Goal: Task Accomplishment & Management: Manage account settings

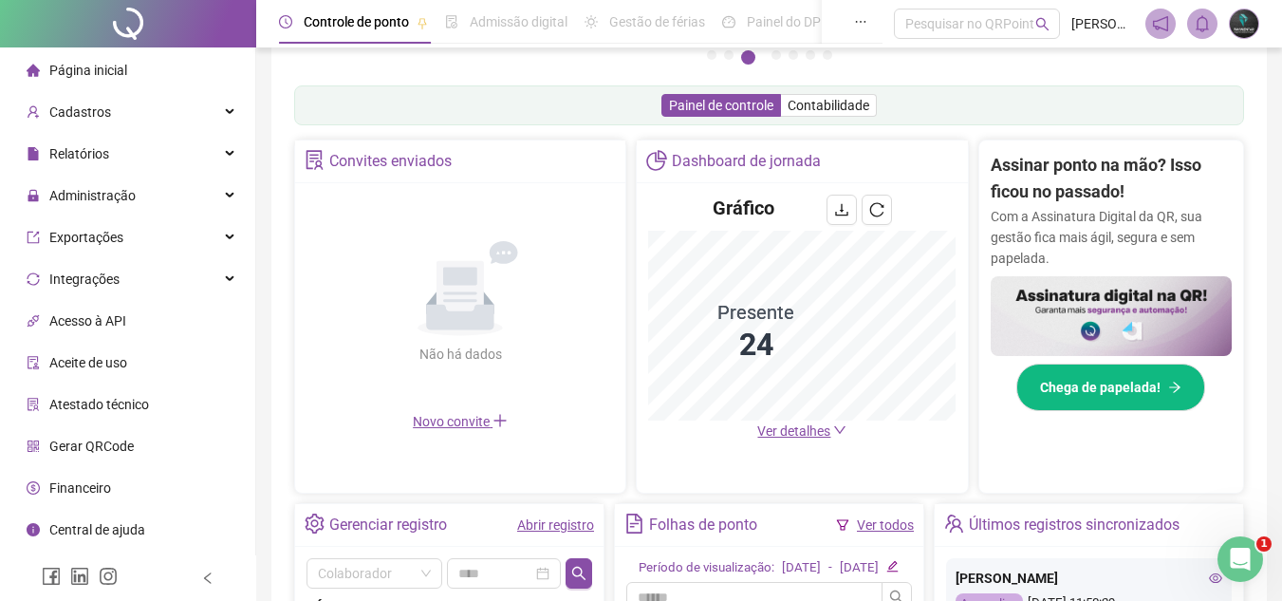
scroll to position [285, 0]
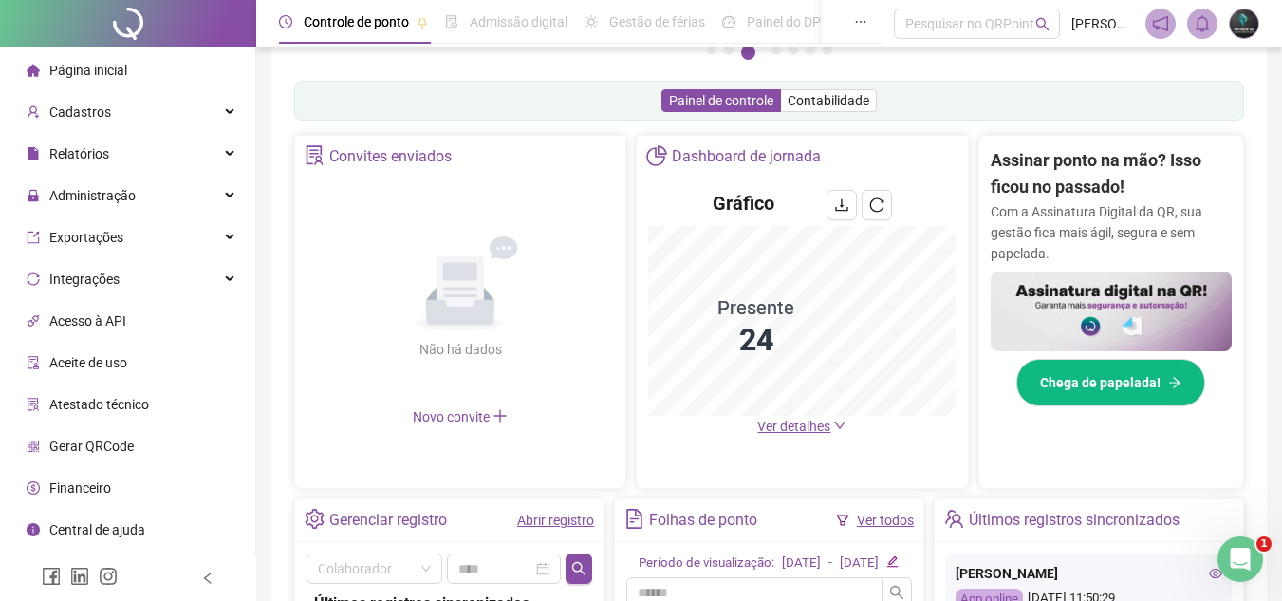
click at [669, 473] on div "Dashboard de jornada Gráfico Presente 24 Ver detalhes" at bounding box center [802, 312] width 332 height 354
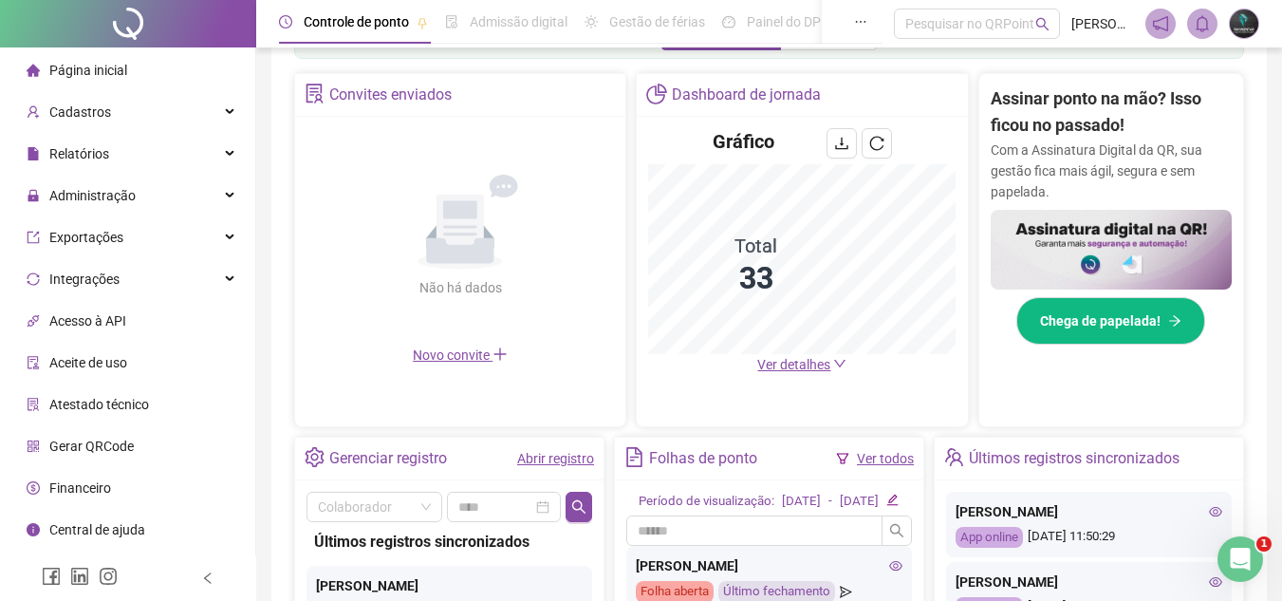
scroll to position [380, 0]
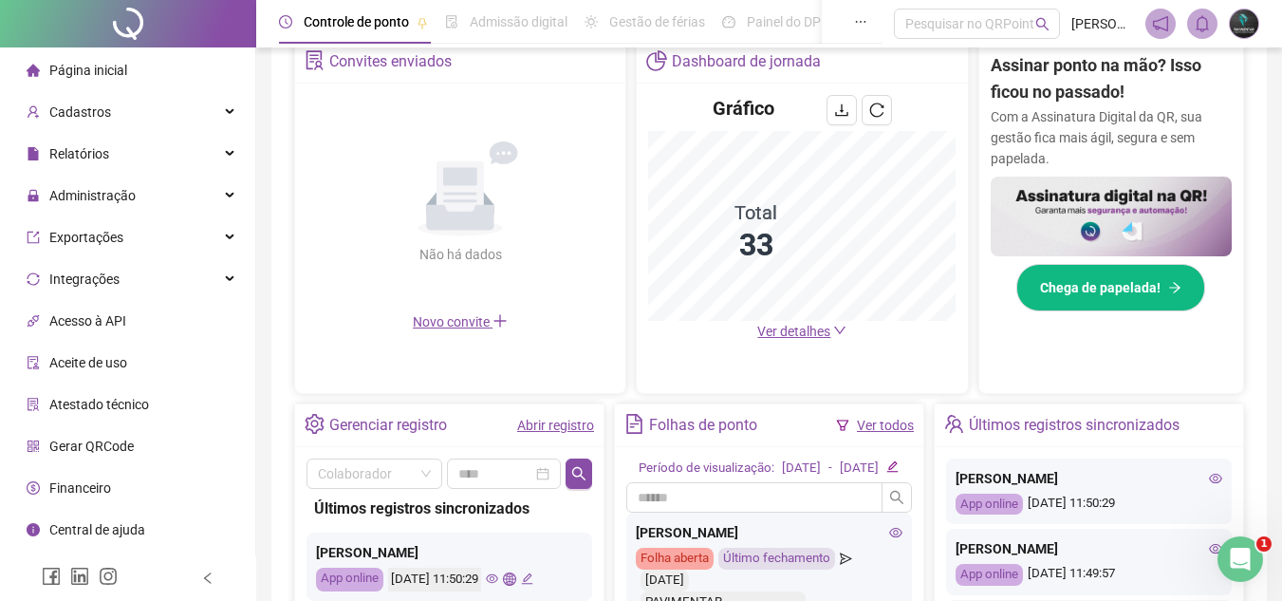
click at [577, 426] on link "Abrir registro" at bounding box center [555, 425] width 77 height 15
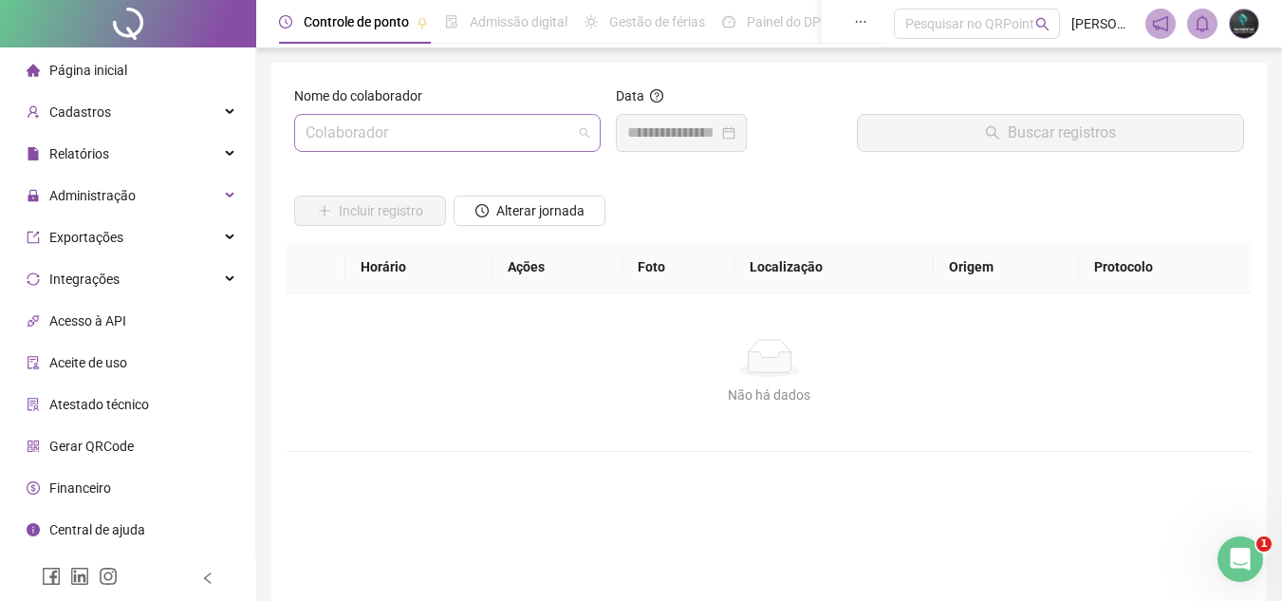
click at [456, 148] on input "search" at bounding box center [439, 133] width 267 height 36
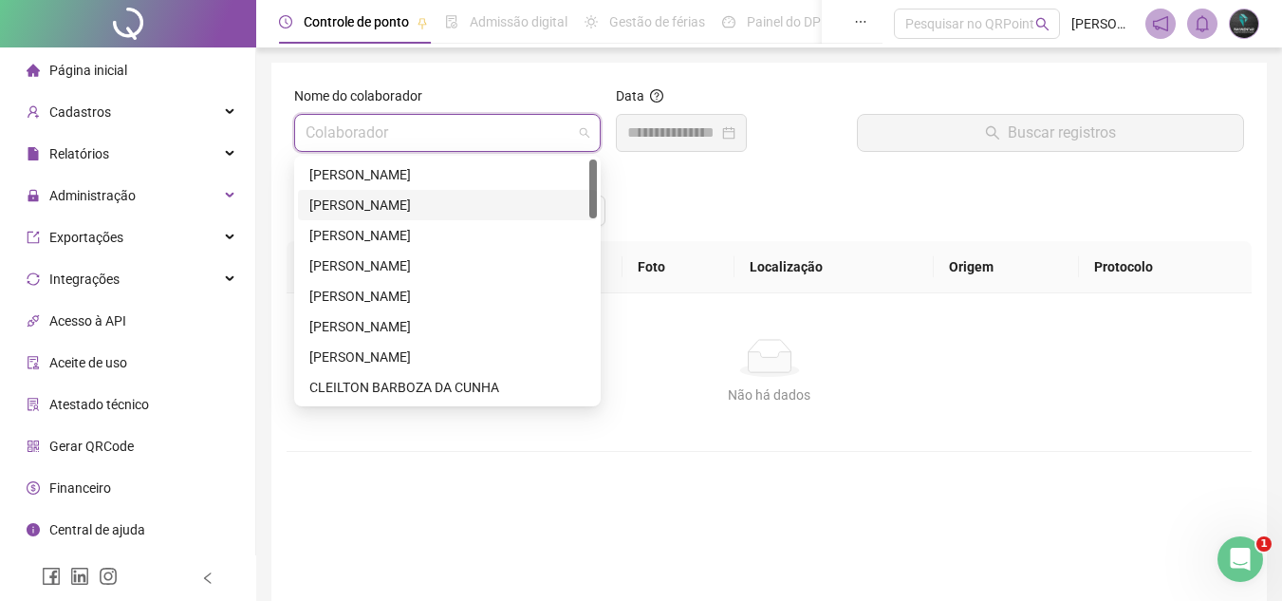
click at [448, 196] on div "[PERSON_NAME]" at bounding box center [447, 205] width 276 height 21
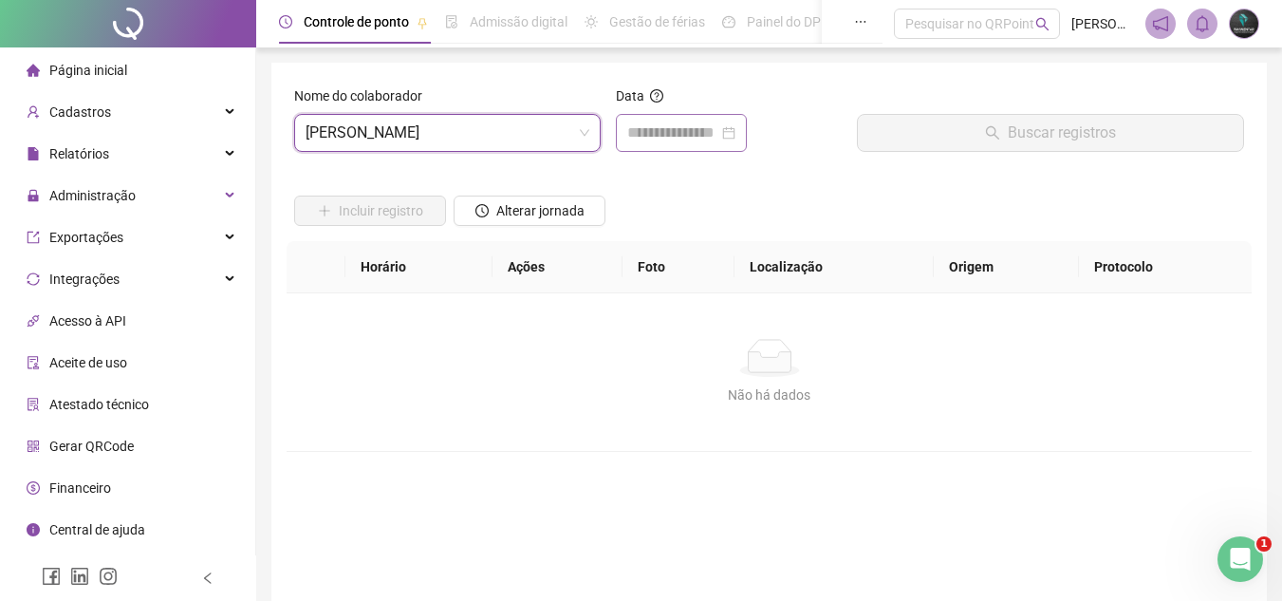
click at [679, 143] on div at bounding box center [681, 133] width 131 height 38
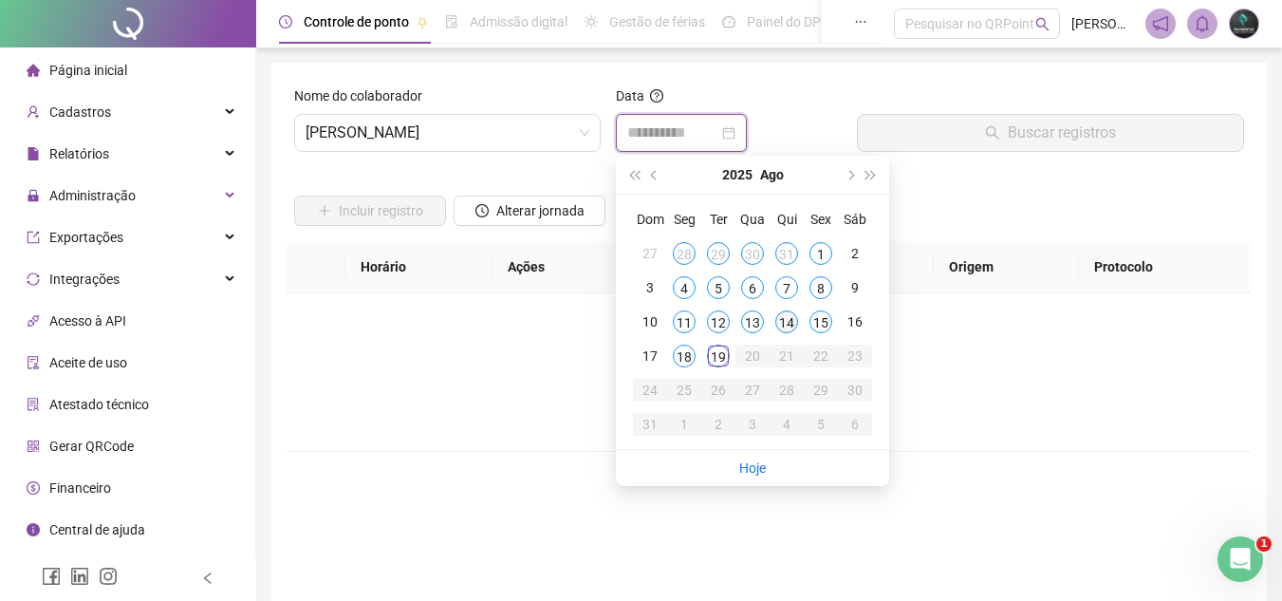
type input "**********"
click at [677, 356] on div "18" at bounding box center [684, 356] width 23 height 23
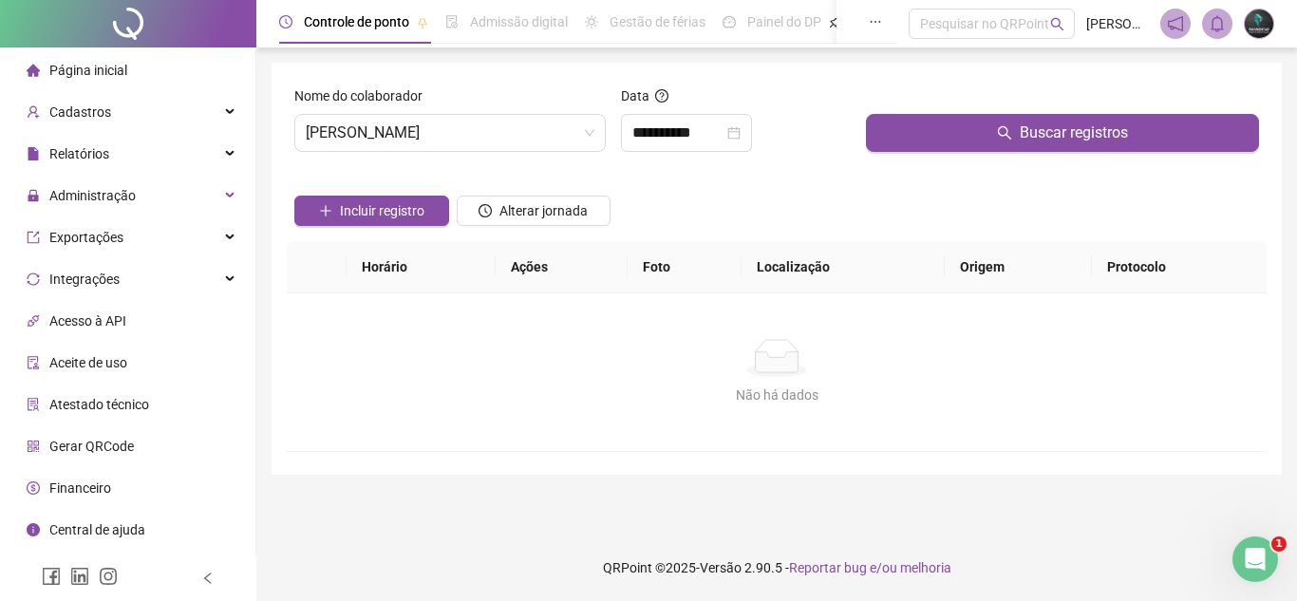
click at [941, 112] on div at bounding box center [1062, 99] width 393 height 28
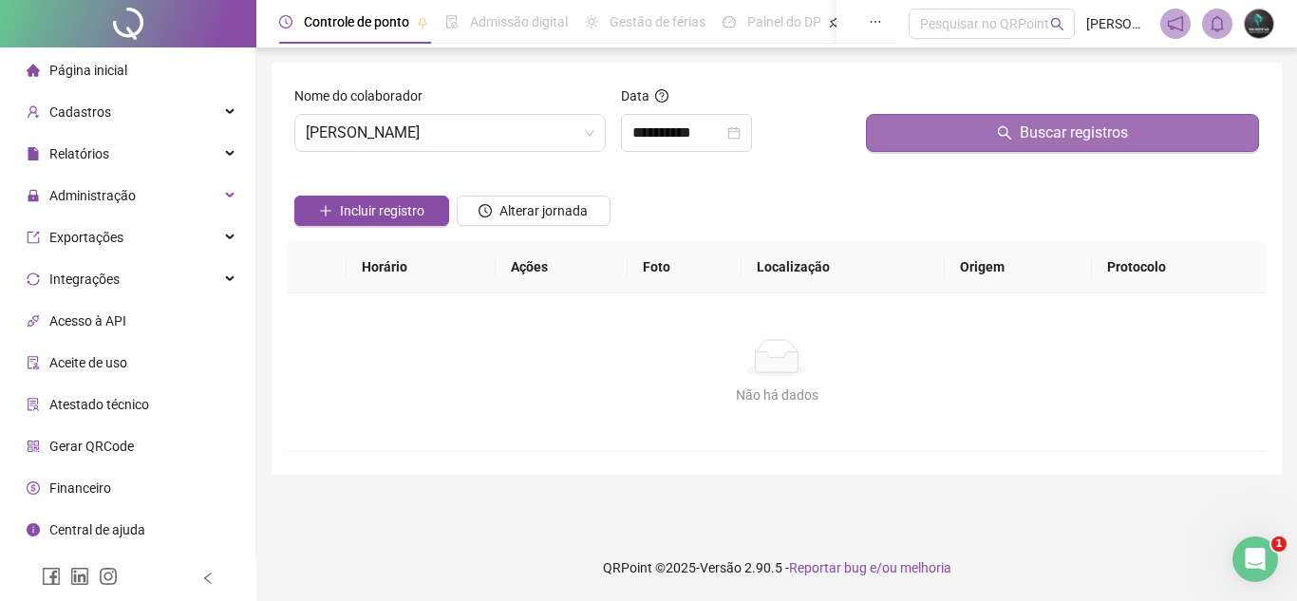
click at [935, 128] on button "Buscar registros" at bounding box center [1062, 133] width 393 height 38
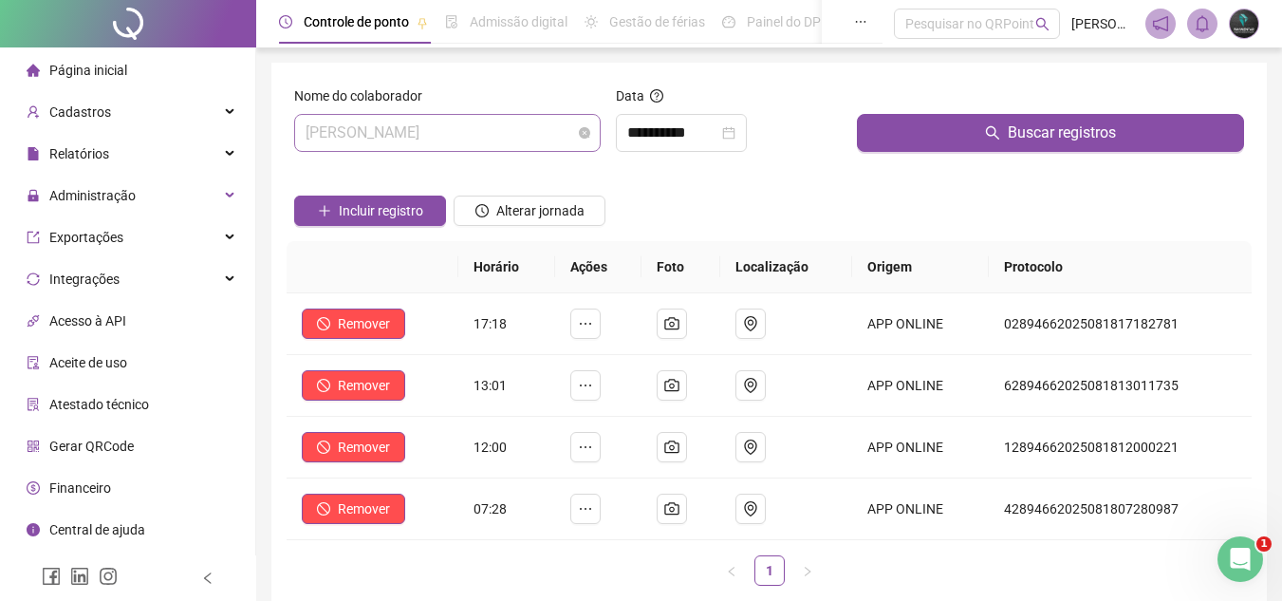
click at [493, 141] on span "[PERSON_NAME]" at bounding box center [448, 133] width 284 height 36
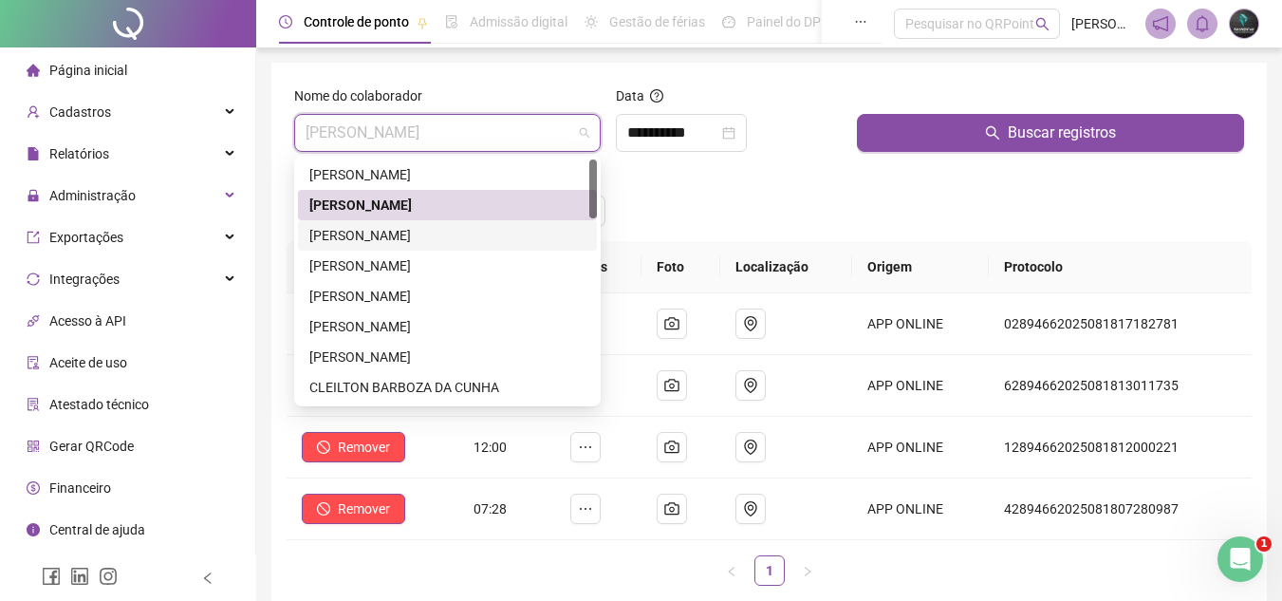
click at [487, 232] on div "[PERSON_NAME]" at bounding box center [447, 235] width 276 height 21
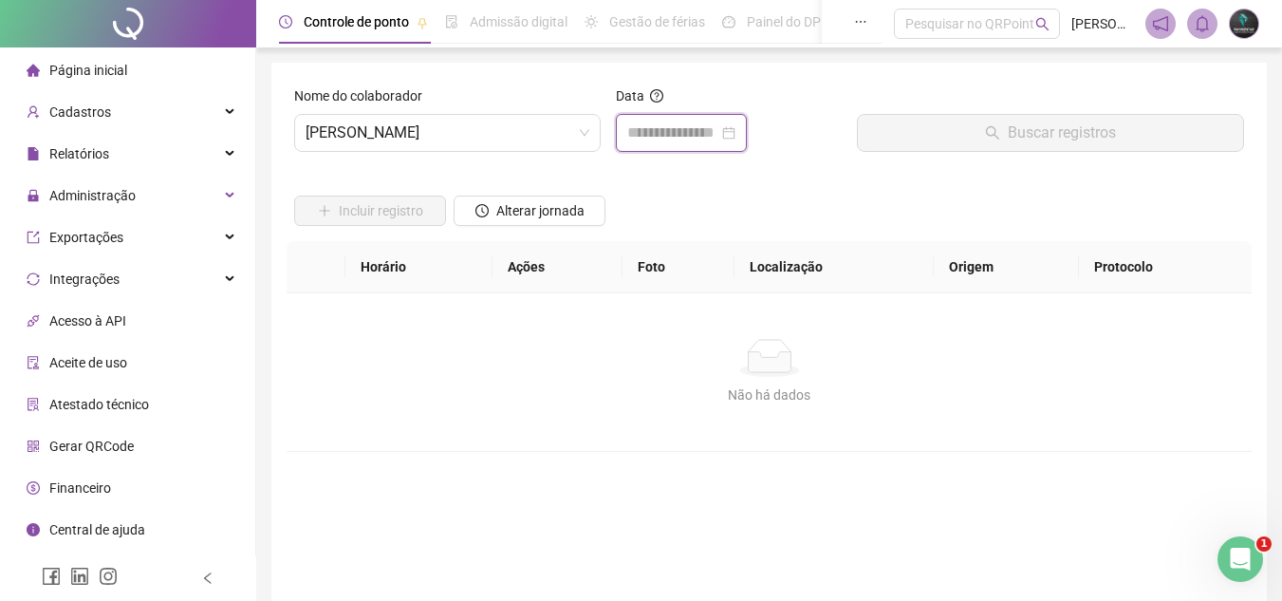
click at [682, 123] on input at bounding box center [672, 133] width 91 height 23
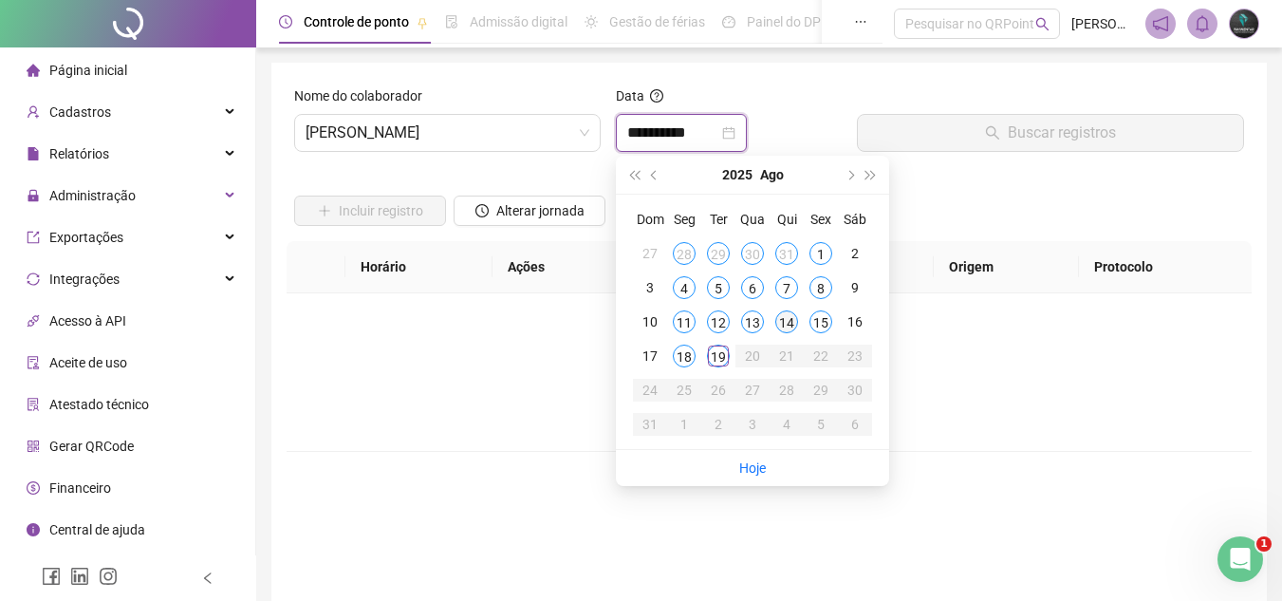
type input "**********"
click at [682, 361] on div "18" at bounding box center [684, 356] width 23 height 23
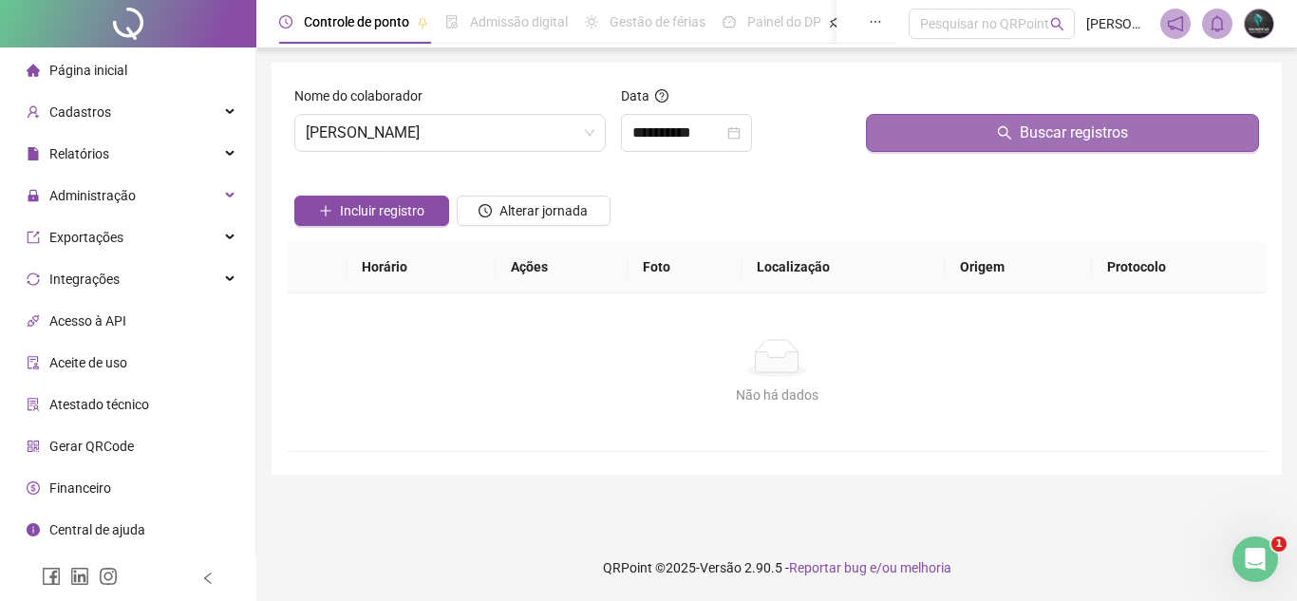
click at [915, 143] on button "Buscar registros" at bounding box center [1062, 133] width 393 height 38
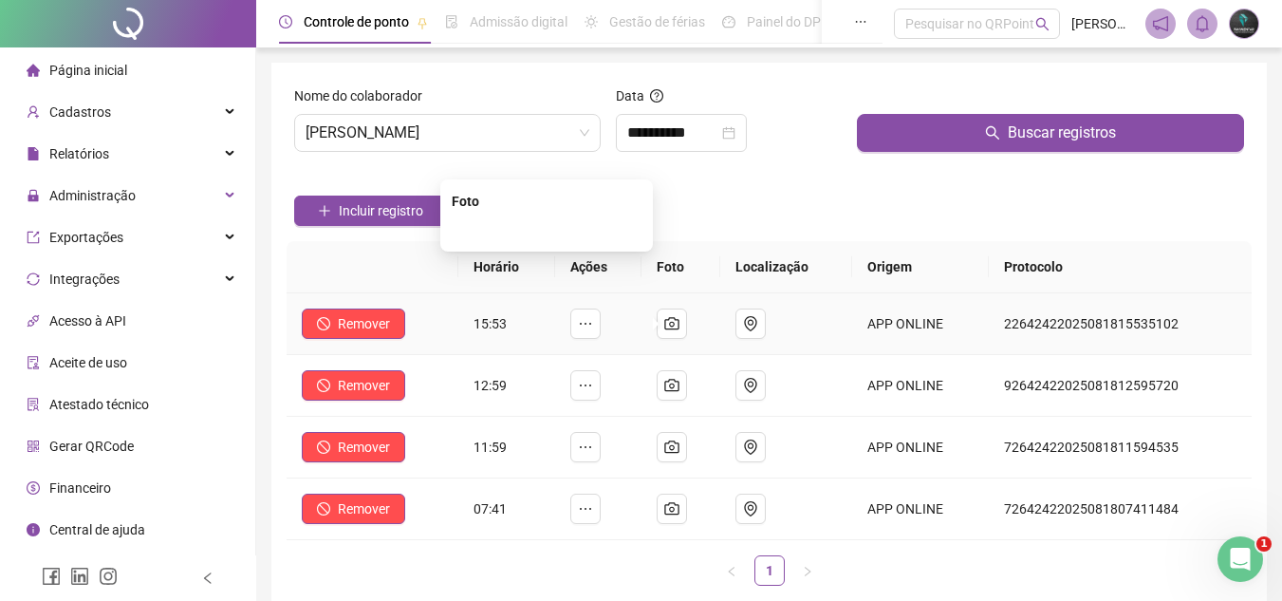
click at [547, 231] on img at bounding box center [547, 231] width 0 height 0
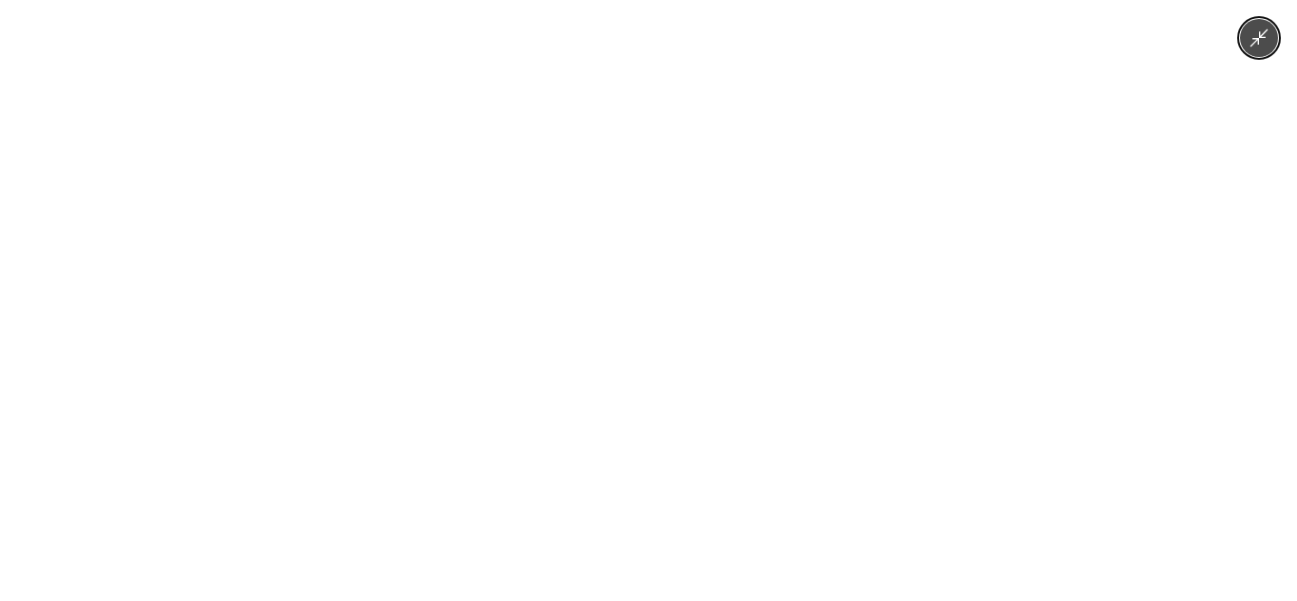
click at [583, 339] on img at bounding box center [648, 300] width 451 height 601
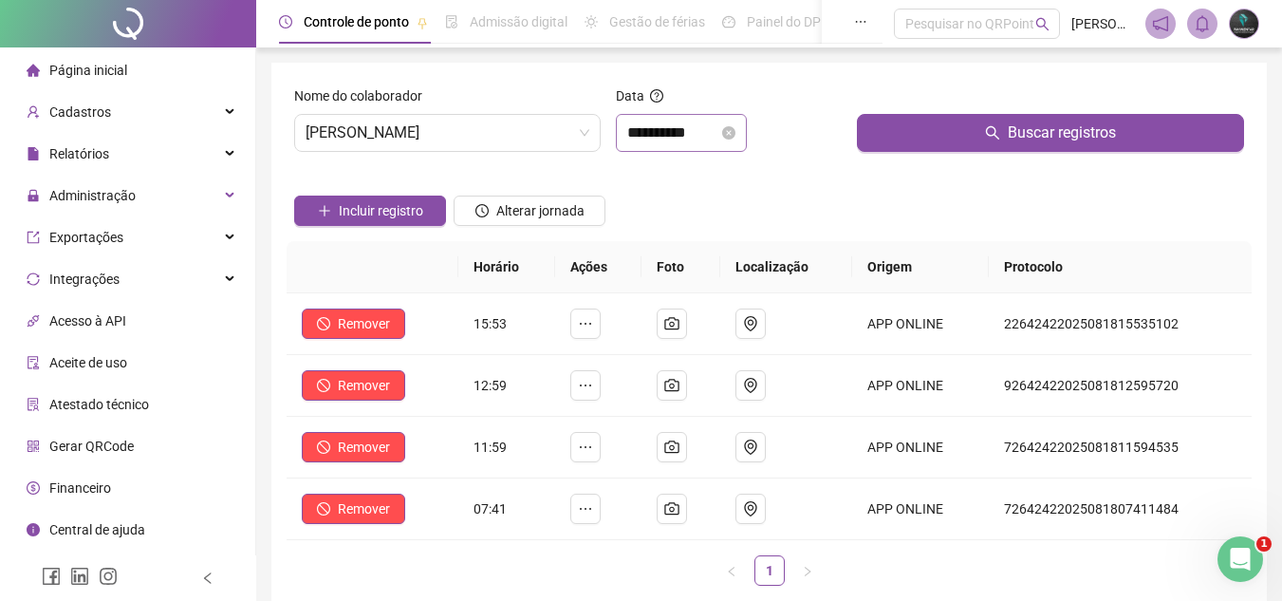
drag, startPoint x: 717, startPoint y: 153, endPoint x: 709, endPoint y: 134, distance: 20.4
click at [717, 152] on div "**********" at bounding box center [728, 126] width 241 height 82
click at [709, 134] on input "**********" at bounding box center [672, 133] width 91 height 23
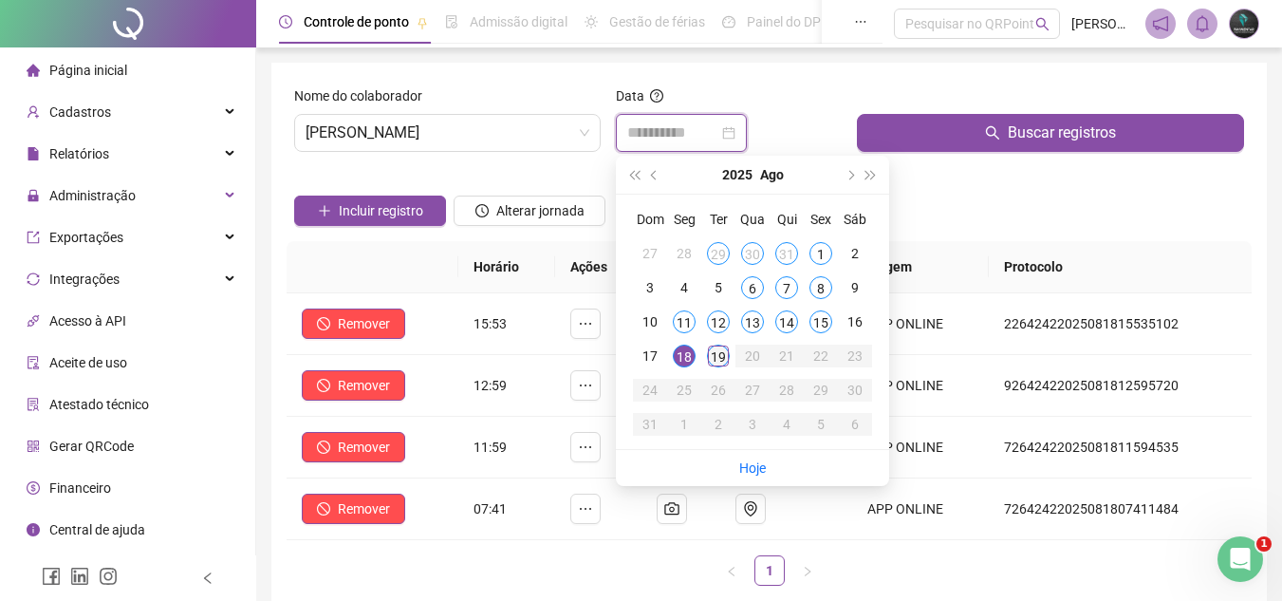
type input "**********"
click at [714, 360] on div "19" at bounding box center [718, 356] width 23 height 23
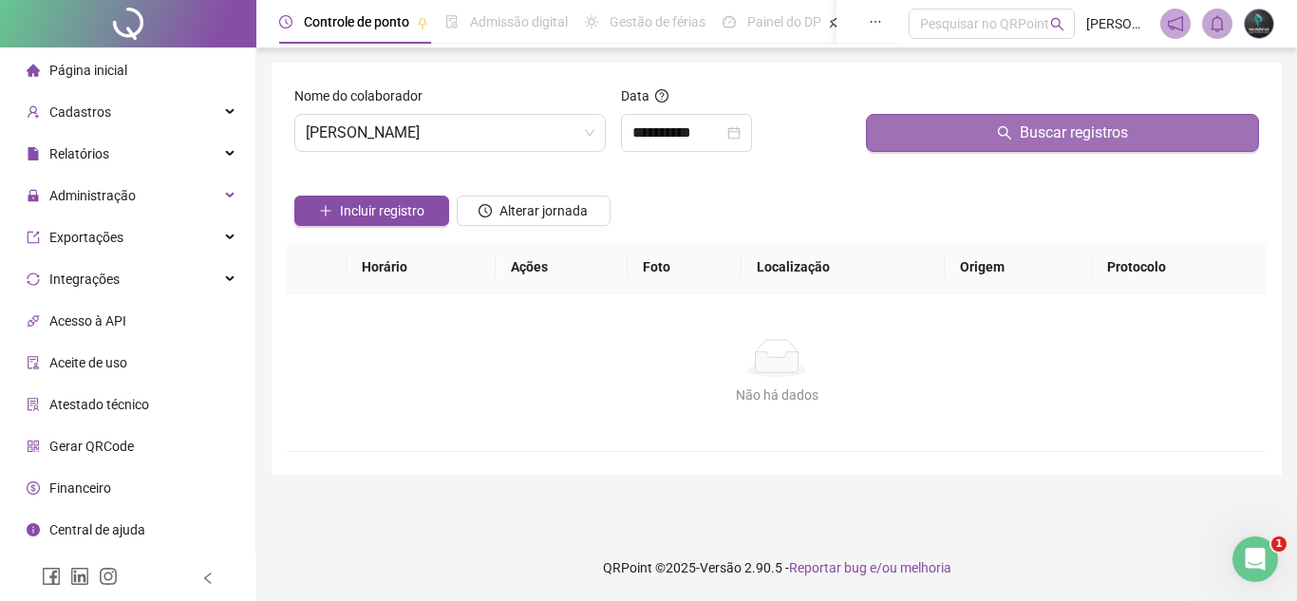
click at [880, 116] on button "Buscar registros" at bounding box center [1062, 133] width 393 height 38
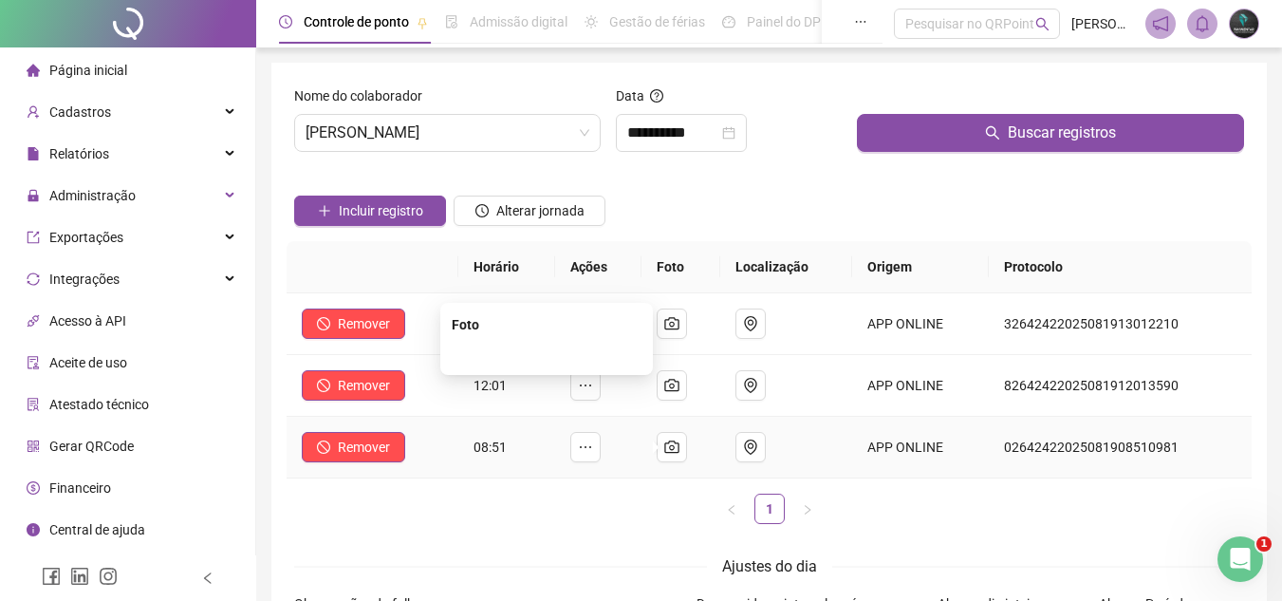
click at [547, 354] on img at bounding box center [547, 354] width 0 height 0
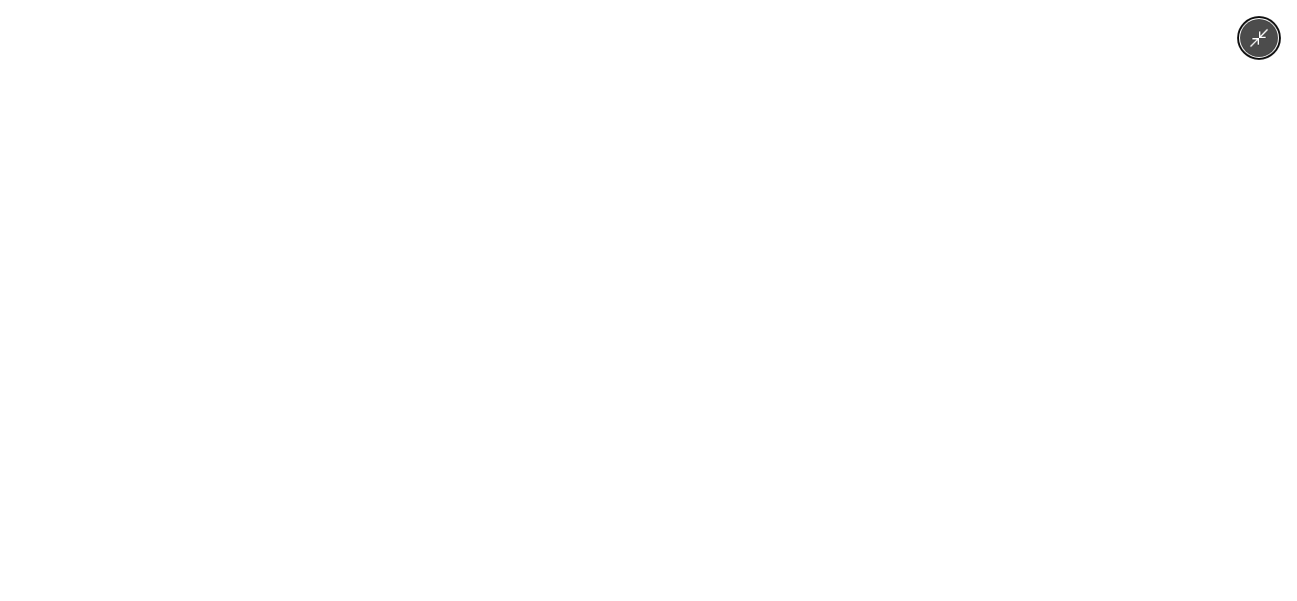
click at [552, 421] on img at bounding box center [648, 300] width 451 height 601
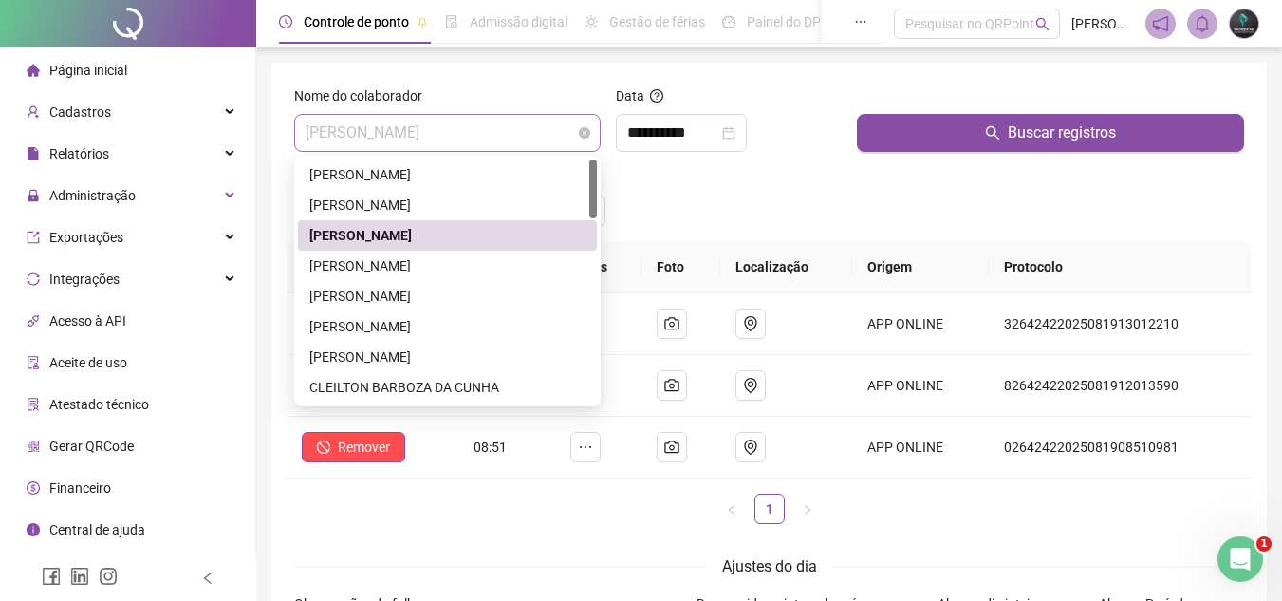
click at [523, 143] on span "[PERSON_NAME]" at bounding box center [448, 133] width 284 height 36
click at [492, 258] on div "[PERSON_NAME]" at bounding box center [447, 265] width 276 height 21
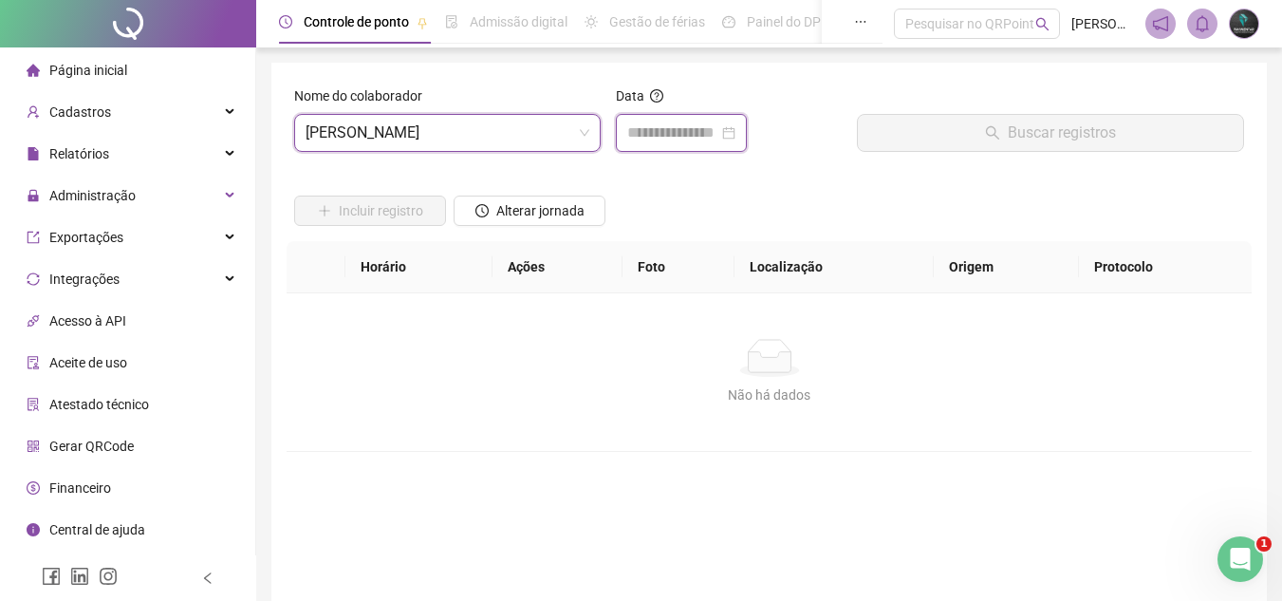
click at [666, 126] on input at bounding box center [672, 133] width 91 height 23
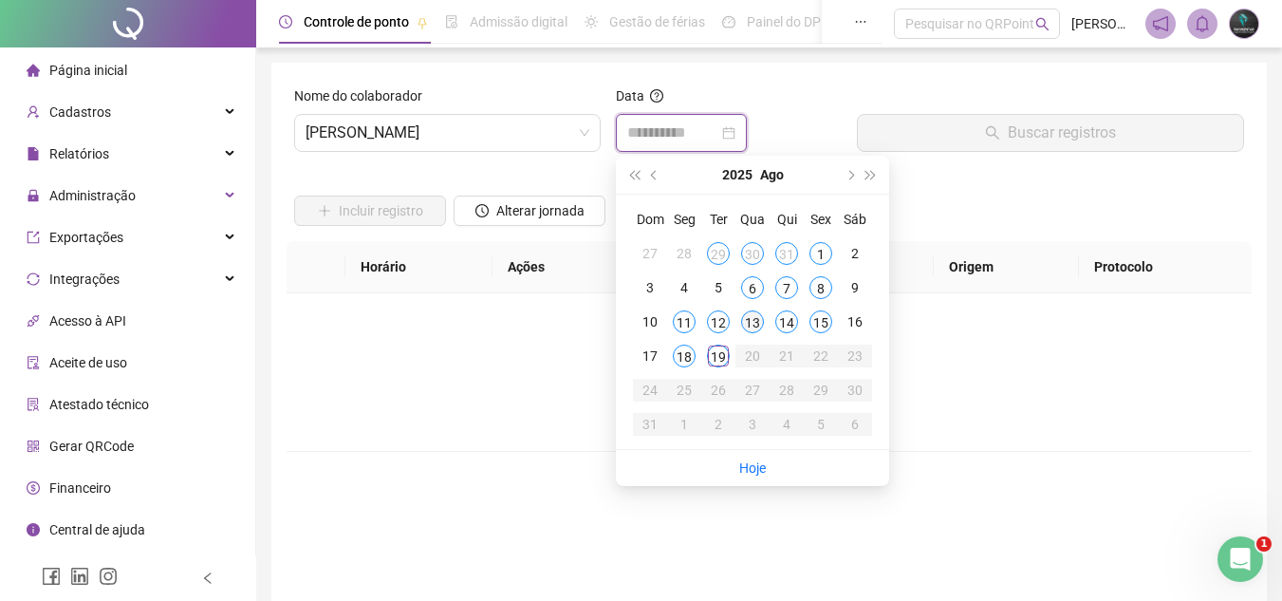
type input "**********"
click at [698, 365] on td "18" at bounding box center [684, 356] width 34 height 34
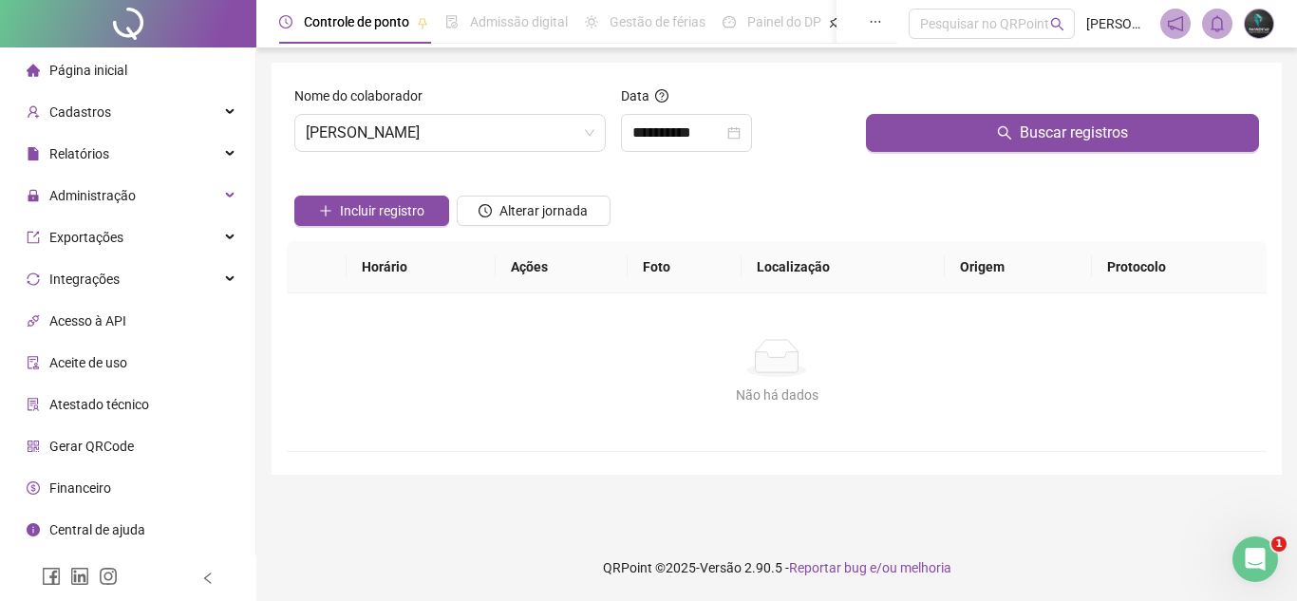
click at [925, 104] on div at bounding box center [1062, 99] width 393 height 28
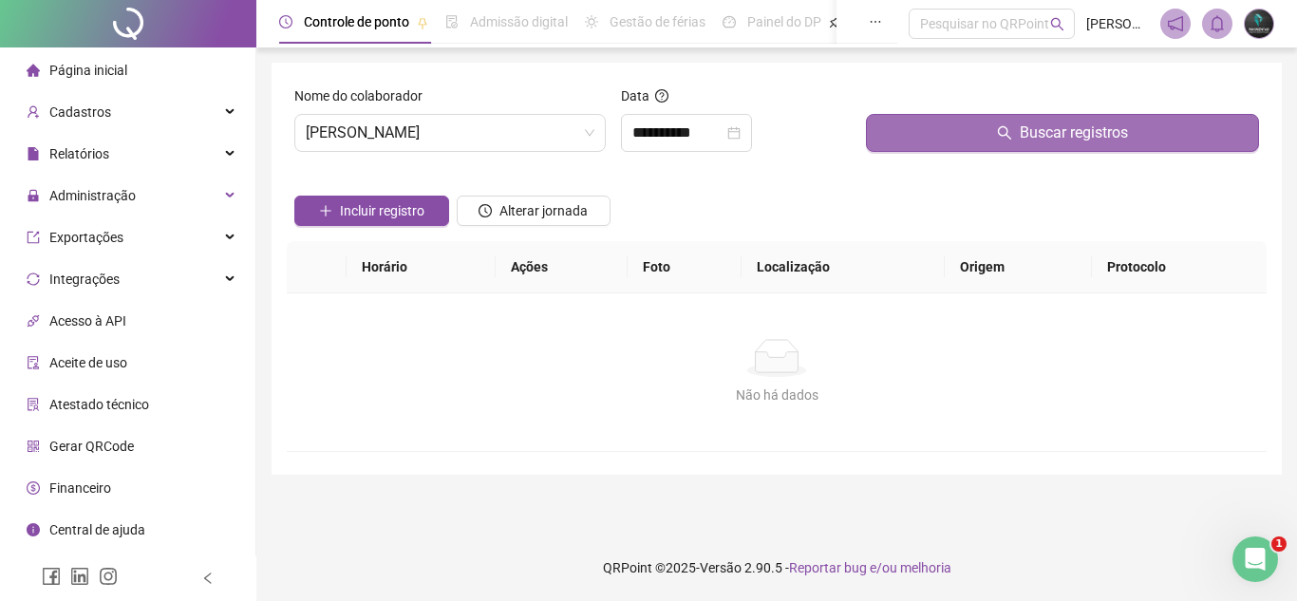
click at [910, 138] on button "Buscar registros" at bounding box center [1062, 133] width 393 height 38
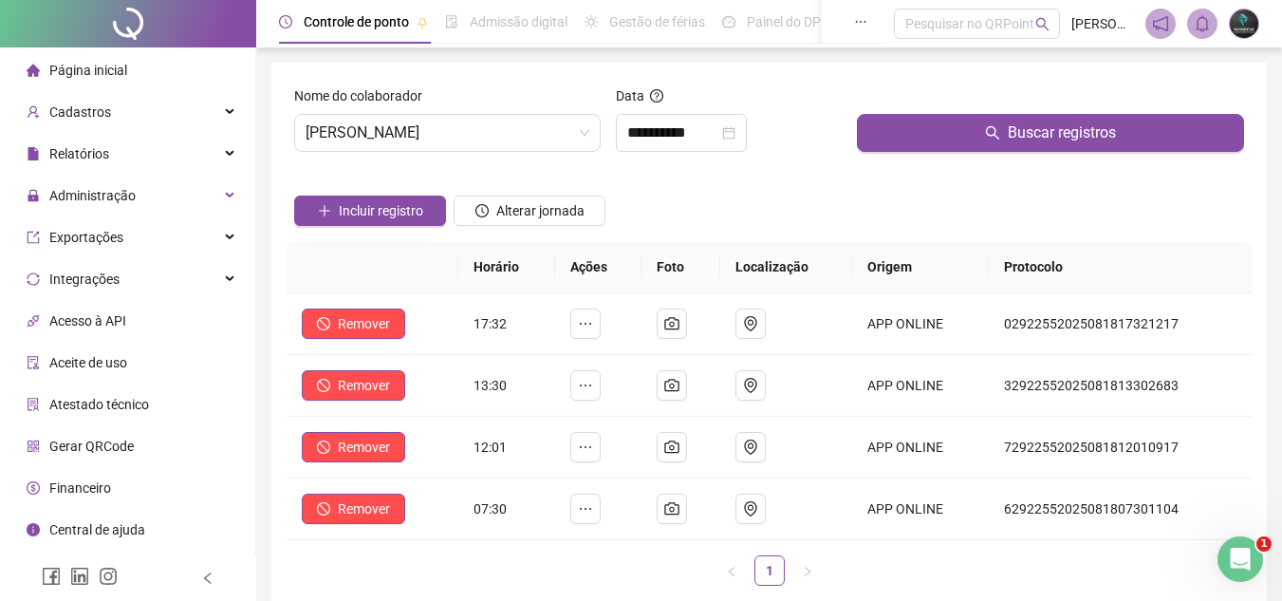
click at [492, 167] on div at bounding box center [530, 181] width 152 height 28
click at [495, 152] on div "Nome do colaborador [PERSON_NAME]" at bounding box center [448, 126] width 322 height 82
click at [494, 131] on span "[PERSON_NAME]" at bounding box center [448, 133] width 284 height 36
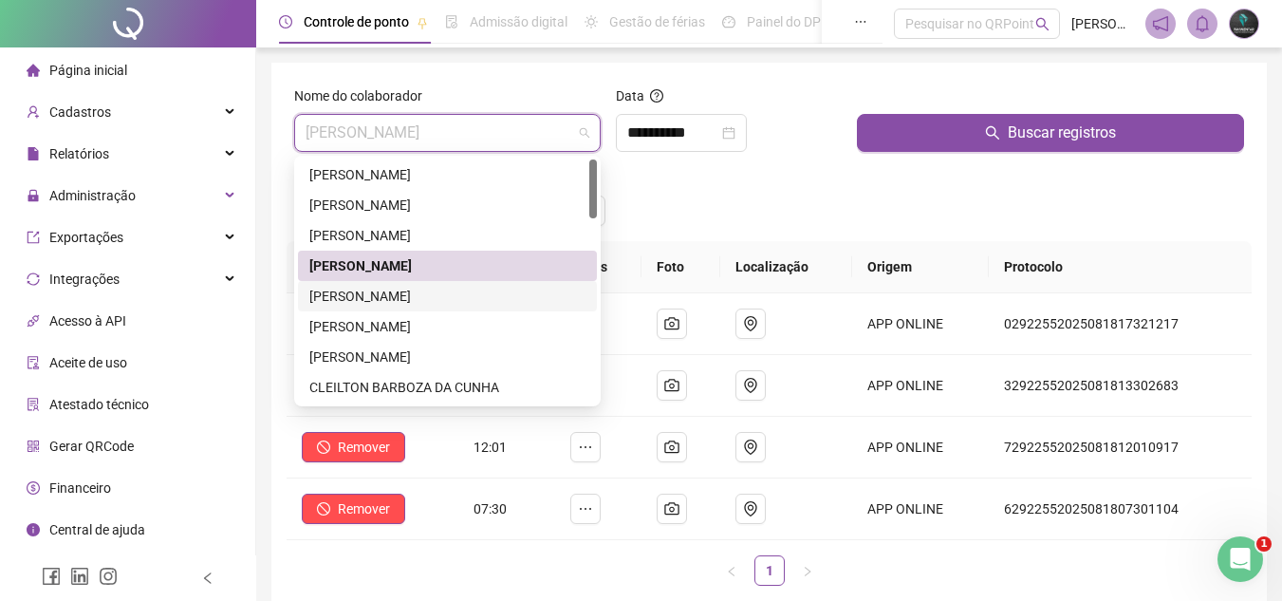
click at [446, 292] on div "[PERSON_NAME]" at bounding box center [447, 296] width 276 height 21
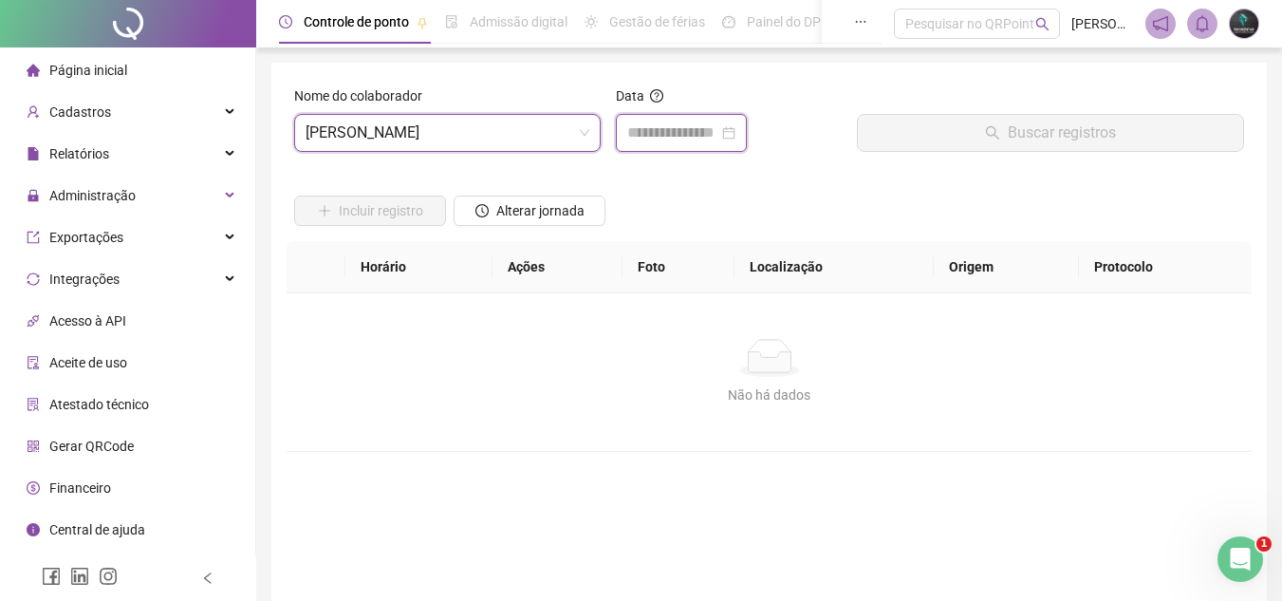
click at [661, 128] on input at bounding box center [672, 133] width 91 height 23
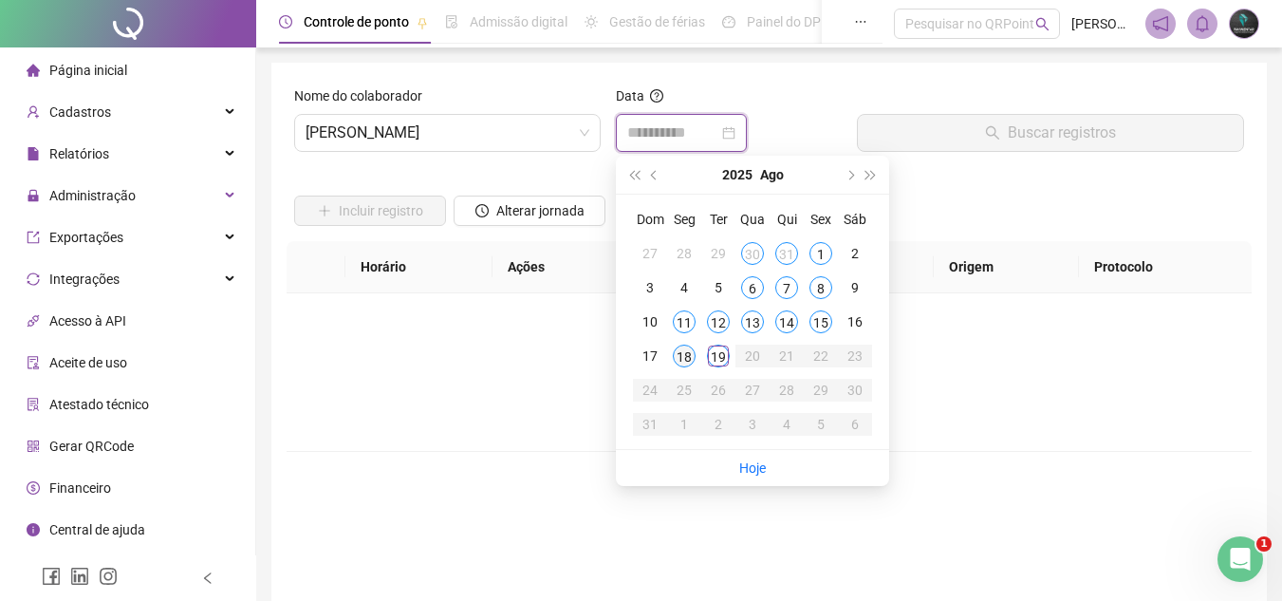
type input "**********"
click at [686, 356] on div "18" at bounding box center [684, 356] width 23 height 23
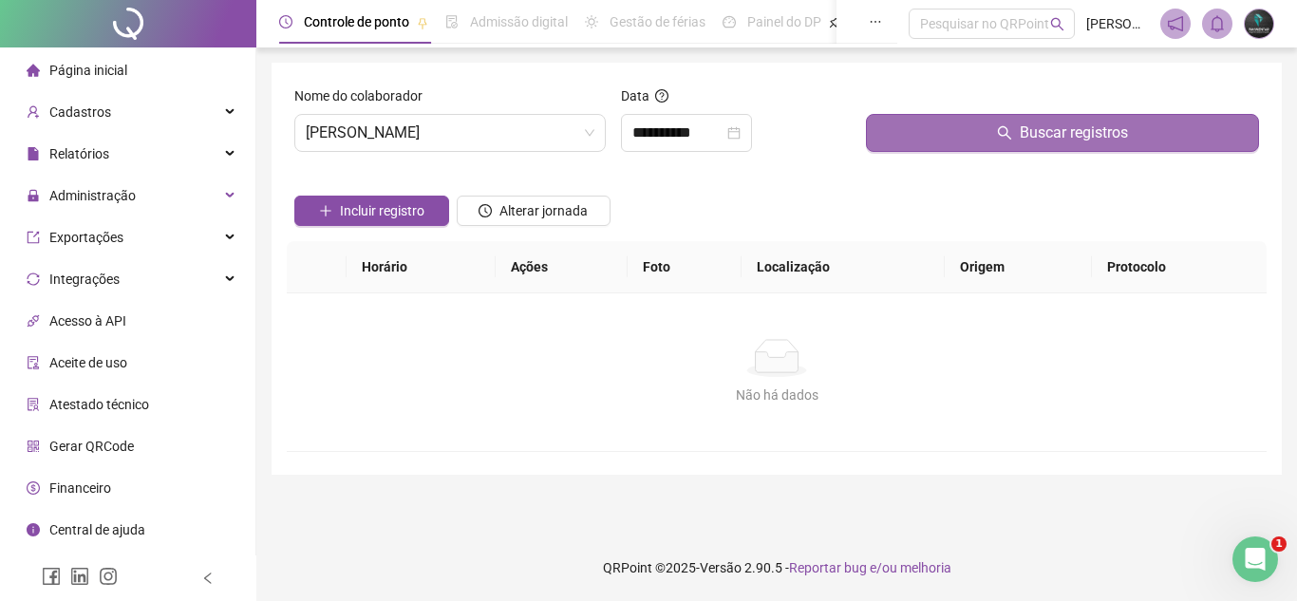
click at [945, 135] on button "Buscar registros" at bounding box center [1062, 133] width 393 height 38
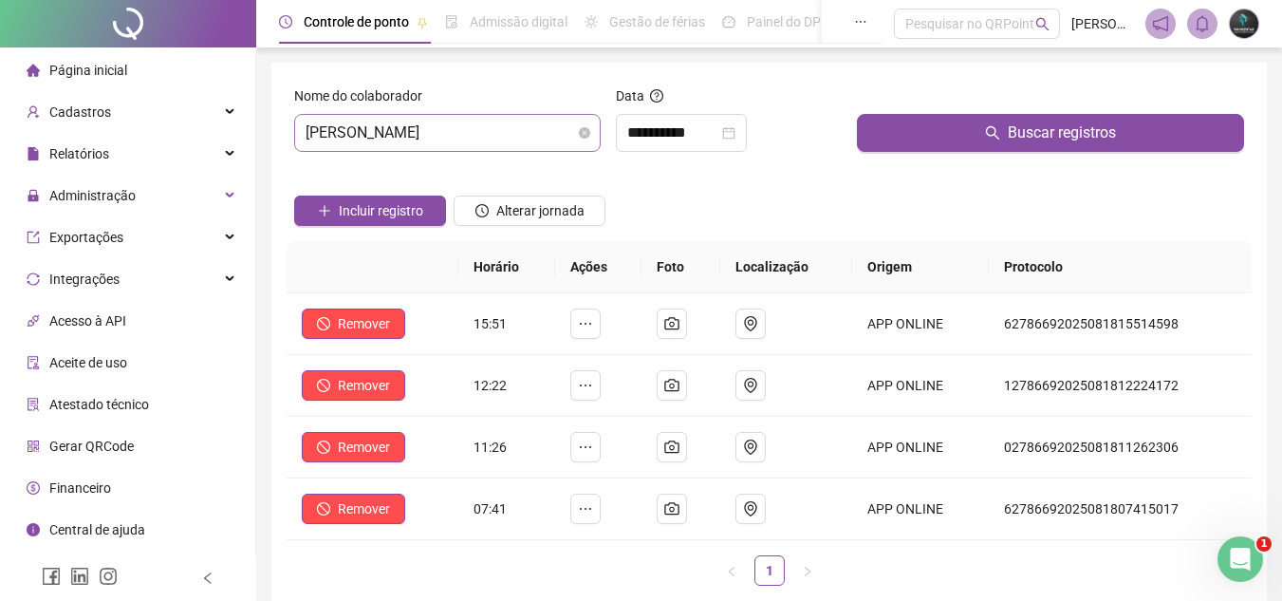
click at [505, 140] on span "[PERSON_NAME]" at bounding box center [448, 133] width 284 height 36
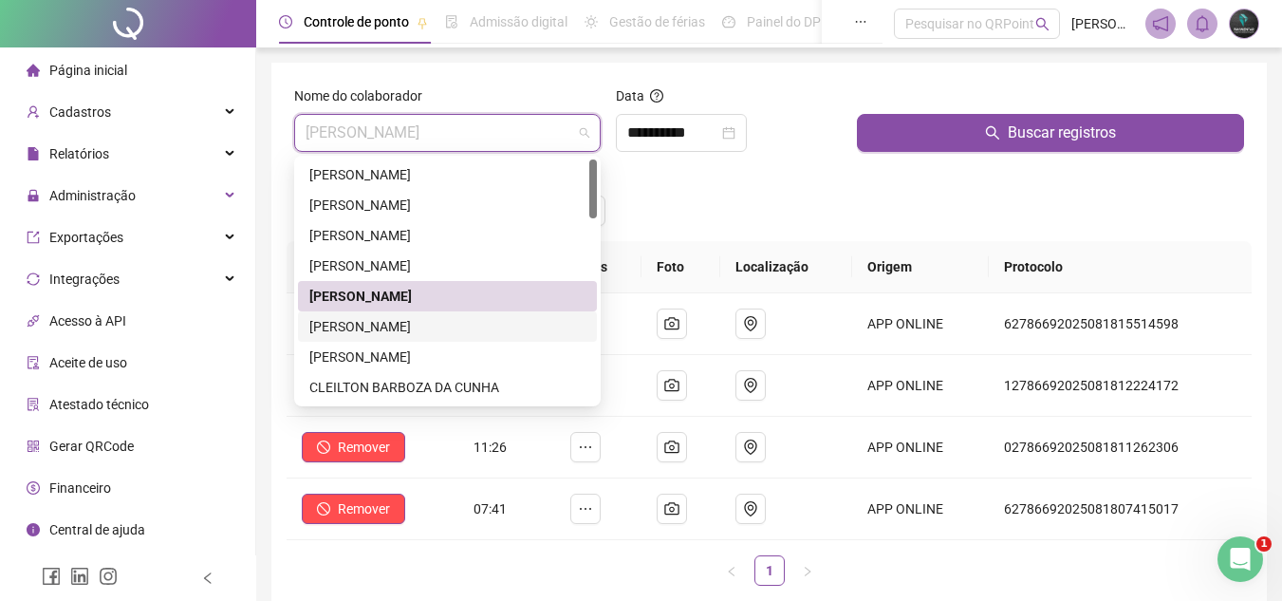
click at [478, 327] on div "[PERSON_NAME]" at bounding box center [447, 326] width 276 height 21
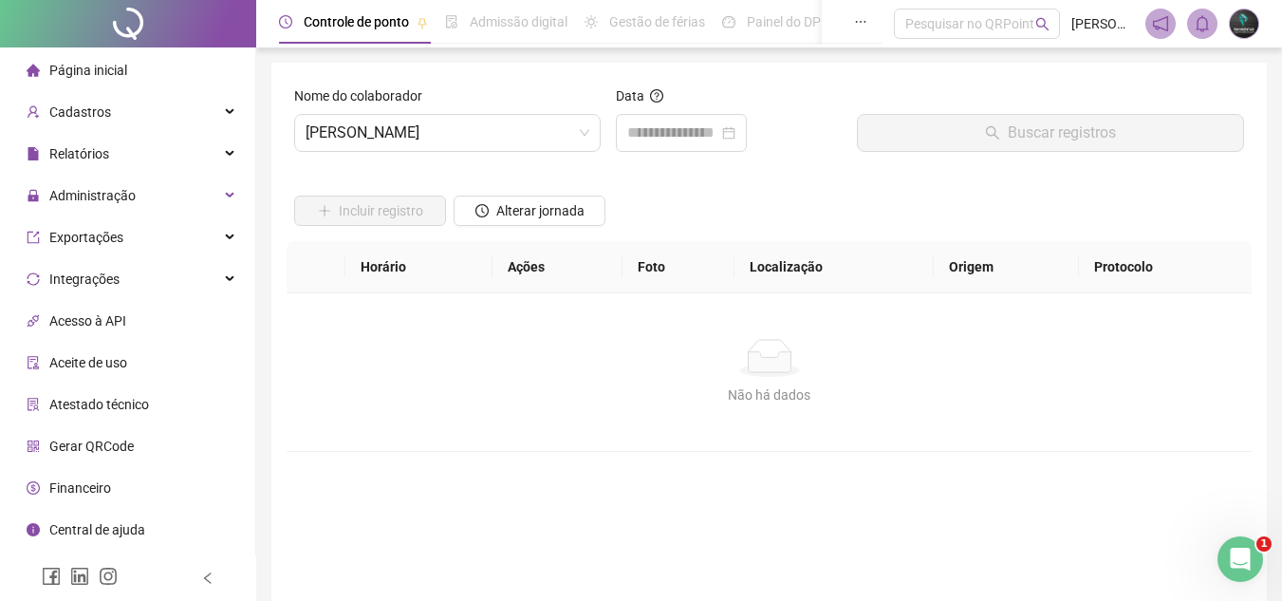
click at [656, 167] on div "Incluir registro Alterar jornada" at bounding box center [769, 204] width 958 height 74
click at [674, 142] on input at bounding box center [672, 133] width 91 height 23
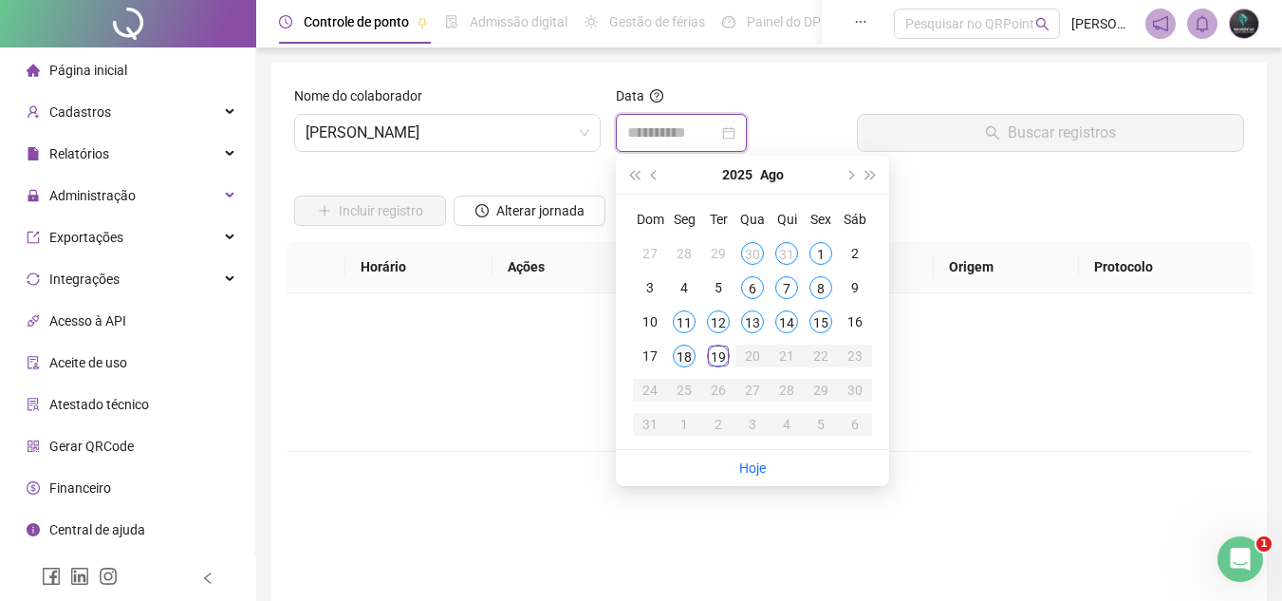
type input "**********"
click at [678, 357] on div "18" at bounding box center [684, 356] width 23 height 23
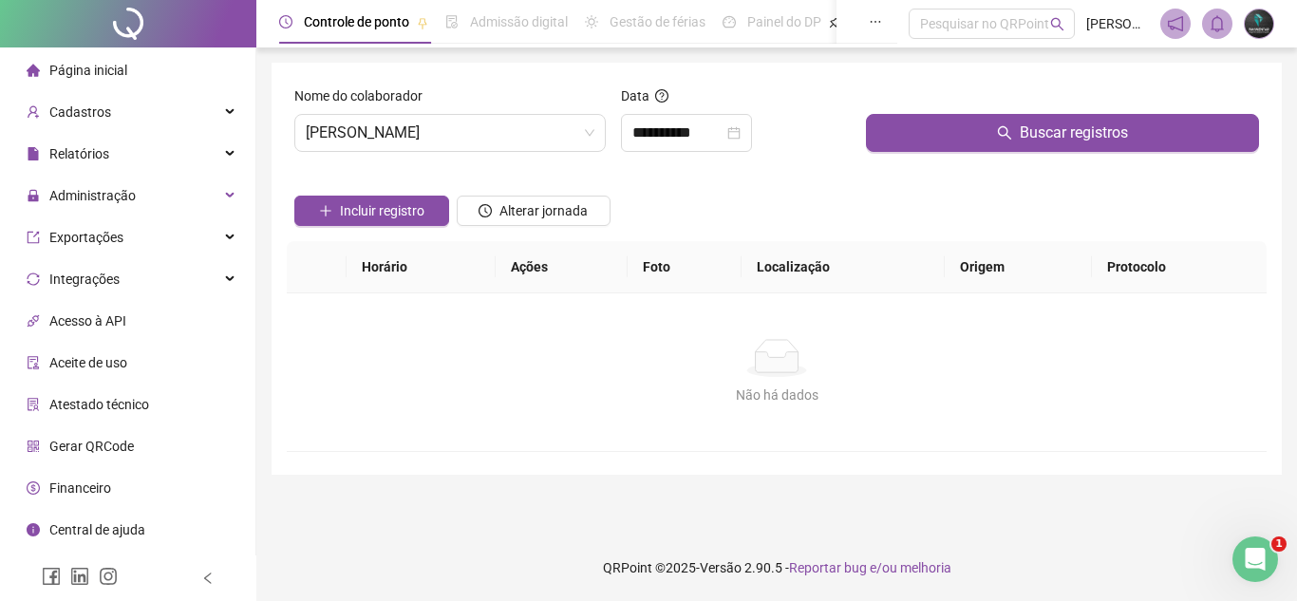
click at [882, 152] on div "Buscar registros" at bounding box center [1062, 126] width 408 height 82
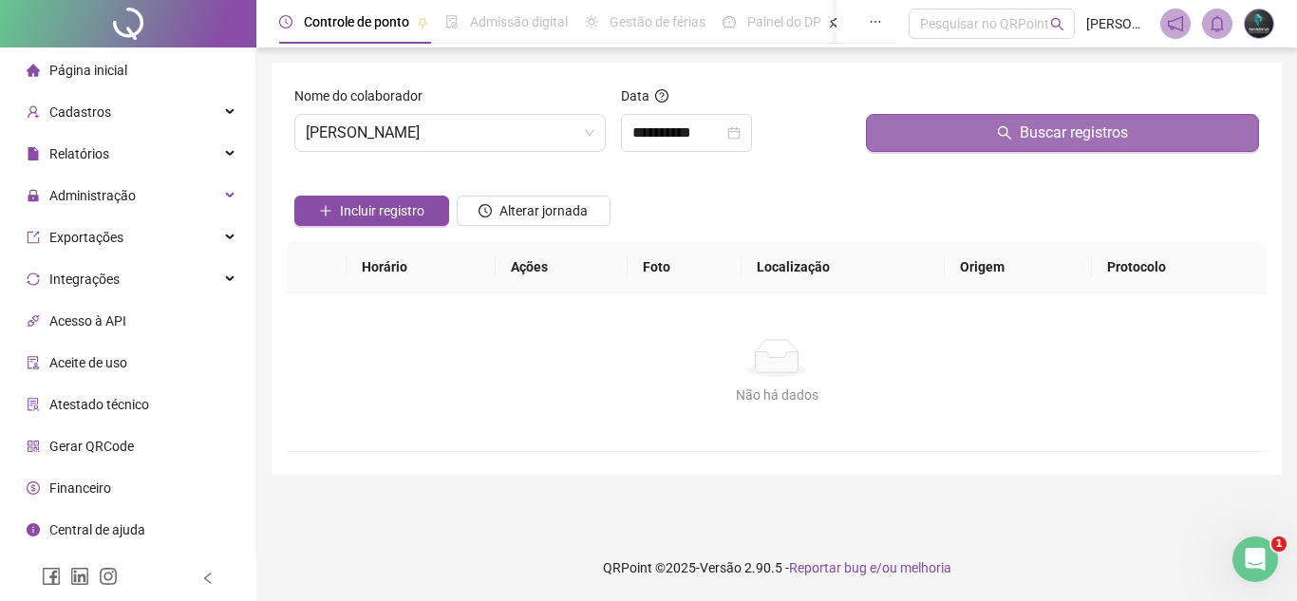
click at [893, 140] on button "Buscar registros" at bounding box center [1062, 133] width 393 height 38
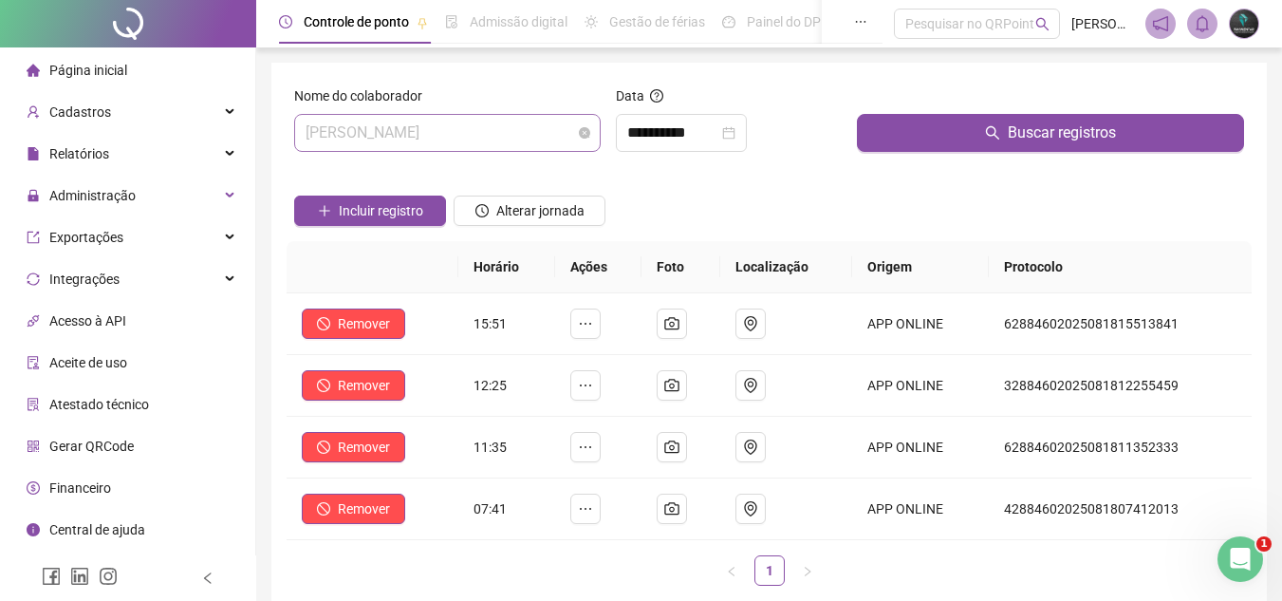
click at [410, 133] on span "[PERSON_NAME]" at bounding box center [448, 133] width 284 height 36
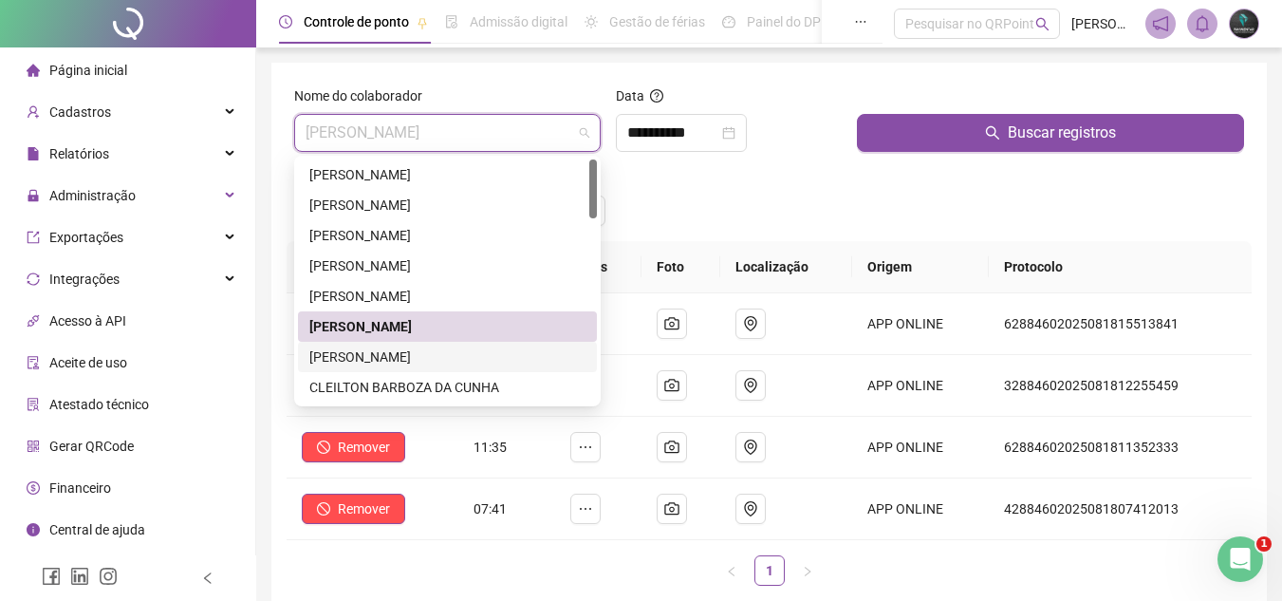
click at [419, 360] on div "[PERSON_NAME]" at bounding box center [447, 356] width 276 height 21
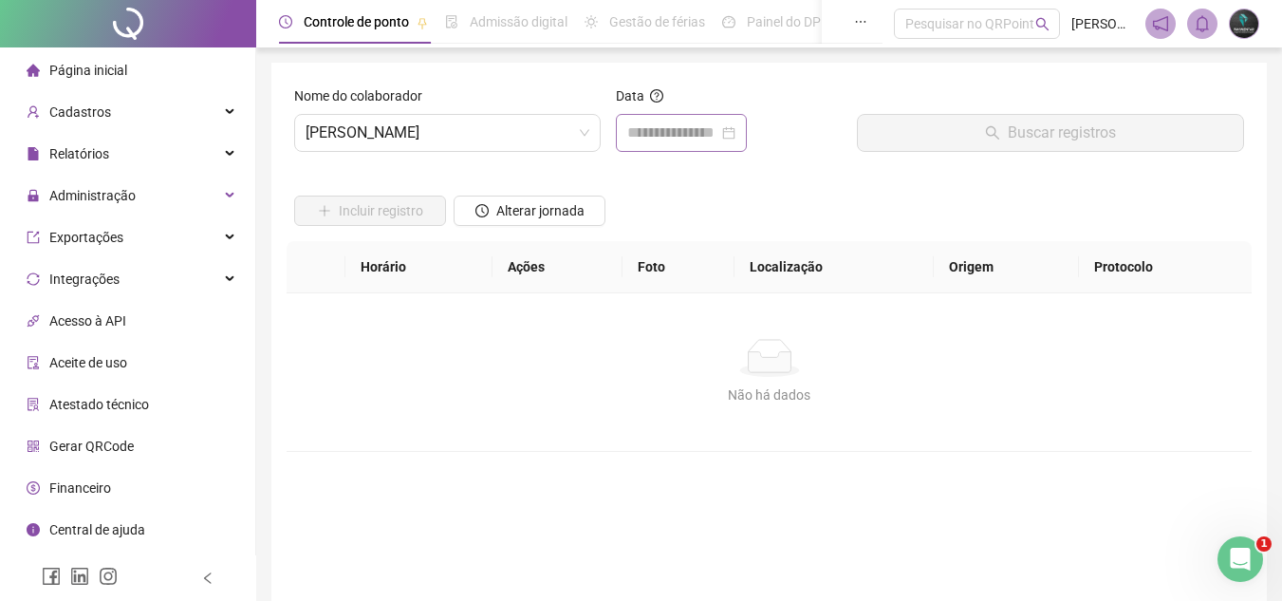
drag, startPoint x: 658, startPoint y: 157, endPoint x: 674, endPoint y: 140, distance: 22.8
click at [659, 157] on div "Data" at bounding box center [728, 126] width 241 height 82
click at [674, 140] on input at bounding box center [672, 133] width 91 height 23
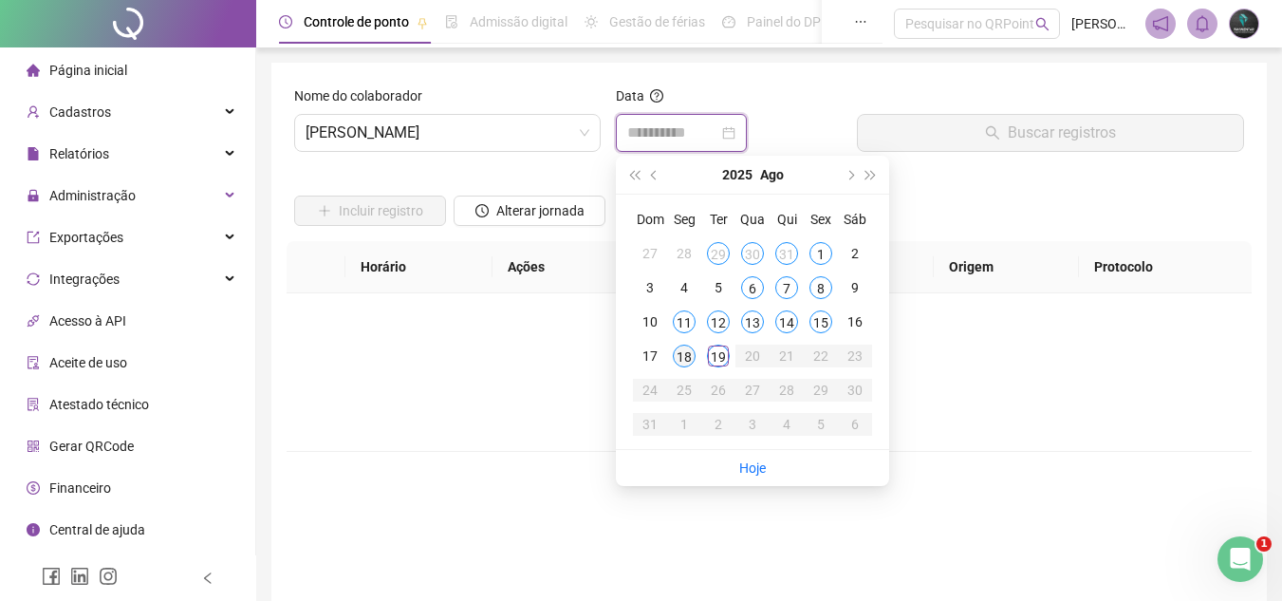
type input "**********"
drag, startPoint x: 679, startPoint y: 361, endPoint x: 687, endPoint y: 340, distance: 22.6
click at [679, 360] on div "18" at bounding box center [684, 356] width 23 height 23
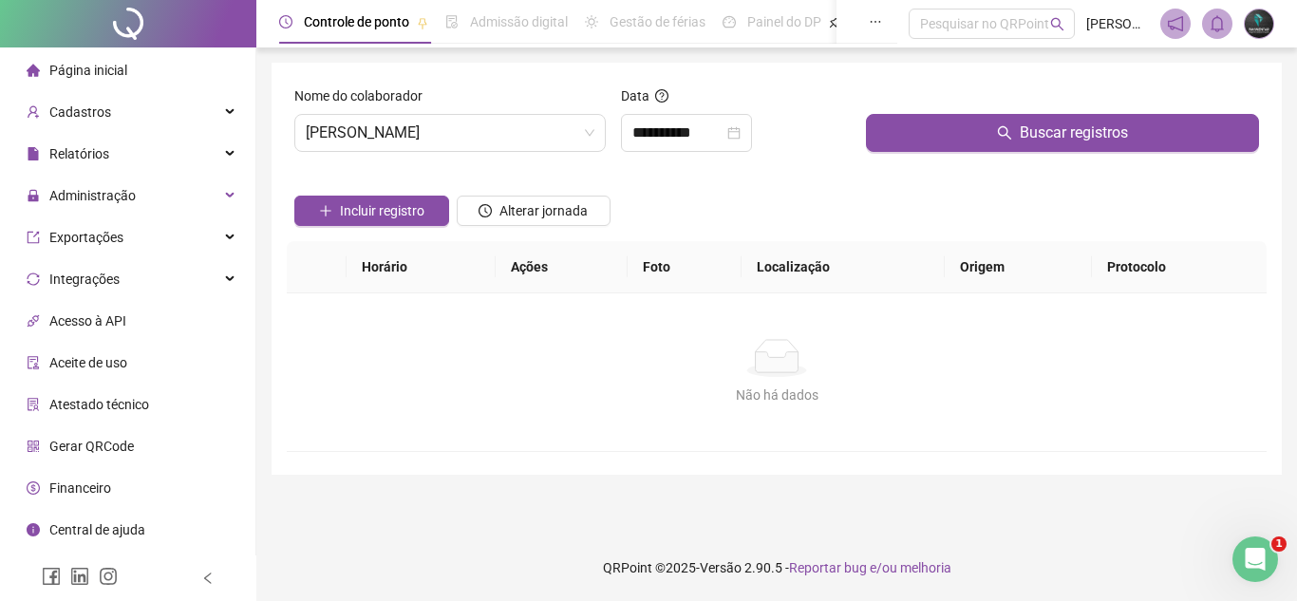
click at [926, 156] on div "Buscar registros" at bounding box center [1062, 126] width 408 height 82
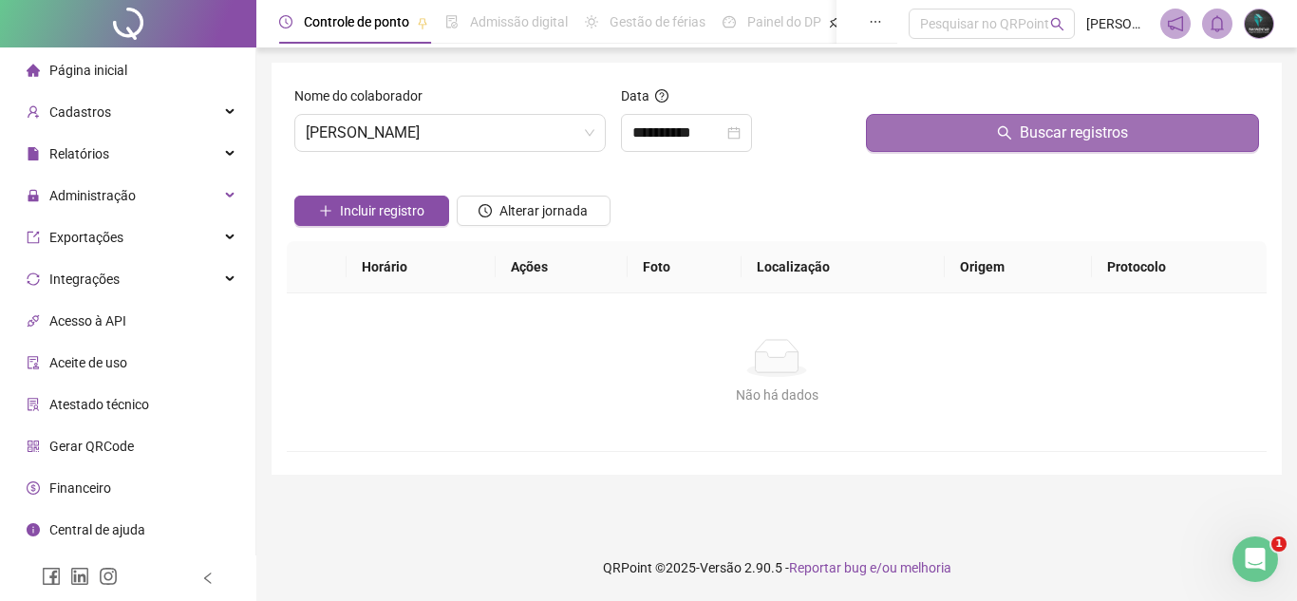
click at [956, 127] on button "Buscar registros" at bounding box center [1062, 133] width 393 height 38
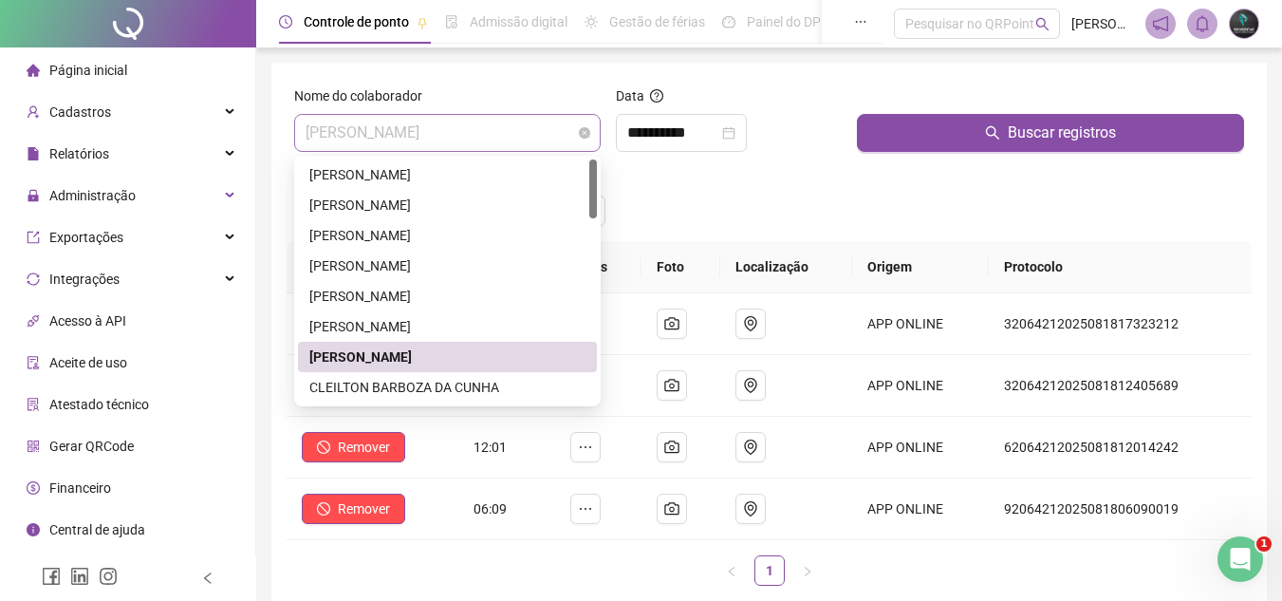
click at [513, 146] on span "[PERSON_NAME]" at bounding box center [448, 133] width 284 height 36
drag, startPoint x: 428, startPoint y: 384, endPoint x: 467, endPoint y: 318, distance: 77.0
click at [467, 318] on div "[PERSON_NAME] DA CRUZ [PERSON_NAME] DE FREITAS [PERSON_NAME] [PERSON_NAME]" at bounding box center [447, 311] width 299 height 304
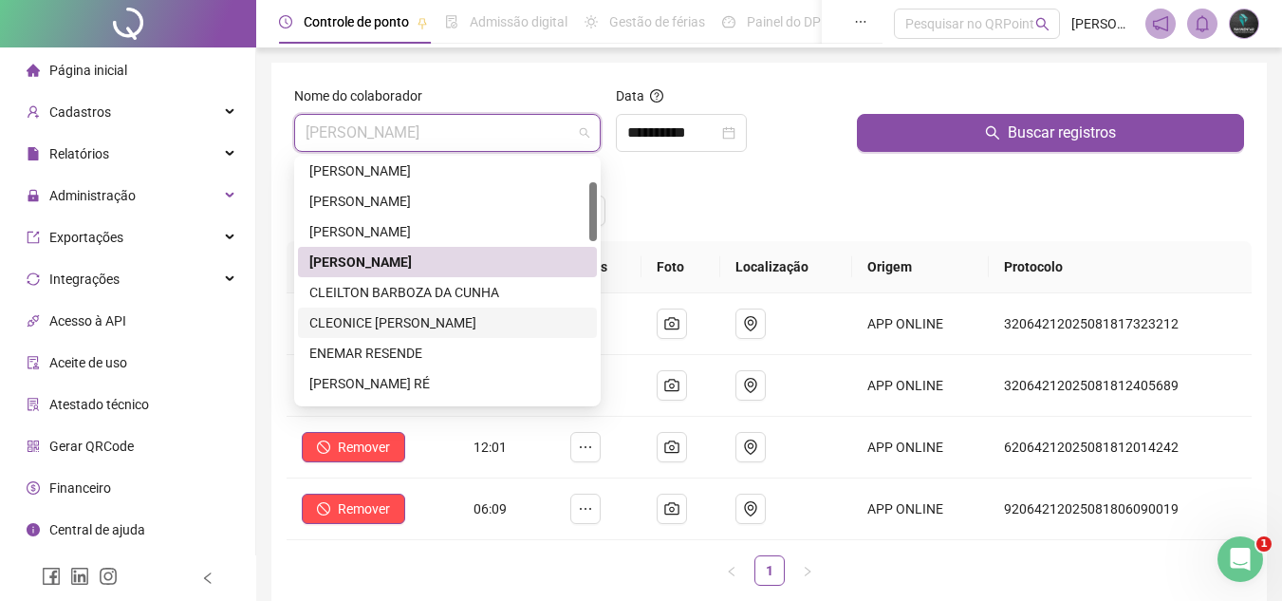
click at [459, 315] on div "CLEONICE [PERSON_NAME]" at bounding box center [447, 322] width 276 height 21
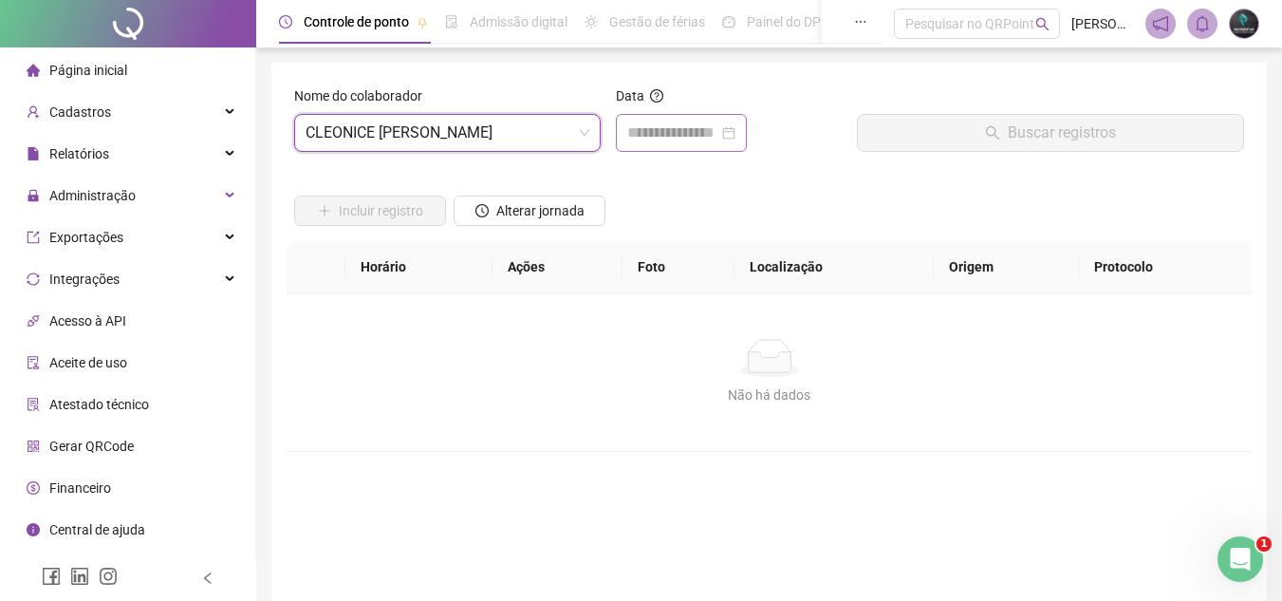
click at [736, 143] on div at bounding box center [681, 133] width 108 height 23
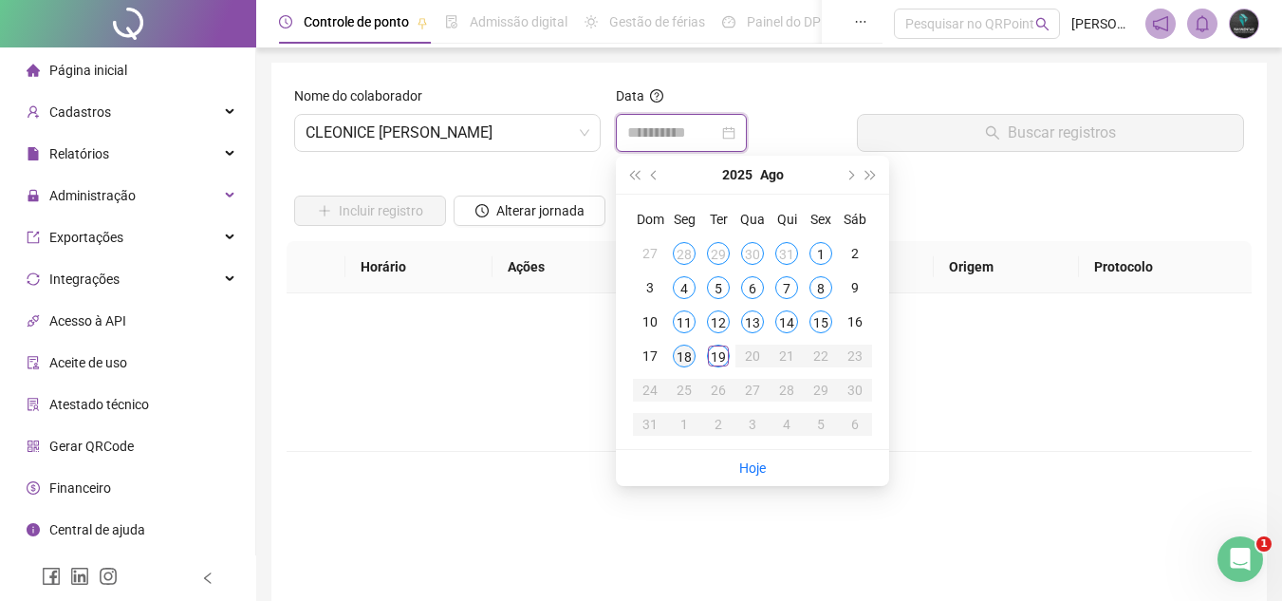
type input "**********"
click at [667, 356] on td "18" at bounding box center [684, 356] width 34 height 34
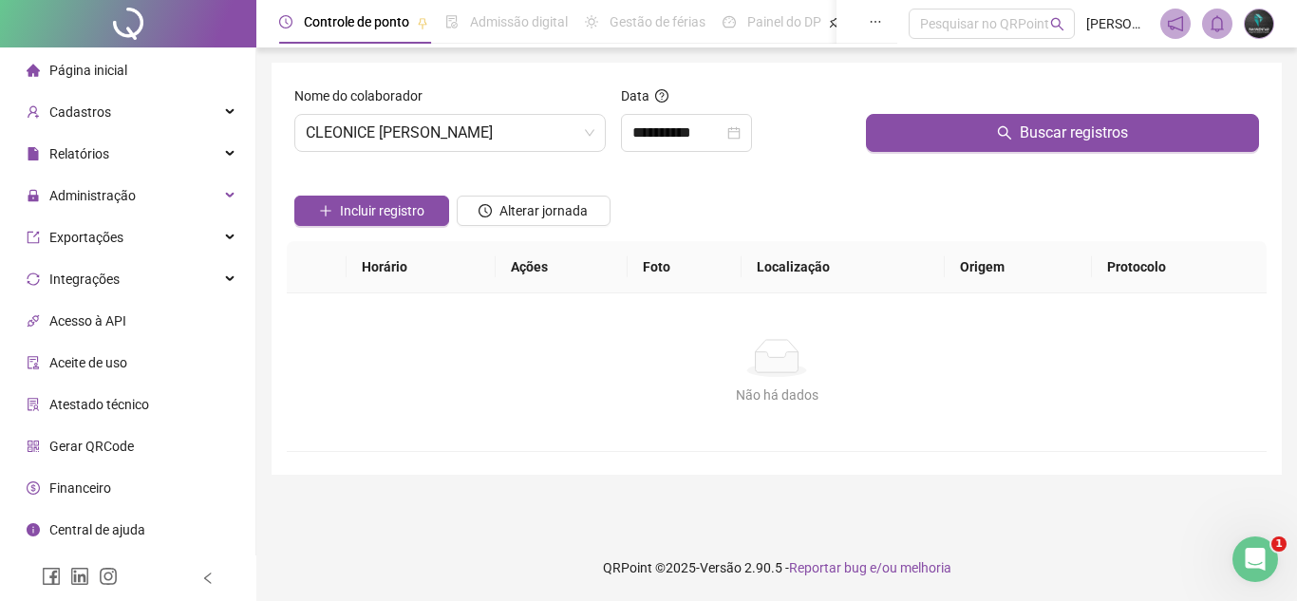
click at [894, 168] on div "Incluir registro Alterar jornada" at bounding box center [776, 204] width 972 height 74
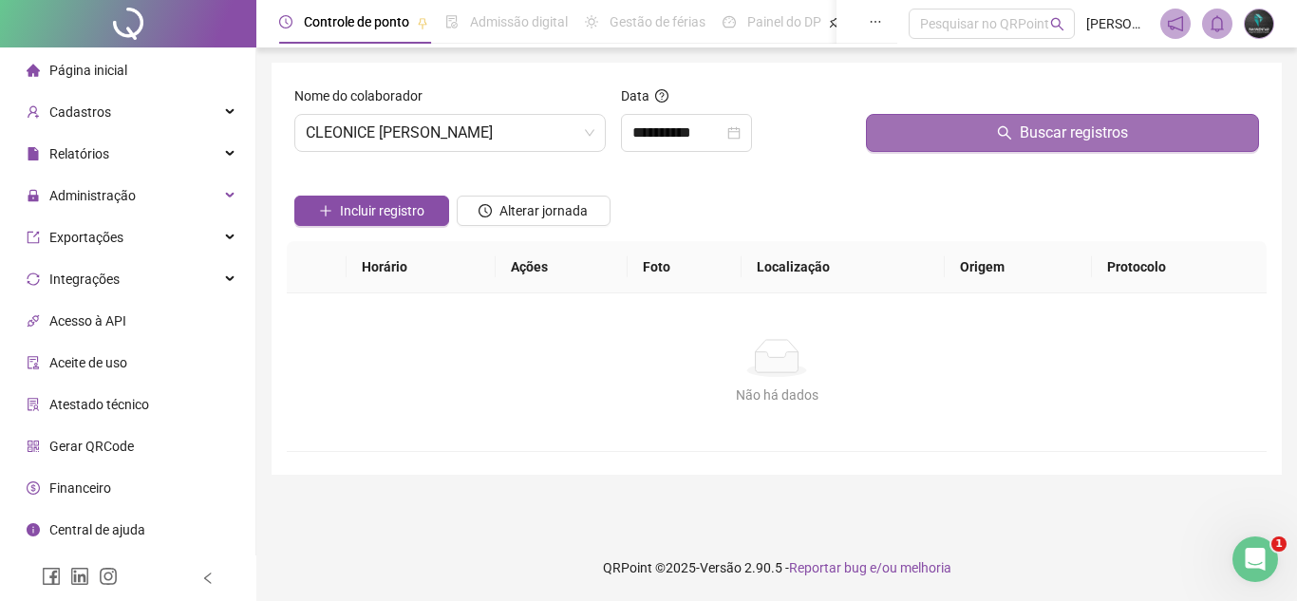
click at [930, 135] on button "Buscar registros" at bounding box center [1062, 133] width 393 height 38
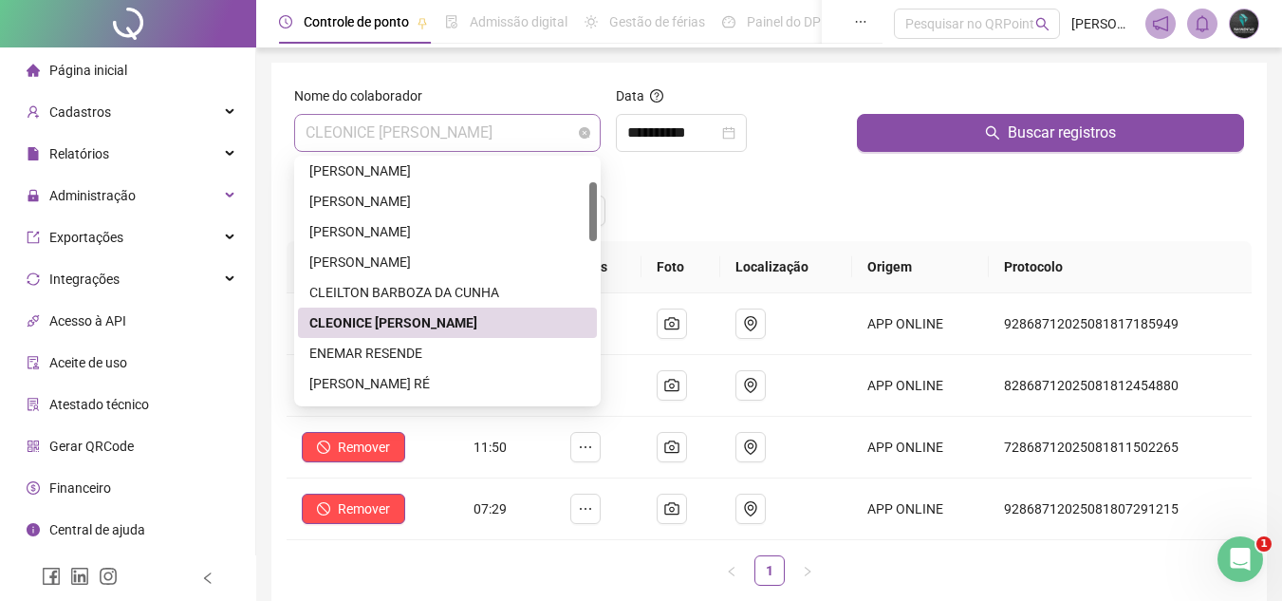
click at [484, 121] on span "CLEONICE [PERSON_NAME]" at bounding box center [448, 133] width 284 height 36
click at [419, 140] on span "CLEONICE [PERSON_NAME]" at bounding box center [448, 133] width 284 height 36
click at [376, 348] on div "ENEMAR RESENDE" at bounding box center [447, 353] width 276 height 21
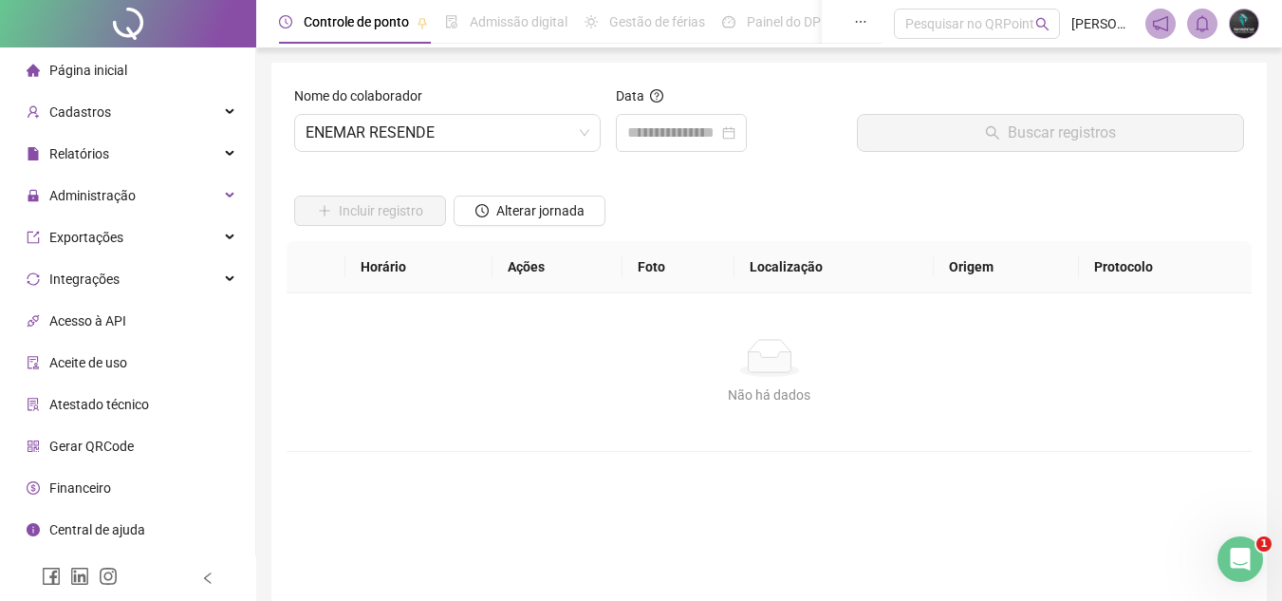
click at [601, 157] on div "Nome do colaborador [PERSON_NAME]" at bounding box center [448, 126] width 322 height 82
click at [639, 135] on input at bounding box center [672, 133] width 91 height 23
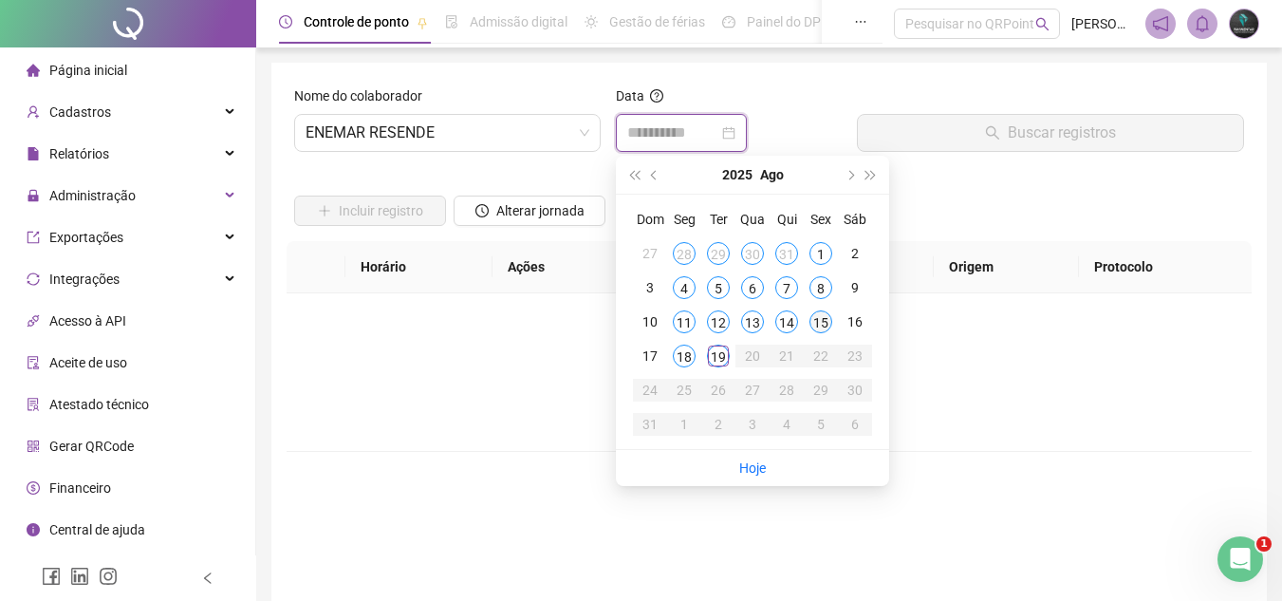
type input "**********"
click at [855, 325] on div "16" at bounding box center [855, 321] width 23 height 23
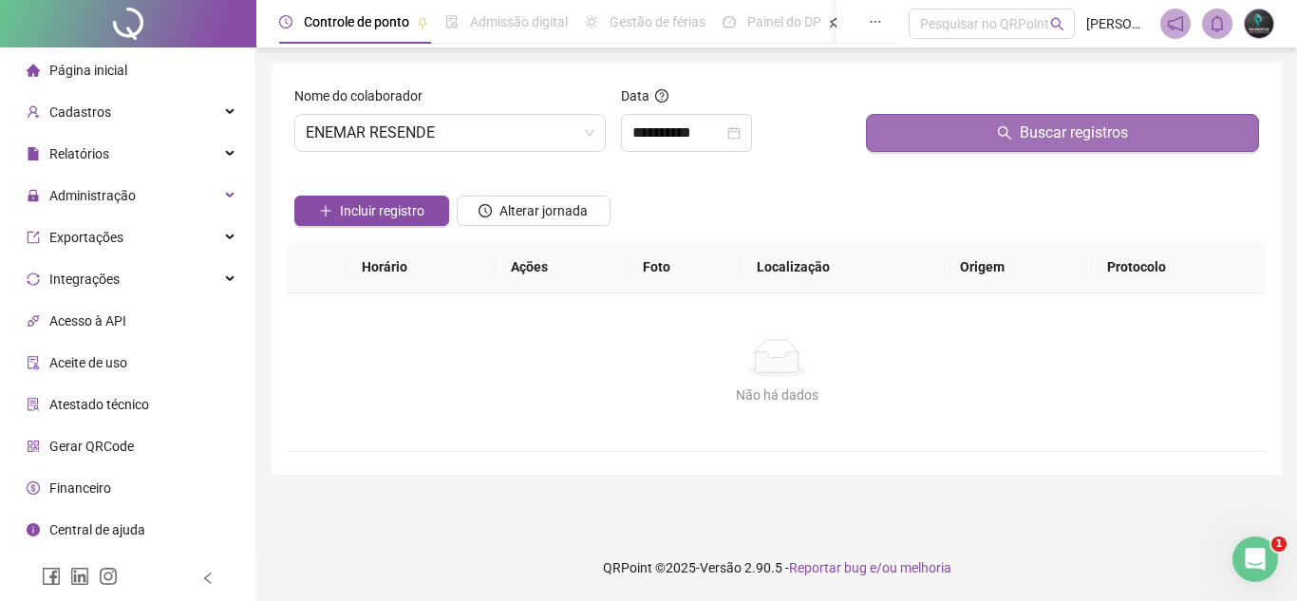
click at [987, 139] on button "Buscar registros" at bounding box center [1062, 133] width 393 height 38
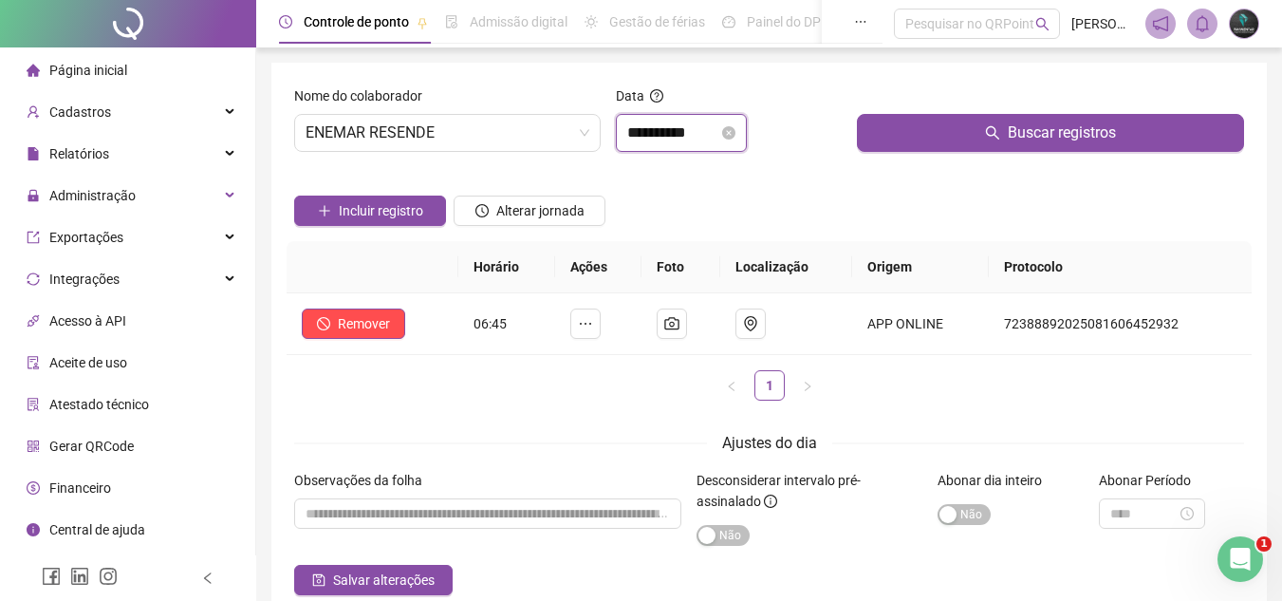
click at [662, 141] on input "**********" at bounding box center [672, 133] width 91 height 23
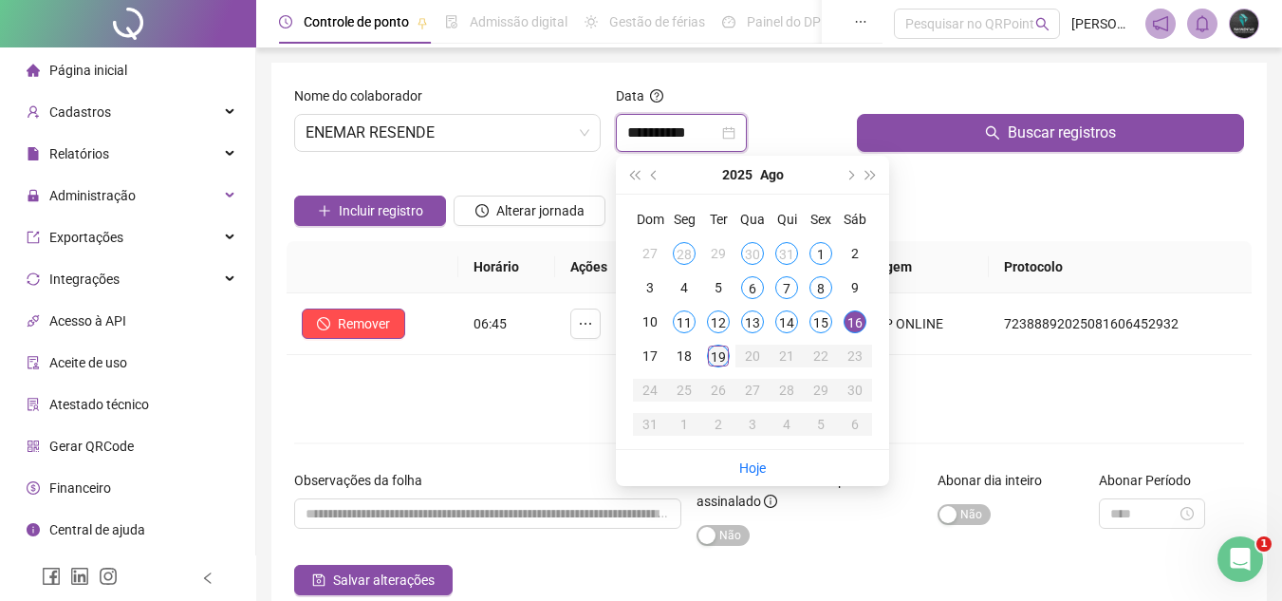
type input "**********"
click at [712, 359] on div "19" at bounding box center [718, 356] width 23 height 23
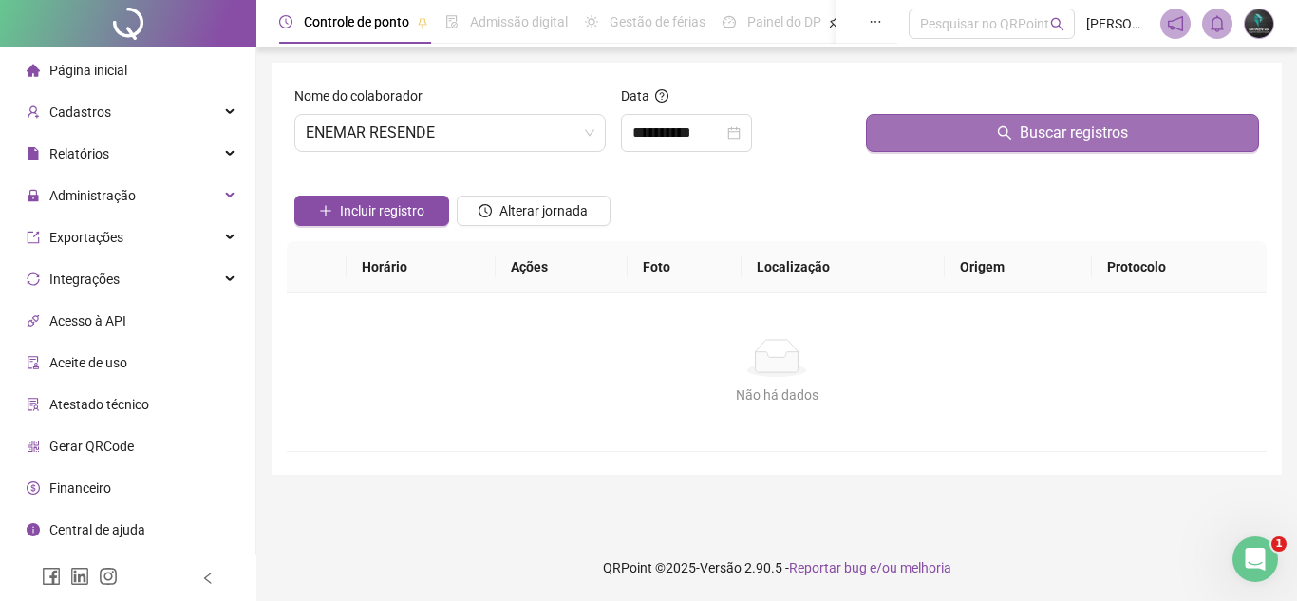
click at [896, 122] on button "Buscar registros" at bounding box center [1062, 133] width 393 height 38
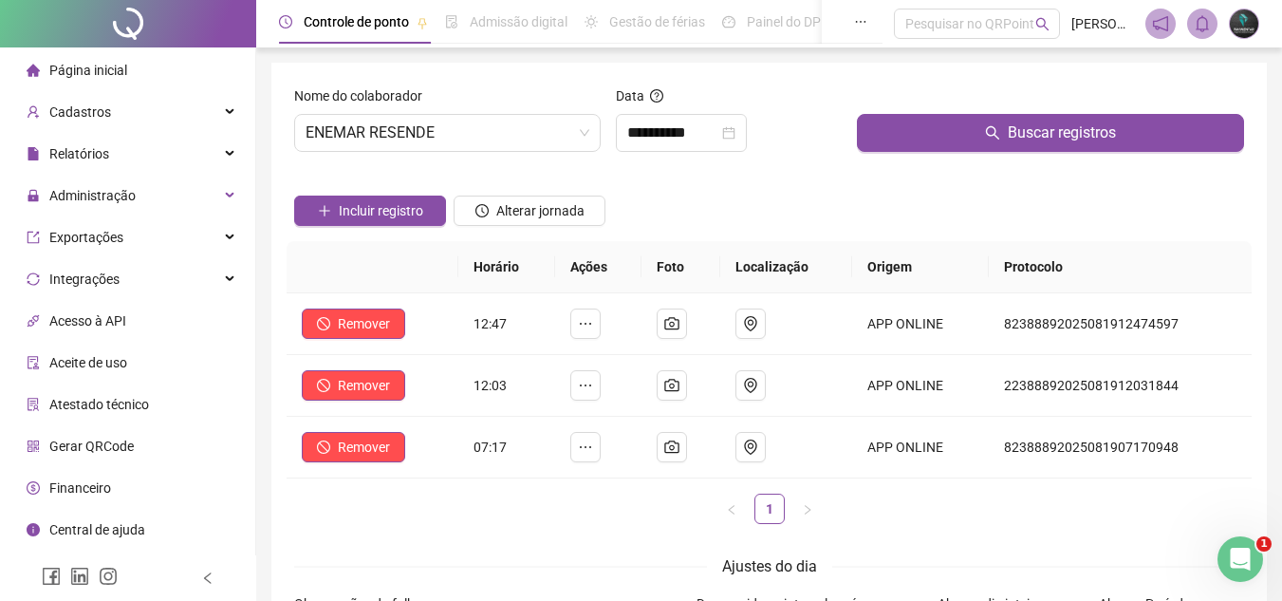
click at [679, 160] on div "**********" at bounding box center [728, 126] width 241 height 82
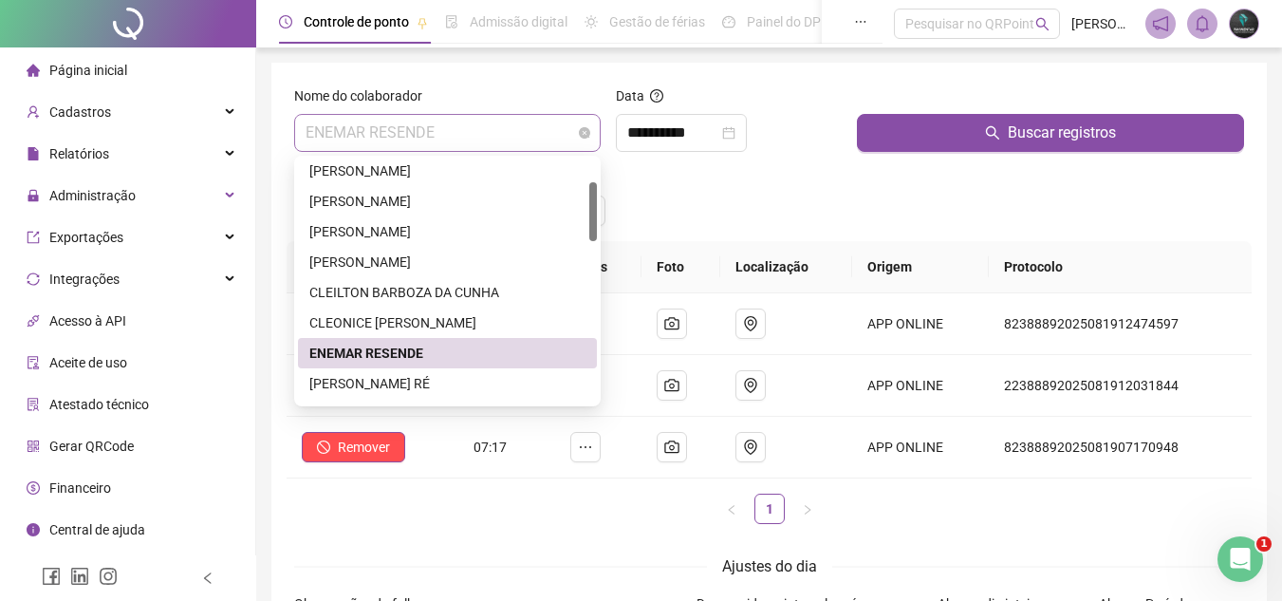
click at [447, 147] on span "ENEMAR RESENDE" at bounding box center [448, 133] width 284 height 36
click at [442, 388] on div "[PERSON_NAME] RÉ" at bounding box center [447, 383] width 276 height 21
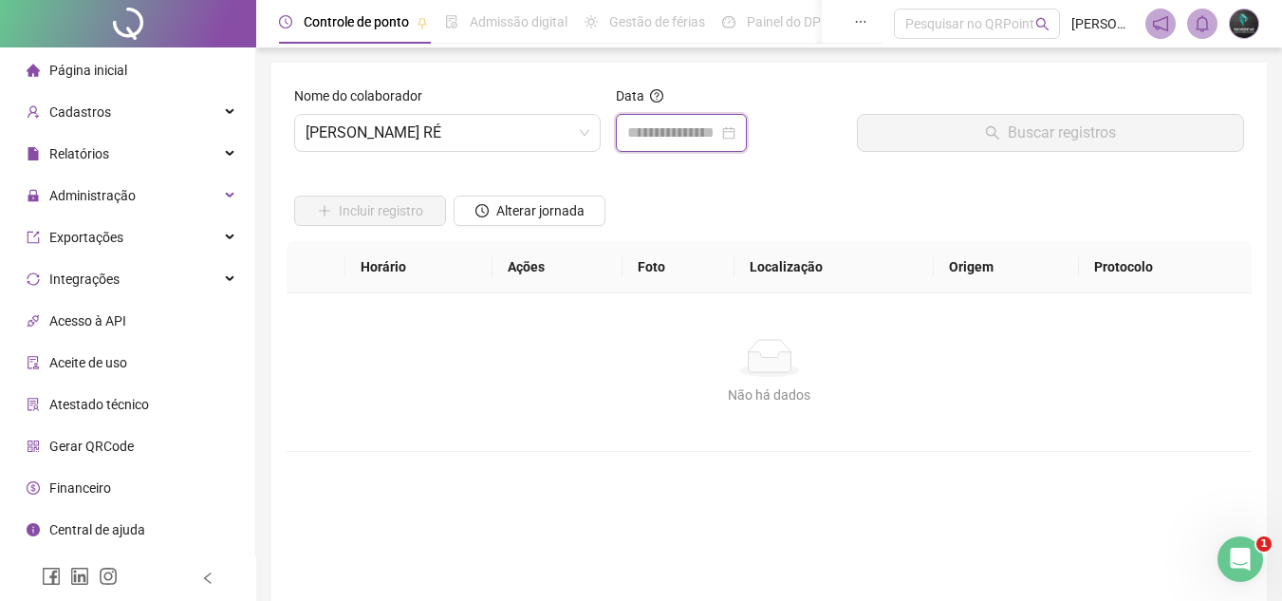
click at [657, 142] on input at bounding box center [672, 133] width 91 height 23
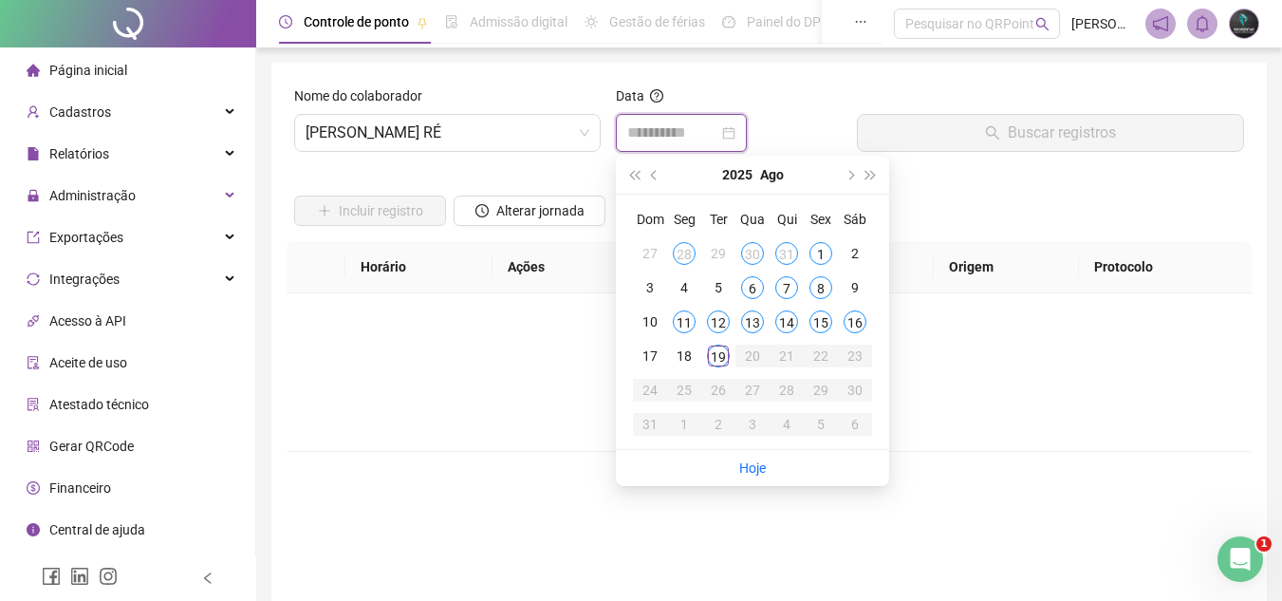
type input "**********"
click at [690, 366] on td "18" at bounding box center [684, 356] width 34 height 34
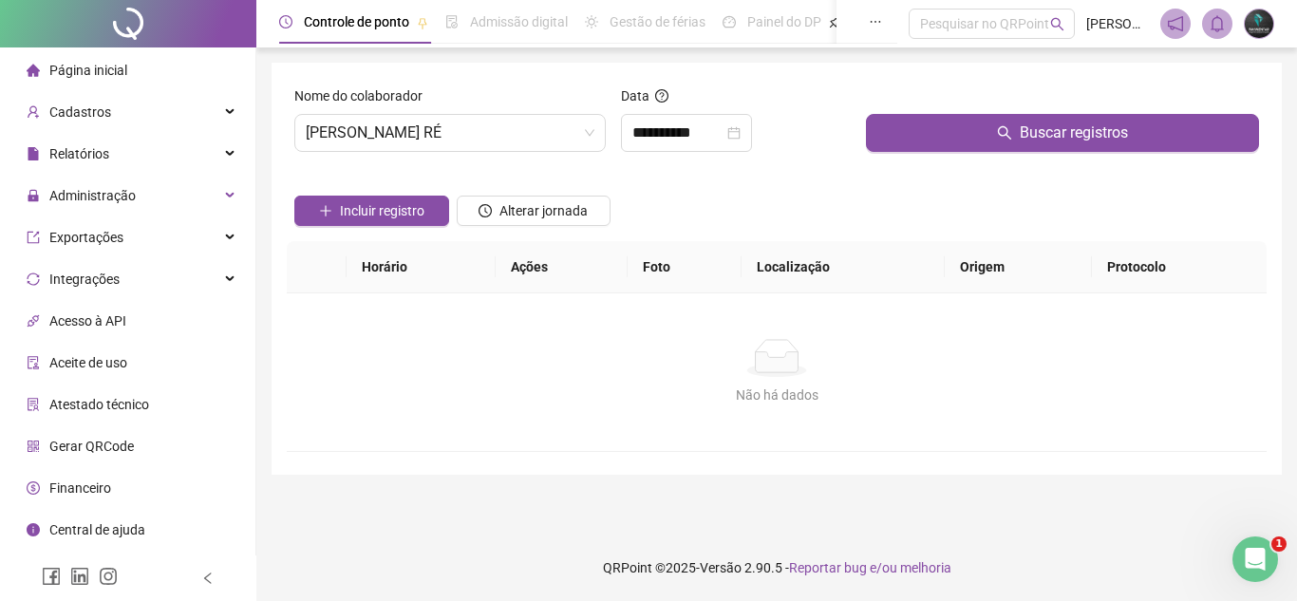
click at [908, 173] on div "Incluir registro Alterar jornada" at bounding box center [776, 204] width 972 height 74
drag, startPoint x: 933, startPoint y: 150, endPoint x: 867, endPoint y: 164, distance: 68.0
click at [933, 151] on button "Buscar registros" at bounding box center [1062, 133] width 393 height 38
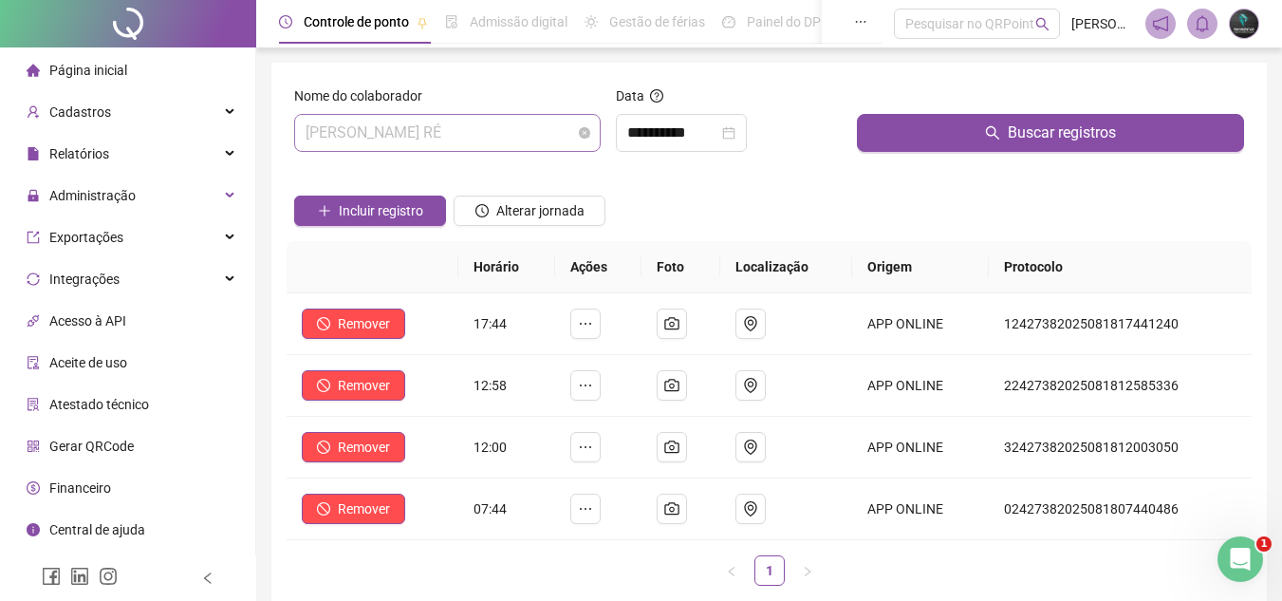
click at [460, 130] on span "[PERSON_NAME] RÉ" at bounding box center [448, 133] width 284 height 36
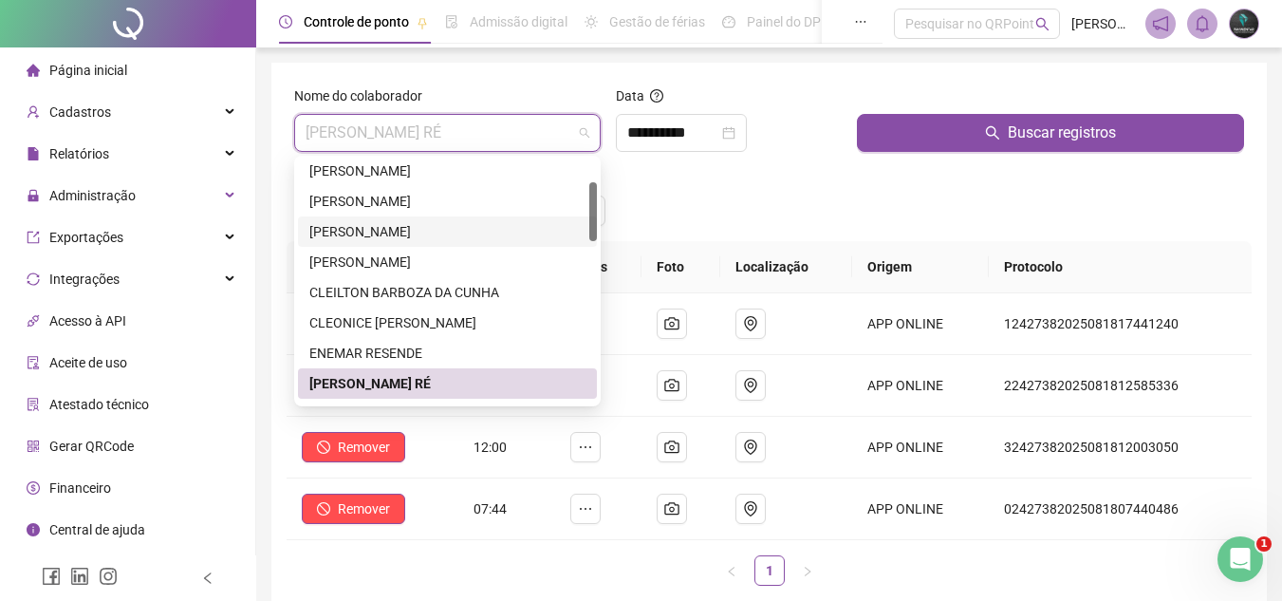
scroll to position [190, 0]
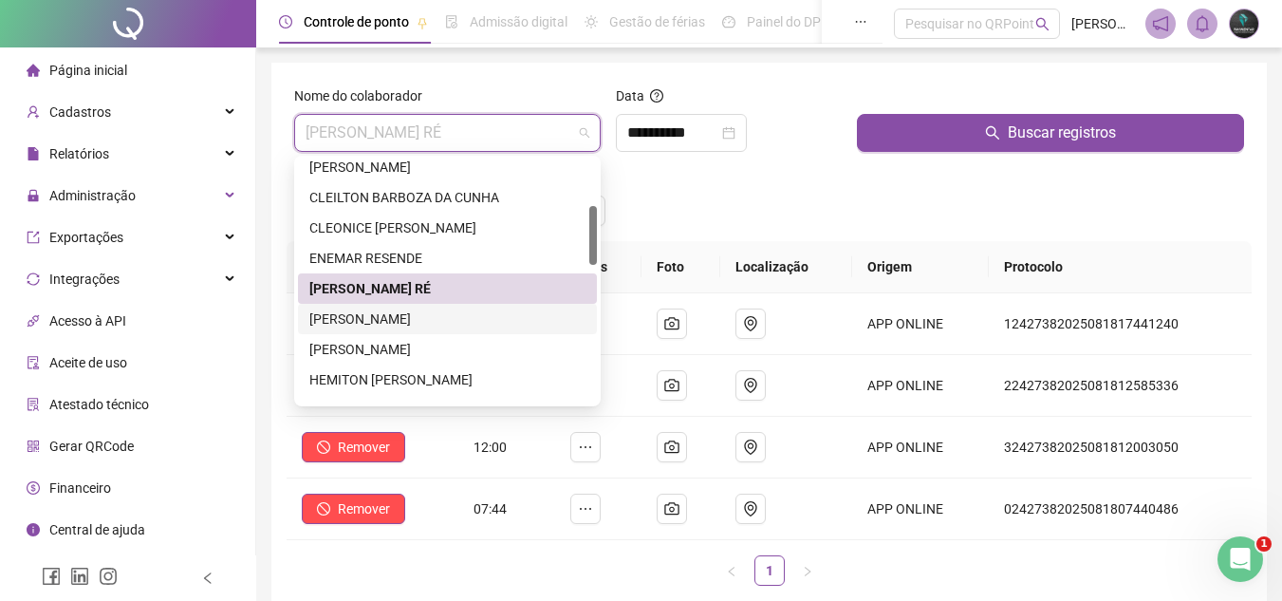
click at [418, 323] on div "[PERSON_NAME]" at bounding box center [447, 319] width 276 height 21
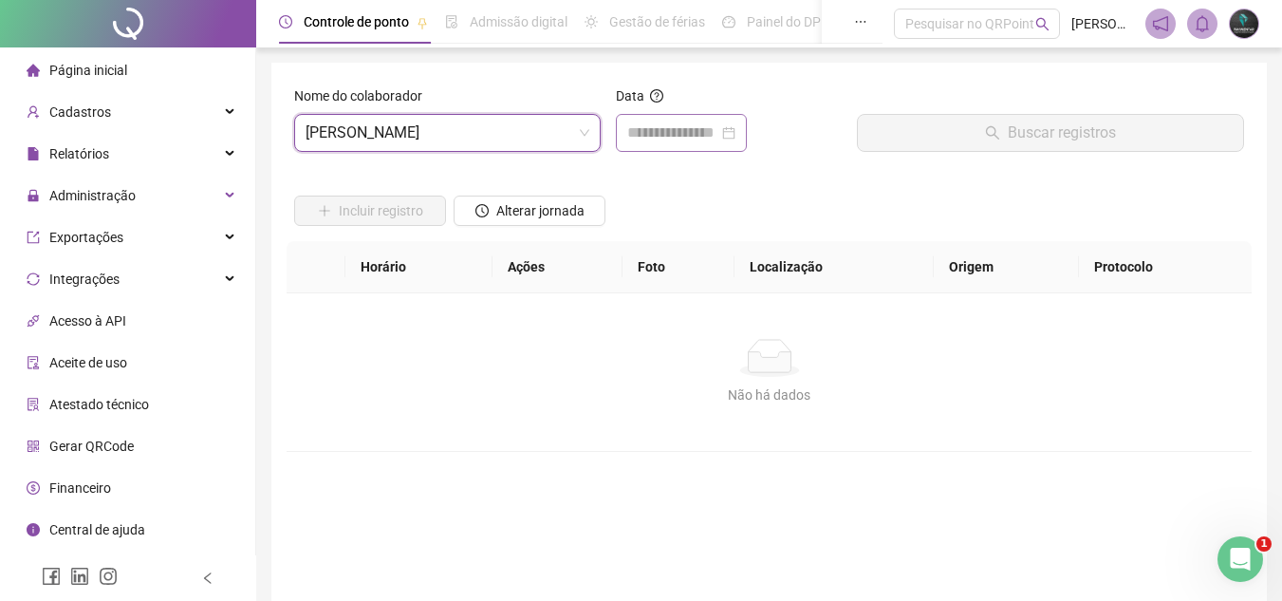
click at [634, 114] on div at bounding box center [681, 133] width 131 height 38
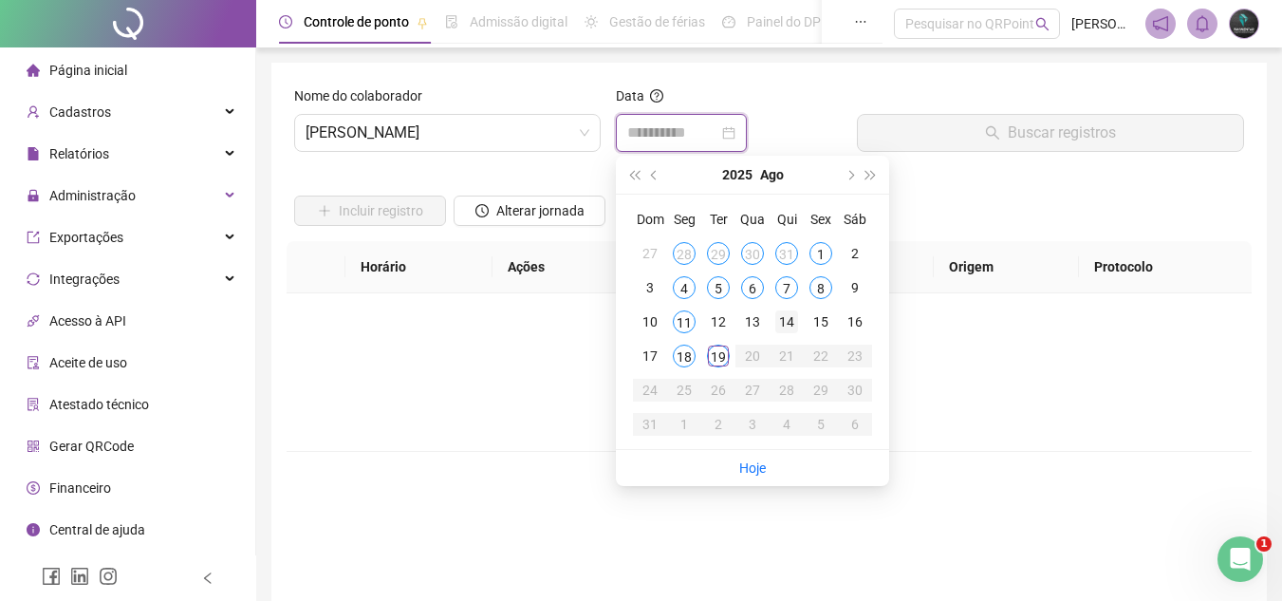
type input "**********"
click at [686, 369] on td "18" at bounding box center [684, 356] width 34 height 34
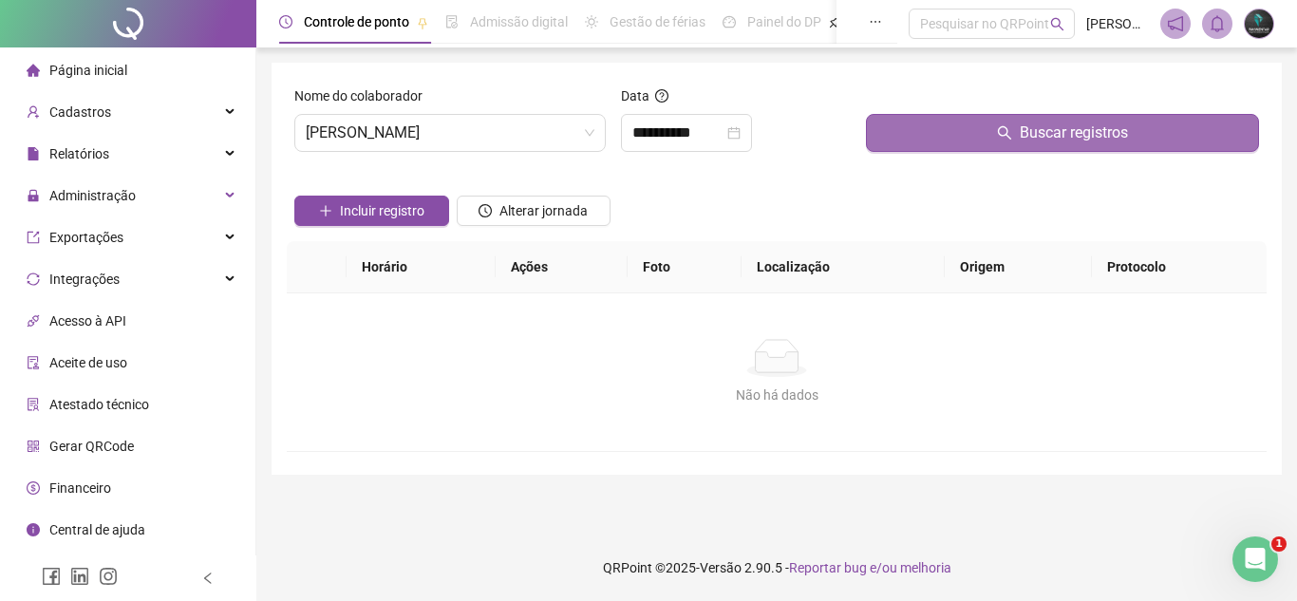
click at [982, 145] on button "Buscar registros" at bounding box center [1062, 133] width 393 height 38
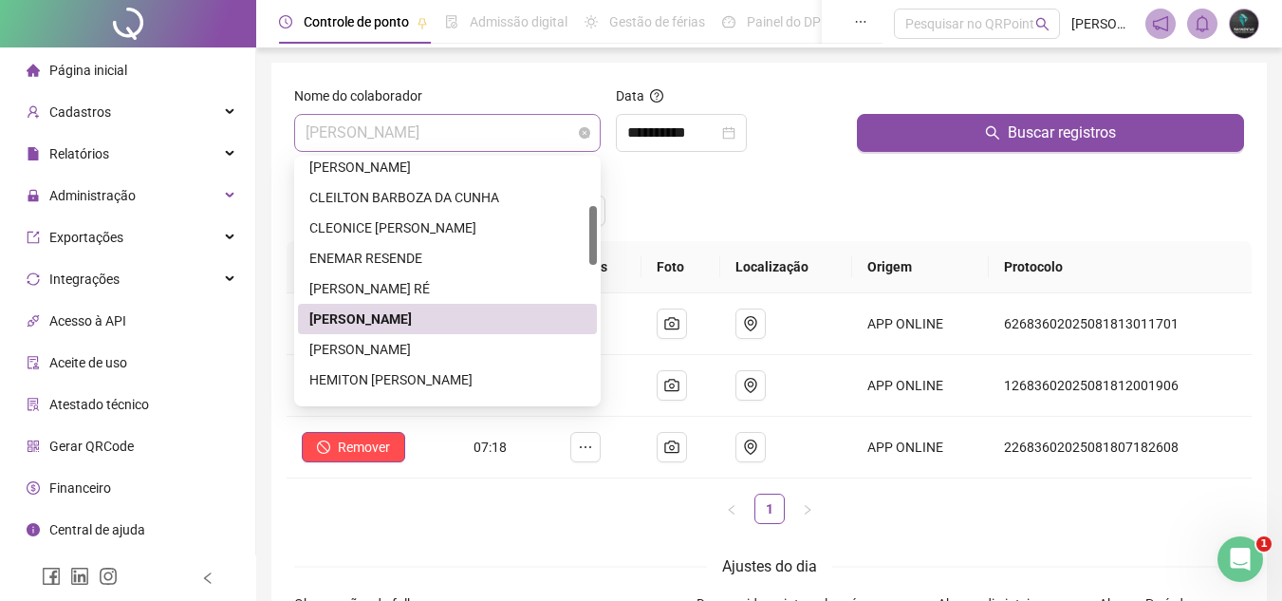
click at [484, 138] on span "[PERSON_NAME]" at bounding box center [448, 133] width 284 height 36
click at [414, 347] on div "[PERSON_NAME]" at bounding box center [447, 349] width 276 height 21
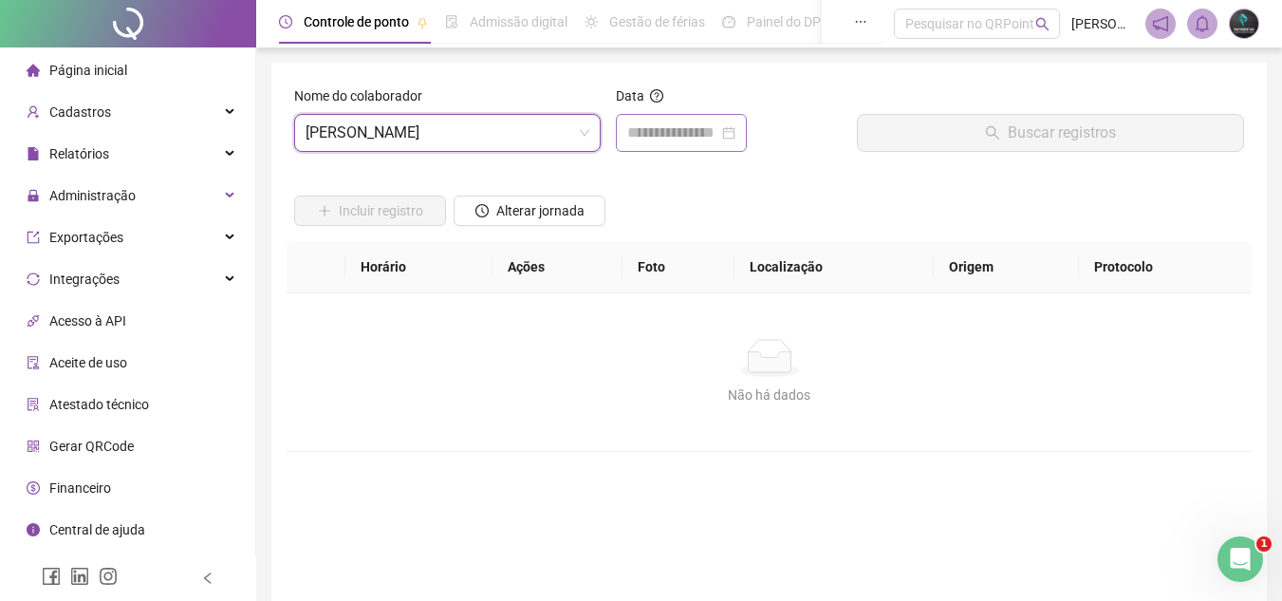
click at [711, 121] on div at bounding box center [681, 133] width 131 height 38
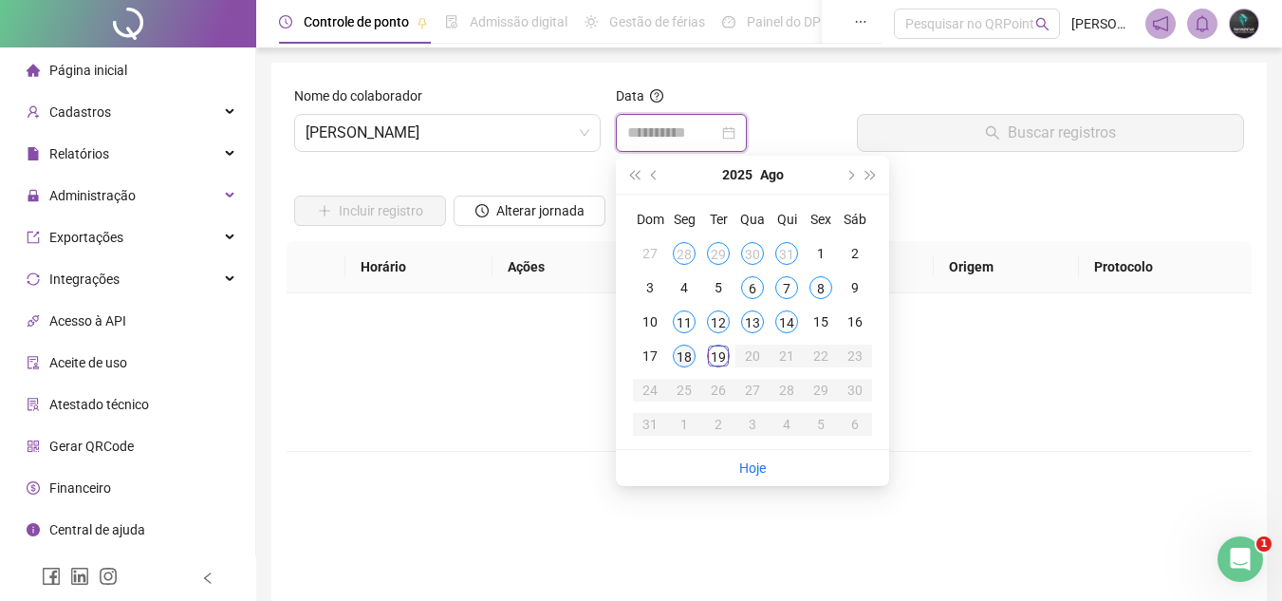
type input "**********"
click at [679, 367] on td "18" at bounding box center [684, 356] width 34 height 34
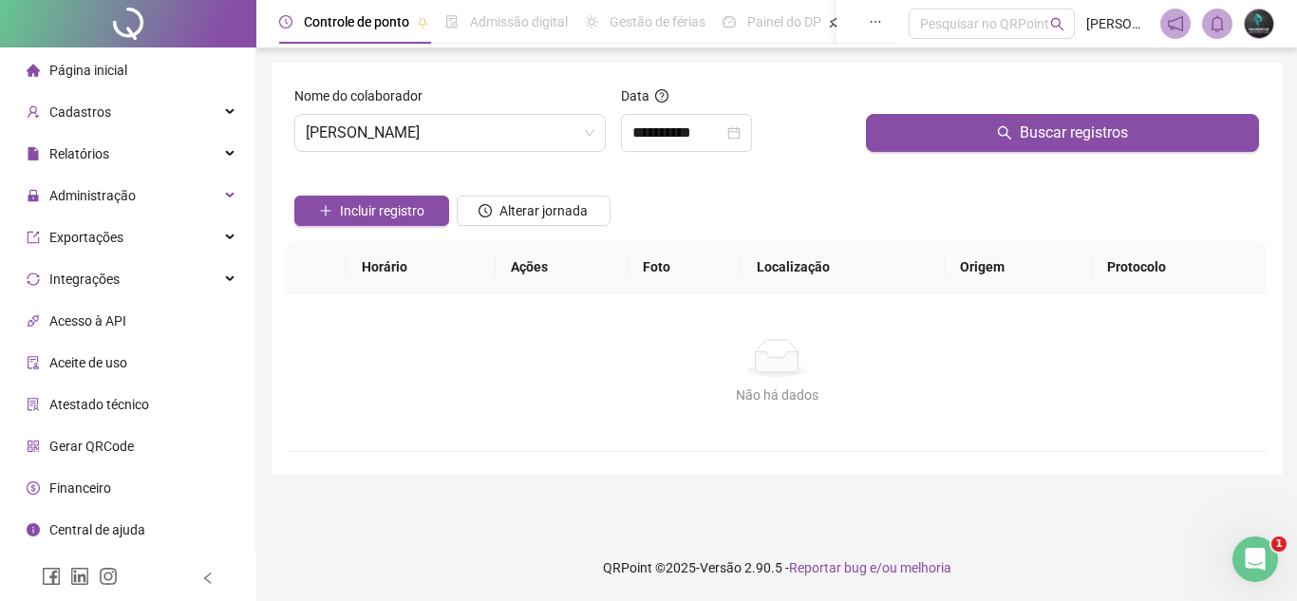
click at [961, 153] on div "Buscar registros" at bounding box center [1062, 126] width 408 height 82
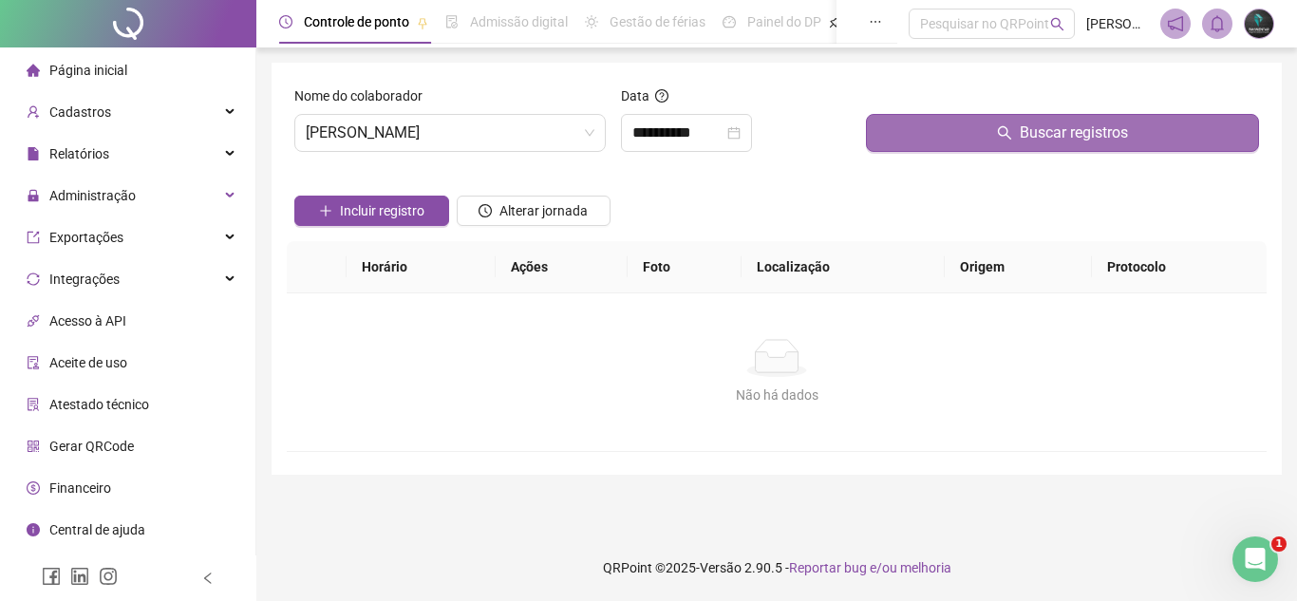
click at [978, 133] on button "Buscar registros" at bounding box center [1062, 133] width 393 height 38
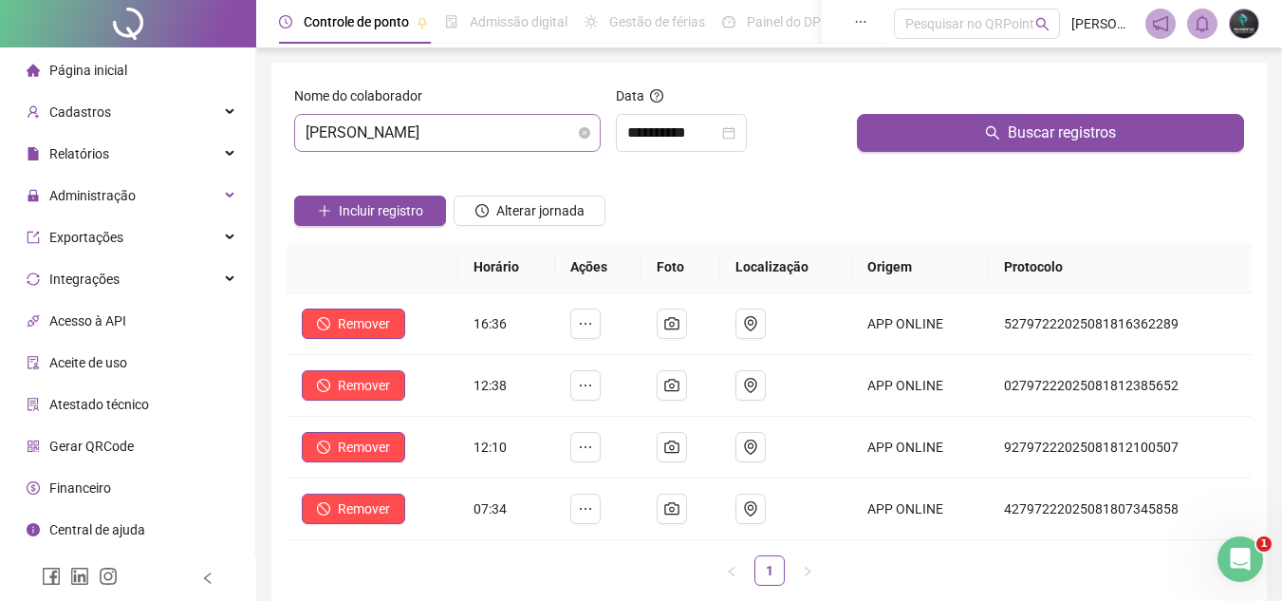
click at [510, 142] on span "[PERSON_NAME]" at bounding box center [448, 133] width 284 height 36
click at [647, 202] on div "Incluir registro Alterar jornada" at bounding box center [769, 204] width 958 height 74
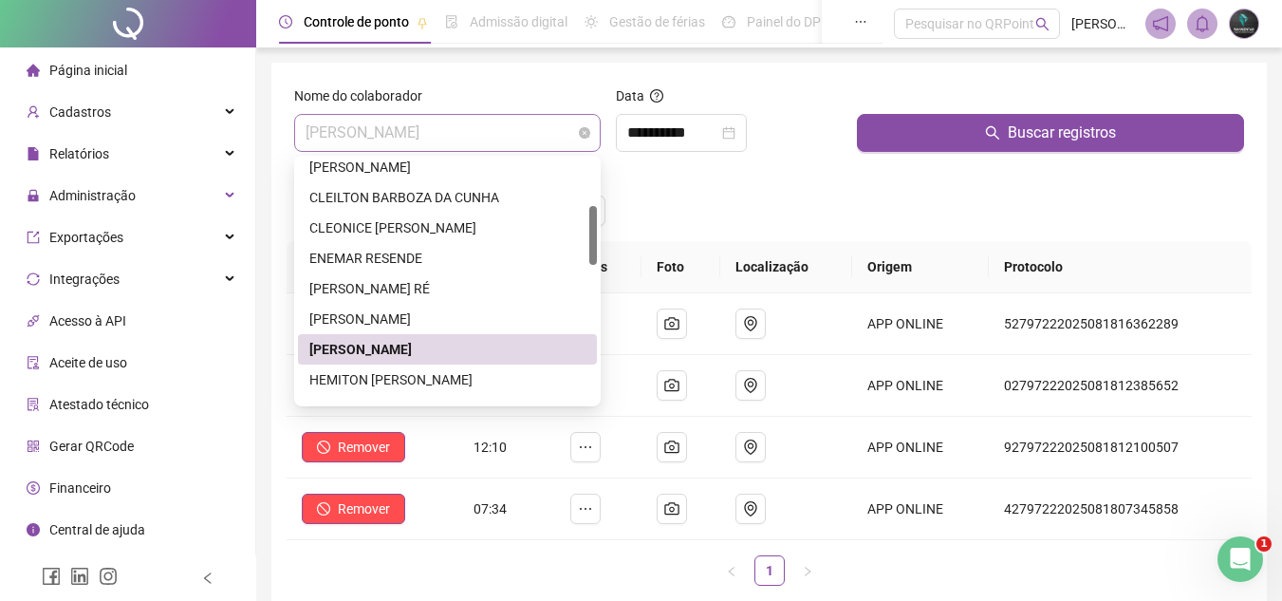
click at [514, 139] on span "[PERSON_NAME]" at bounding box center [448, 133] width 284 height 36
click at [433, 376] on div "HEMITON [PERSON_NAME]" at bounding box center [447, 379] width 276 height 21
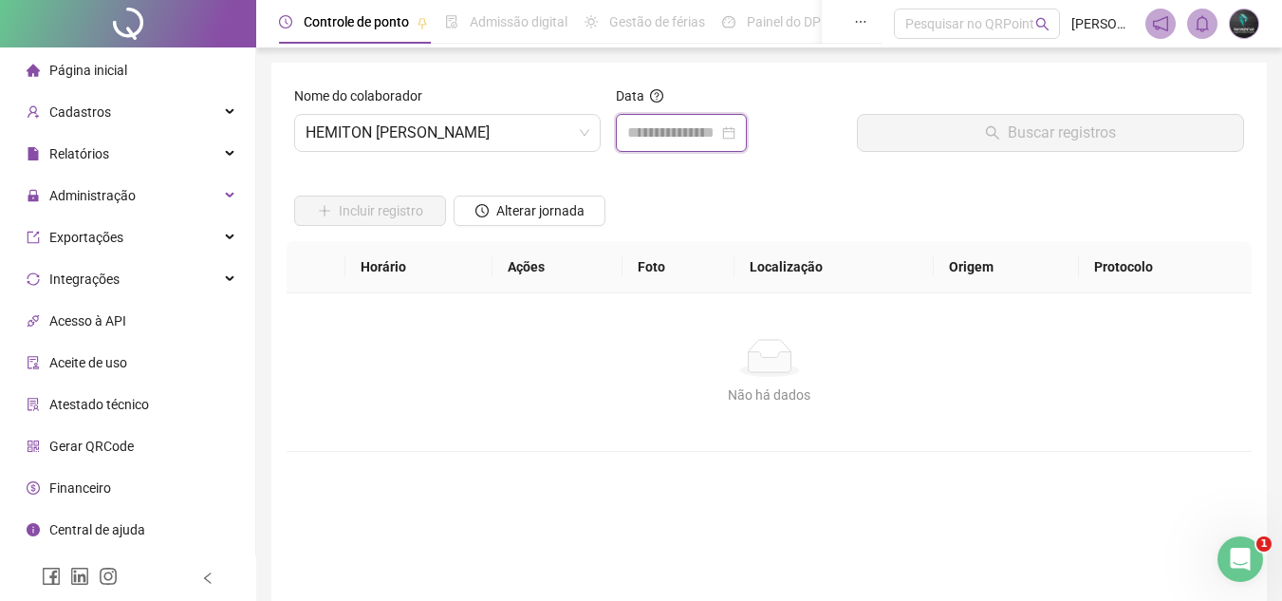
click at [646, 125] on input at bounding box center [672, 133] width 91 height 23
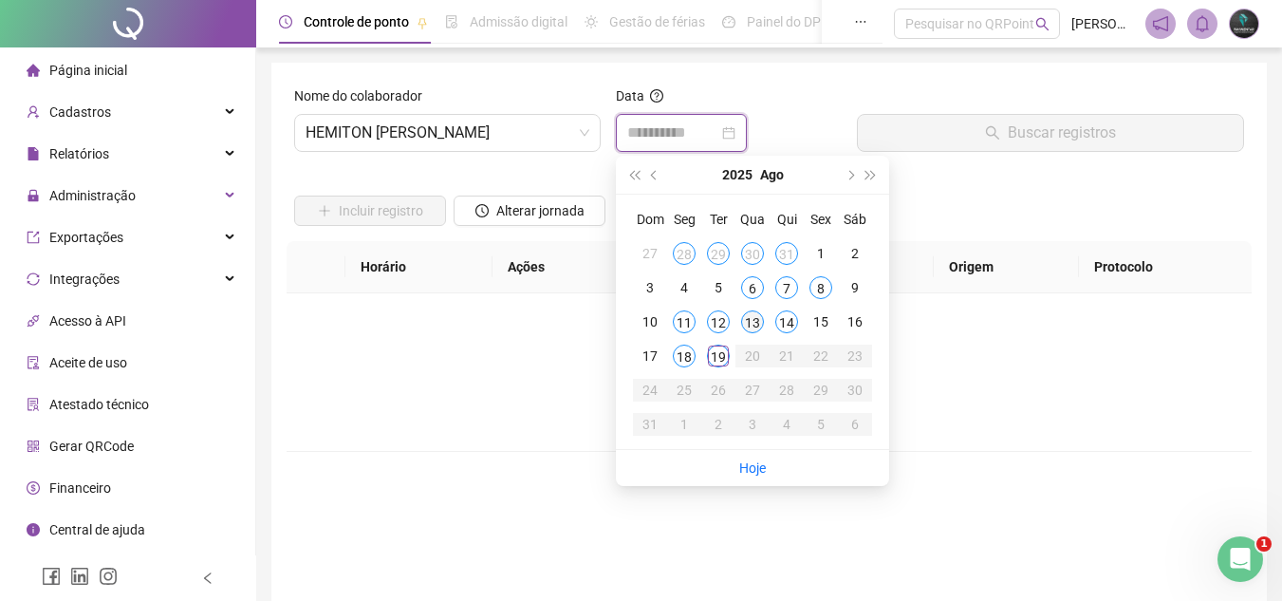
type input "**********"
click at [684, 363] on div "18" at bounding box center [684, 356] width 23 height 23
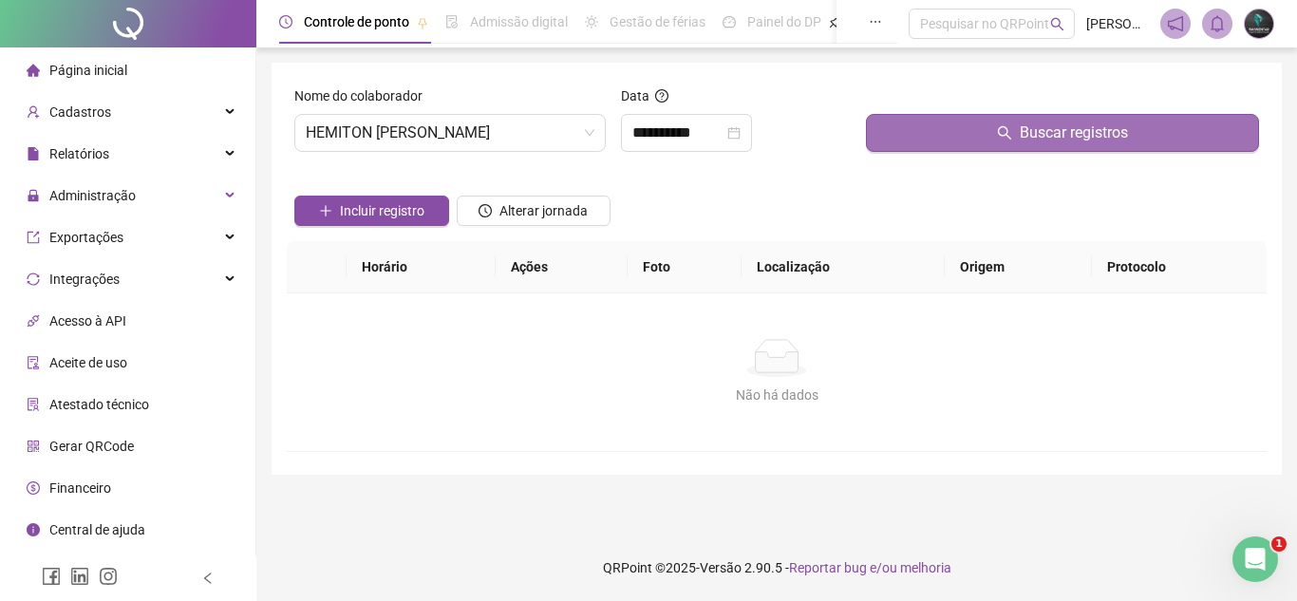
click at [944, 133] on button "Buscar registros" at bounding box center [1062, 133] width 393 height 38
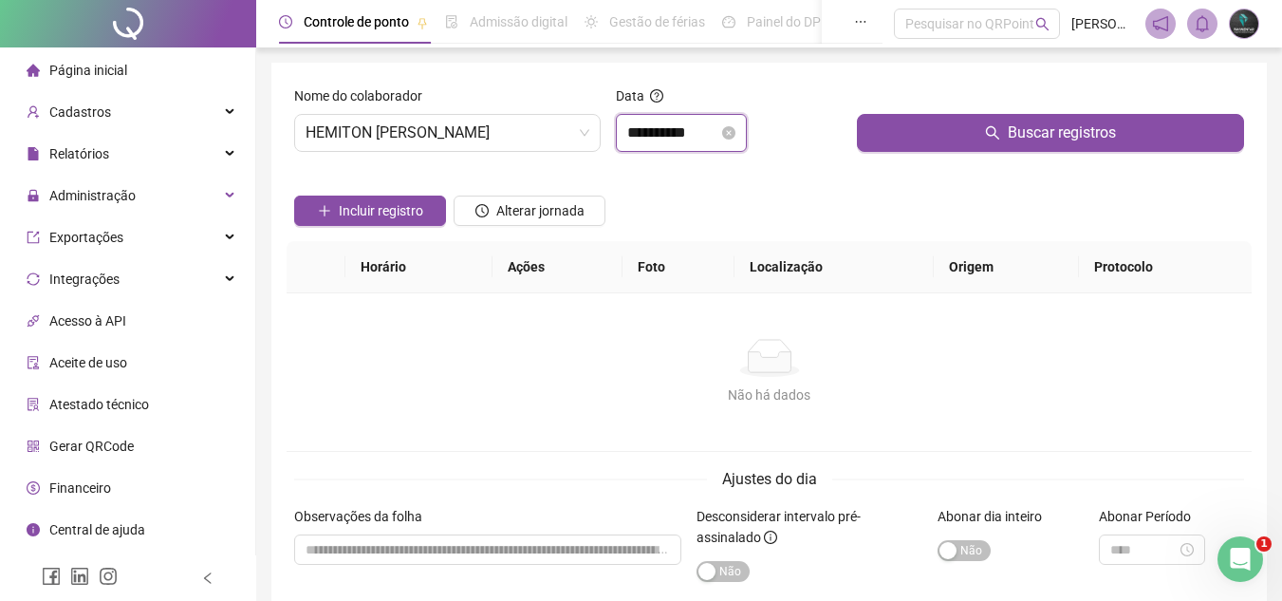
click at [661, 140] on input "**********" at bounding box center [672, 133] width 91 height 23
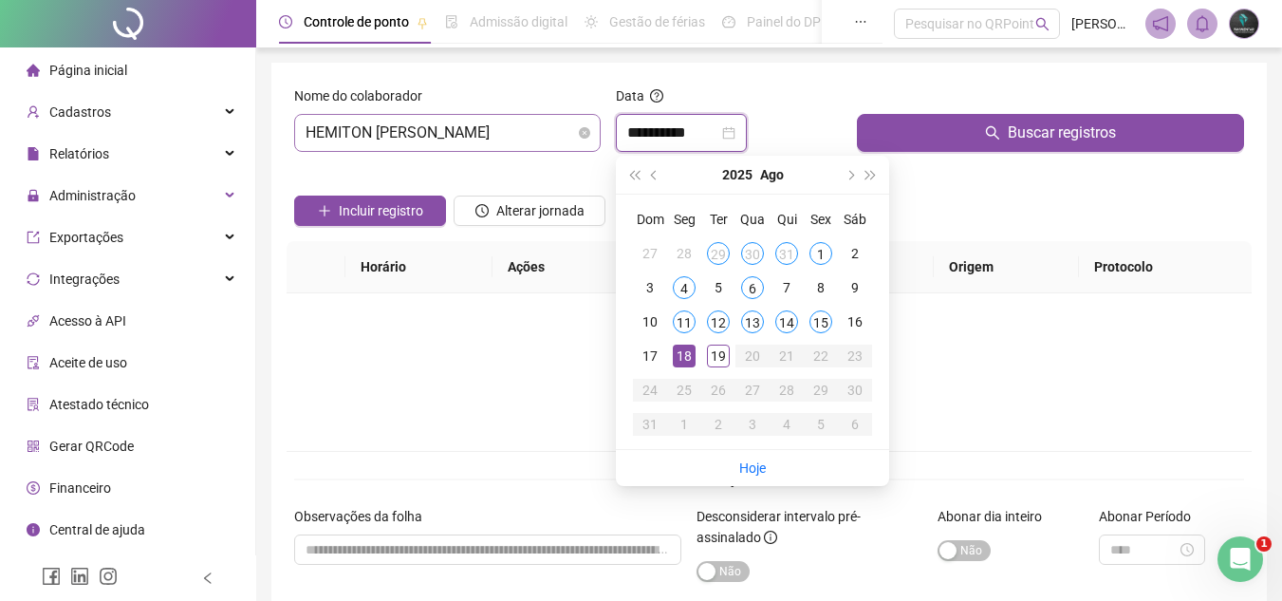
click at [536, 140] on span "HEMITON [PERSON_NAME]" at bounding box center [448, 133] width 284 height 36
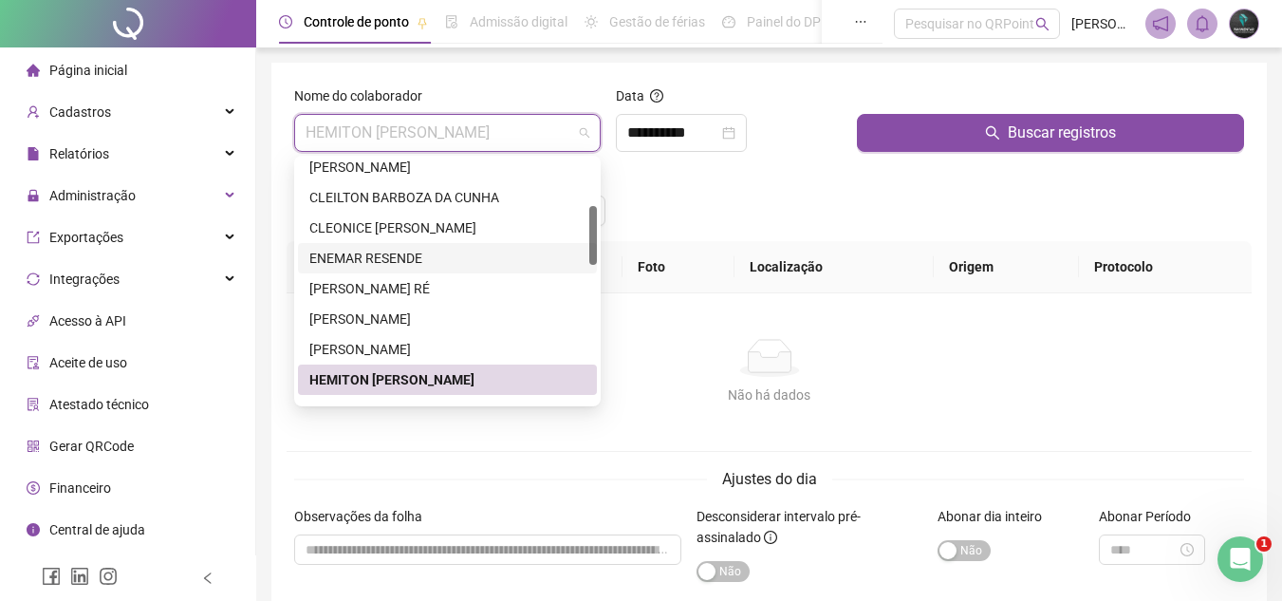
click at [622, 423] on div "Não há dados Não há dados" at bounding box center [769, 372] width 965 height 158
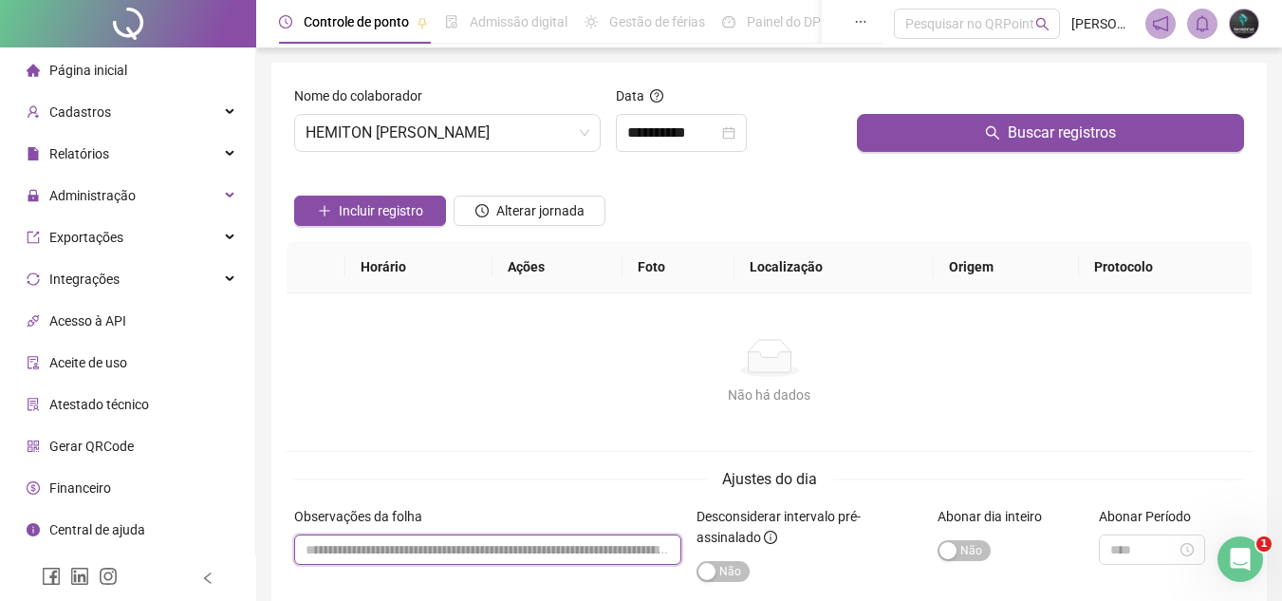
click at [578, 545] on input "textarea" at bounding box center [487, 549] width 387 height 30
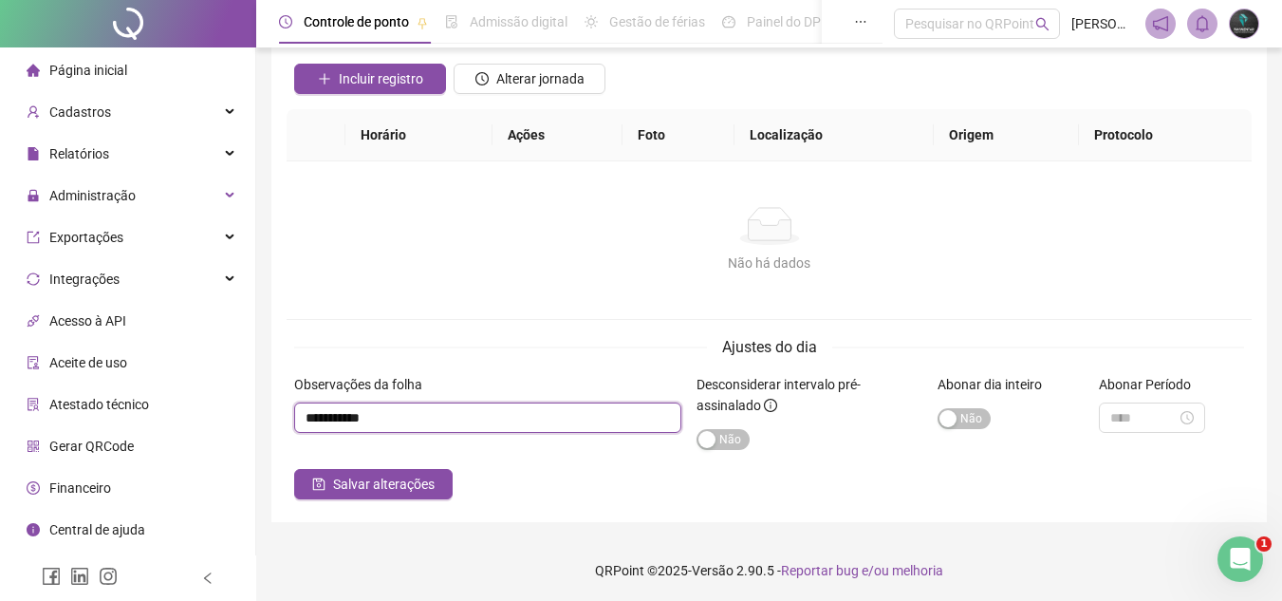
scroll to position [135, 0]
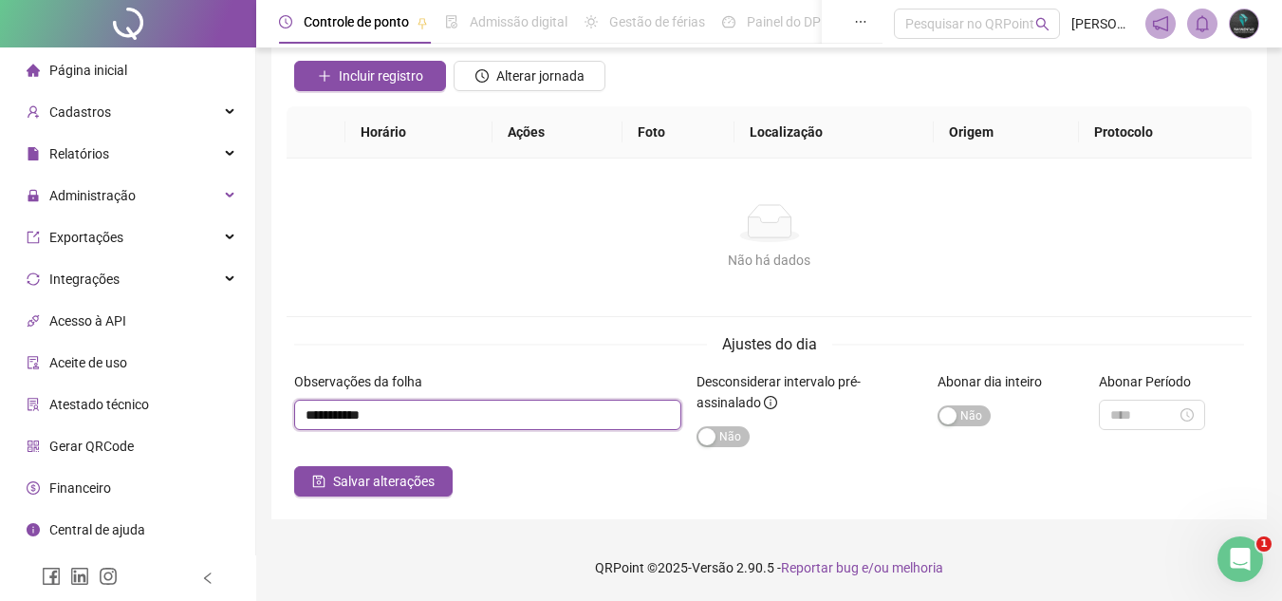
drag, startPoint x: 383, startPoint y: 413, endPoint x: 279, endPoint y: 405, distance: 103.7
click at [279, 405] on div "**********" at bounding box center [769, 223] width 996 height 591
type input "**********"
click at [400, 477] on span "Salvar alterações" at bounding box center [384, 481] width 102 height 21
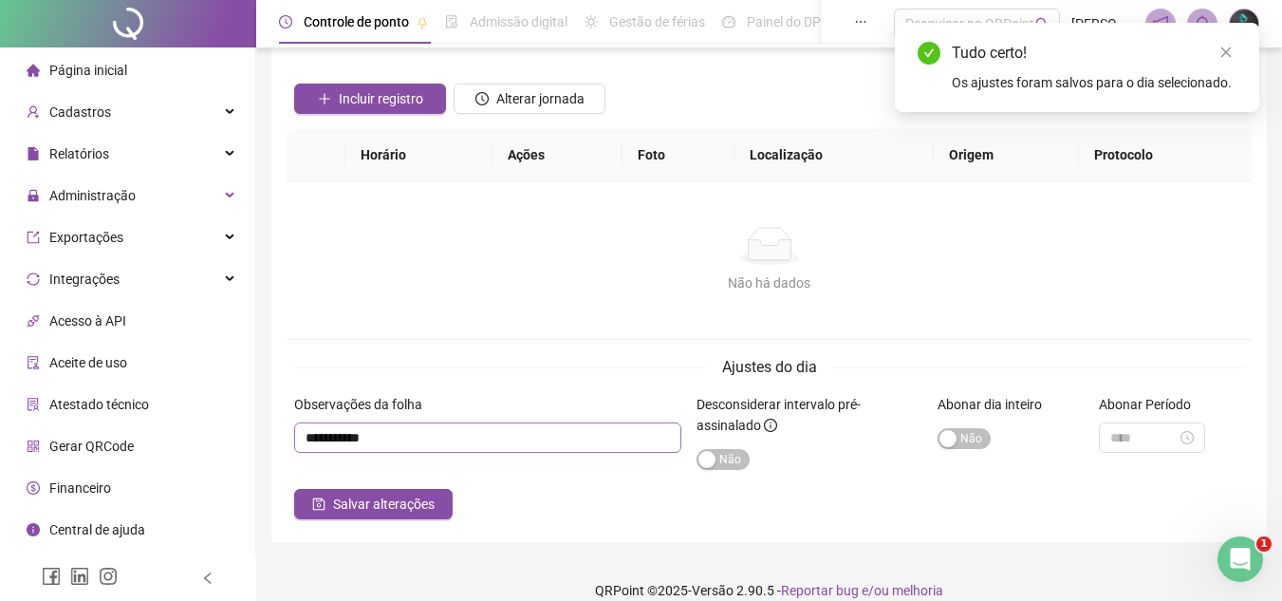
scroll to position [0, 0]
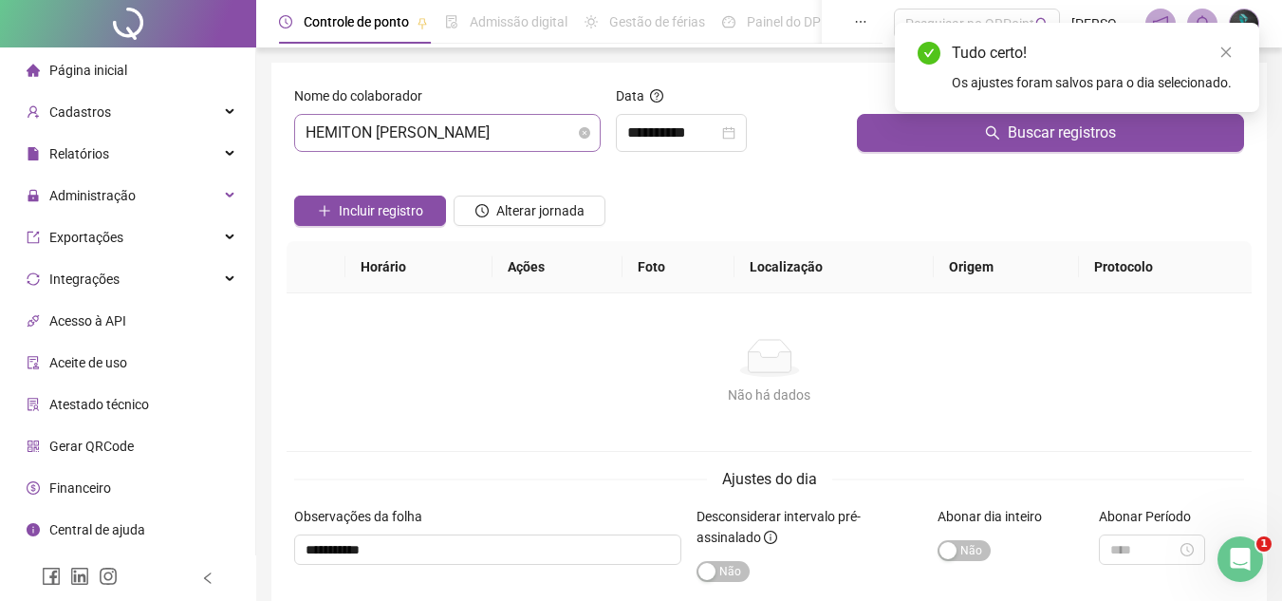
click at [504, 146] on span "HEMITON [PERSON_NAME]" at bounding box center [448, 133] width 284 height 36
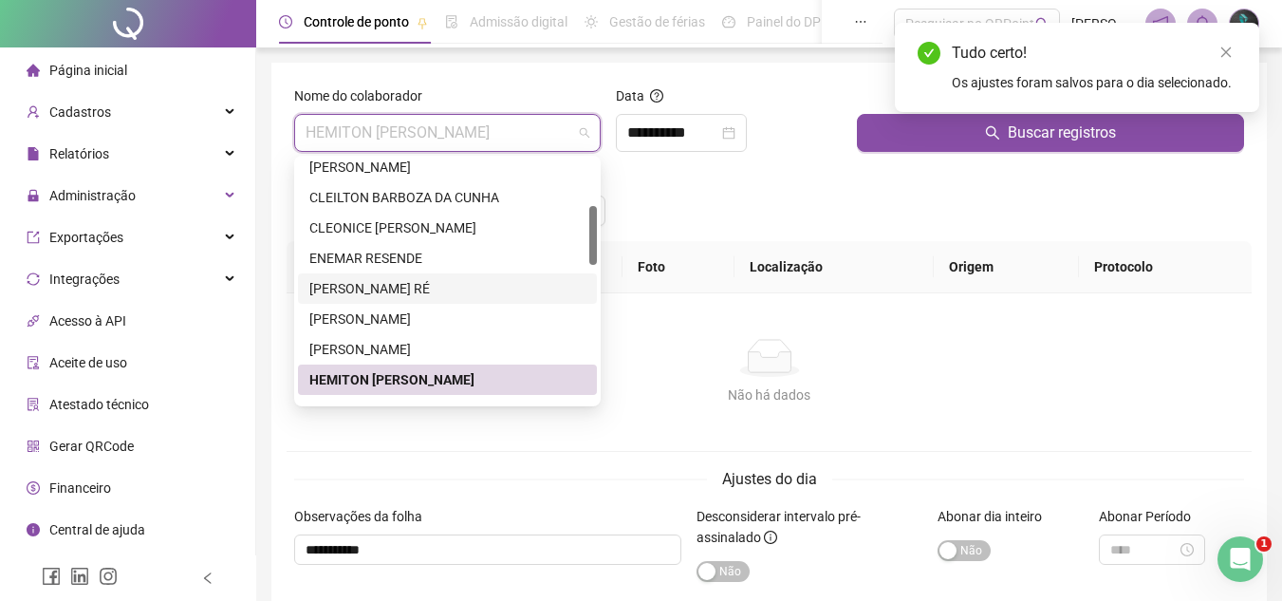
scroll to position [285, 0]
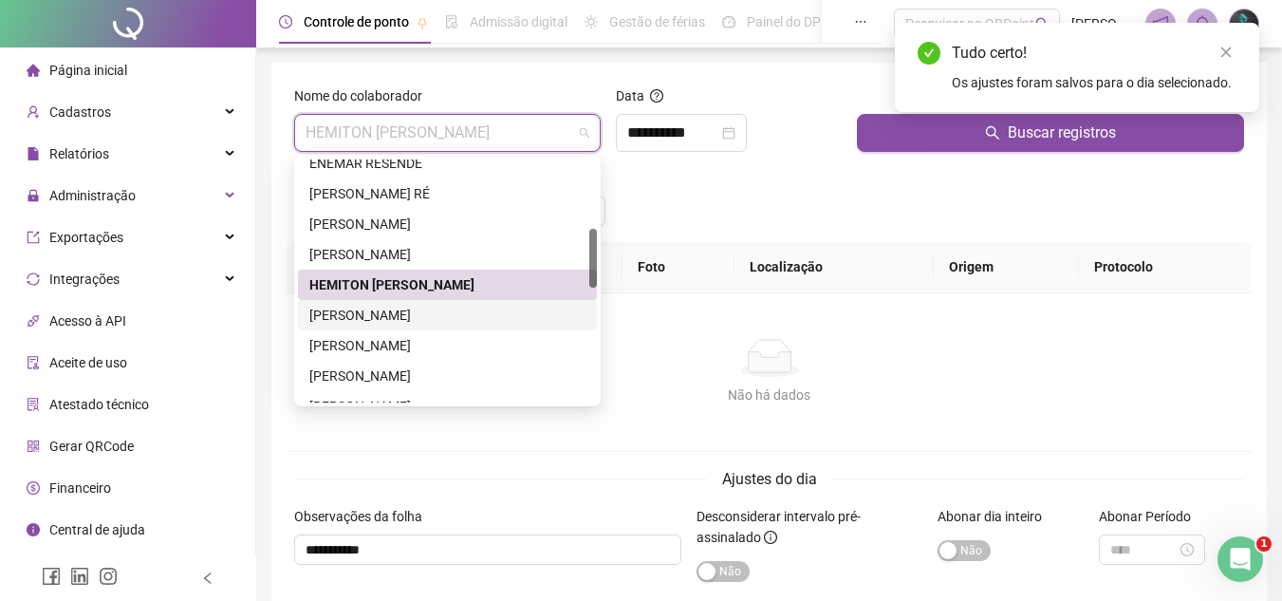
click at [428, 319] on div "[PERSON_NAME]" at bounding box center [447, 315] width 276 height 21
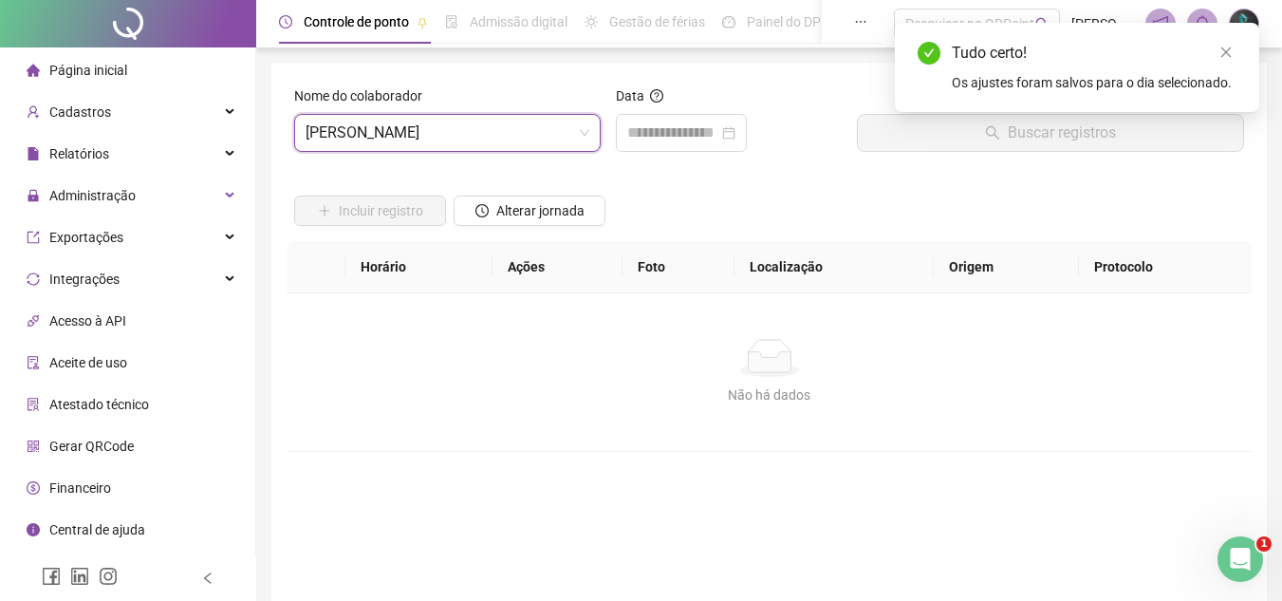
click at [628, 161] on div "Data" at bounding box center [728, 126] width 241 height 82
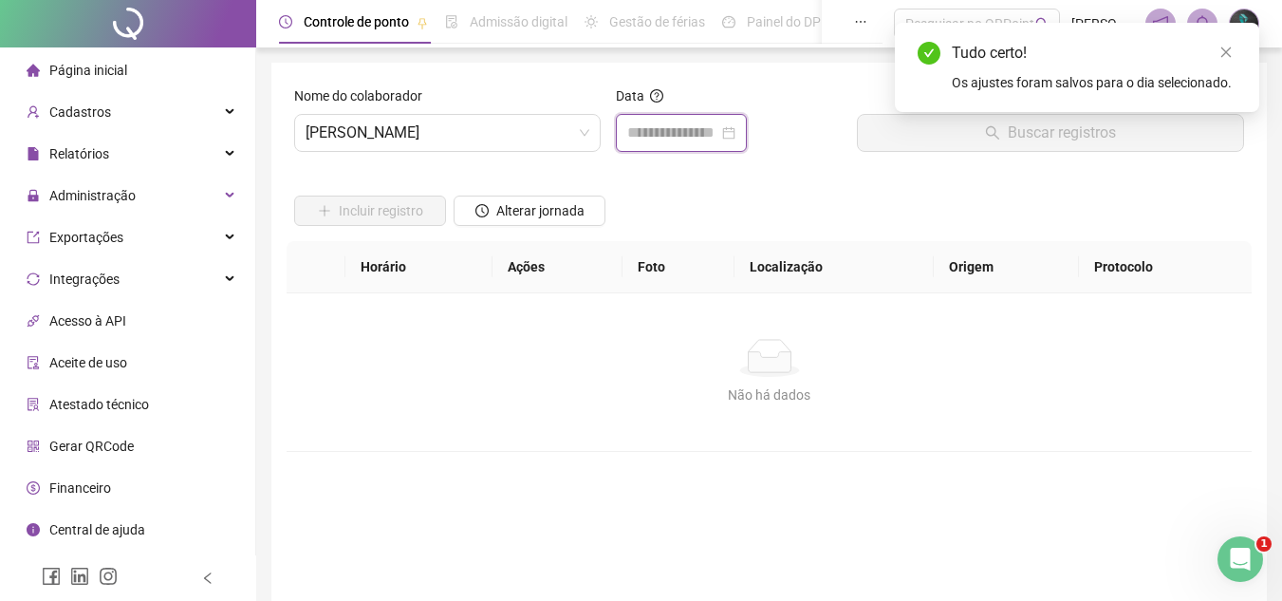
click at [661, 140] on input at bounding box center [672, 133] width 91 height 23
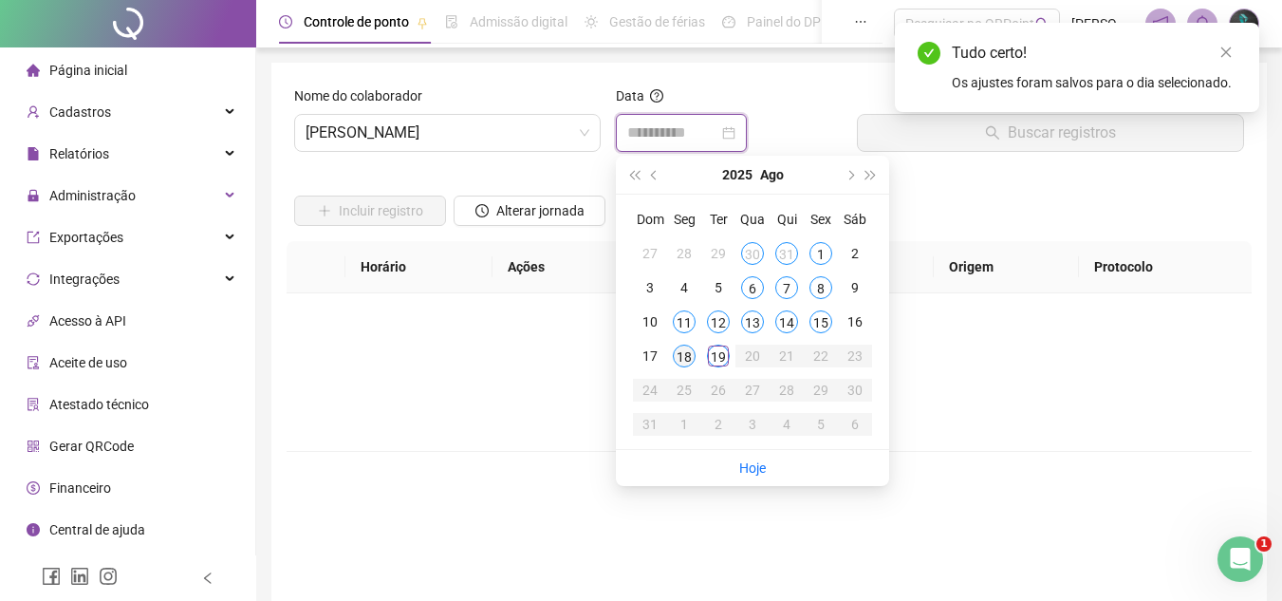
type input "**********"
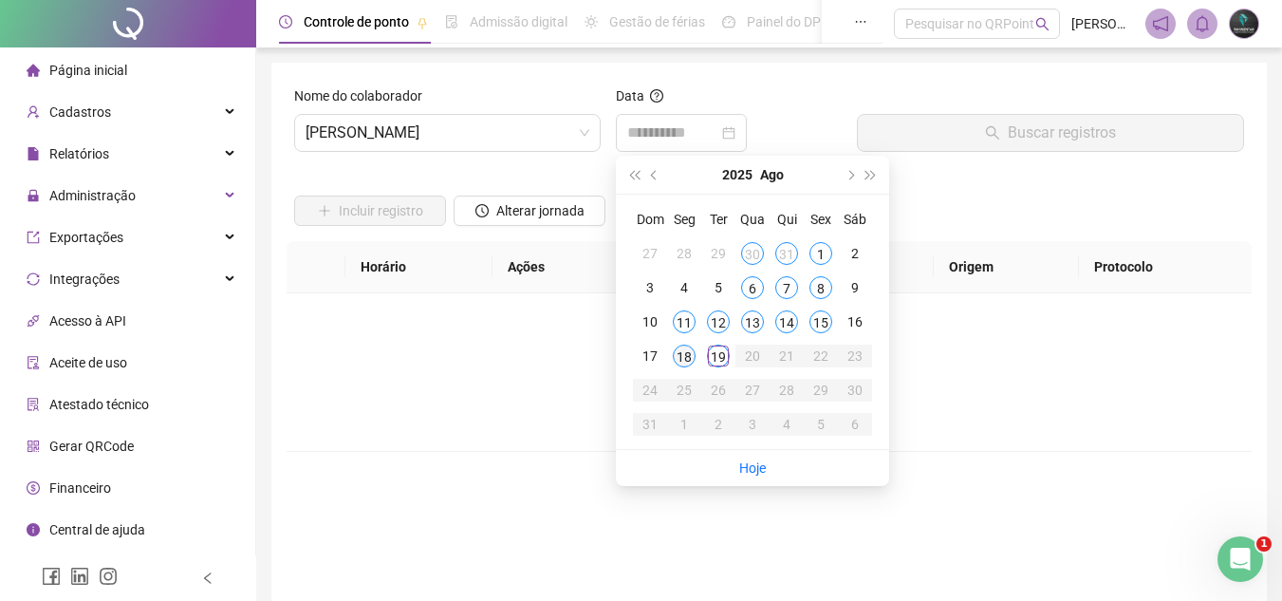
click at [681, 354] on div "18" at bounding box center [684, 356] width 23 height 23
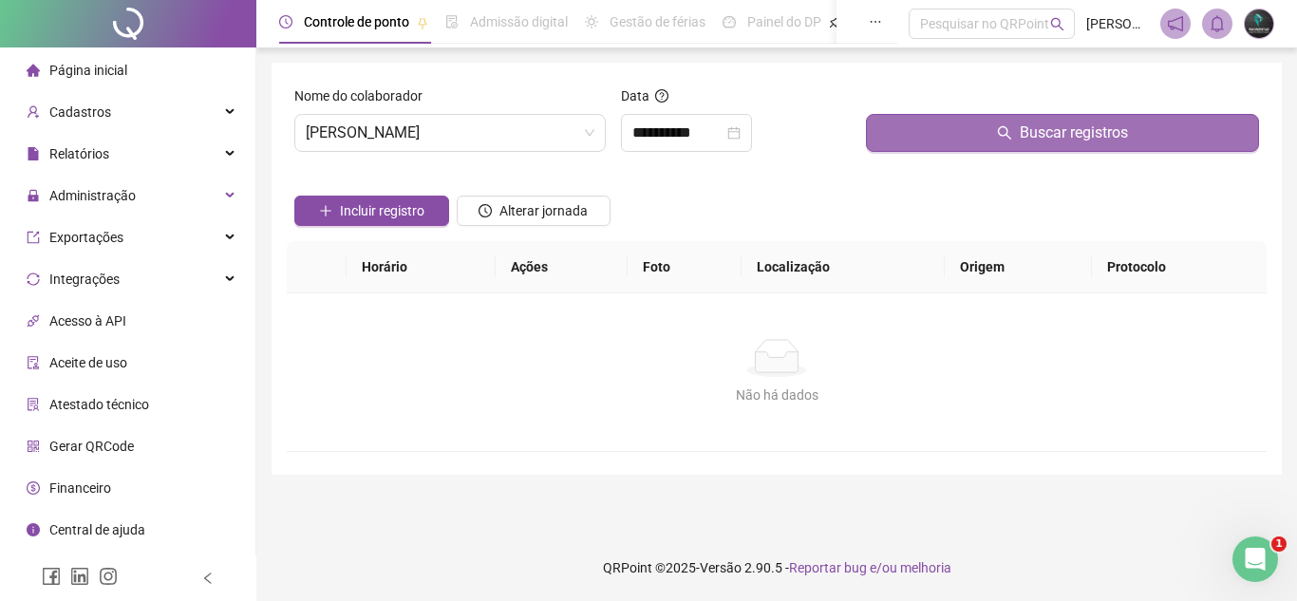
click at [879, 114] on button "Buscar registros" at bounding box center [1062, 133] width 393 height 38
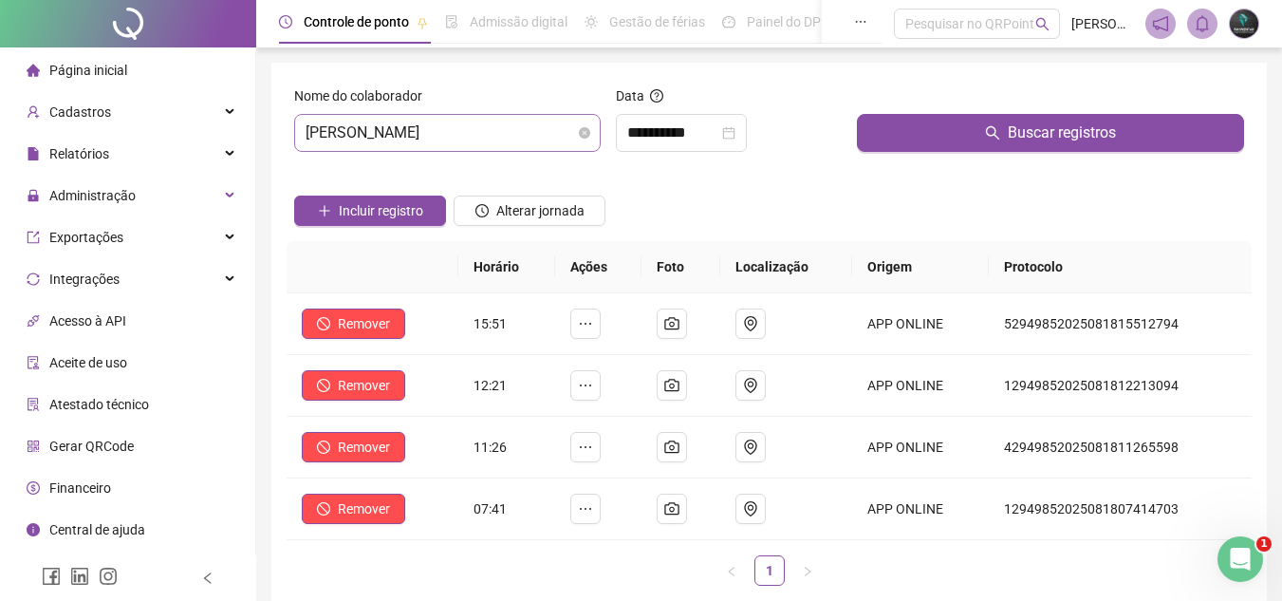
click at [508, 136] on span "[PERSON_NAME]" at bounding box center [448, 133] width 284 height 36
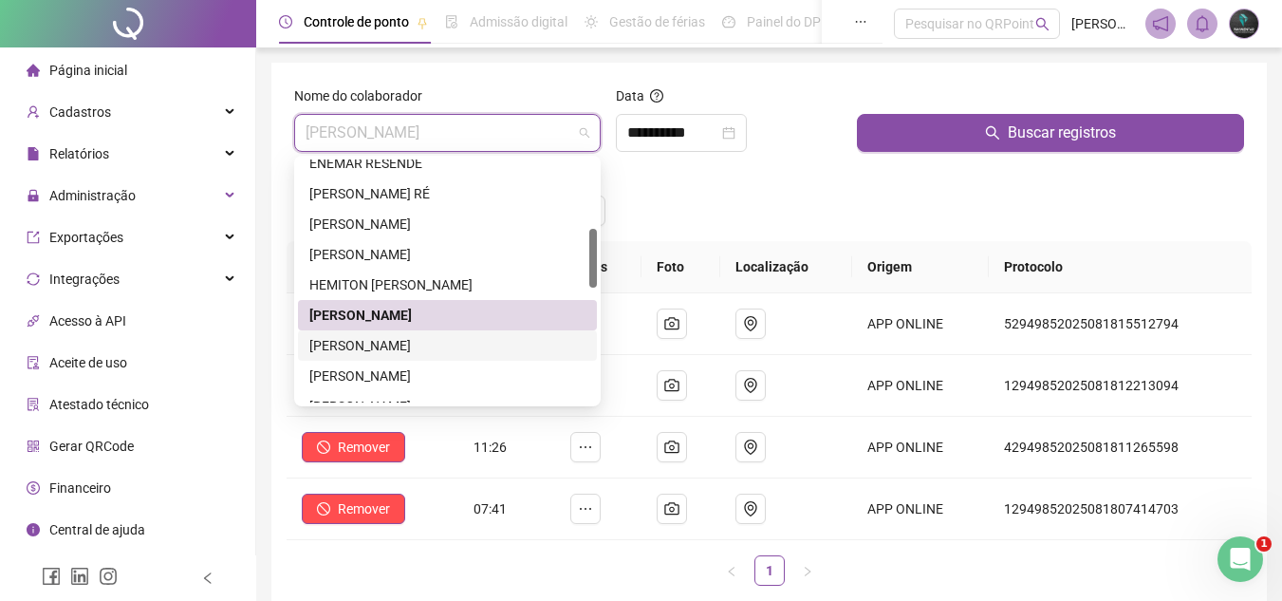
click at [441, 353] on div "[PERSON_NAME]" at bounding box center [447, 345] width 276 height 21
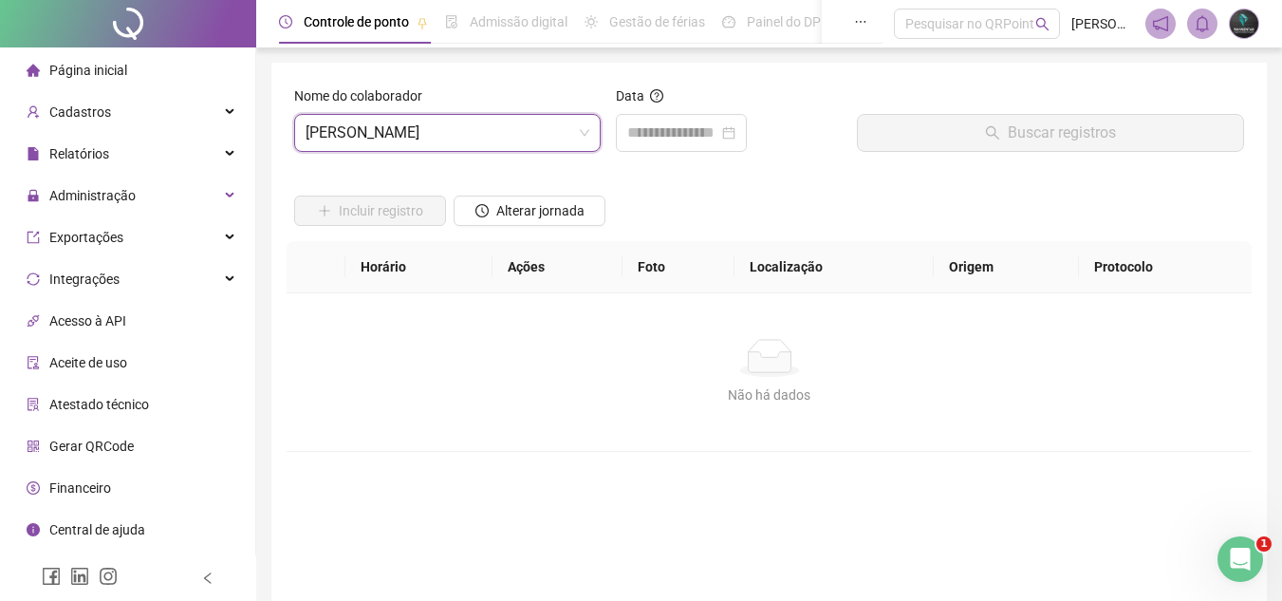
click at [641, 162] on div "Data" at bounding box center [728, 126] width 241 height 82
click at [659, 145] on div at bounding box center [681, 133] width 131 height 38
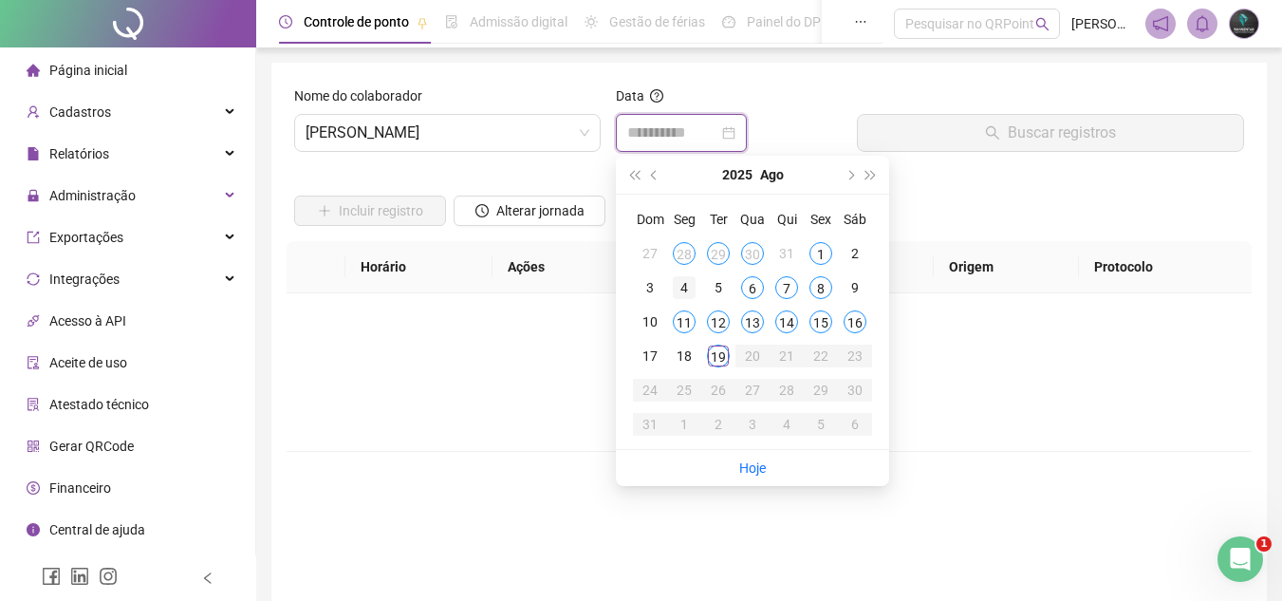
type input "**********"
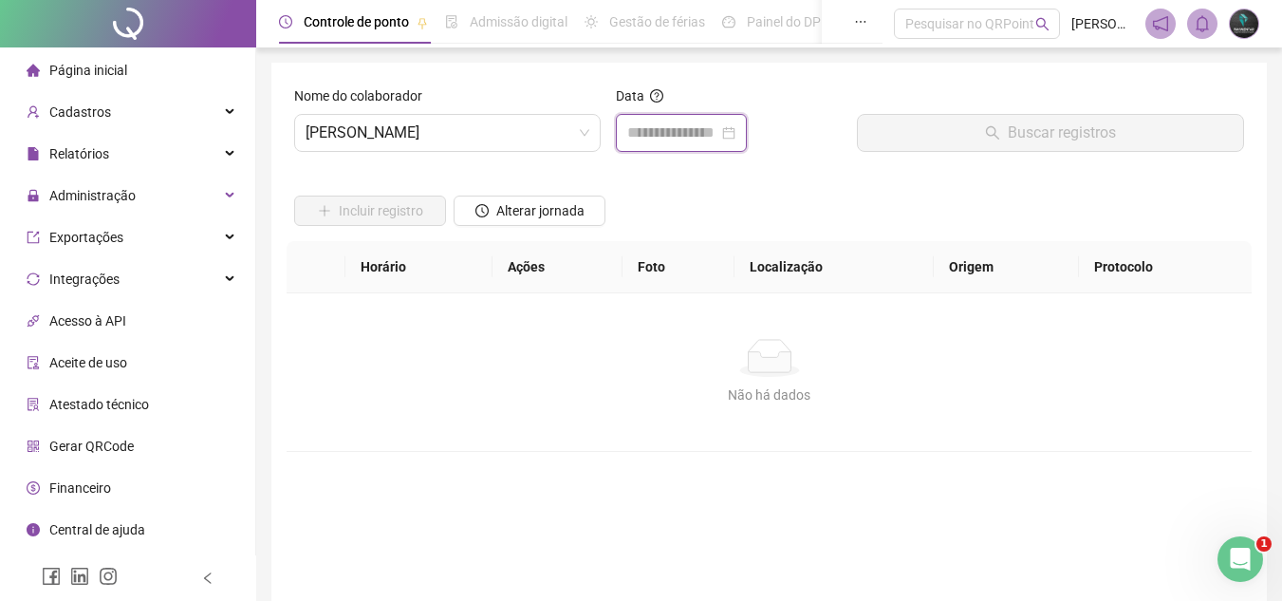
click at [699, 150] on div at bounding box center [681, 133] width 131 height 38
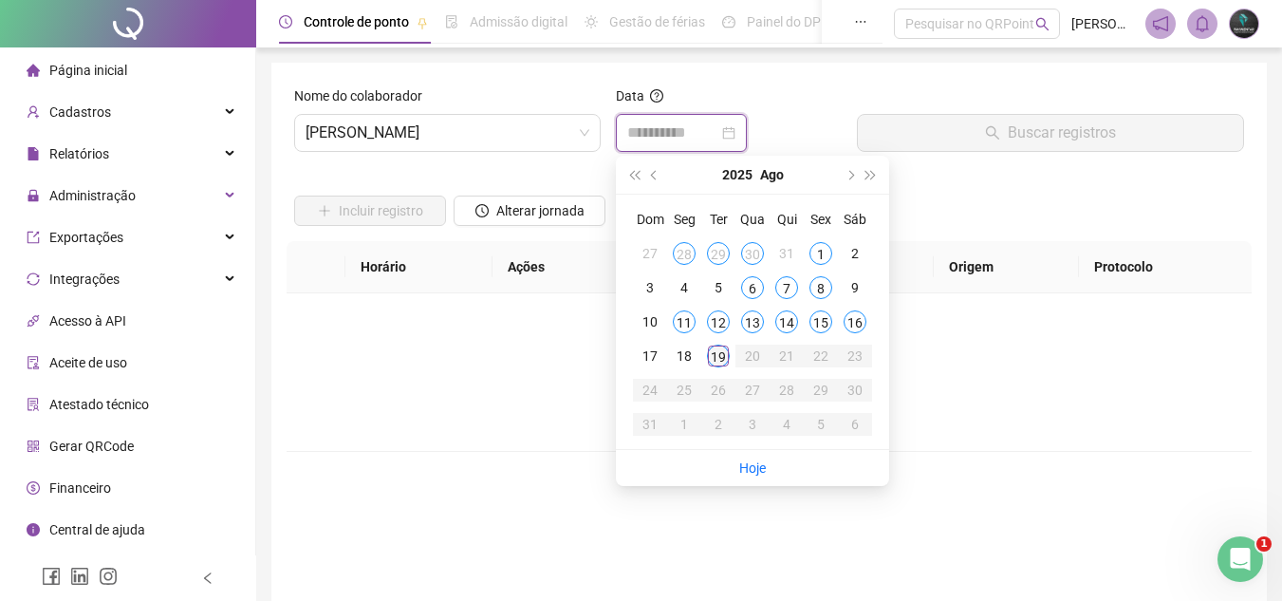
type input "**********"
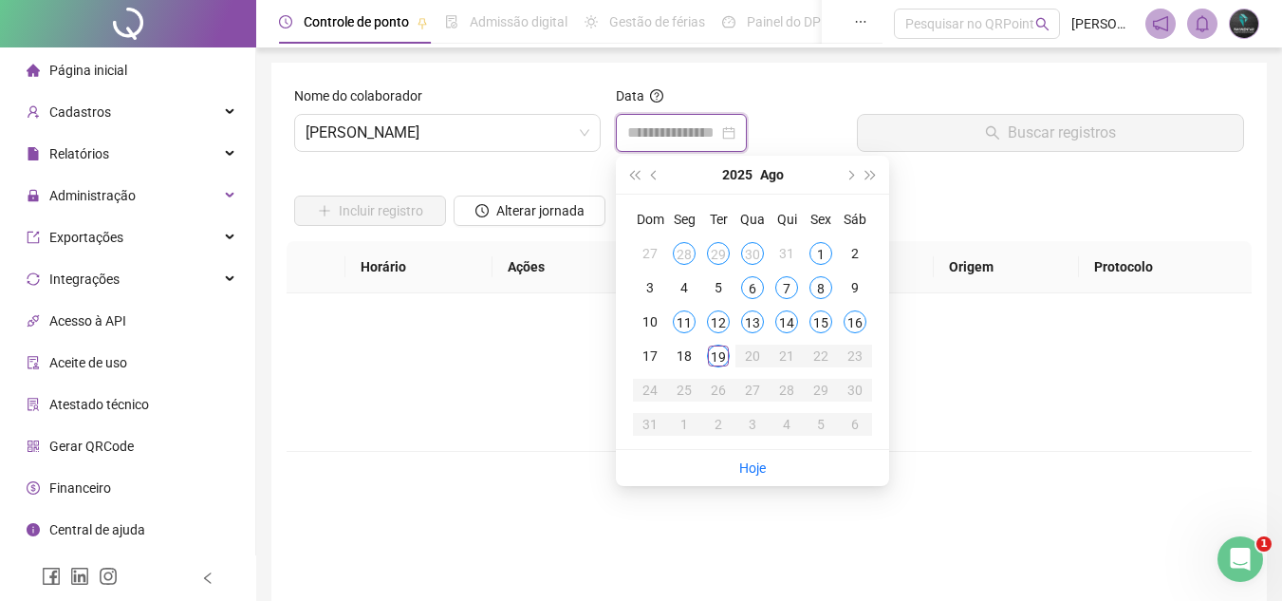
type input "**********"
click at [694, 365] on div "18" at bounding box center [684, 356] width 23 height 23
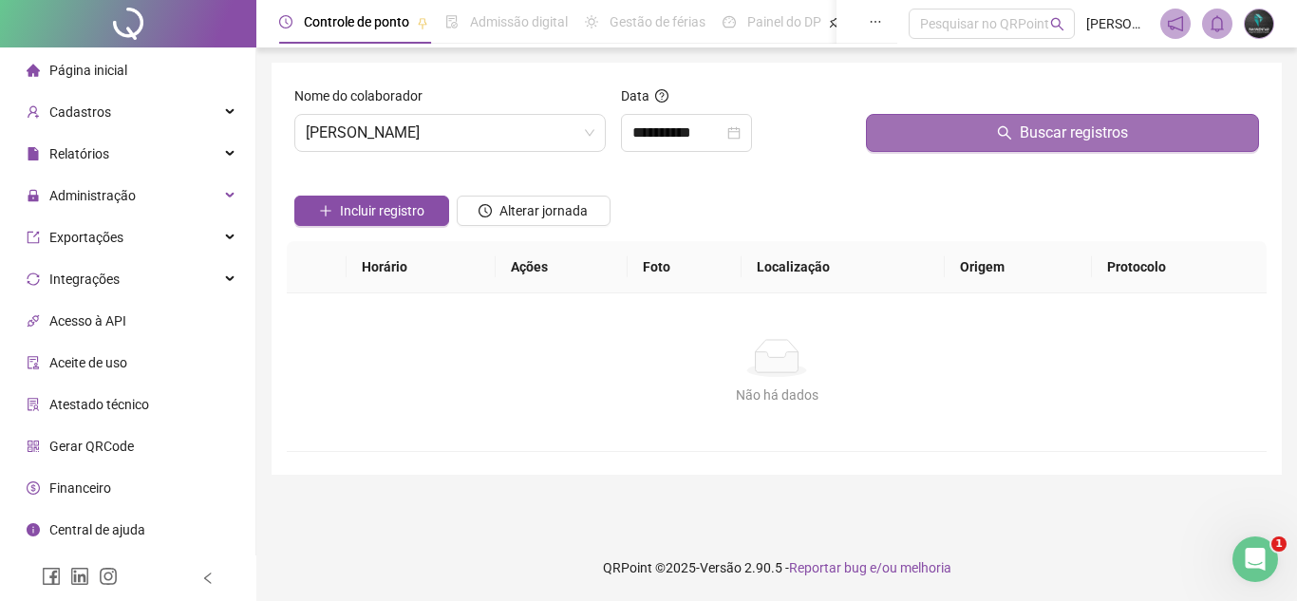
click at [925, 143] on button "Buscar registros" at bounding box center [1062, 133] width 393 height 38
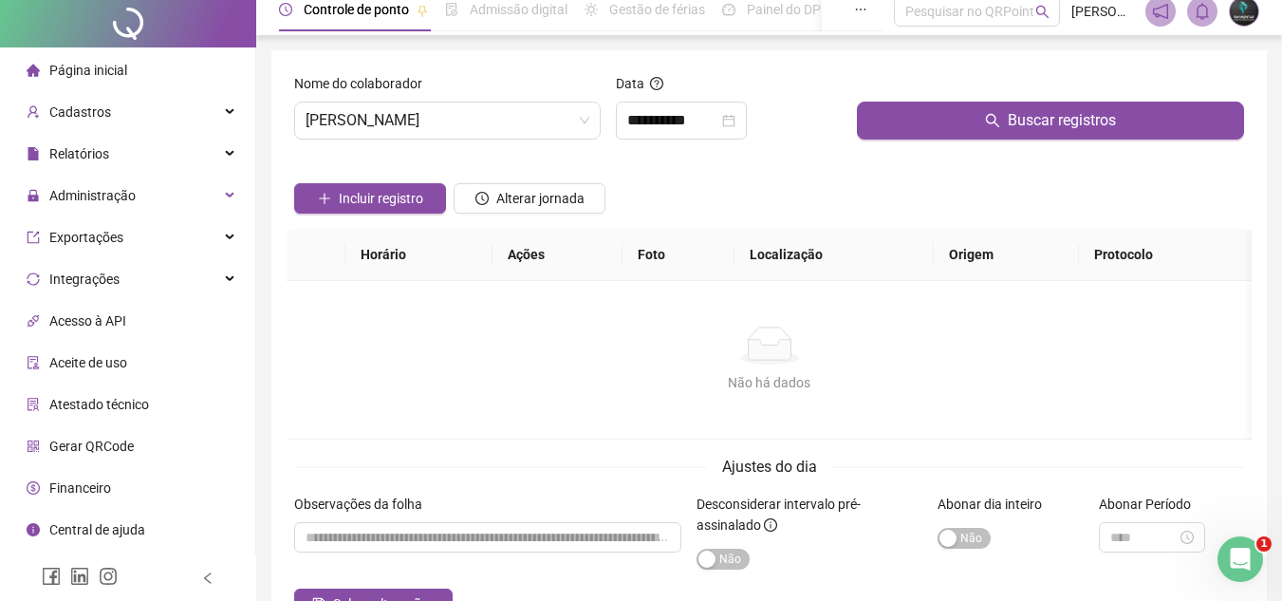
scroll to position [95, 0]
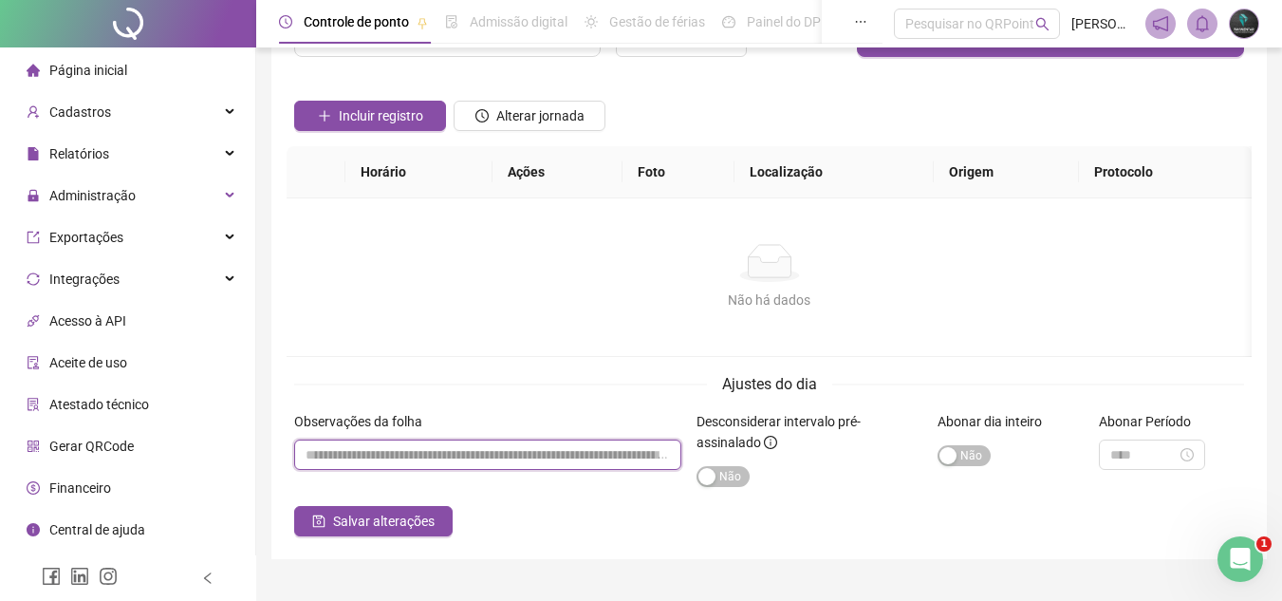
click at [533, 447] on input "textarea" at bounding box center [487, 454] width 387 height 30
paste input "**********"
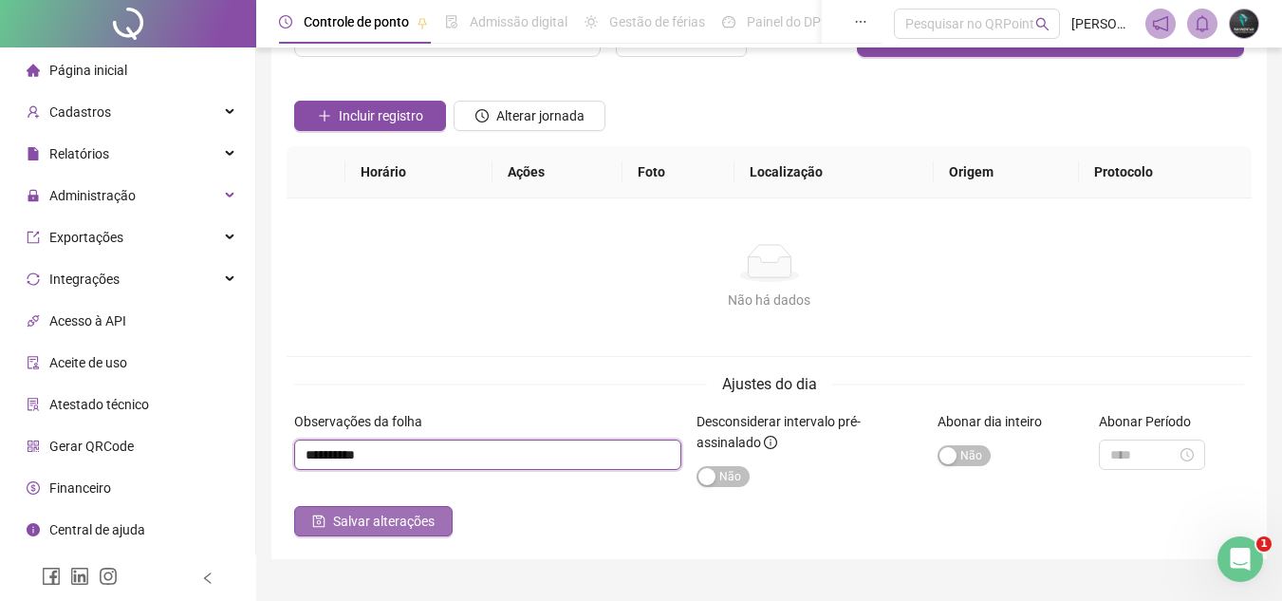
type input "**********"
click at [431, 531] on span "Salvar alterações" at bounding box center [384, 521] width 102 height 21
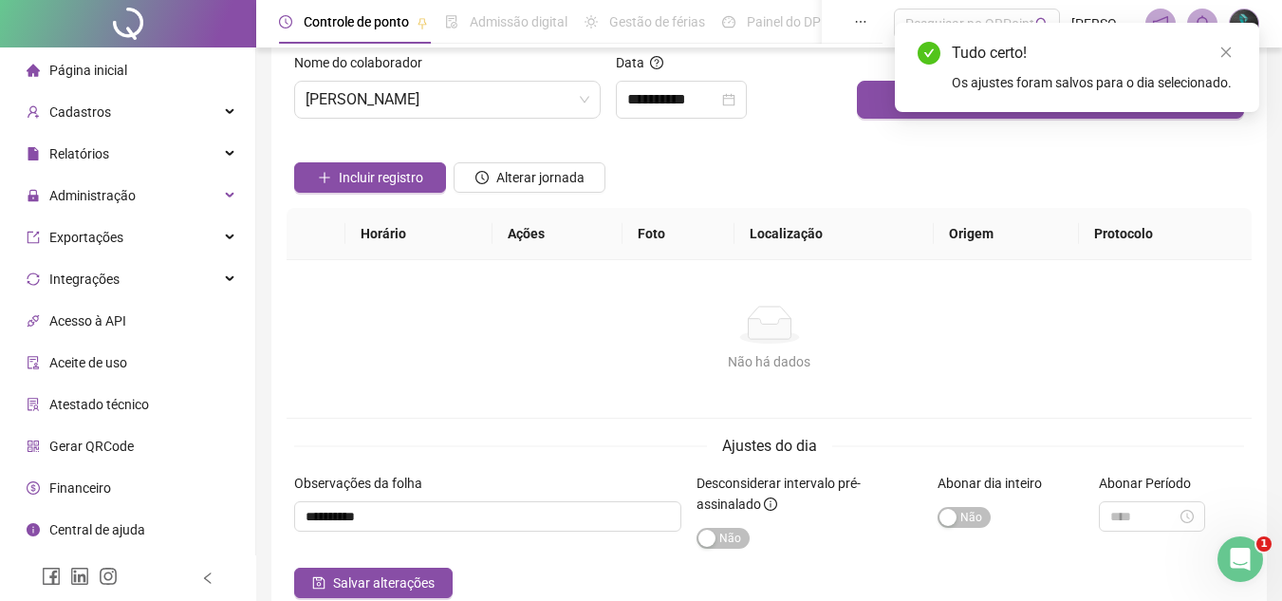
scroll to position [0, 0]
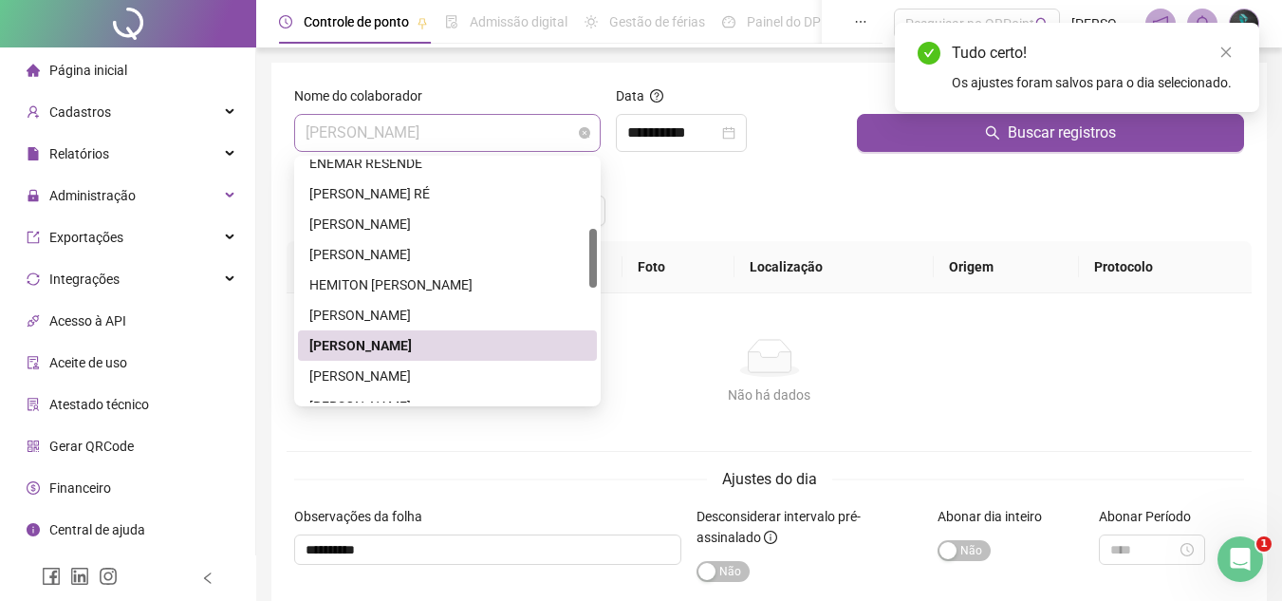
click at [539, 146] on span "[PERSON_NAME]" at bounding box center [448, 133] width 284 height 36
click at [423, 370] on div "[PERSON_NAME]" at bounding box center [447, 375] width 276 height 21
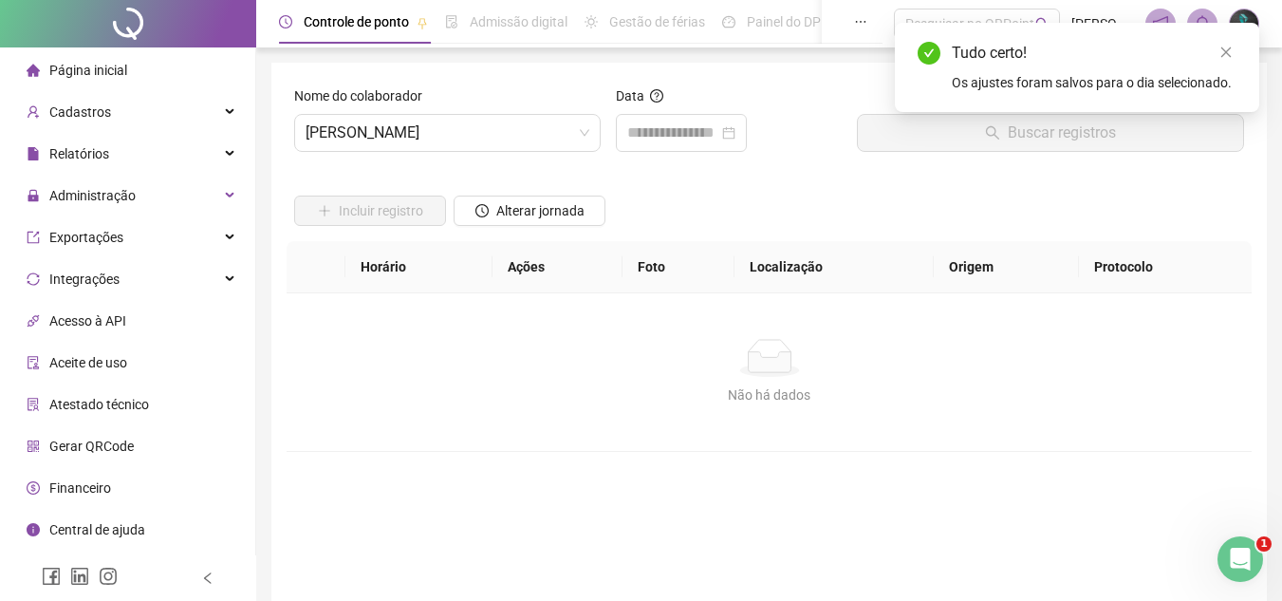
click at [618, 160] on div "Data" at bounding box center [728, 126] width 241 height 82
click at [645, 139] on input at bounding box center [672, 133] width 91 height 23
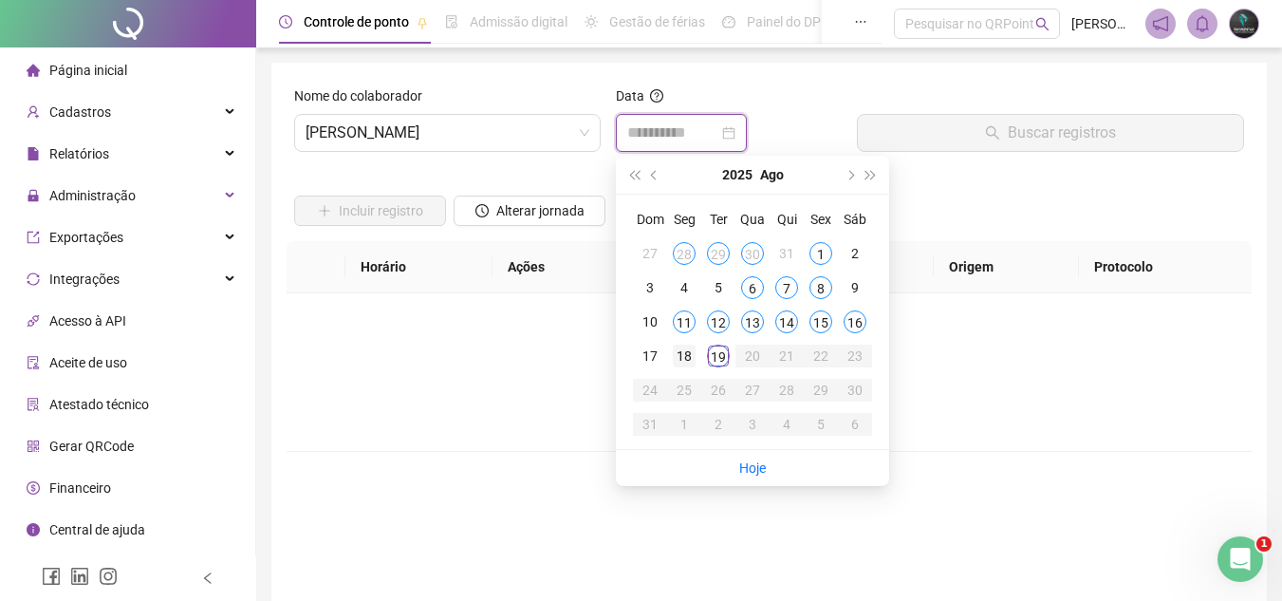
type input "**********"
click at [682, 358] on div "18" at bounding box center [684, 356] width 23 height 23
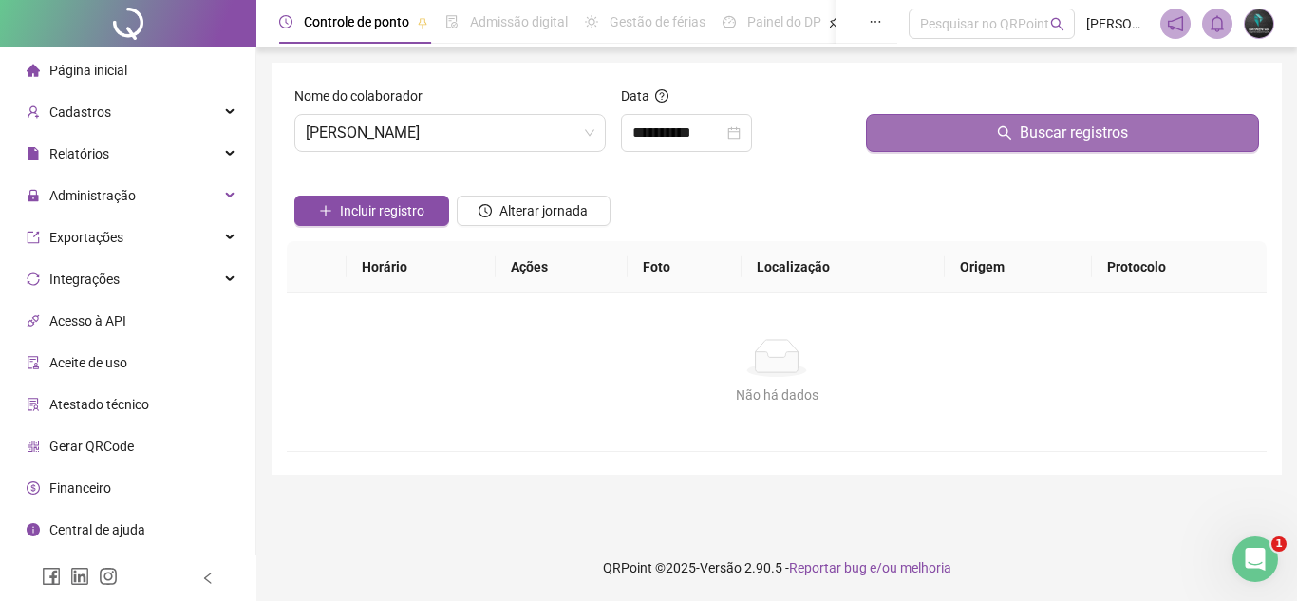
click at [1001, 126] on icon "search" at bounding box center [1004, 132] width 15 height 15
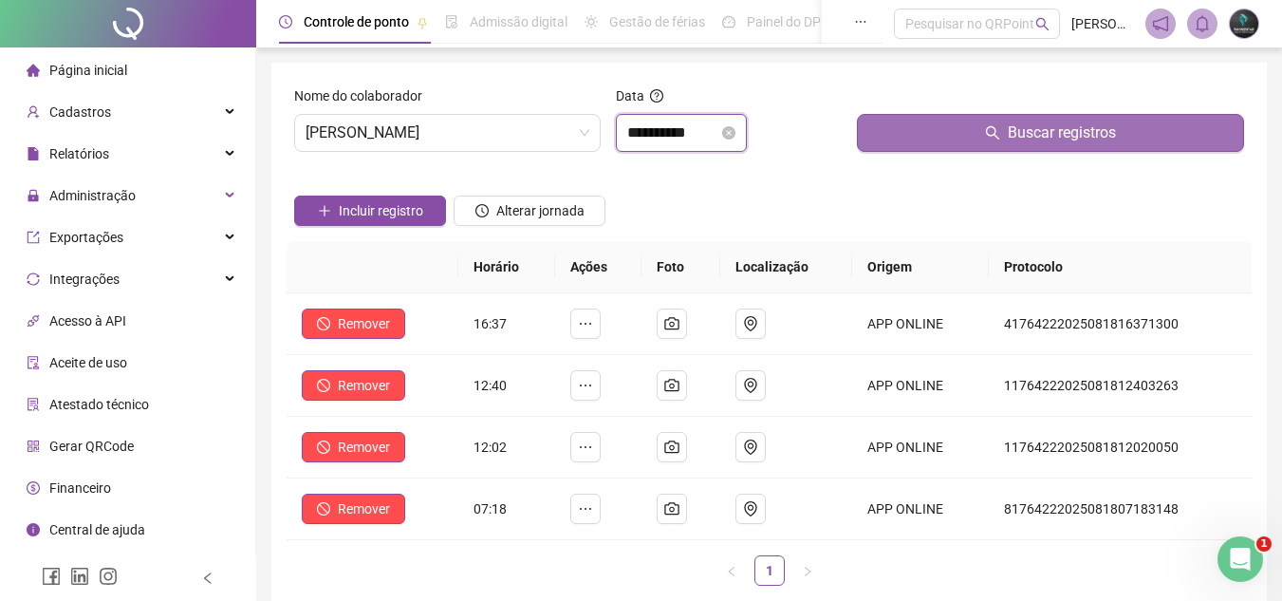
click at [689, 136] on input "**********" at bounding box center [672, 133] width 91 height 23
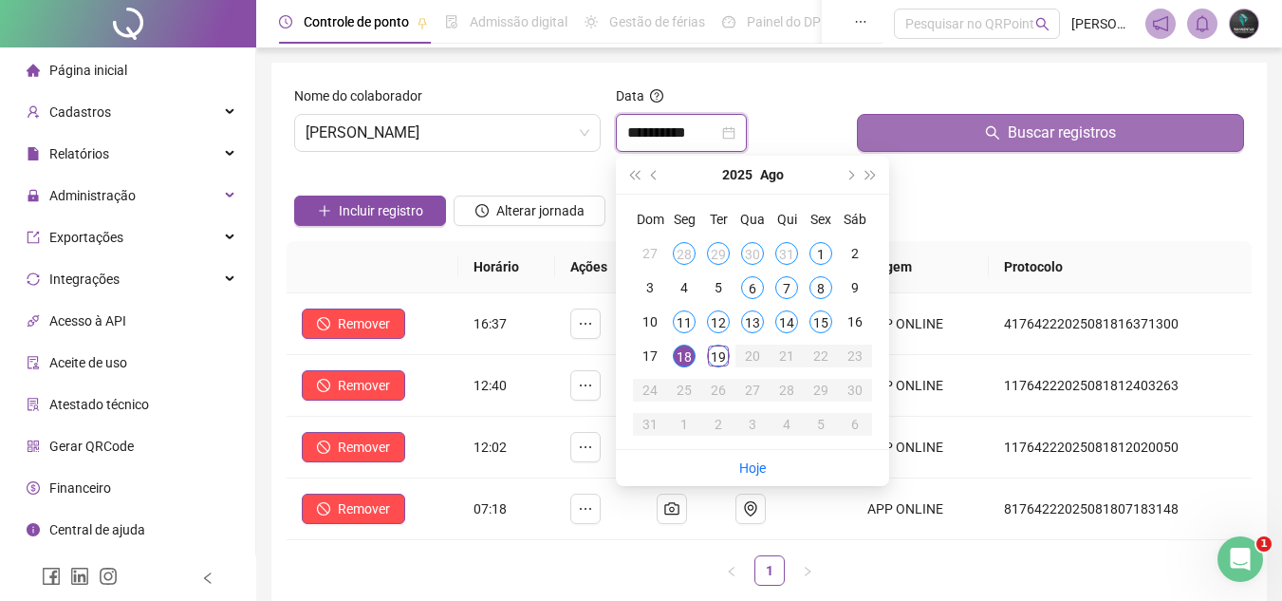
type input "**********"
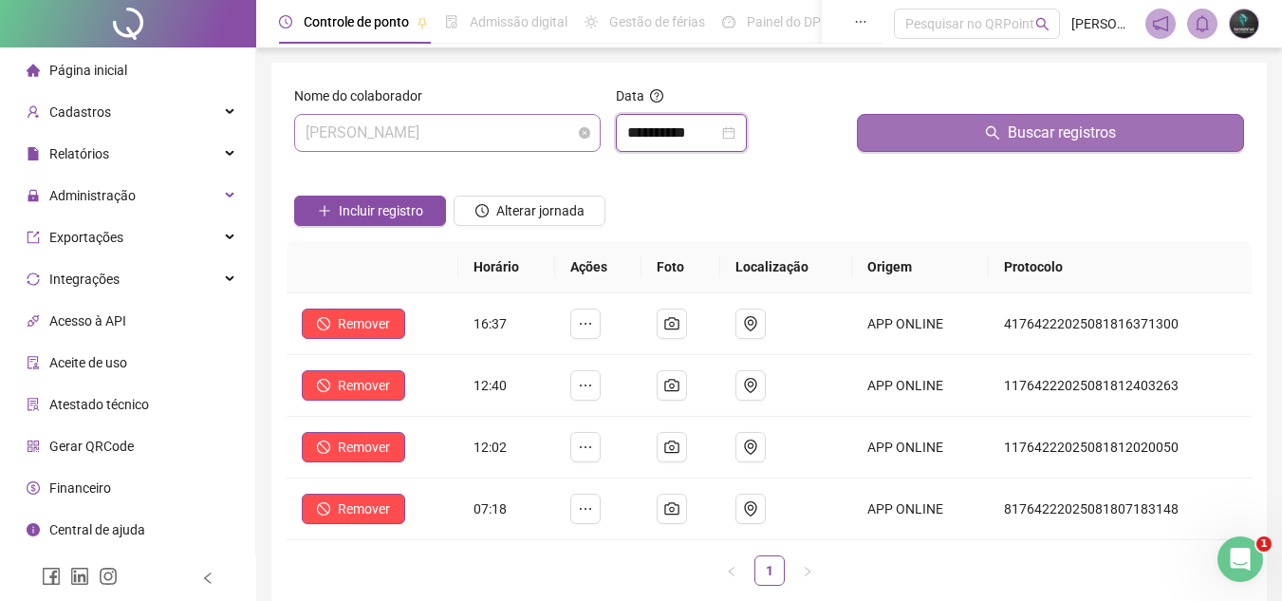
click at [518, 129] on span "[PERSON_NAME]" at bounding box center [448, 133] width 284 height 36
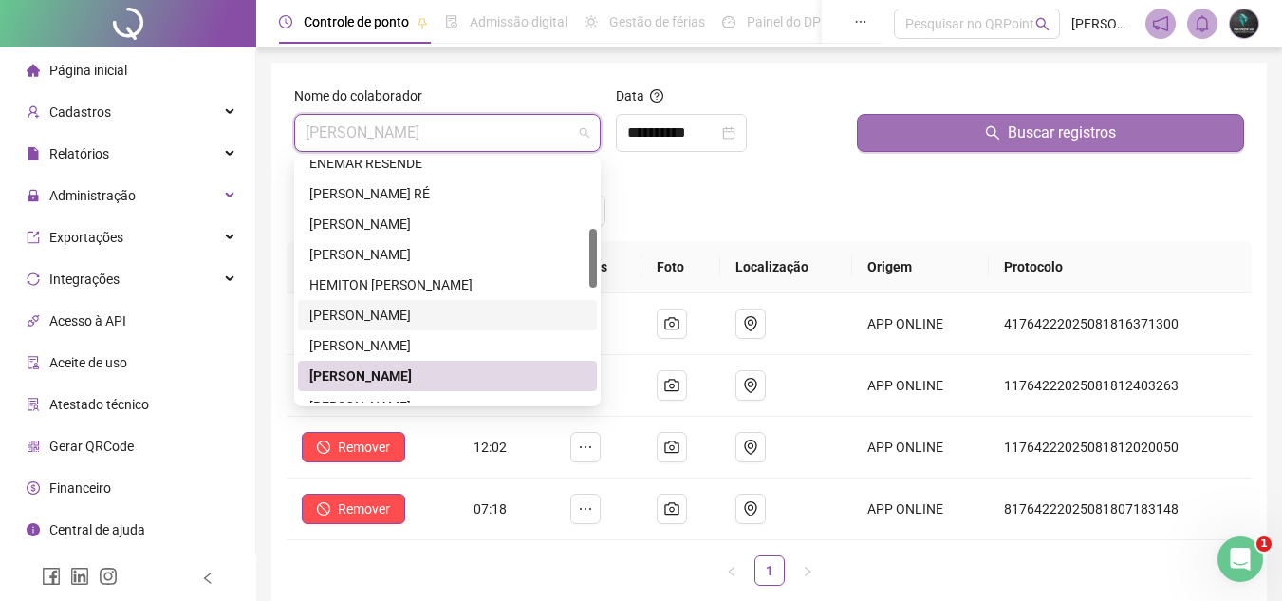
scroll to position [380, 0]
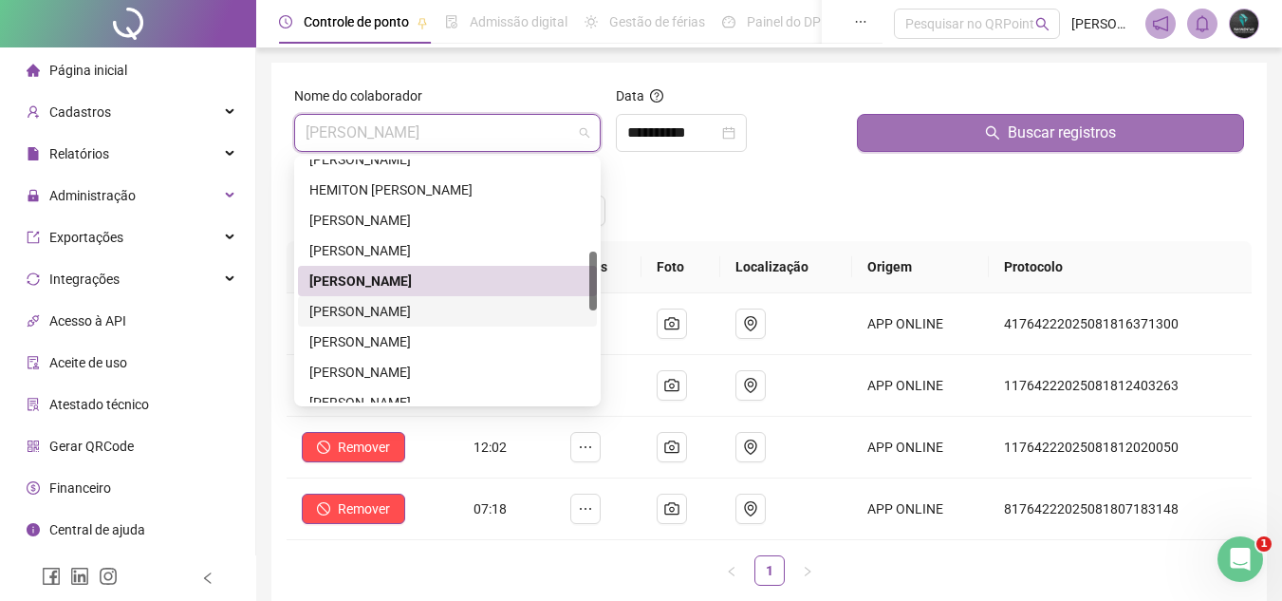
click at [463, 314] on div "[PERSON_NAME]" at bounding box center [447, 311] width 276 height 21
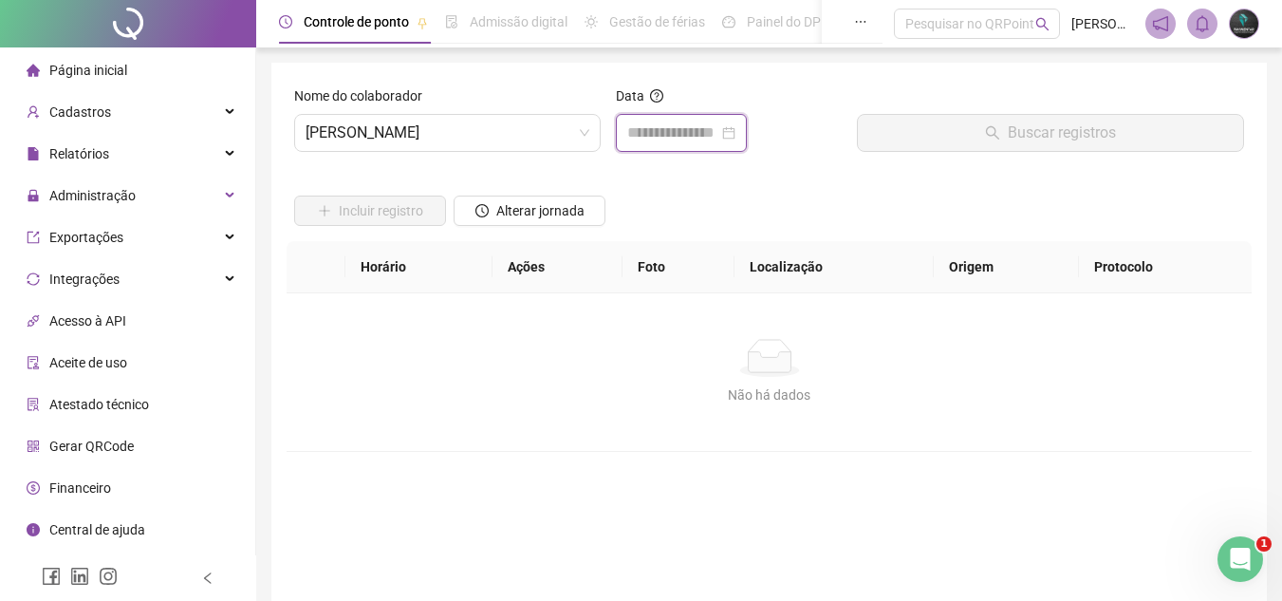
click at [632, 137] on input at bounding box center [672, 133] width 91 height 23
type input "**********"
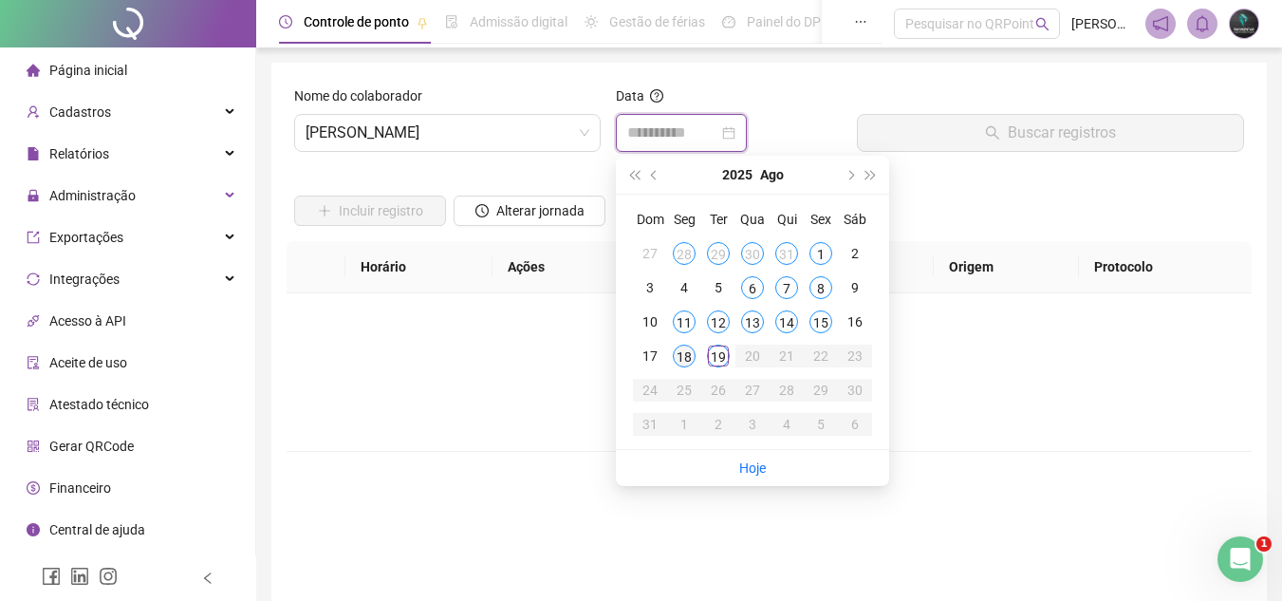
type input "**********"
click at [682, 359] on div "18" at bounding box center [684, 356] width 23 height 23
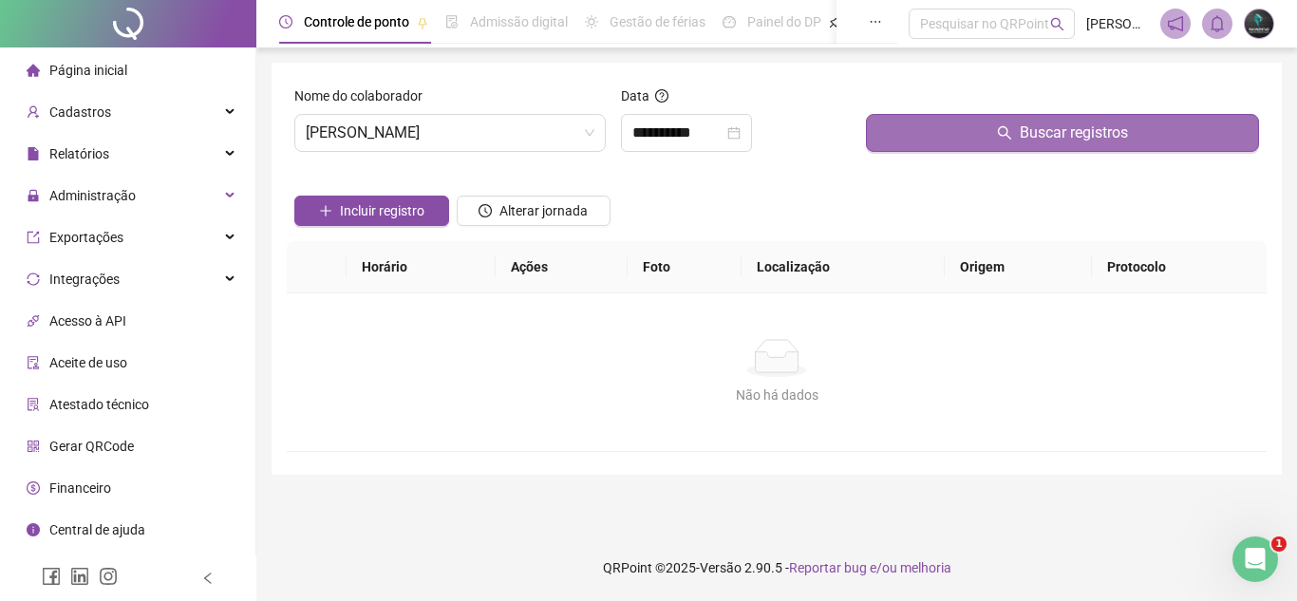
click at [1040, 109] on div at bounding box center [1062, 99] width 393 height 28
click at [1016, 132] on button "Buscar registros" at bounding box center [1062, 133] width 393 height 38
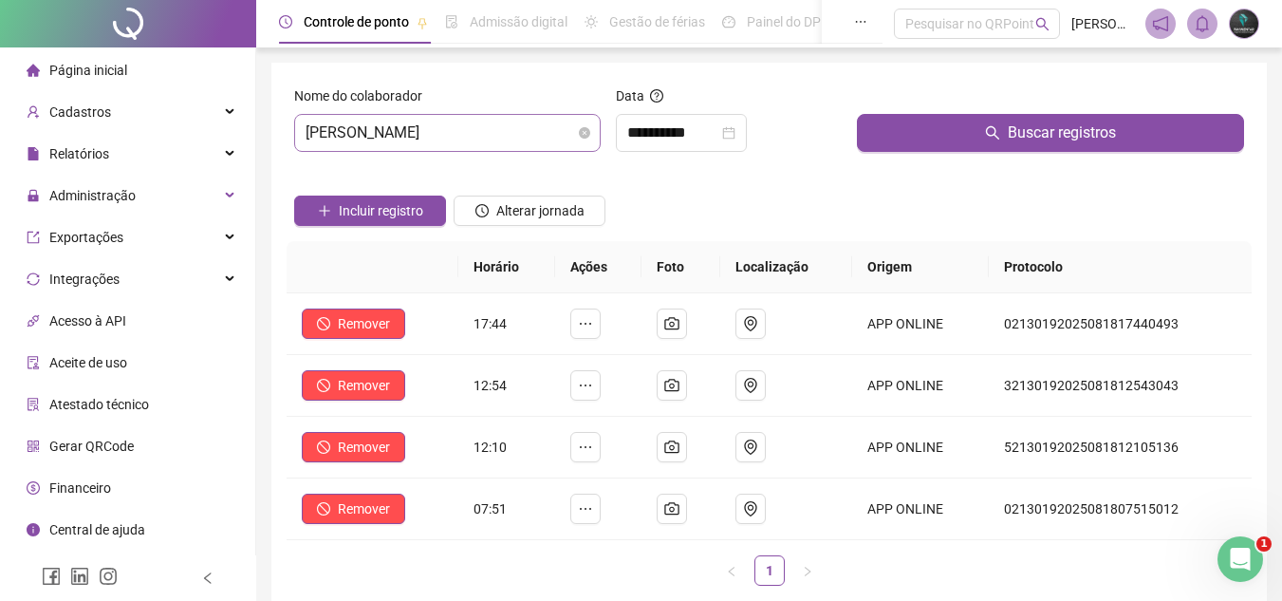
click at [516, 131] on span "[PERSON_NAME]" at bounding box center [448, 133] width 284 height 36
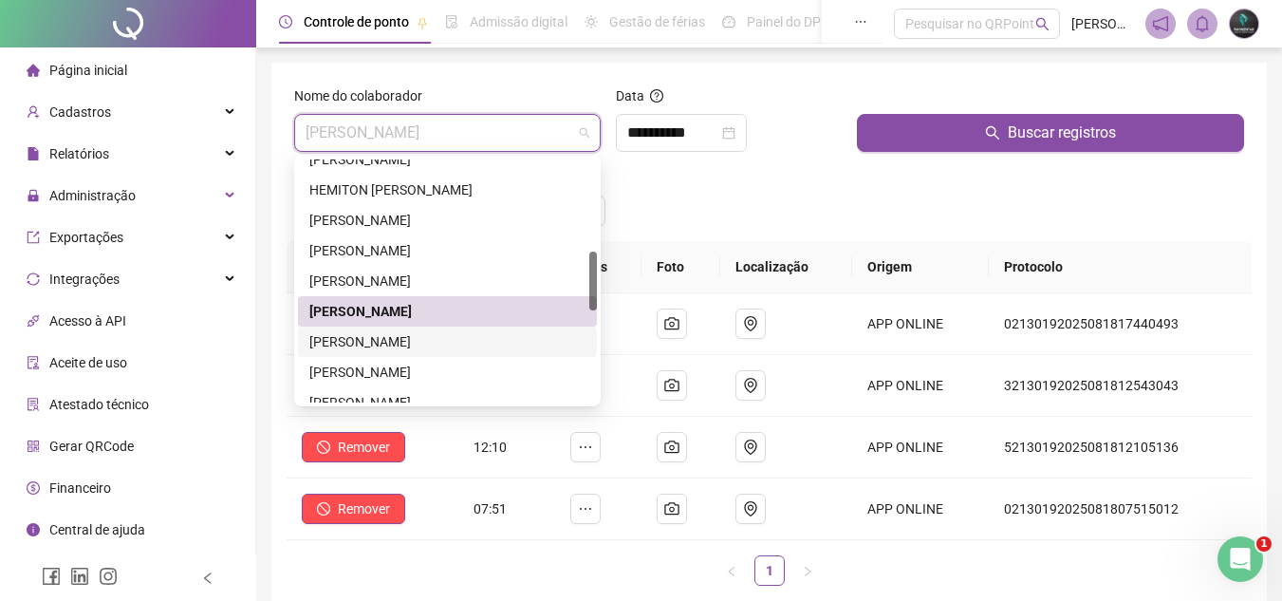
click at [427, 341] on div "[PERSON_NAME]" at bounding box center [447, 341] width 276 height 21
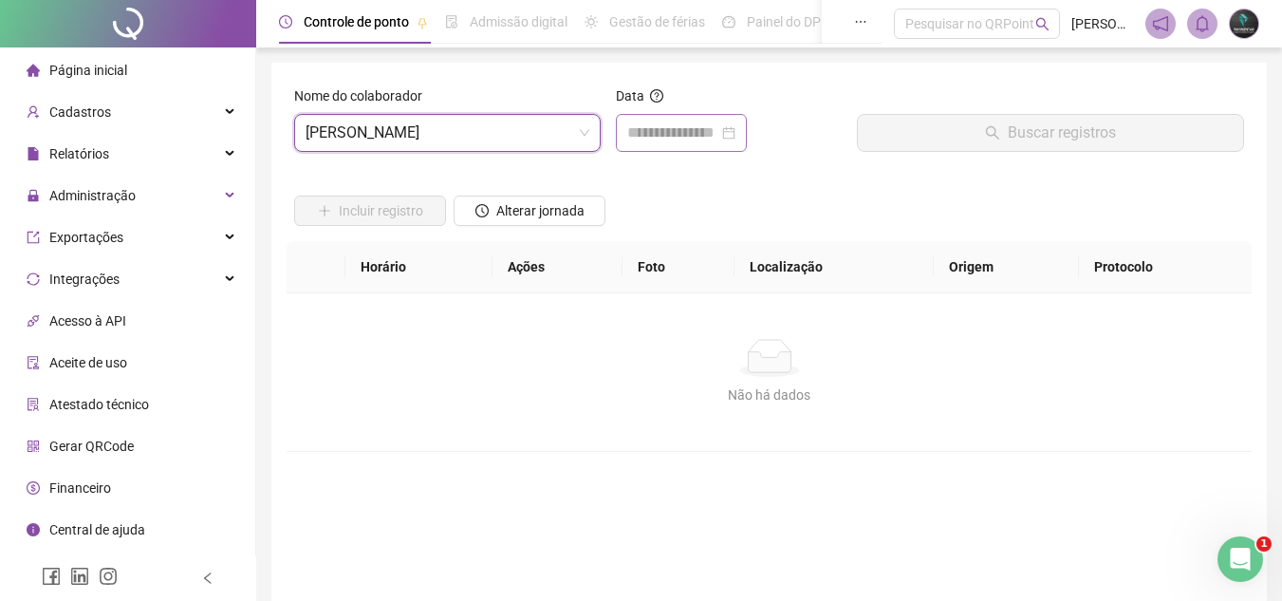
click at [658, 119] on div at bounding box center [681, 133] width 131 height 38
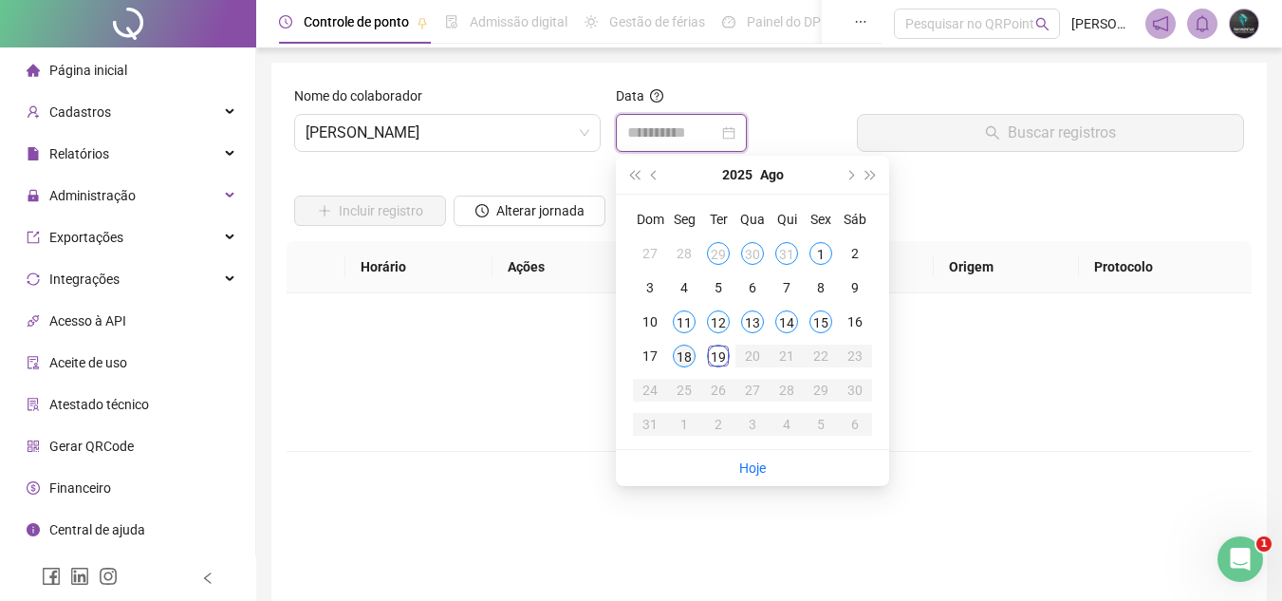
type input "**********"
click at [688, 361] on div "18" at bounding box center [684, 356] width 23 height 23
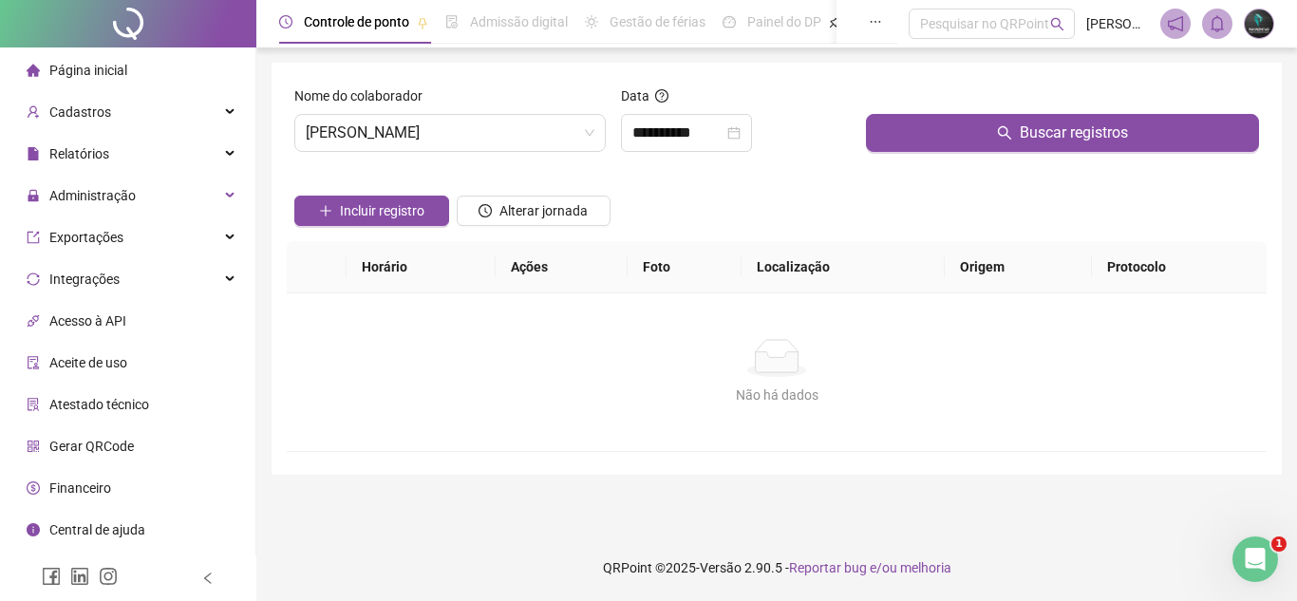
click at [931, 162] on div "Buscar registros" at bounding box center [1062, 126] width 408 height 82
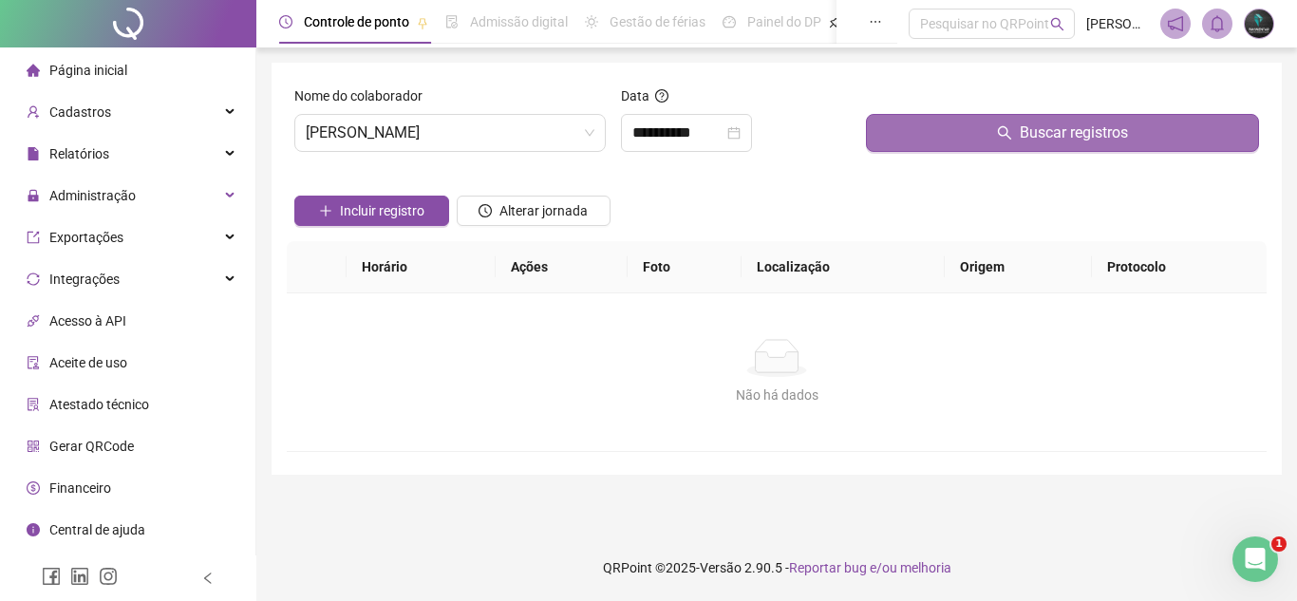
click at [924, 147] on button "Buscar registros" at bounding box center [1062, 133] width 393 height 38
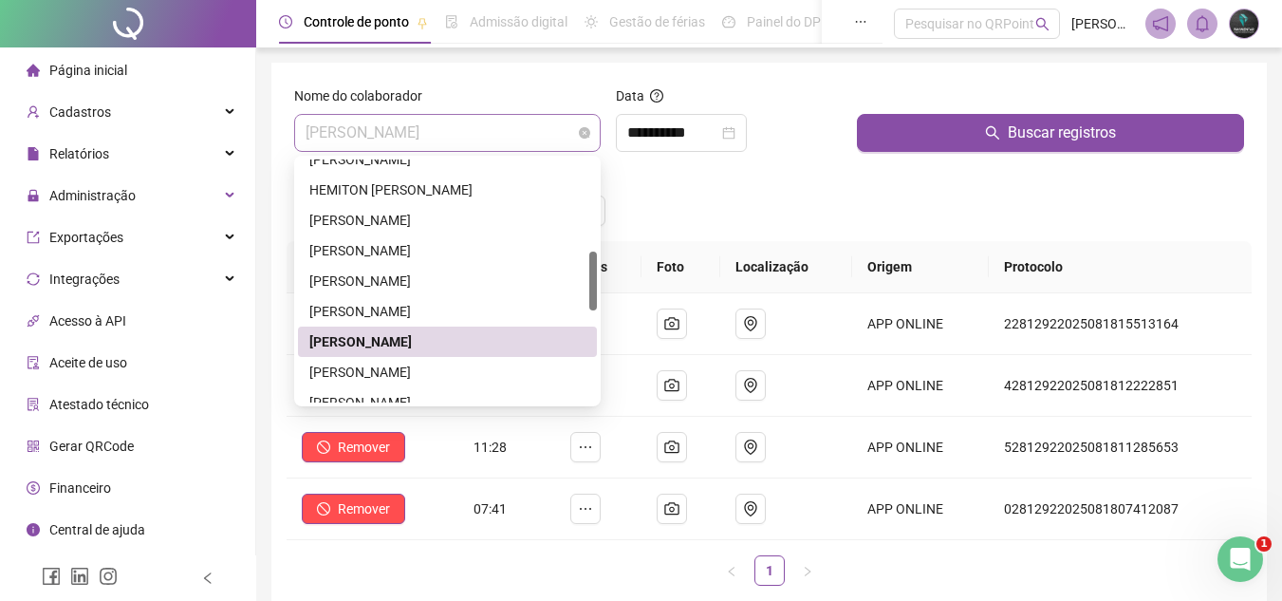
click at [501, 138] on span "[PERSON_NAME]" at bounding box center [448, 133] width 284 height 36
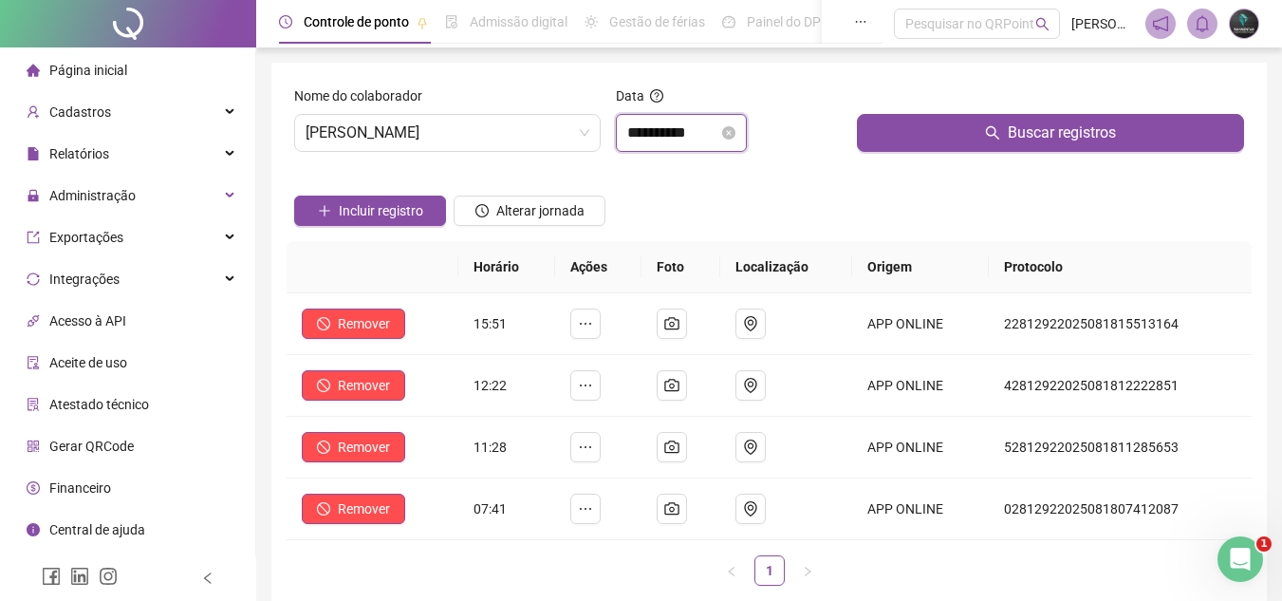
click at [645, 126] on input "**********" at bounding box center [672, 133] width 91 height 23
click at [467, 139] on span "[PERSON_NAME]" at bounding box center [448, 133] width 284 height 36
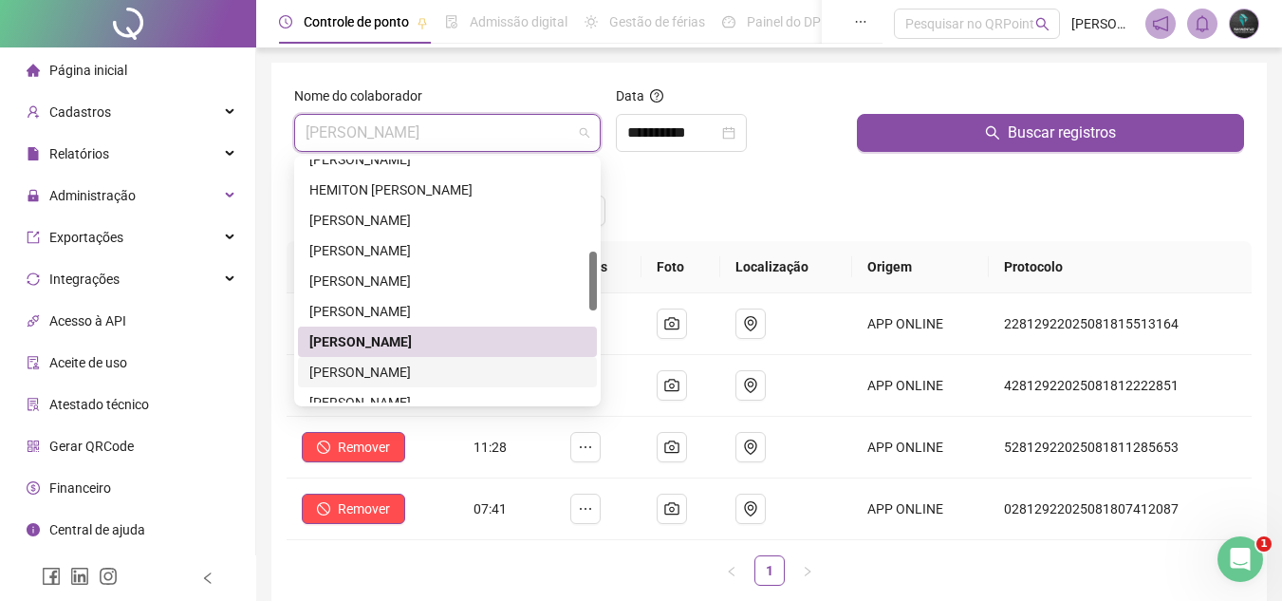
click at [411, 372] on div "[PERSON_NAME]" at bounding box center [447, 372] width 276 height 21
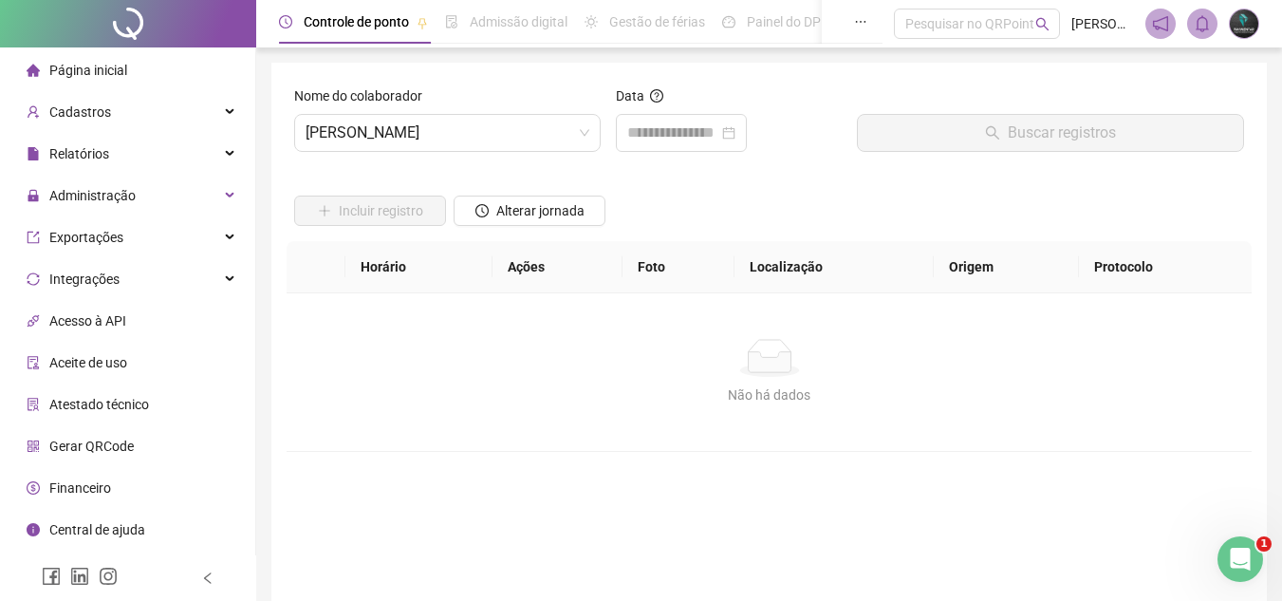
click at [670, 169] on div "Incluir registro Alterar jornada" at bounding box center [769, 204] width 958 height 74
click at [686, 150] on div at bounding box center [681, 133] width 131 height 38
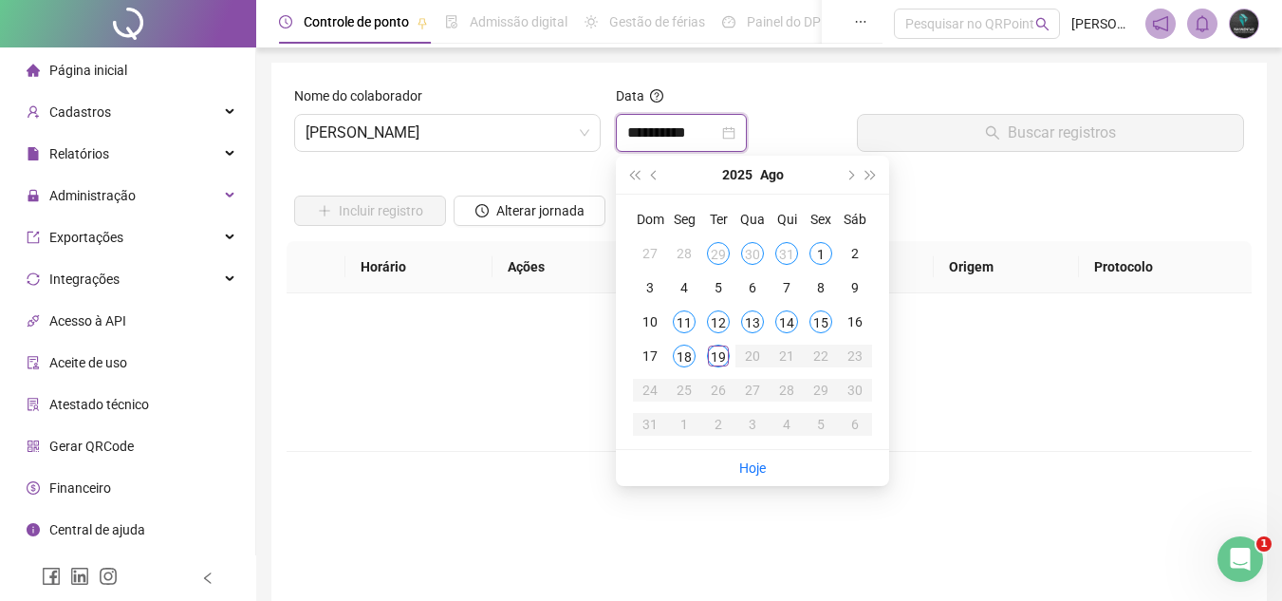
type input "**********"
click at [678, 352] on div "18" at bounding box center [684, 356] width 23 height 23
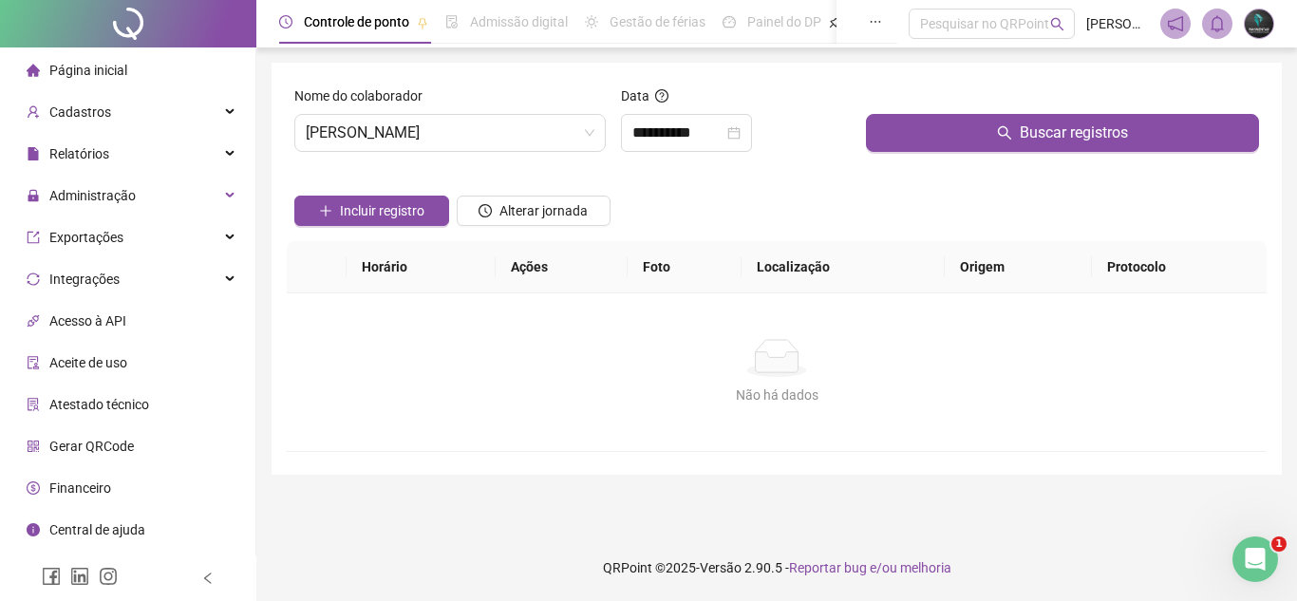
click at [928, 156] on div "Buscar registros" at bounding box center [1062, 126] width 408 height 82
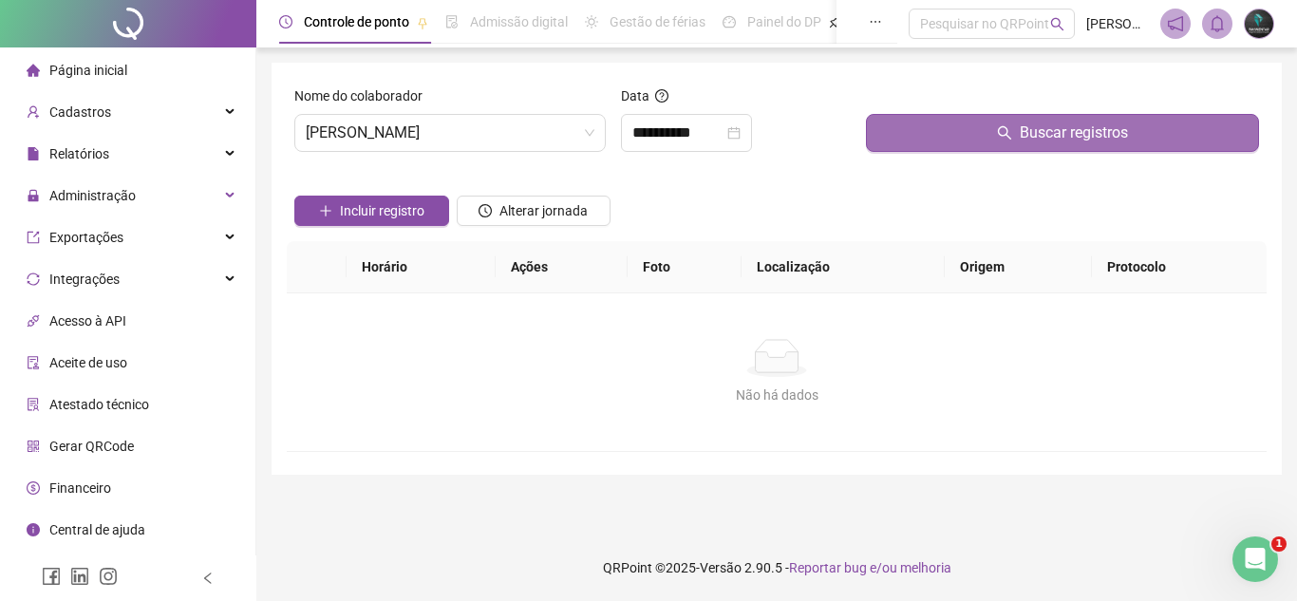
click at [940, 142] on button "Buscar registros" at bounding box center [1062, 133] width 393 height 38
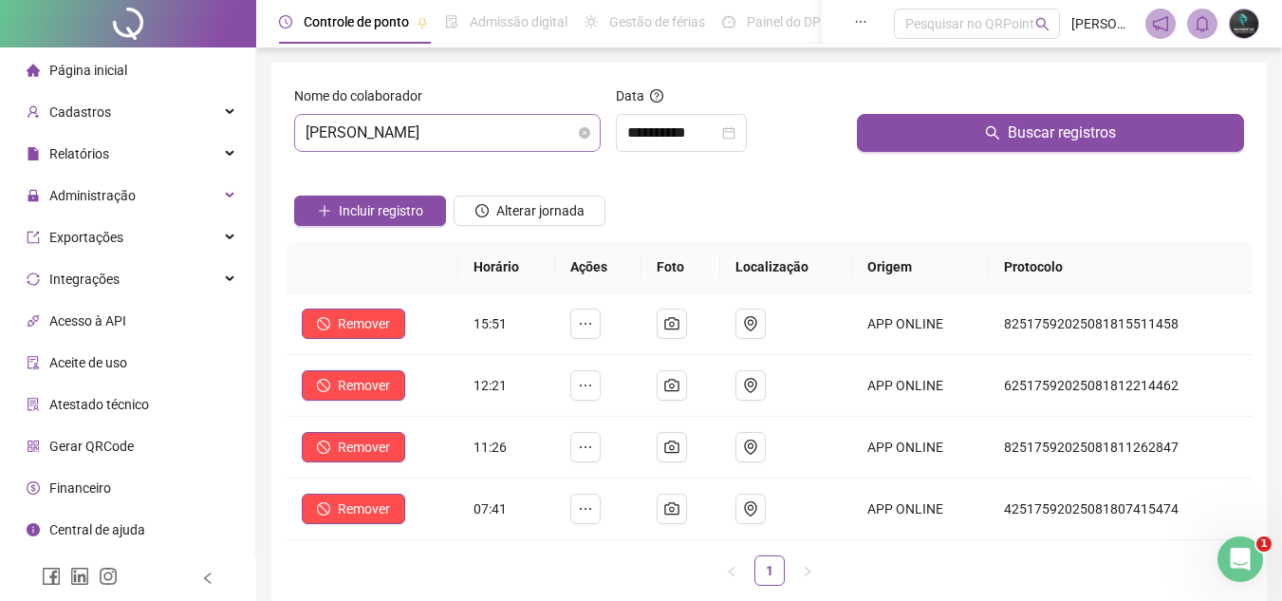
click at [484, 138] on span "[PERSON_NAME]" at bounding box center [448, 133] width 284 height 36
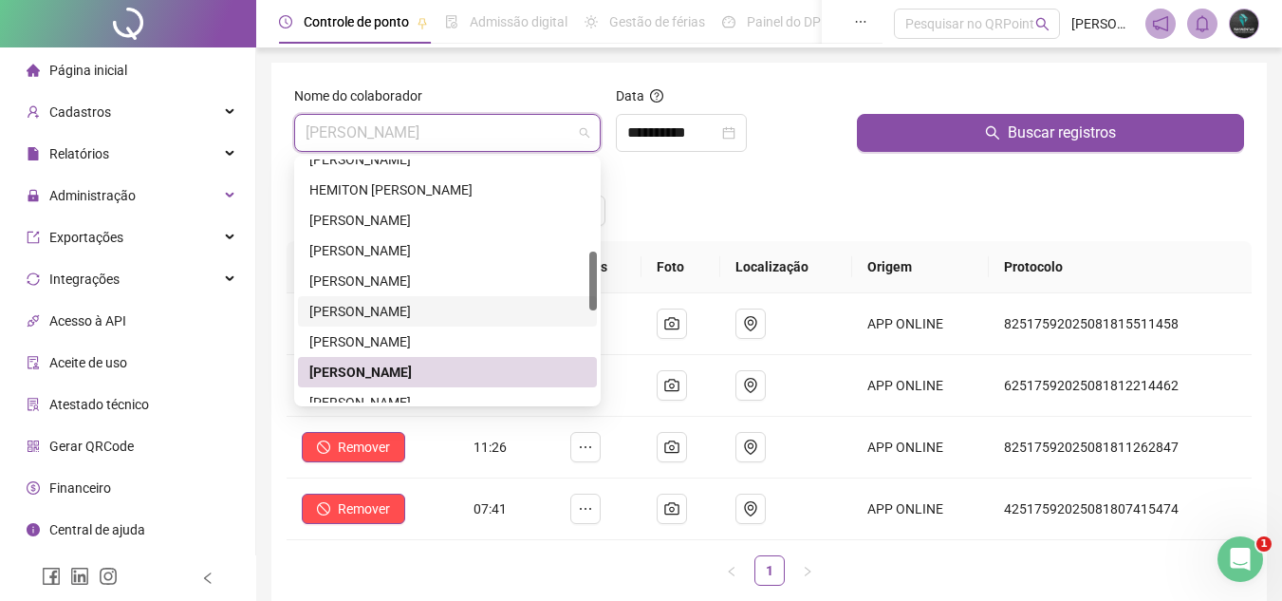
scroll to position [475, 0]
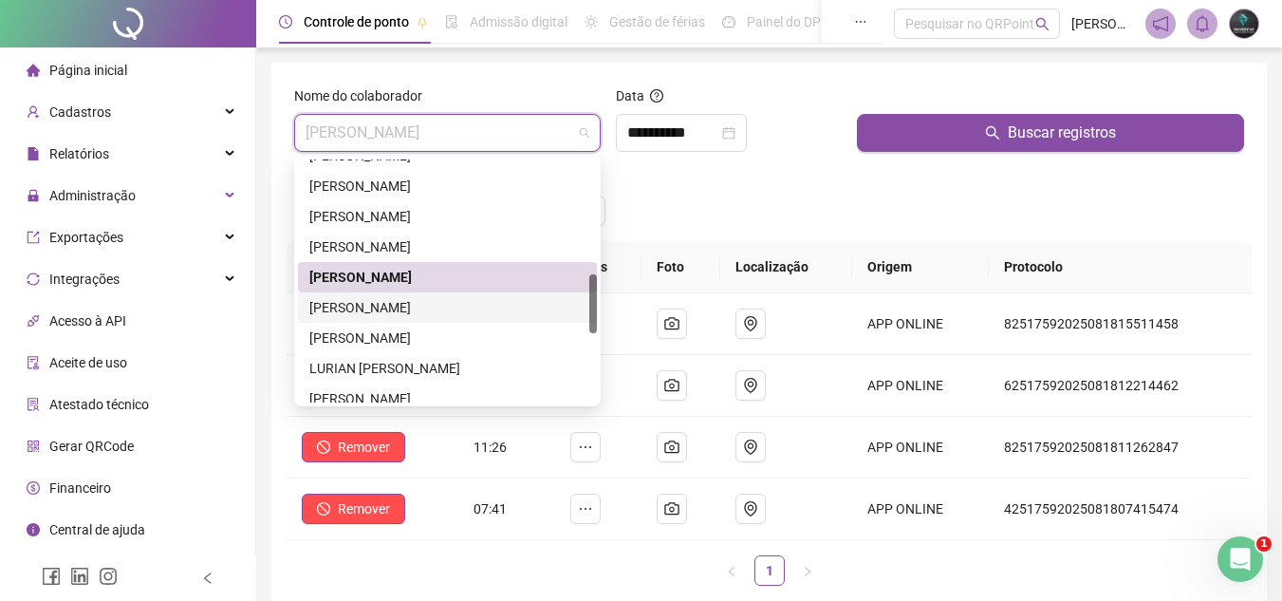
click at [445, 309] on div "[PERSON_NAME]" at bounding box center [447, 307] width 276 height 21
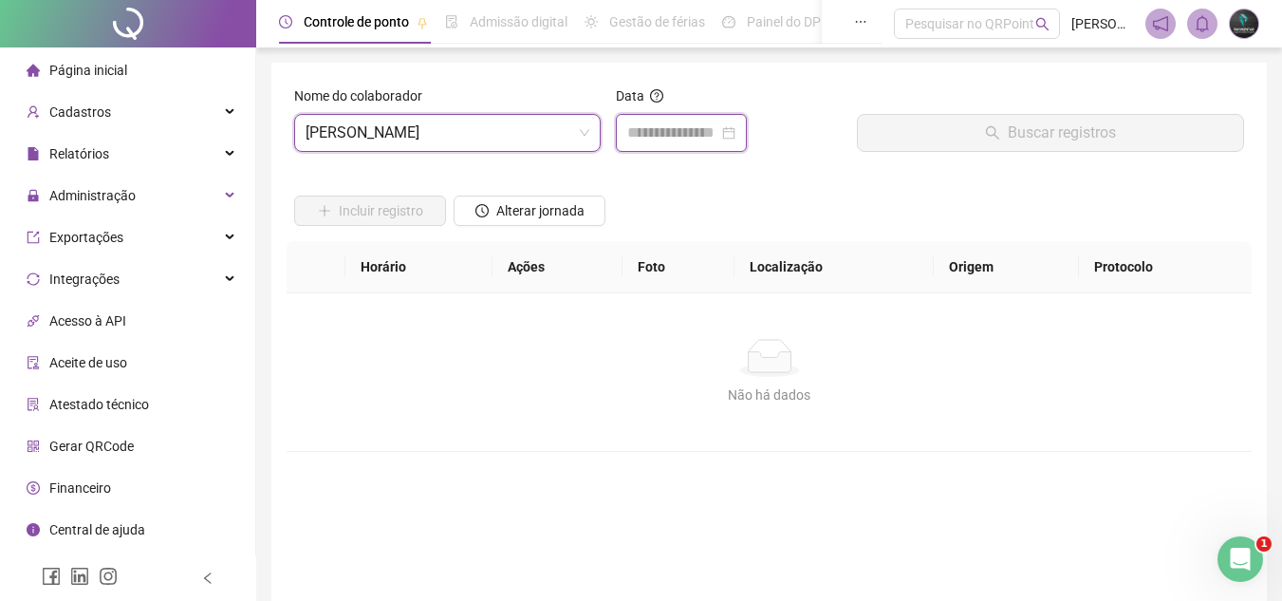
click at [693, 132] on input at bounding box center [672, 133] width 91 height 23
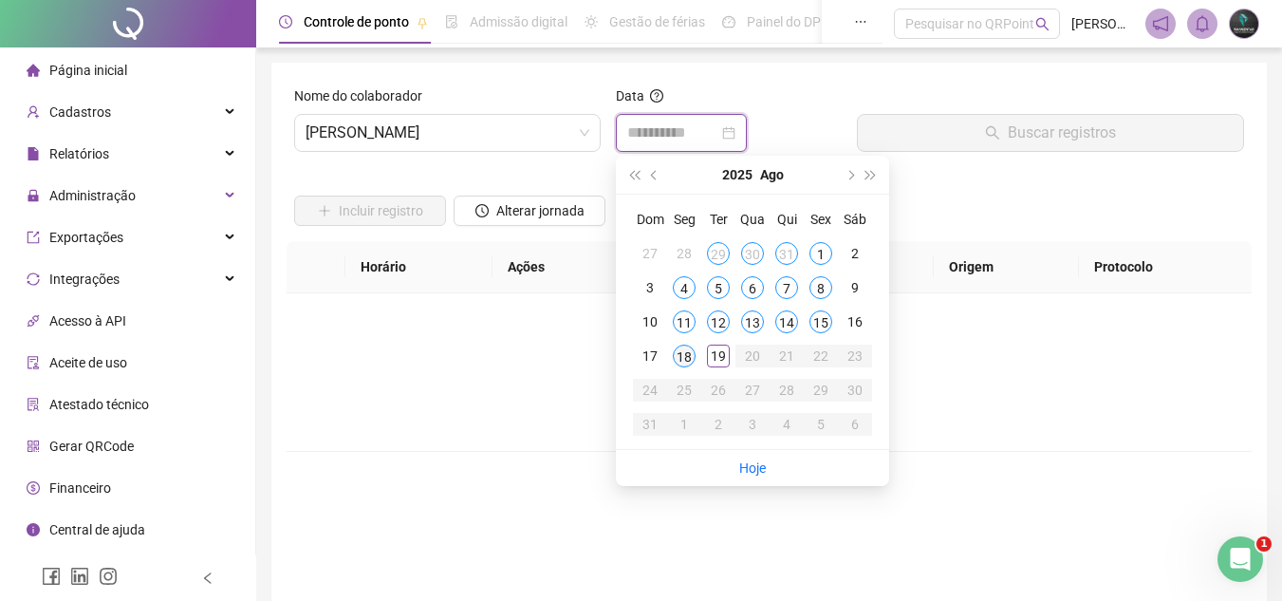
type input "**********"
click at [682, 361] on div "18" at bounding box center [684, 356] width 23 height 23
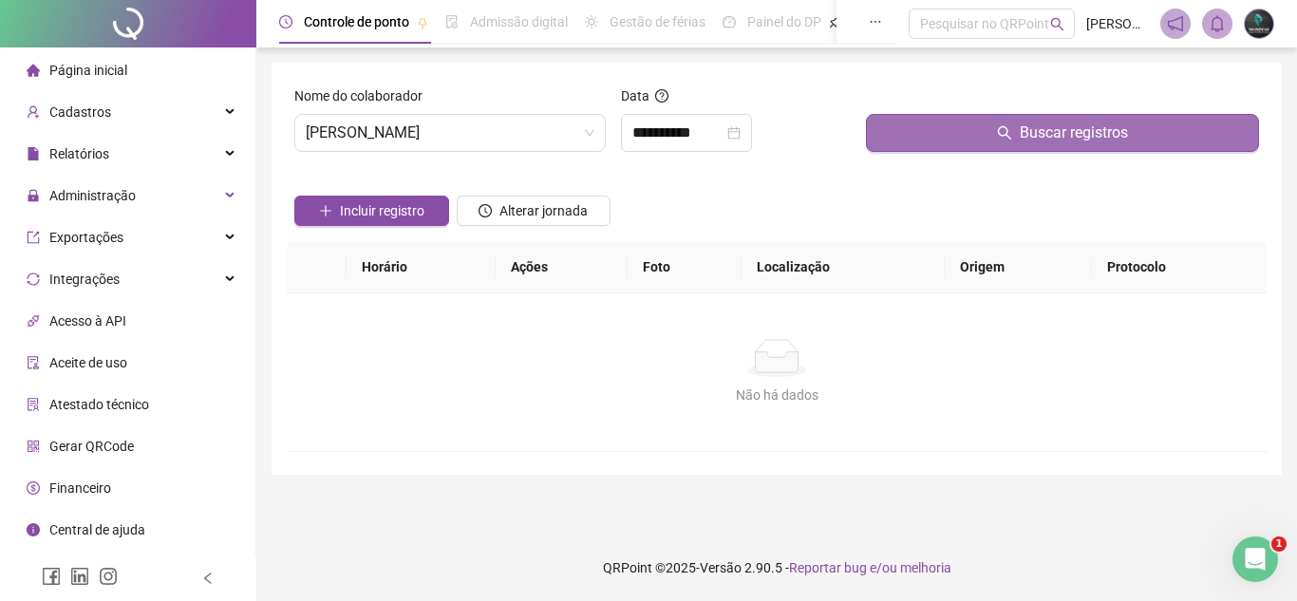
click at [944, 118] on button "Buscar registros" at bounding box center [1062, 133] width 393 height 38
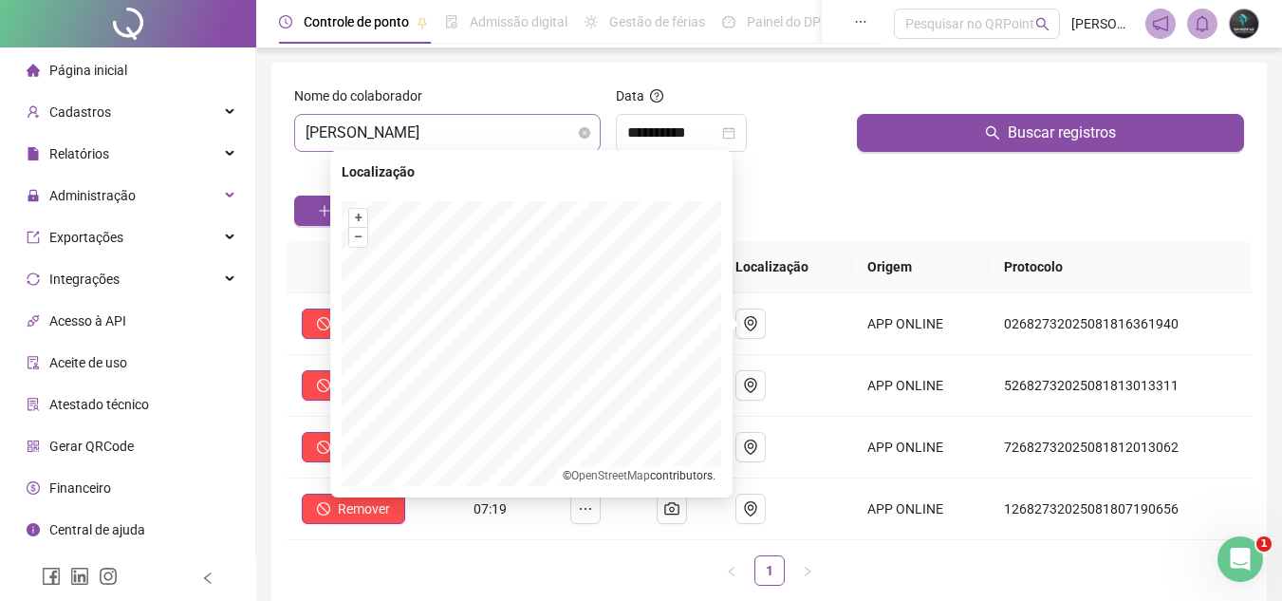
click at [528, 140] on span "[PERSON_NAME]" at bounding box center [448, 133] width 284 height 36
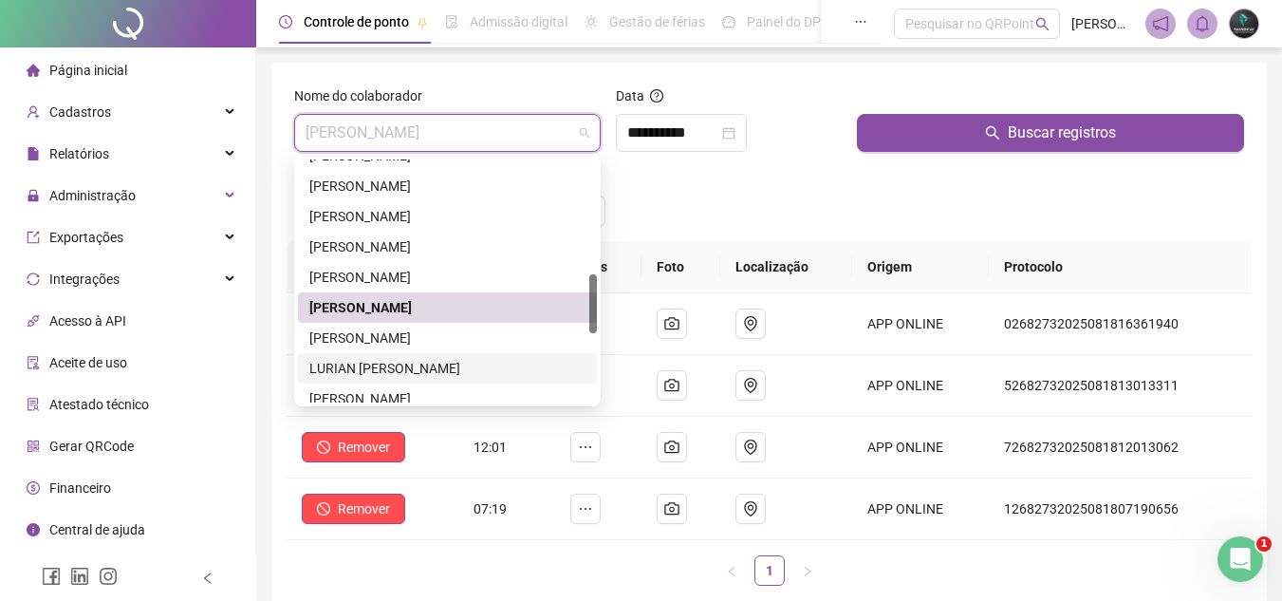
click at [451, 365] on div "LURIAN [PERSON_NAME]" at bounding box center [447, 368] width 276 height 21
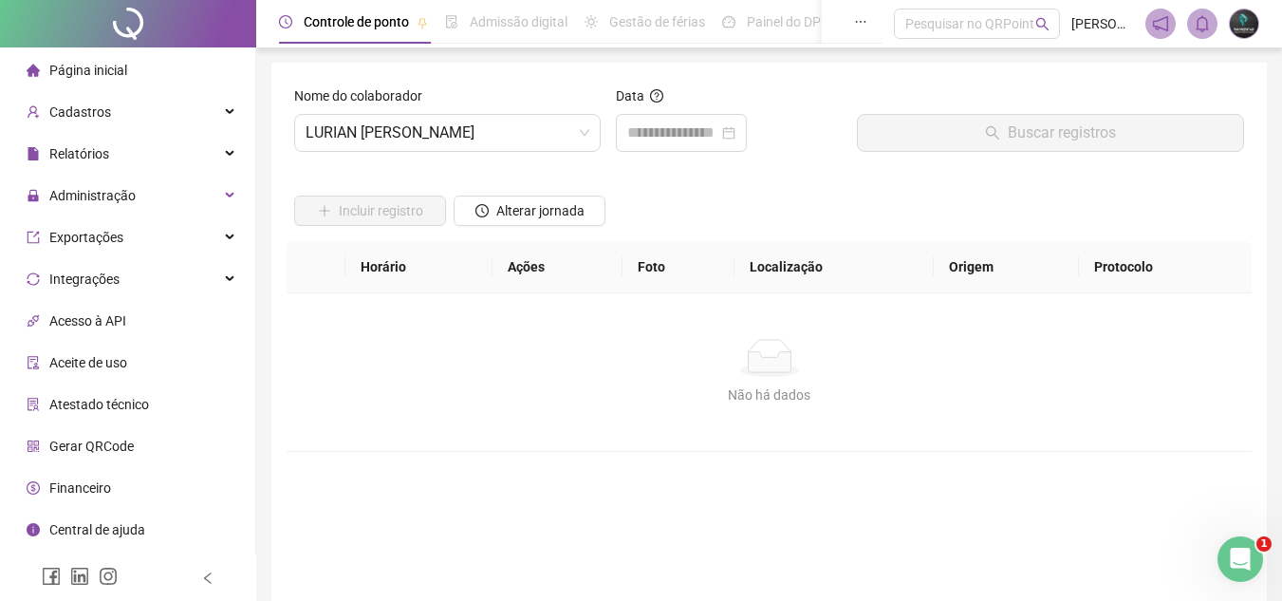
click at [613, 141] on div "Data" at bounding box center [728, 126] width 241 height 82
click at [665, 139] on input at bounding box center [672, 133] width 91 height 23
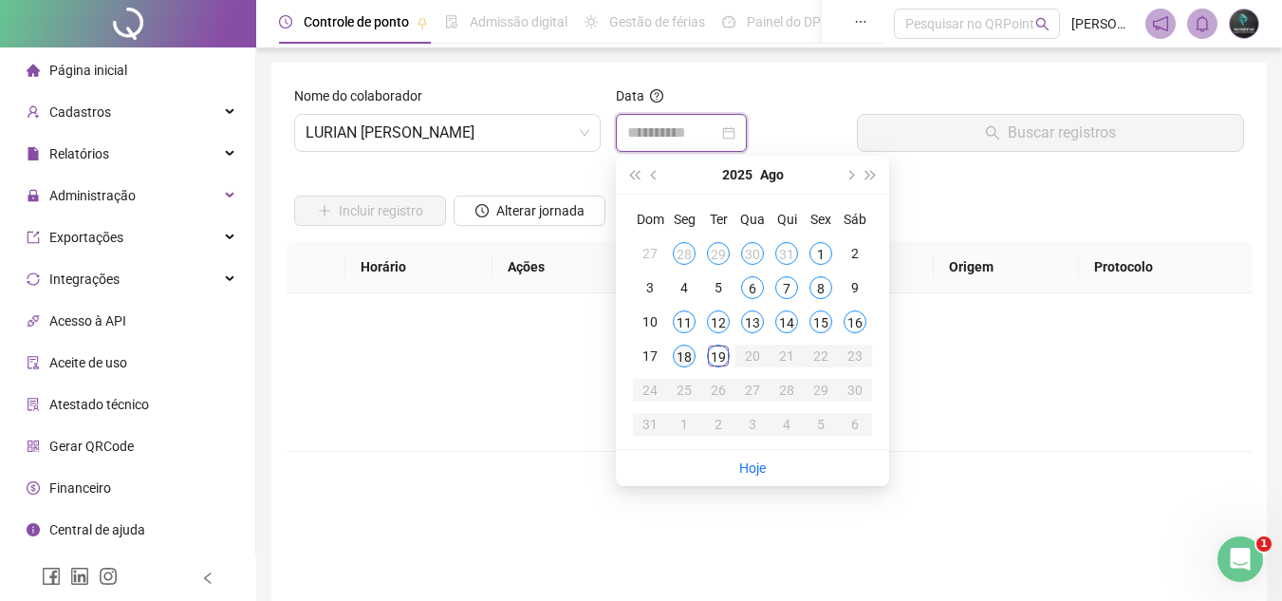
type input "**********"
click at [682, 350] on div "18" at bounding box center [684, 356] width 23 height 23
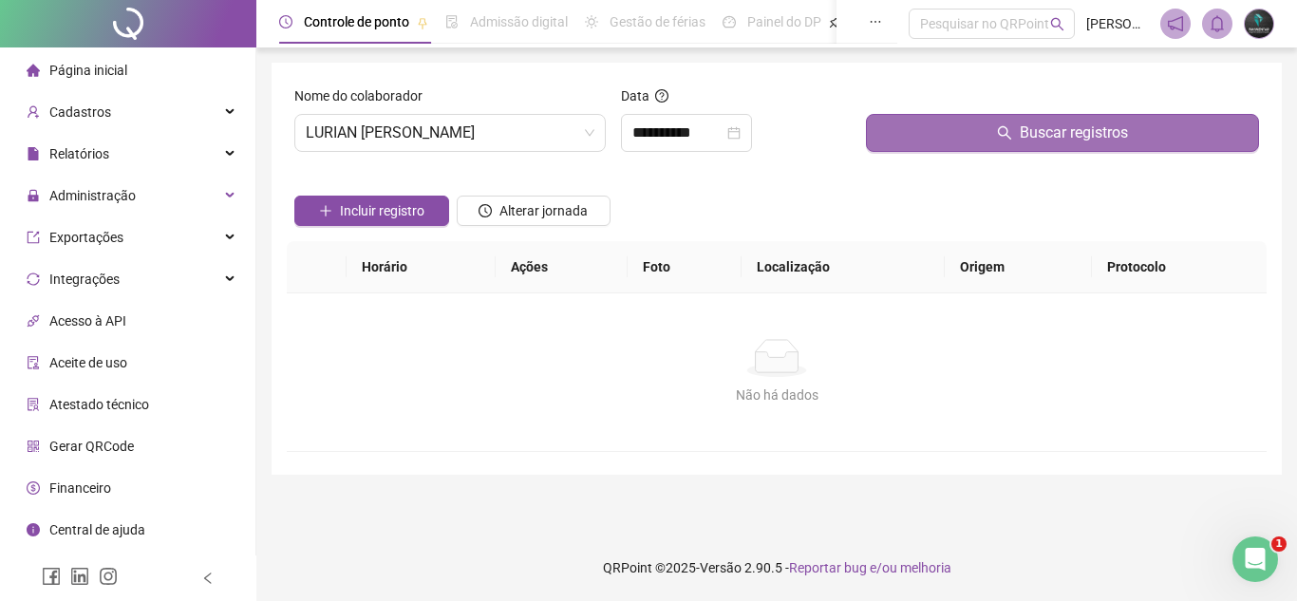
click at [920, 140] on button "Buscar registros" at bounding box center [1062, 133] width 393 height 38
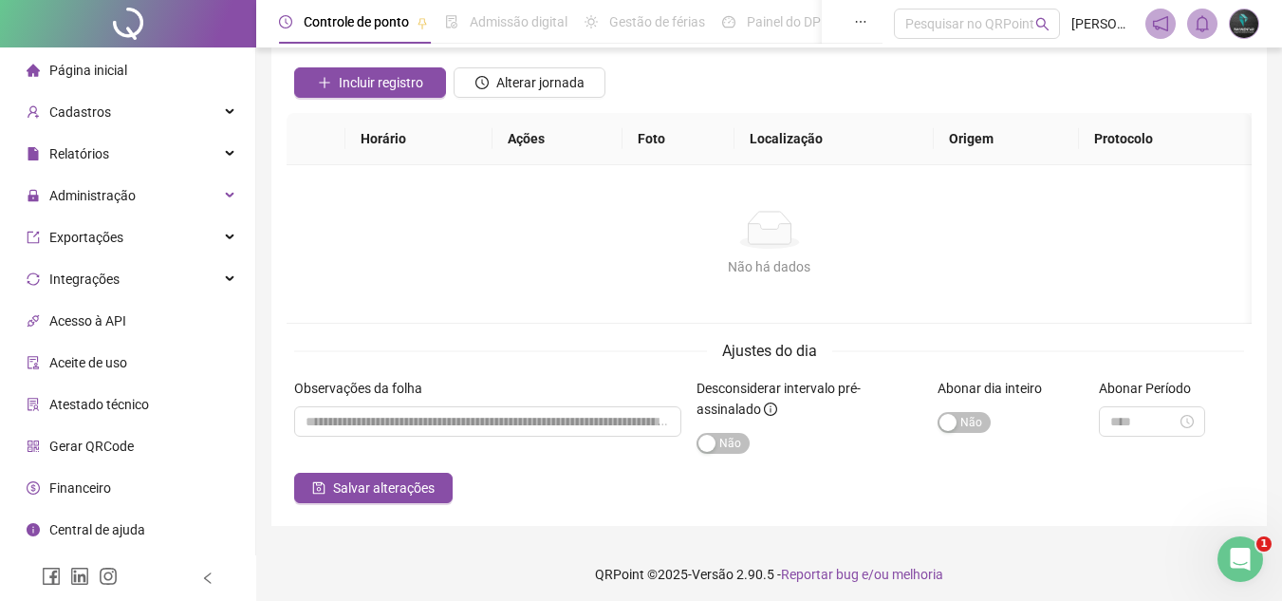
scroll to position [135, 0]
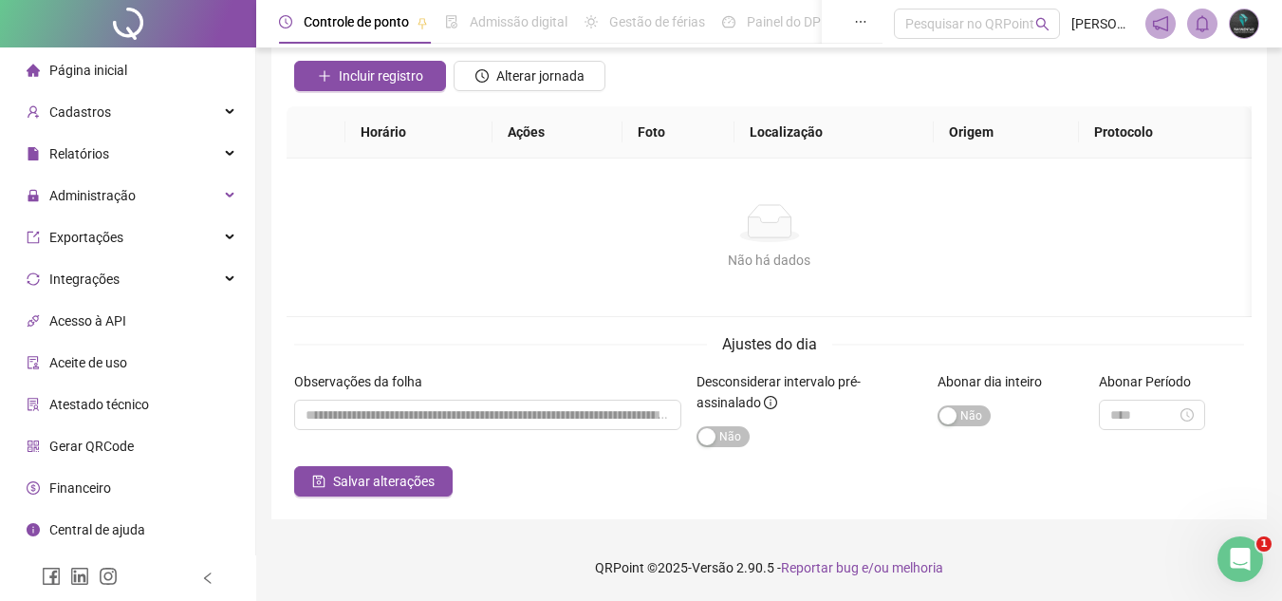
click at [471, 447] on div "Observações da folha" at bounding box center [488, 418] width 402 height 95
click at [484, 421] on input "textarea" at bounding box center [487, 415] width 387 height 30
paste input "**********"
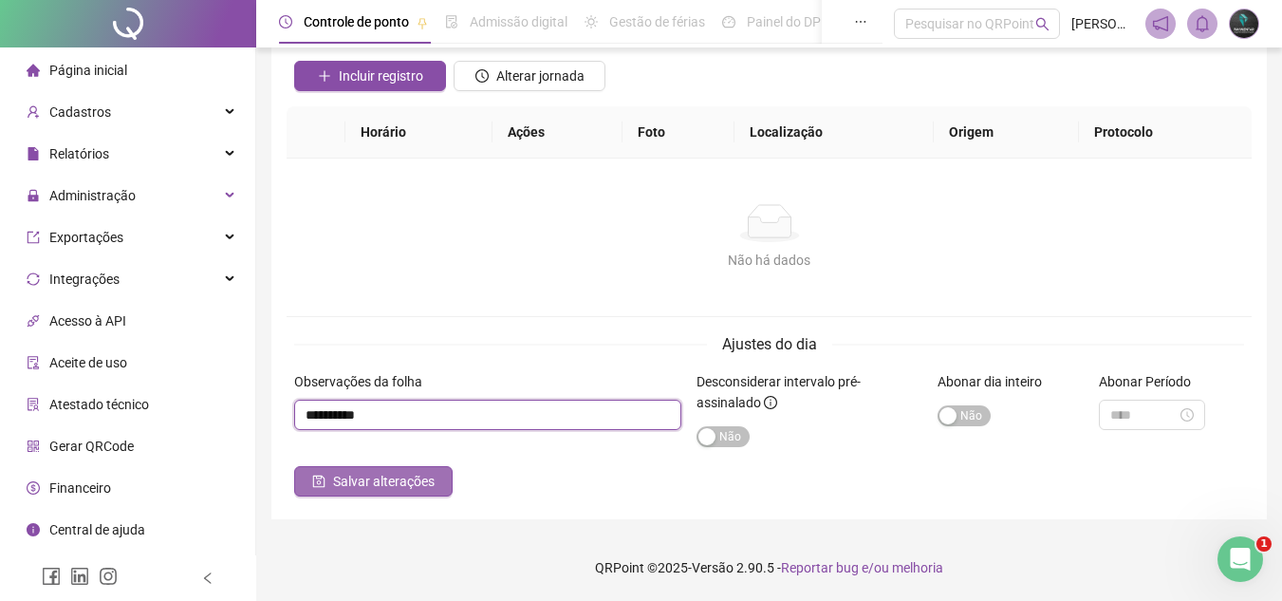
type input "**********"
click at [416, 479] on span "Salvar alterações" at bounding box center [384, 481] width 102 height 21
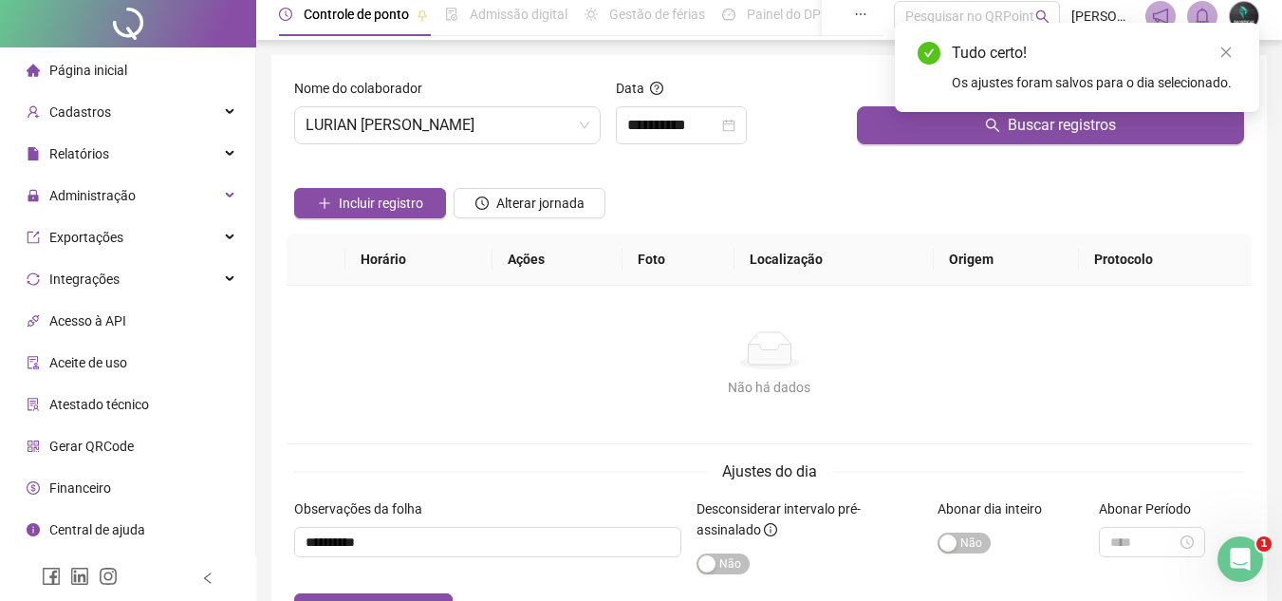
scroll to position [0, 0]
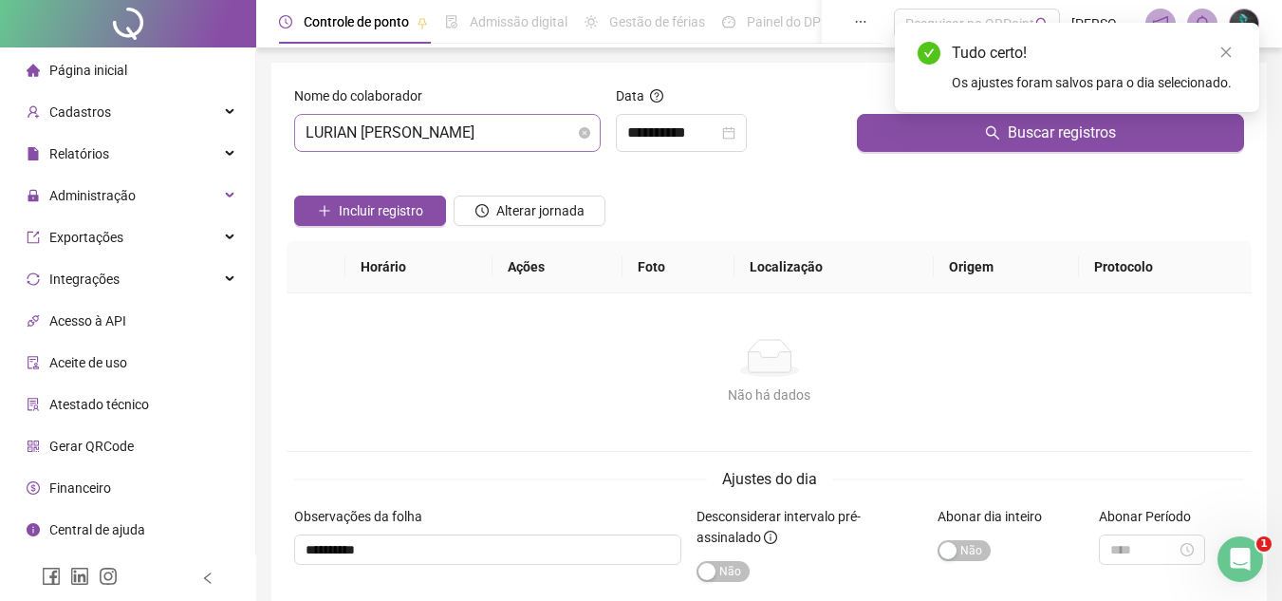
click at [516, 124] on span "LURIAN [PERSON_NAME]" at bounding box center [448, 133] width 284 height 36
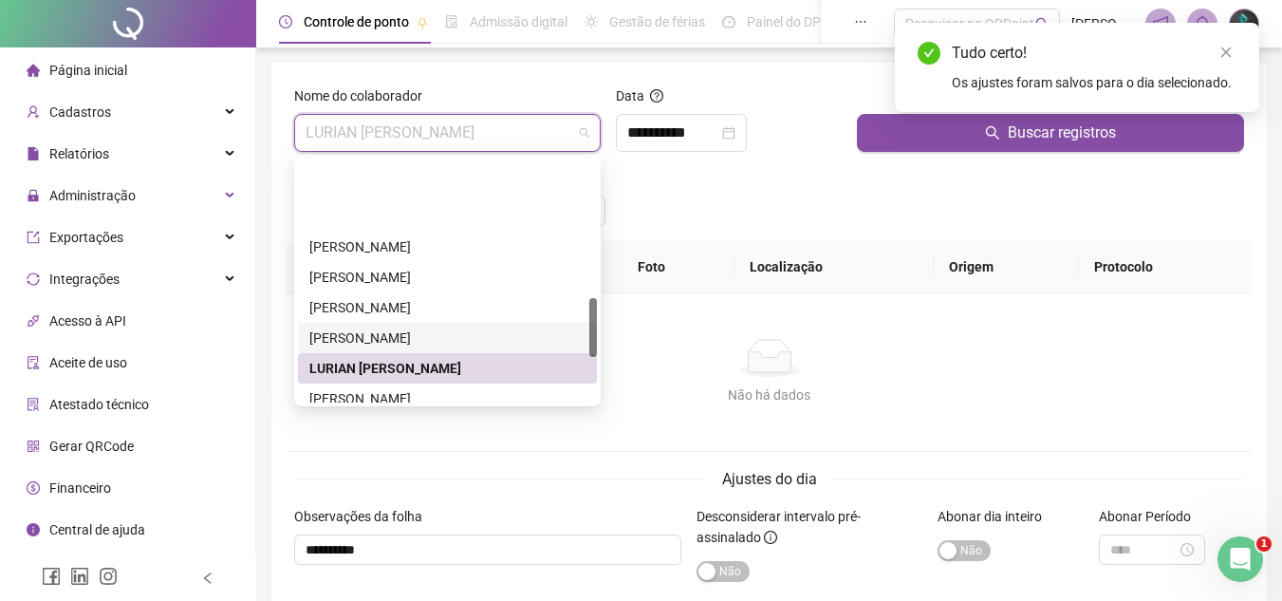
scroll to position [570, 0]
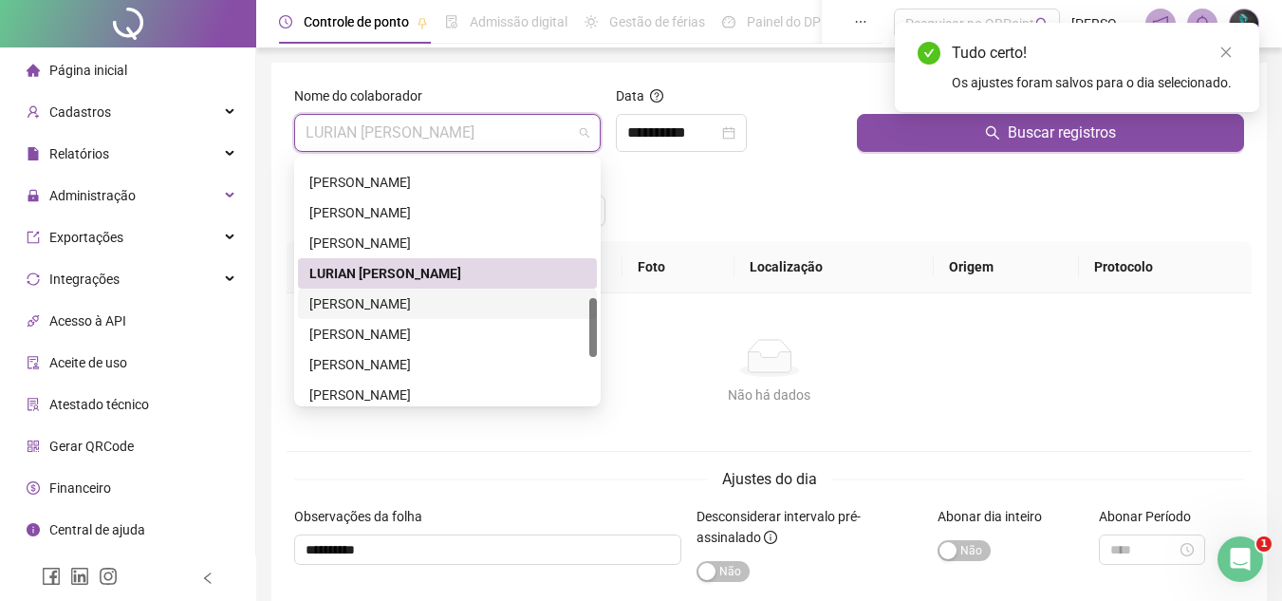
click at [434, 307] on div "[PERSON_NAME]" at bounding box center [447, 303] width 276 height 21
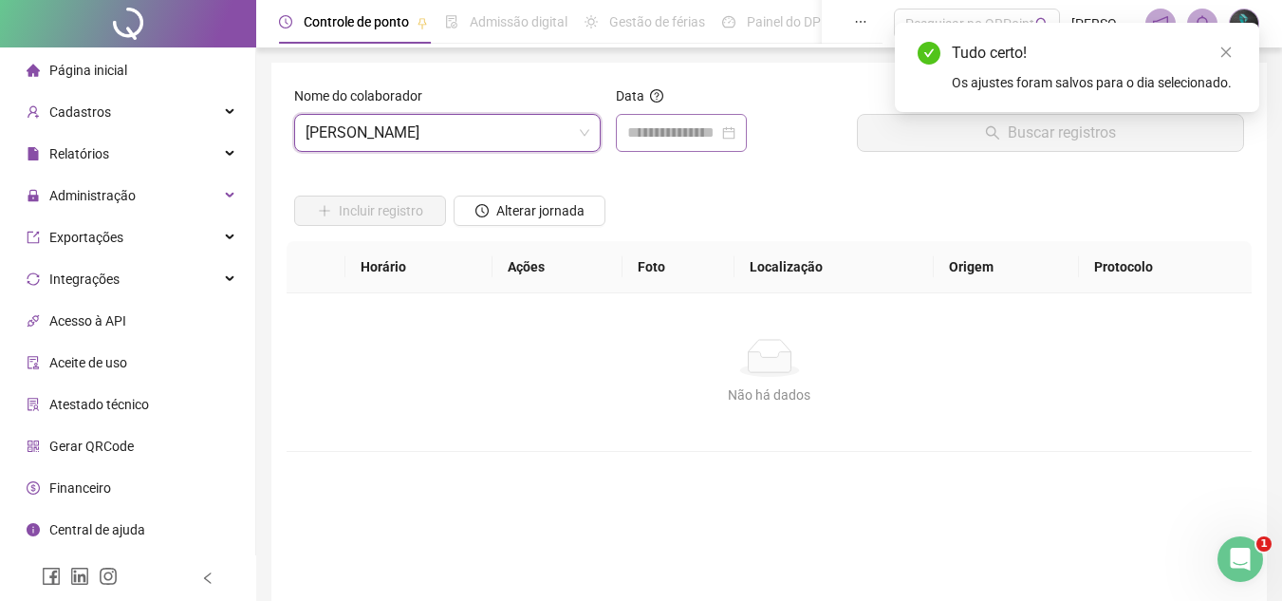
click at [640, 151] on div at bounding box center [681, 133] width 131 height 38
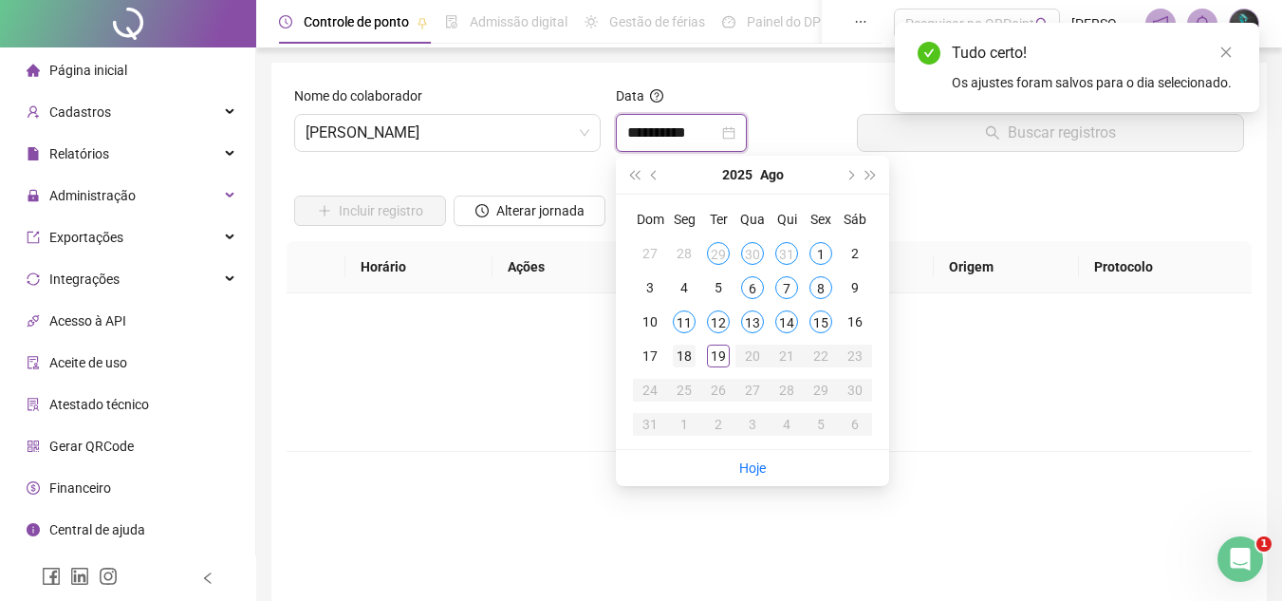
type input "**********"
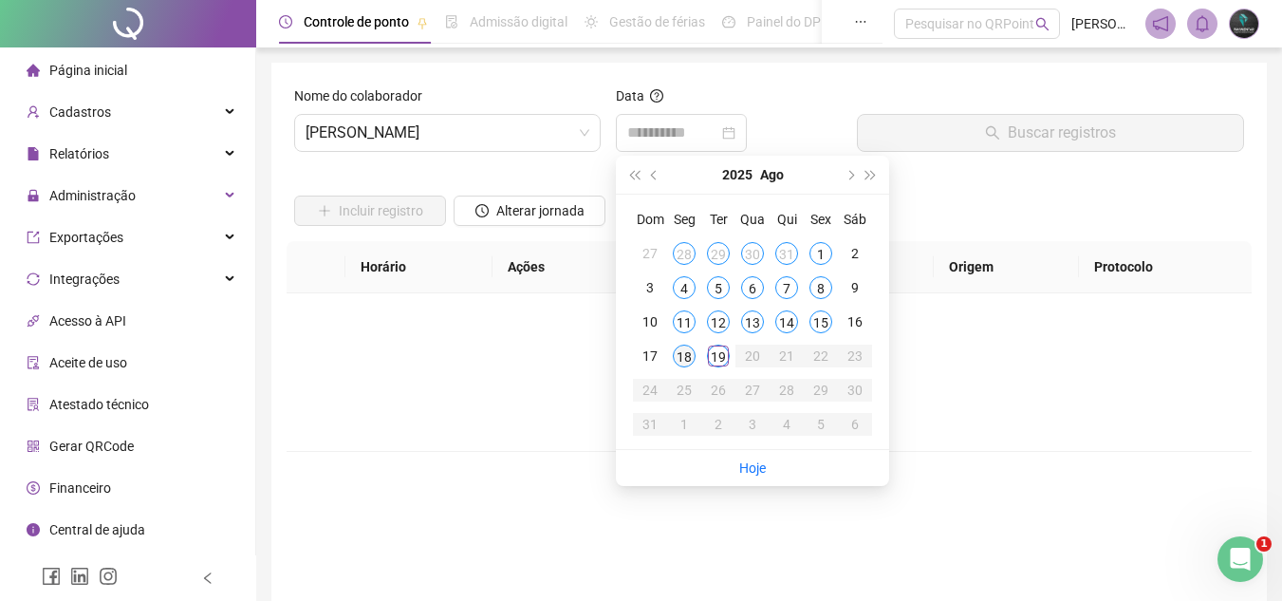
click at [679, 357] on div "18" at bounding box center [684, 356] width 23 height 23
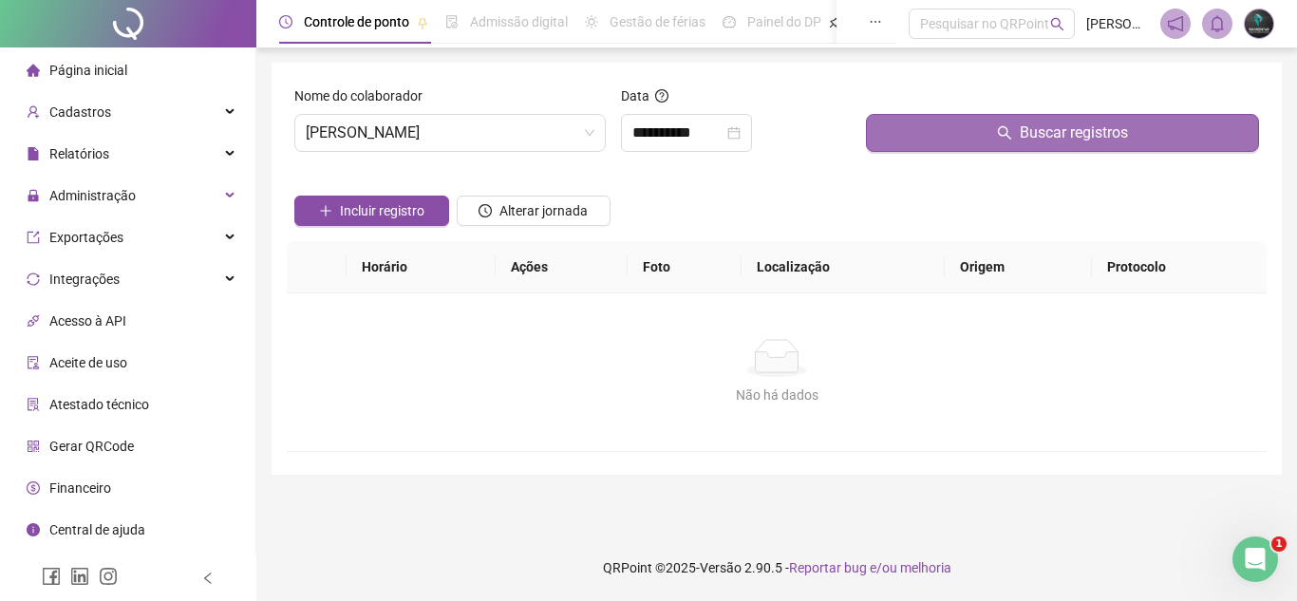
click at [926, 142] on button "Buscar registros" at bounding box center [1062, 133] width 393 height 38
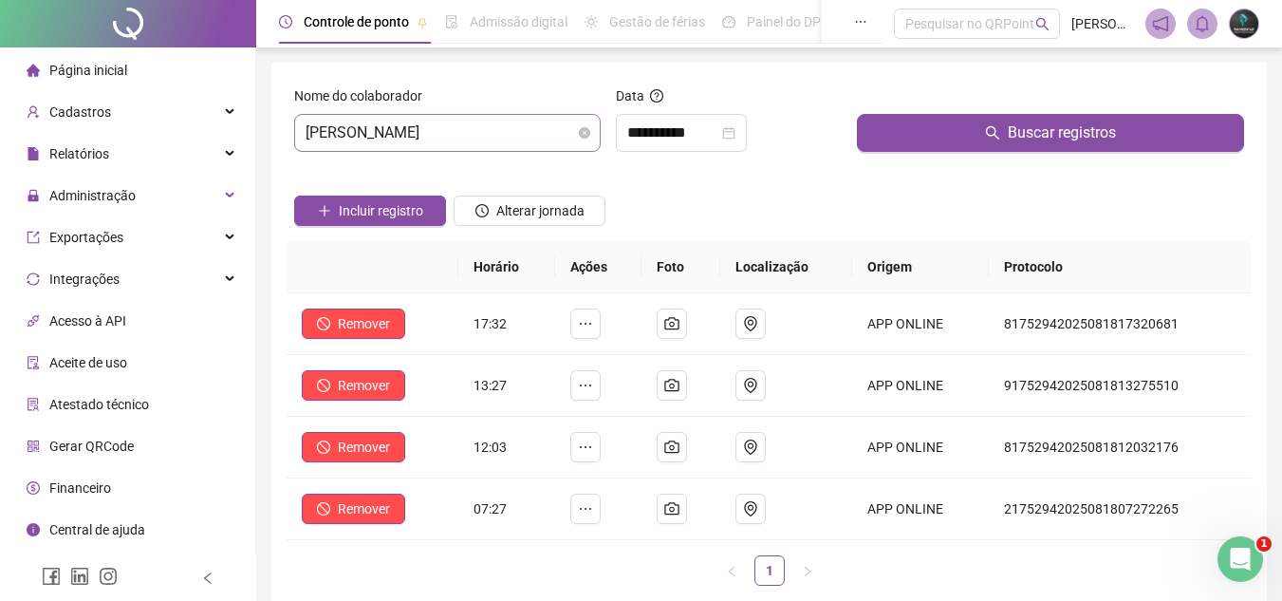
click at [539, 127] on span "[PERSON_NAME]" at bounding box center [448, 133] width 284 height 36
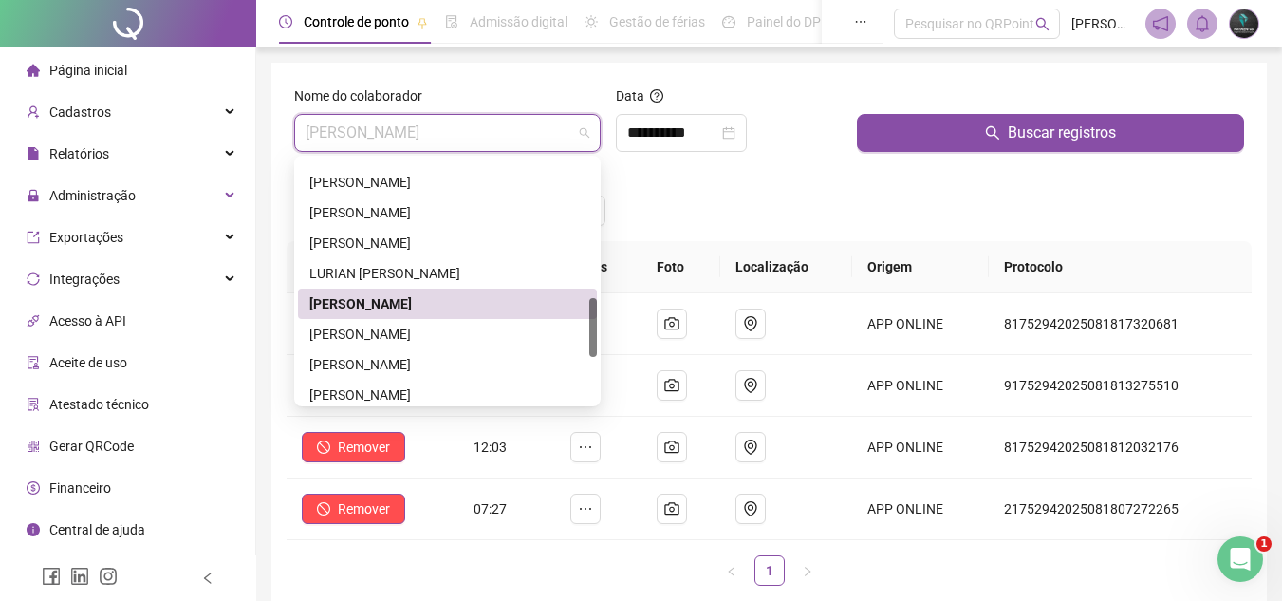
click at [792, 213] on div "Incluir registro Alterar jornada" at bounding box center [769, 204] width 958 height 74
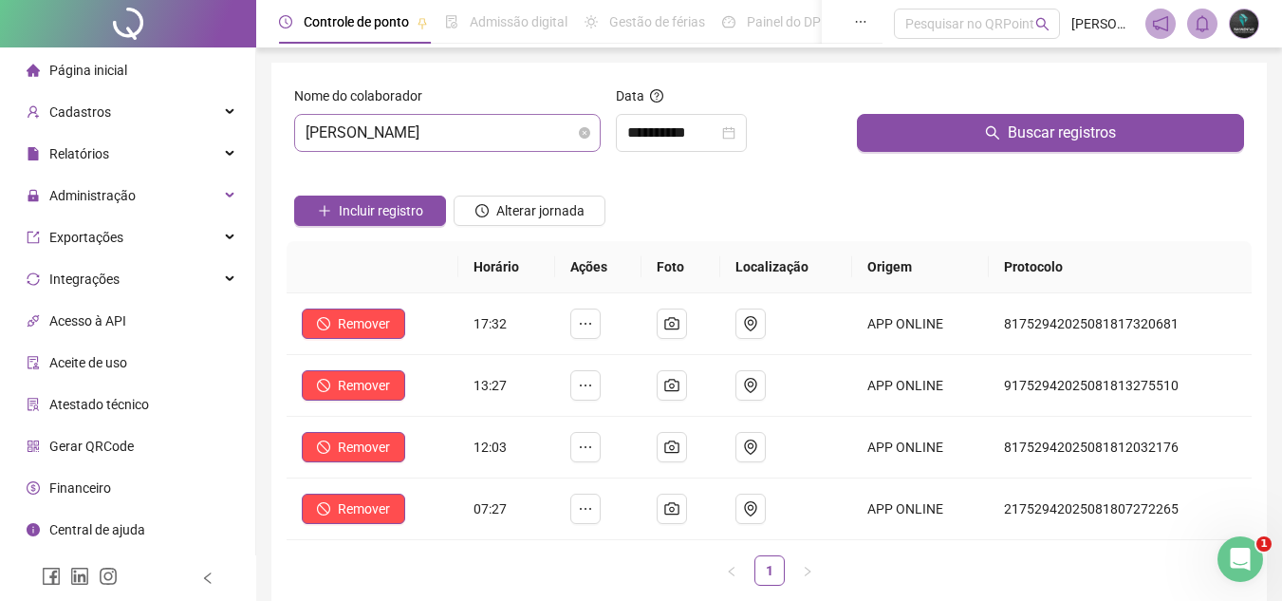
click at [460, 139] on span "[PERSON_NAME]" at bounding box center [448, 133] width 284 height 36
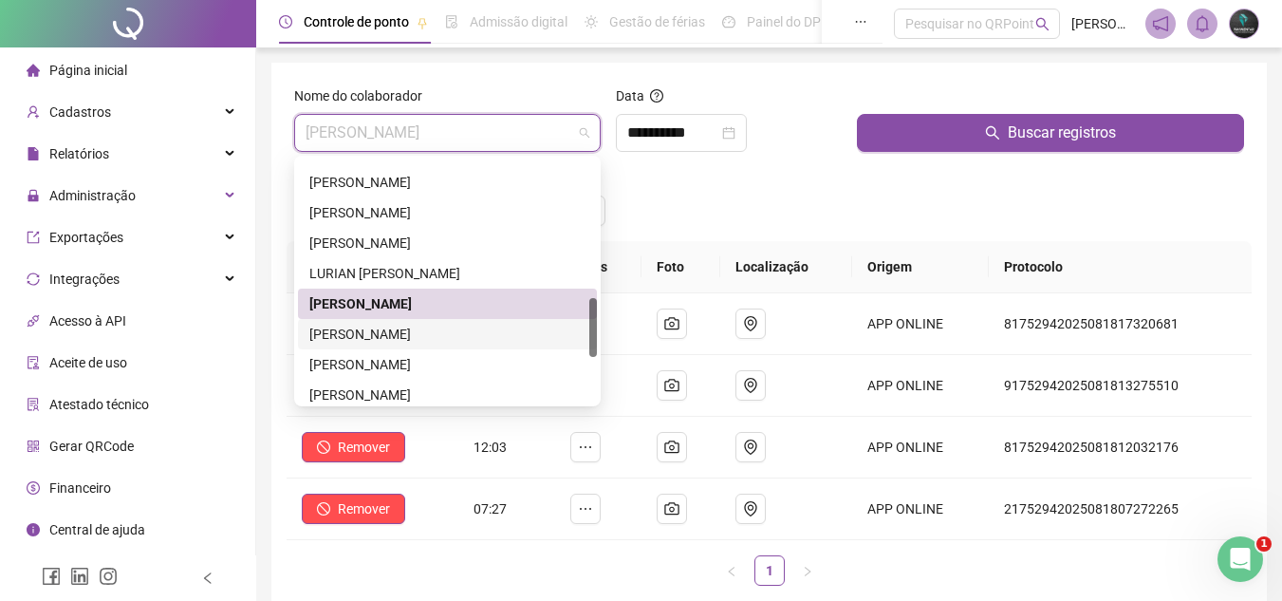
click at [468, 338] on div "[PERSON_NAME]" at bounding box center [447, 334] width 276 height 21
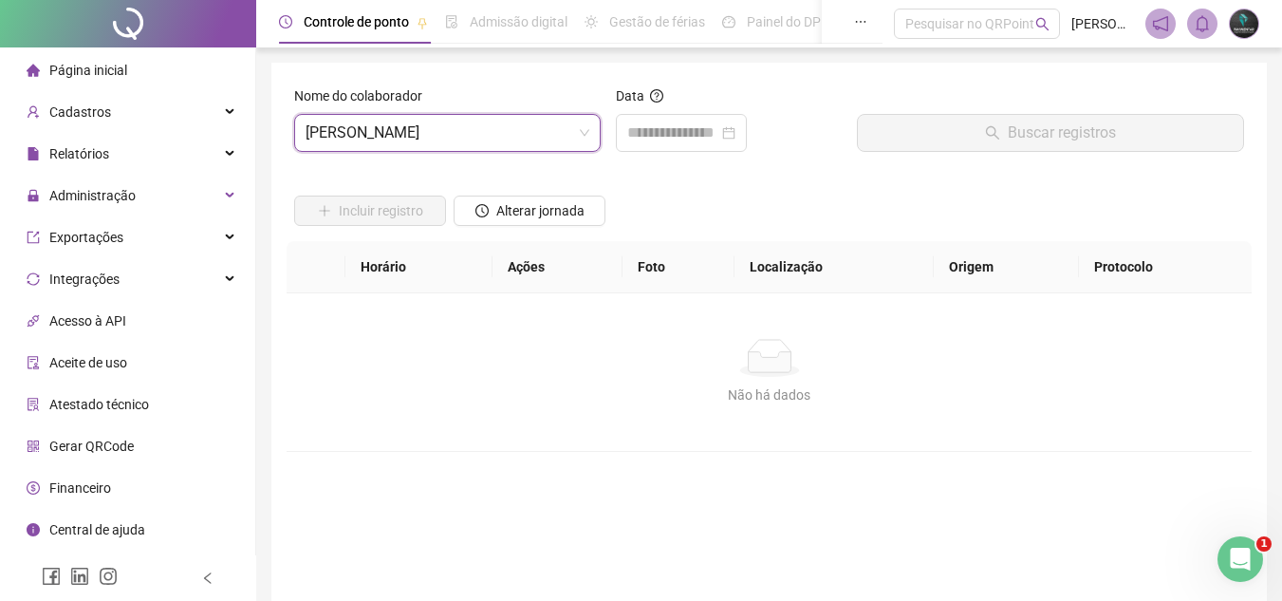
drag, startPoint x: 780, startPoint y: 56, endPoint x: 748, endPoint y: 86, distance: 44.3
click at [774, 65] on div "Controle de ponto Admissão digital Gestão de férias Painel do DP Folha de pagam…" at bounding box center [769, 368] width 1026 height 736
click at [714, 113] on div "Data" at bounding box center [729, 99] width 226 height 28
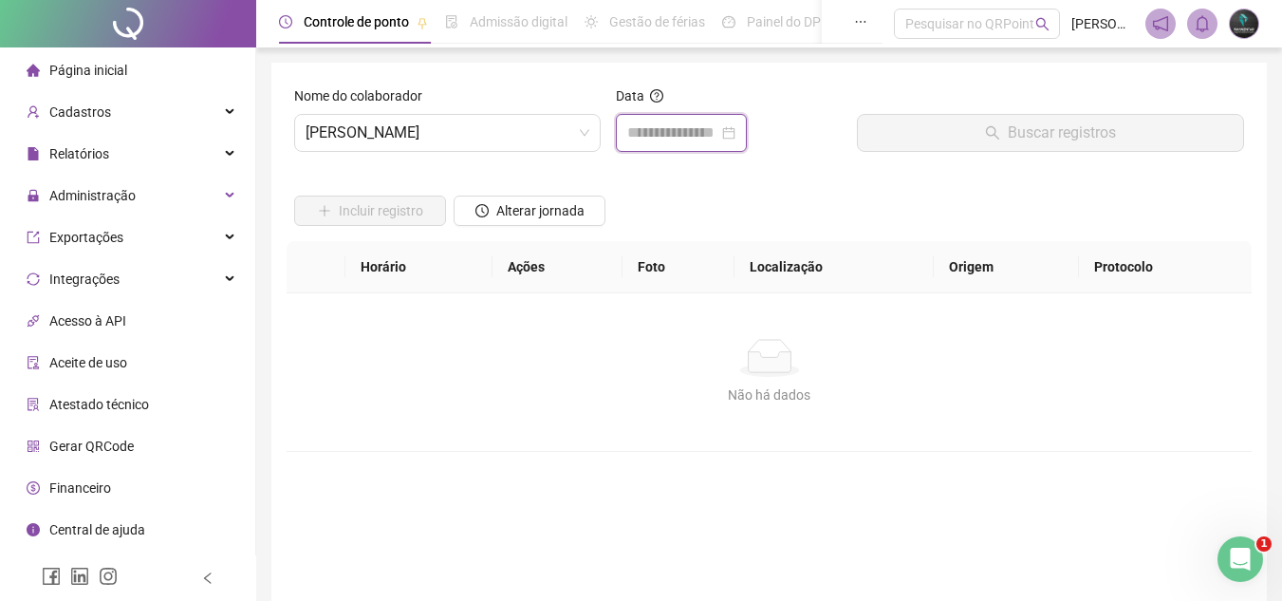
click at [713, 141] on input at bounding box center [672, 133] width 91 height 23
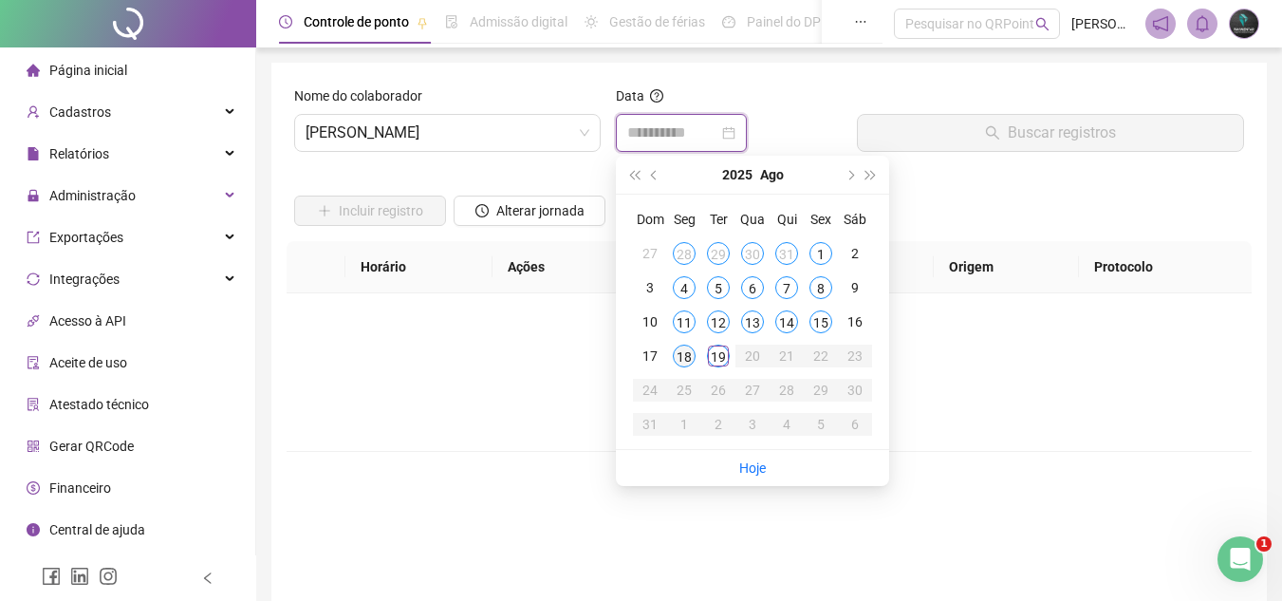
type input "**********"
click at [687, 358] on div "18" at bounding box center [684, 356] width 23 height 23
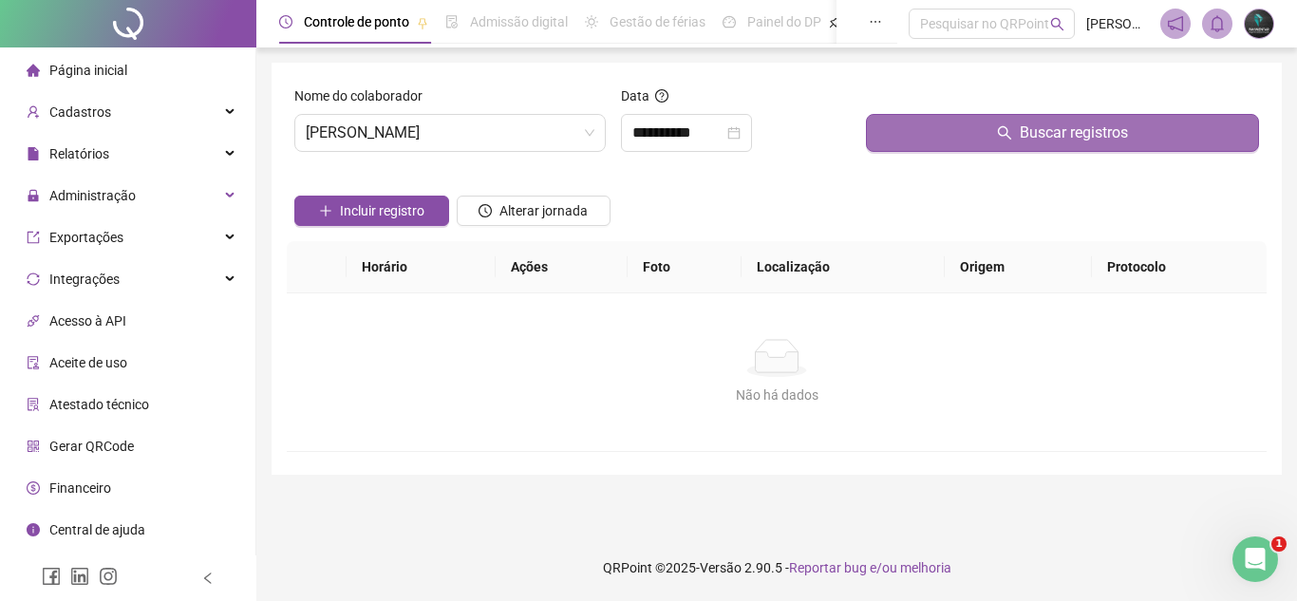
click at [983, 129] on button "Buscar registros" at bounding box center [1062, 133] width 393 height 38
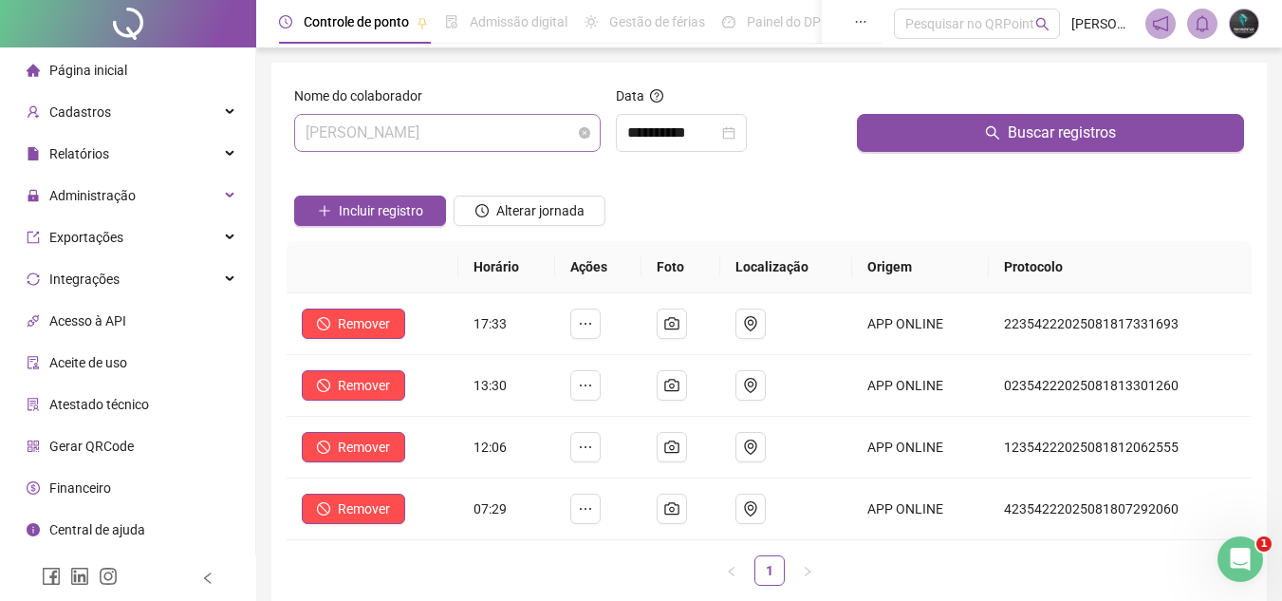
click at [505, 146] on span "[PERSON_NAME]" at bounding box center [448, 133] width 284 height 36
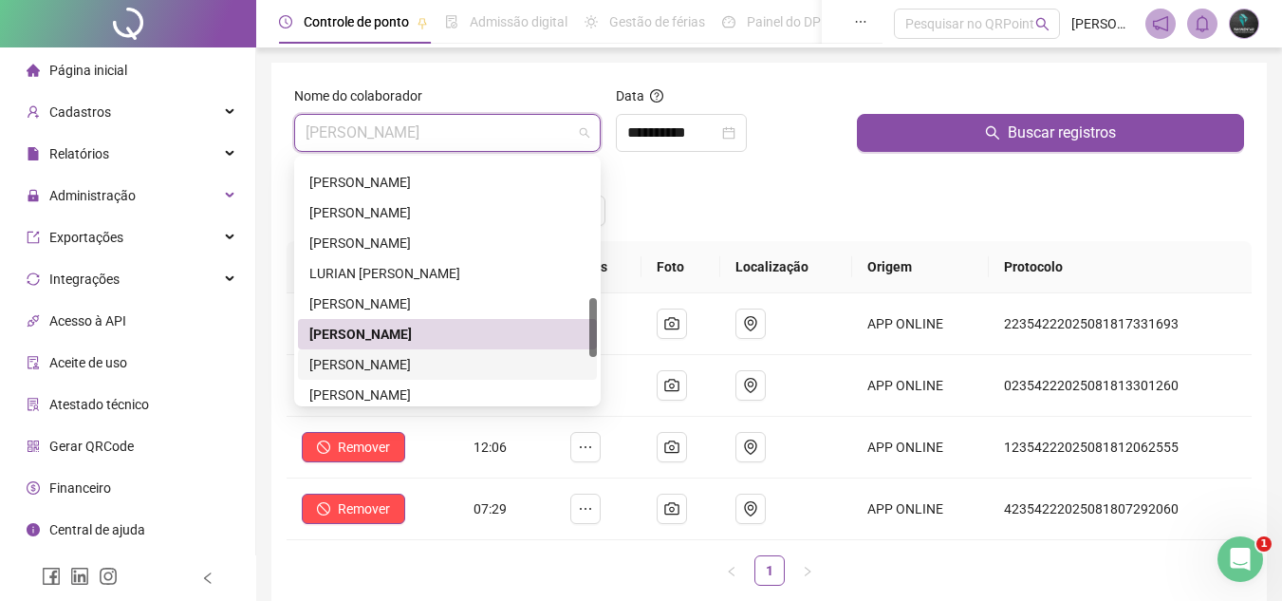
click at [409, 362] on div "[PERSON_NAME]" at bounding box center [447, 364] width 276 height 21
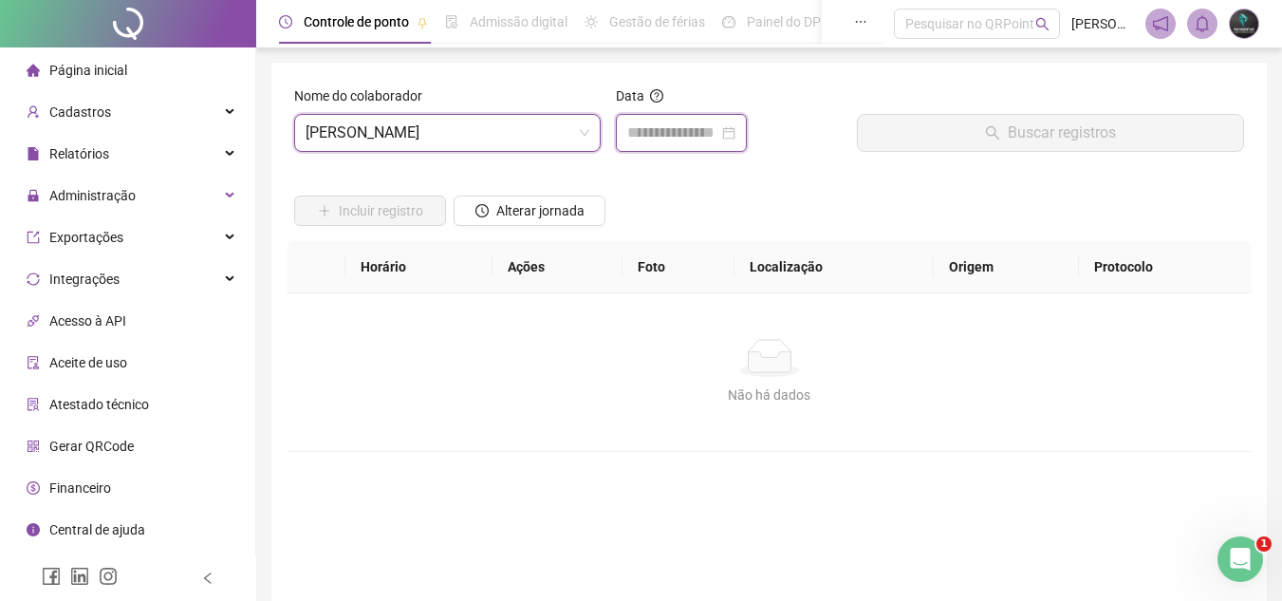
click at [643, 124] on input at bounding box center [672, 133] width 91 height 23
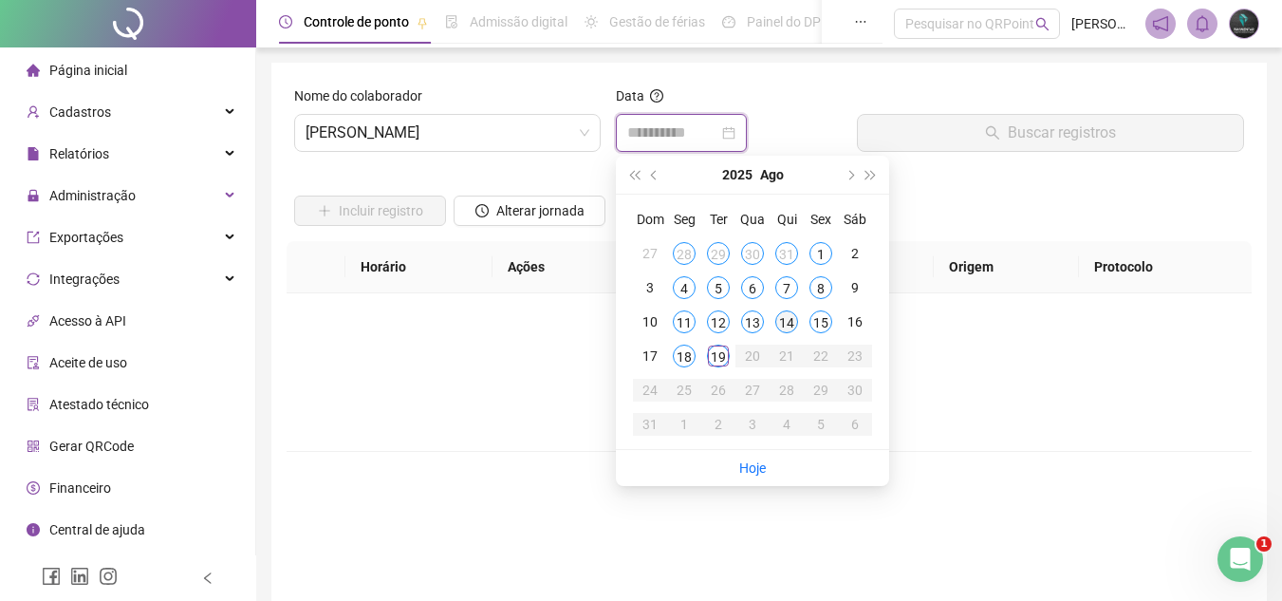
type input "**********"
click at [688, 357] on div "18" at bounding box center [684, 356] width 23 height 23
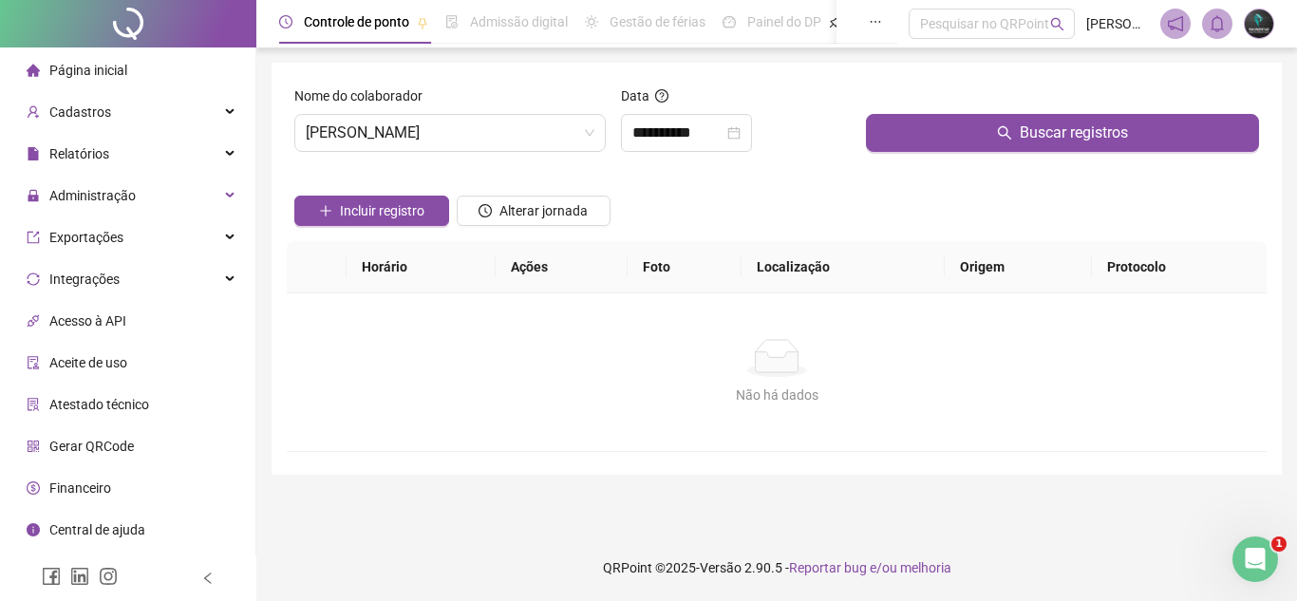
click at [944, 159] on div "Buscar registros" at bounding box center [1062, 126] width 408 height 82
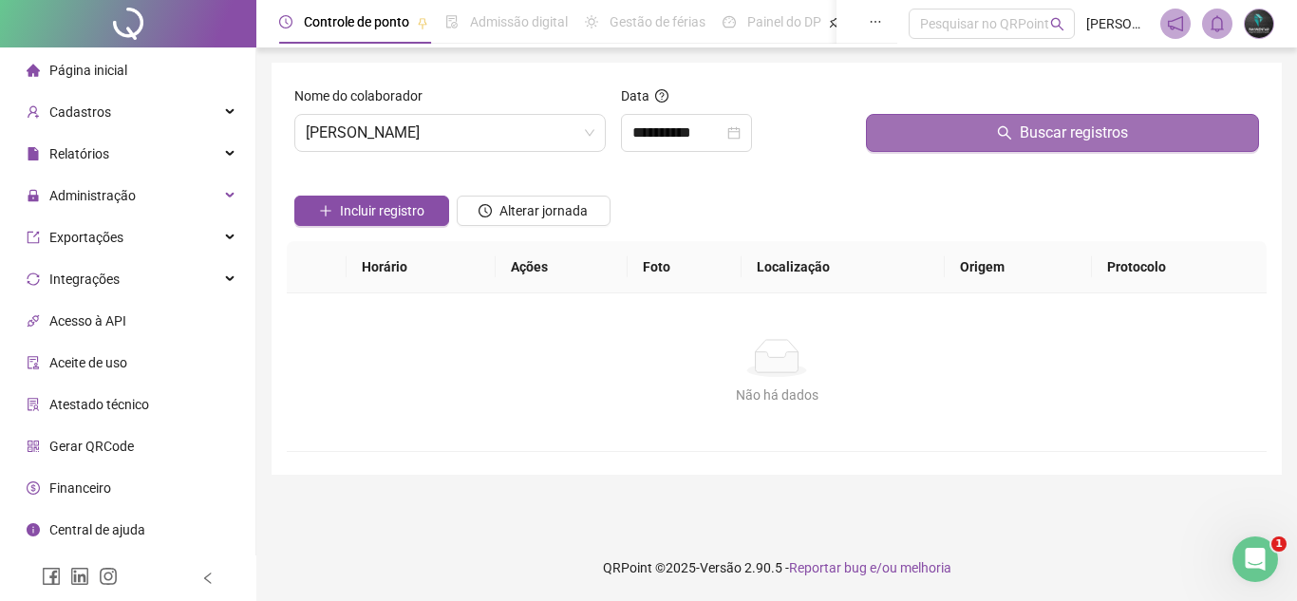
click at [961, 138] on button "Buscar registros" at bounding box center [1062, 133] width 393 height 38
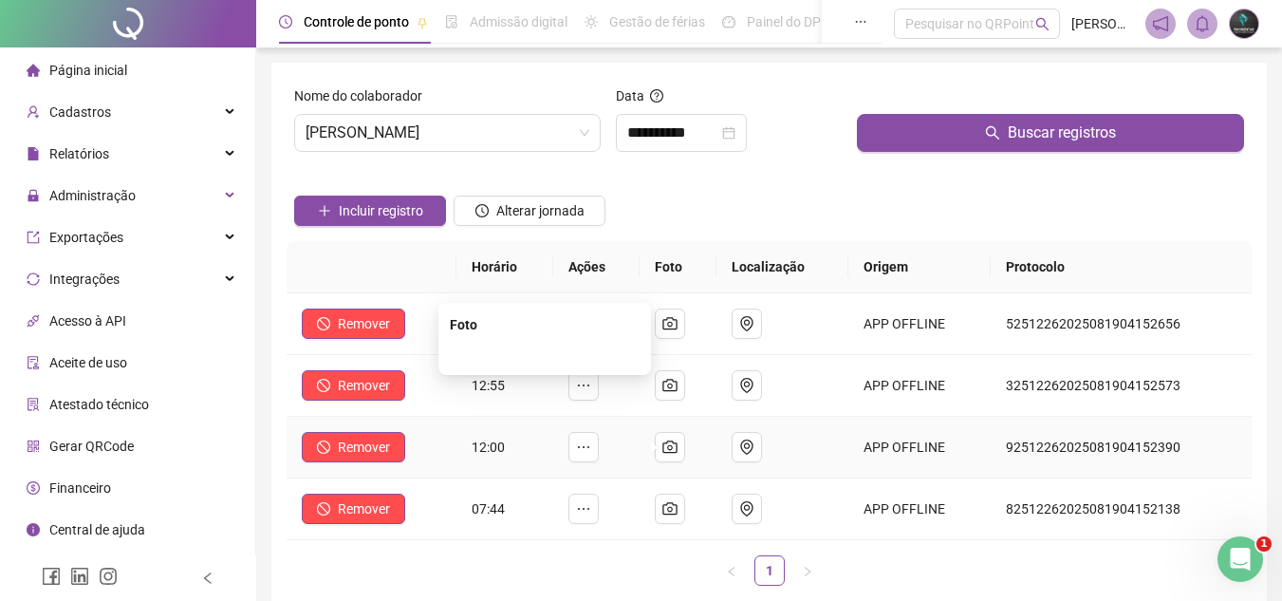
click at [545, 354] on img at bounding box center [545, 354] width 0 height 0
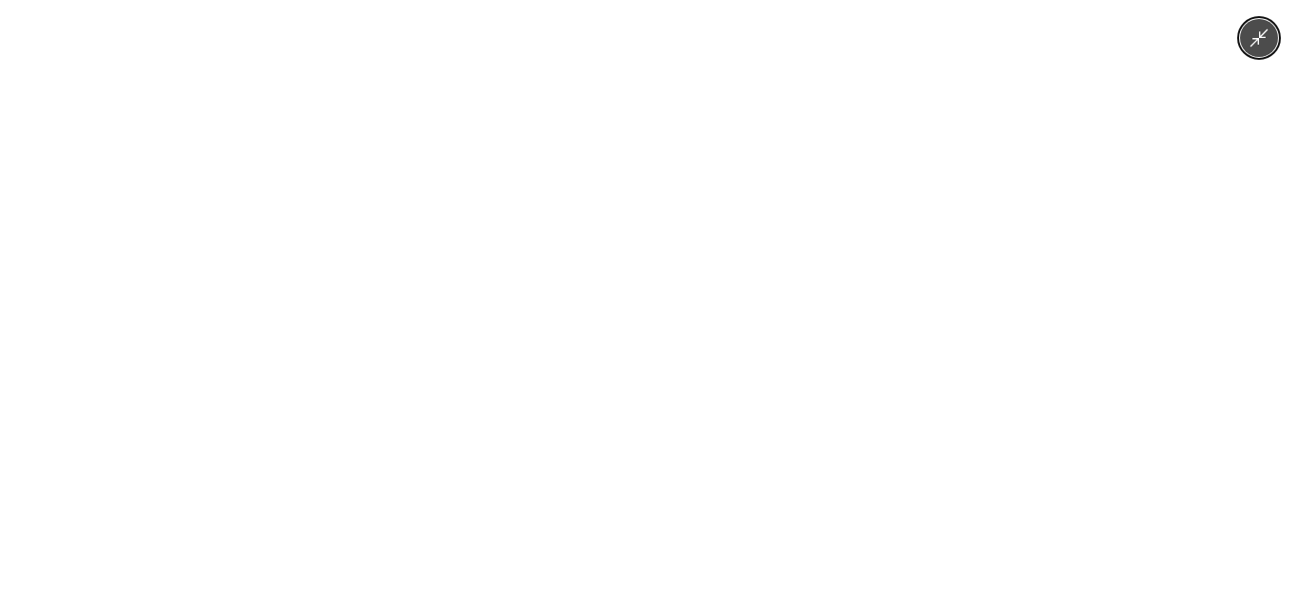
click at [605, 437] on img at bounding box center [648, 300] width 451 height 601
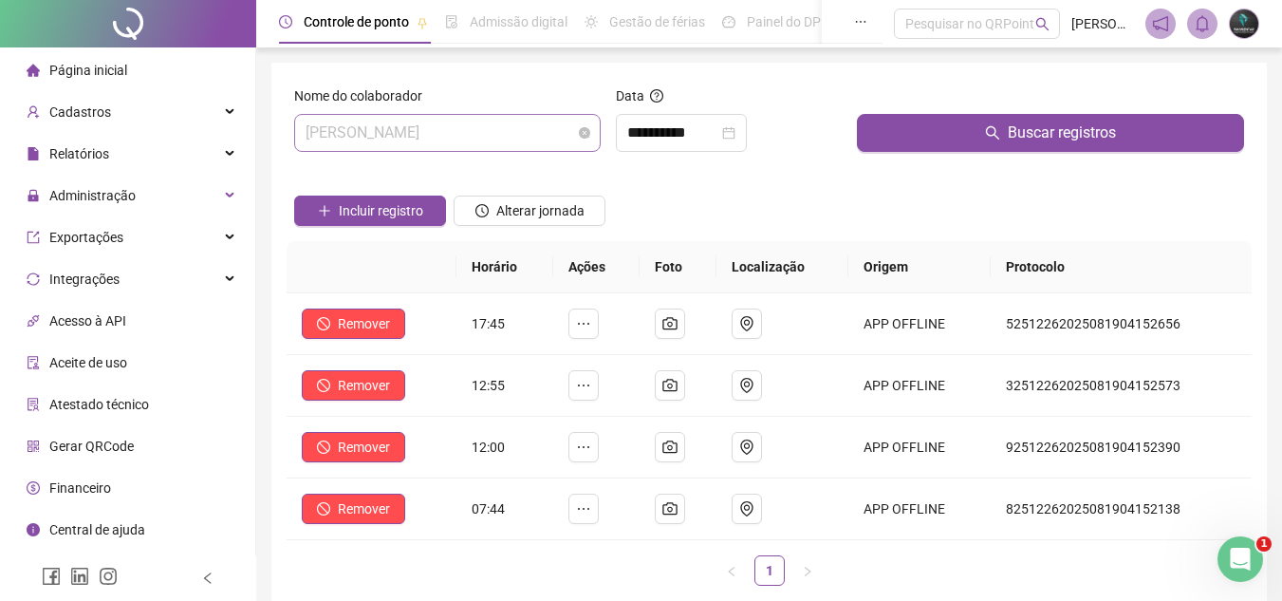
click at [495, 145] on span "[PERSON_NAME]" at bounding box center [448, 133] width 284 height 36
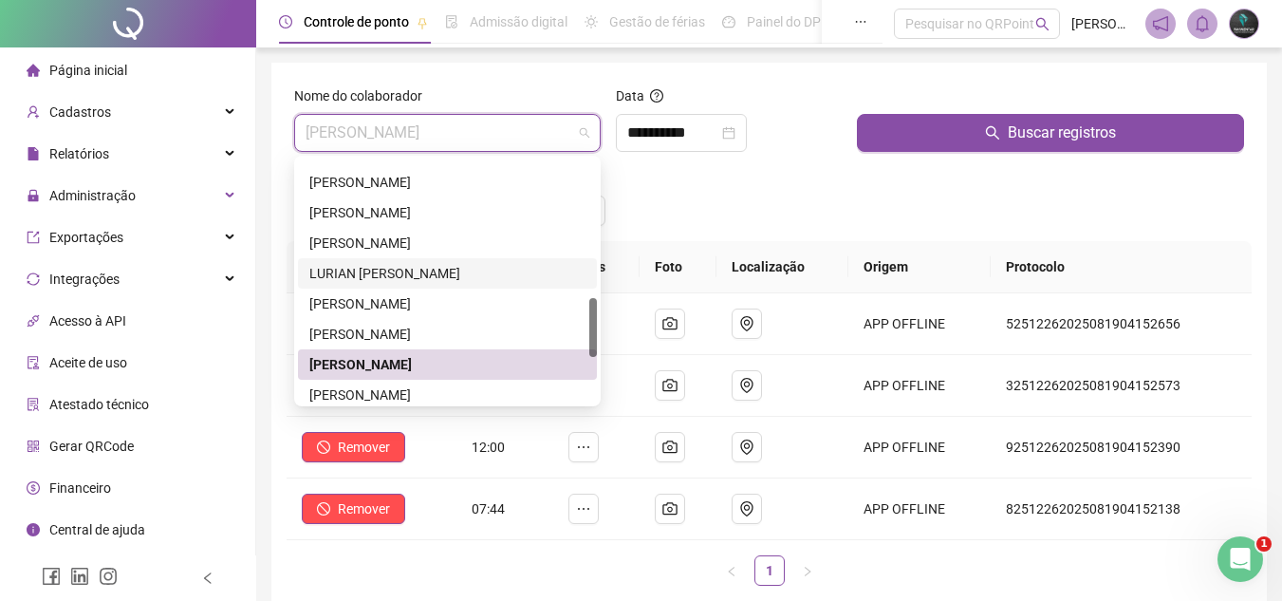
scroll to position [759, 0]
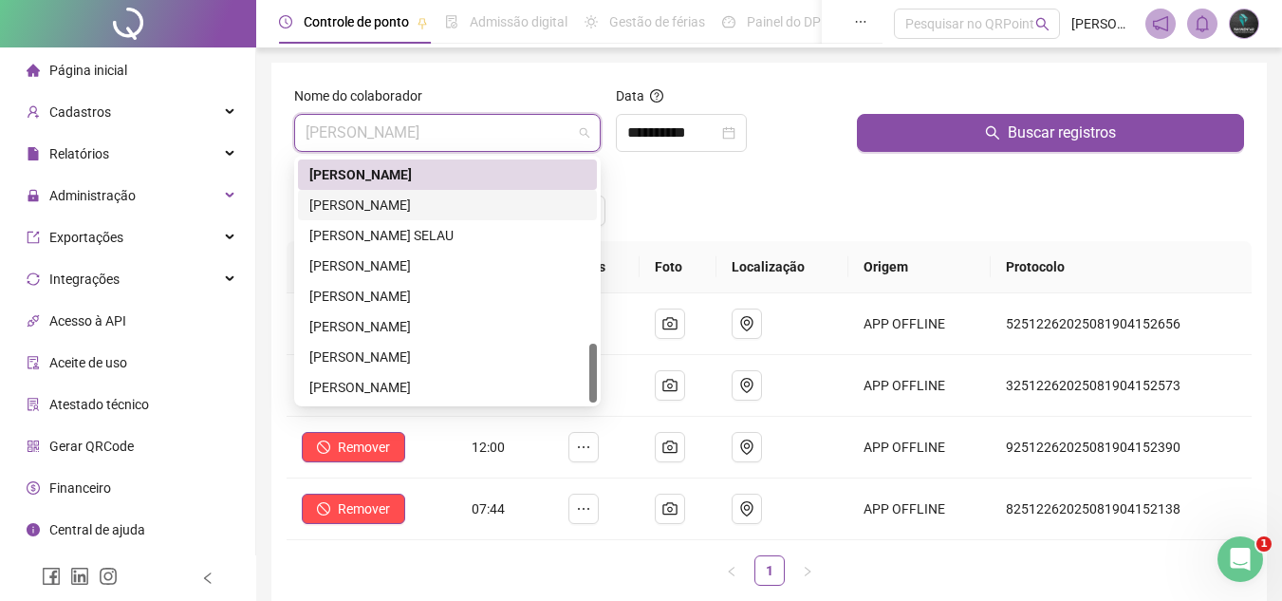
click at [477, 207] on div "[PERSON_NAME]" at bounding box center [447, 205] width 276 height 21
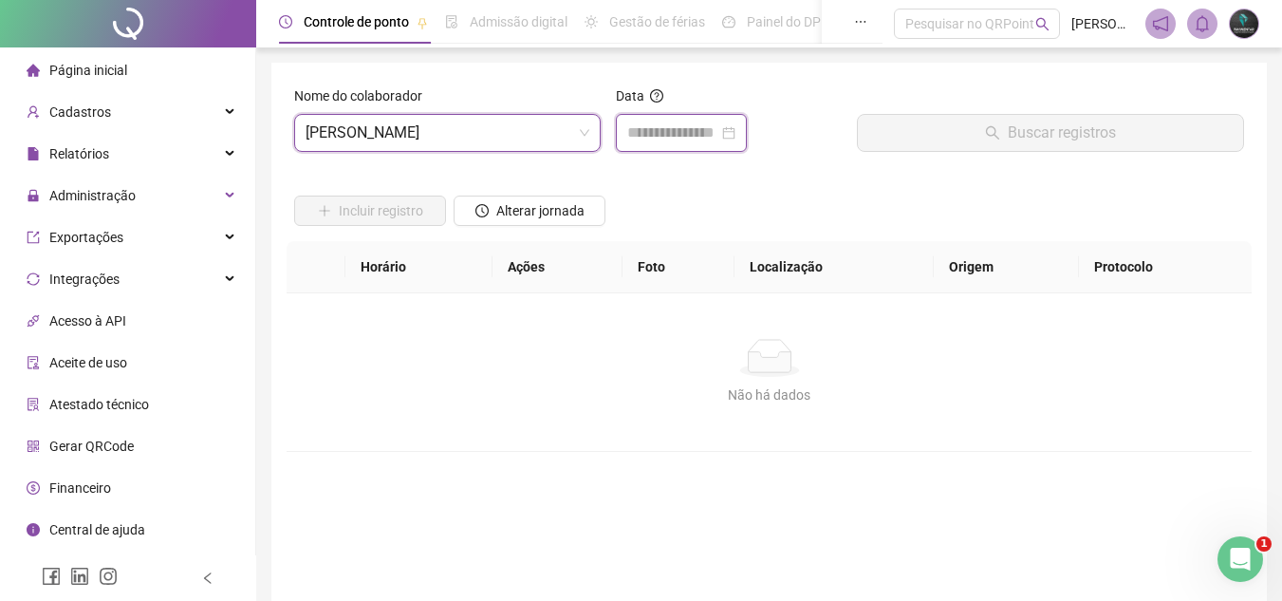
click at [633, 127] on input at bounding box center [672, 133] width 91 height 23
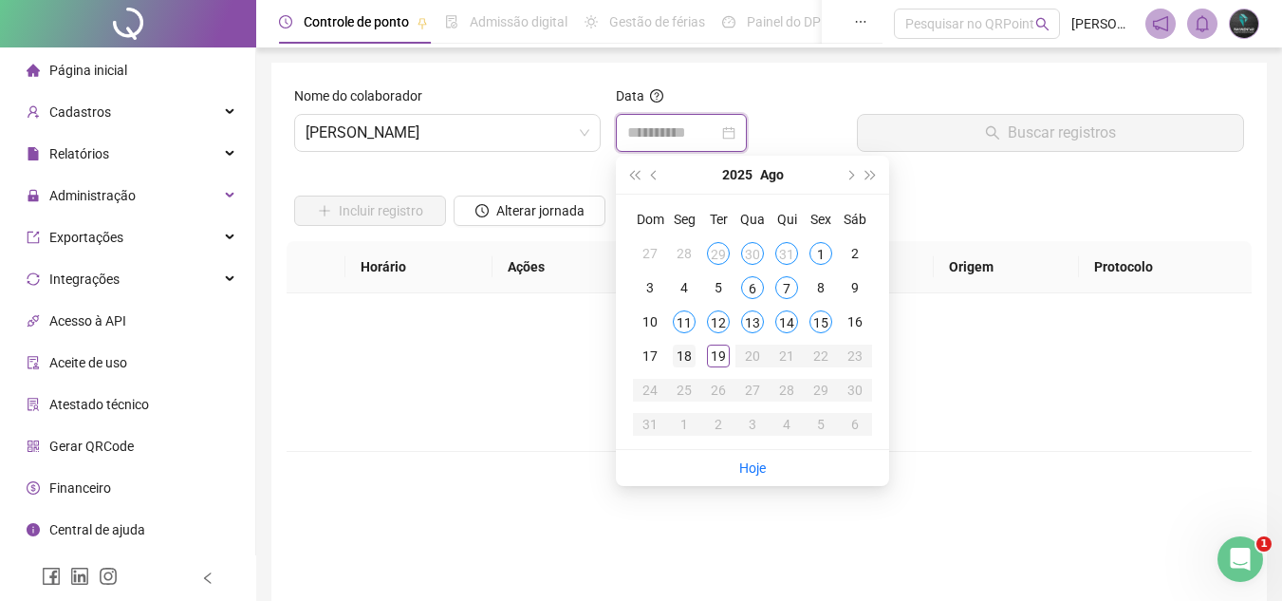
type input "**********"
click at [674, 365] on div "18" at bounding box center [684, 356] width 23 height 23
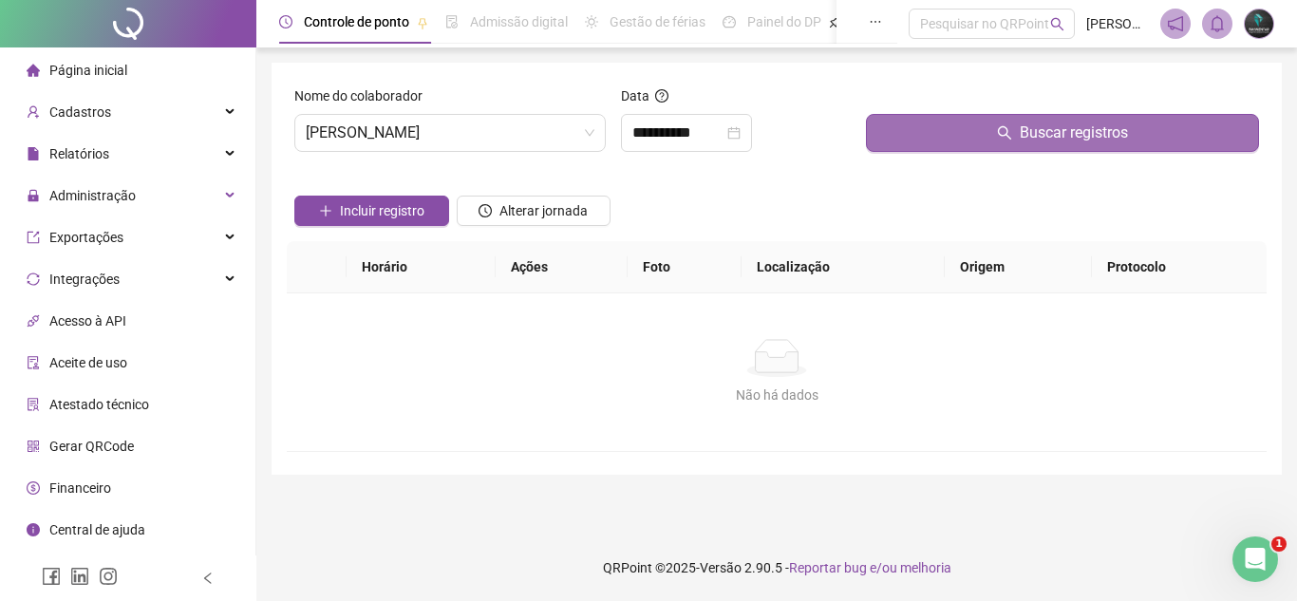
click at [873, 133] on button "Buscar registros" at bounding box center [1062, 133] width 393 height 38
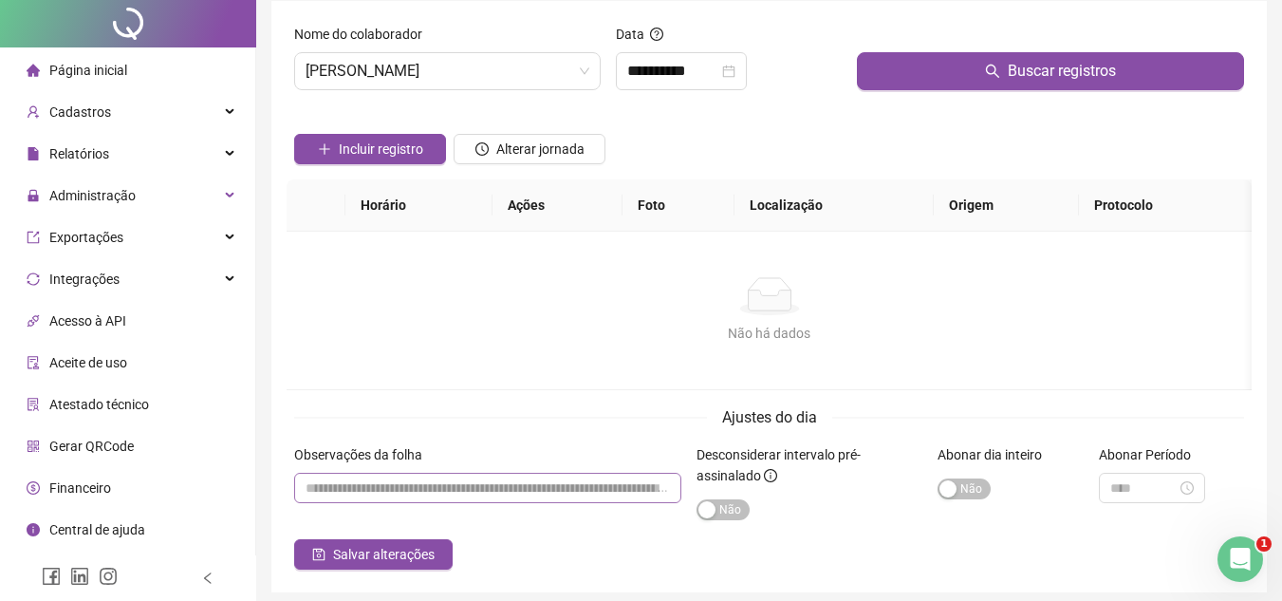
scroll to position [95, 0]
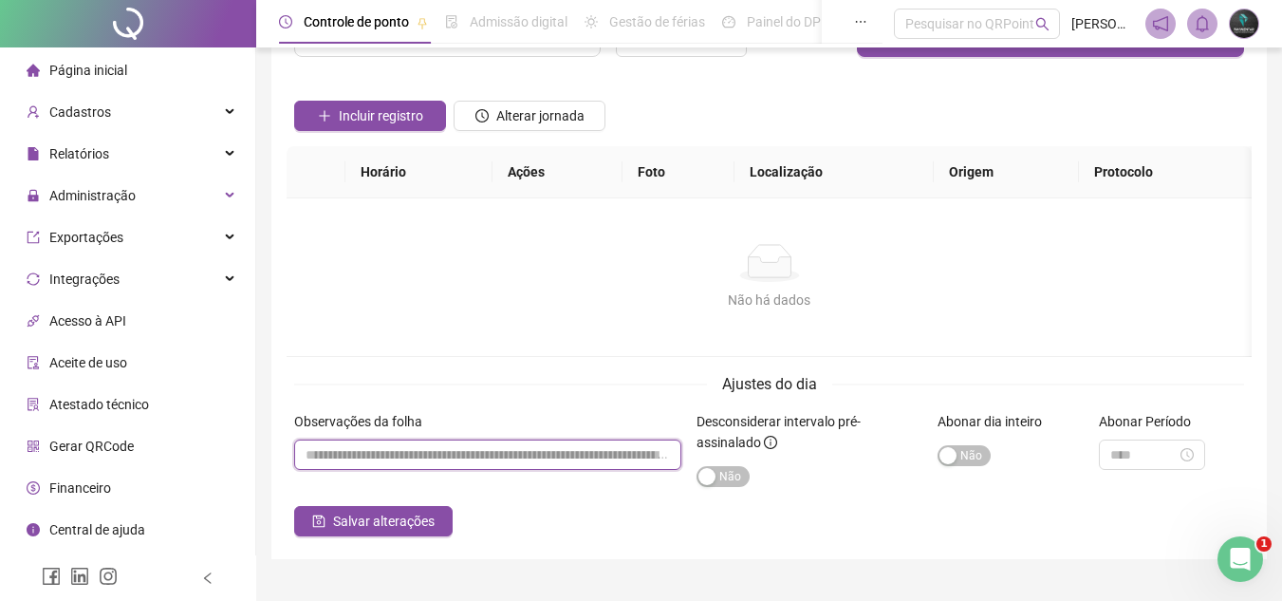
click at [588, 457] on input "textarea" at bounding box center [487, 454] width 387 height 30
paste input "**********"
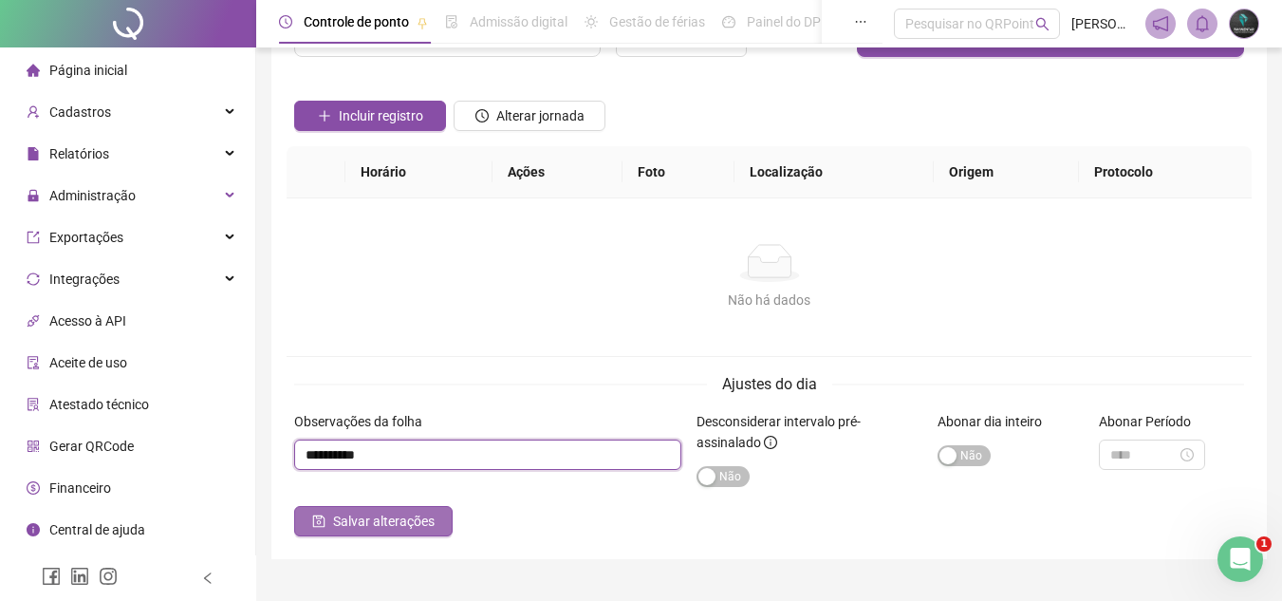
type input "**********"
click at [446, 525] on button "Salvar alterações" at bounding box center [373, 521] width 159 height 30
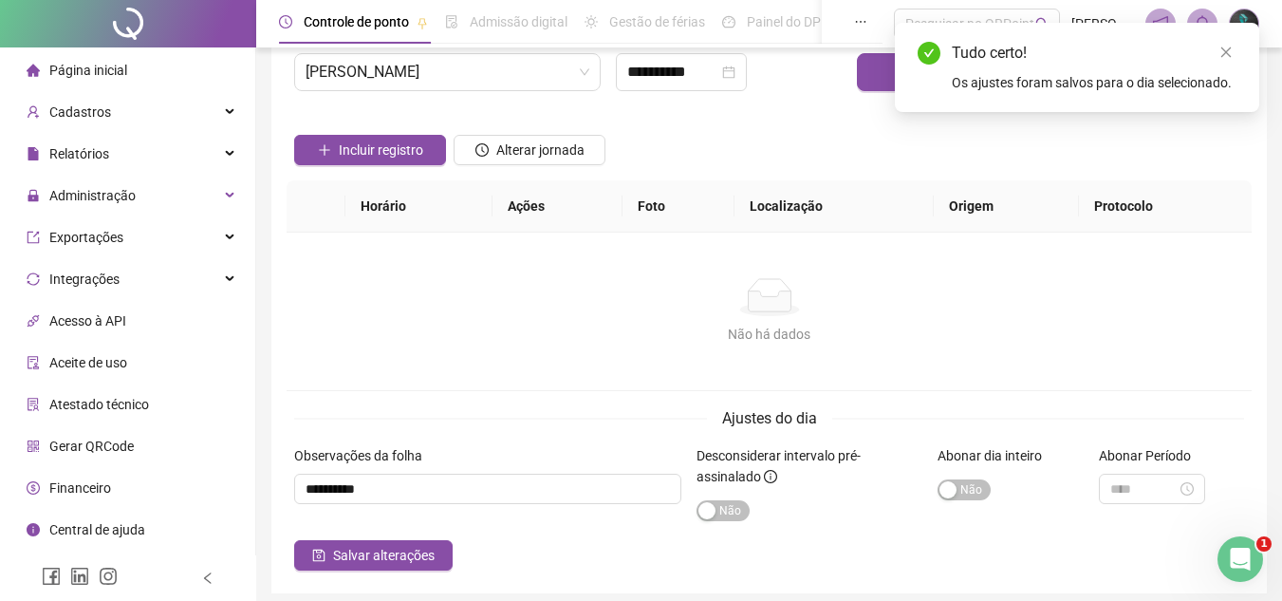
scroll to position [0, 0]
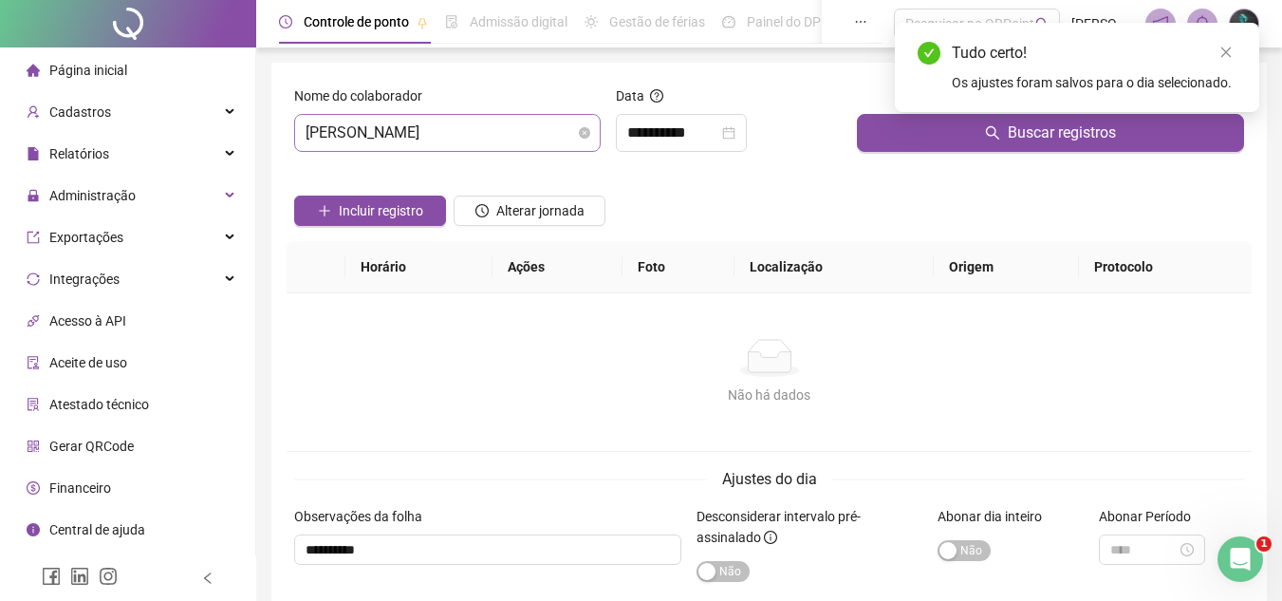
click at [460, 136] on span "[PERSON_NAME]" at bounding box center [448, 133] width 284 height 36
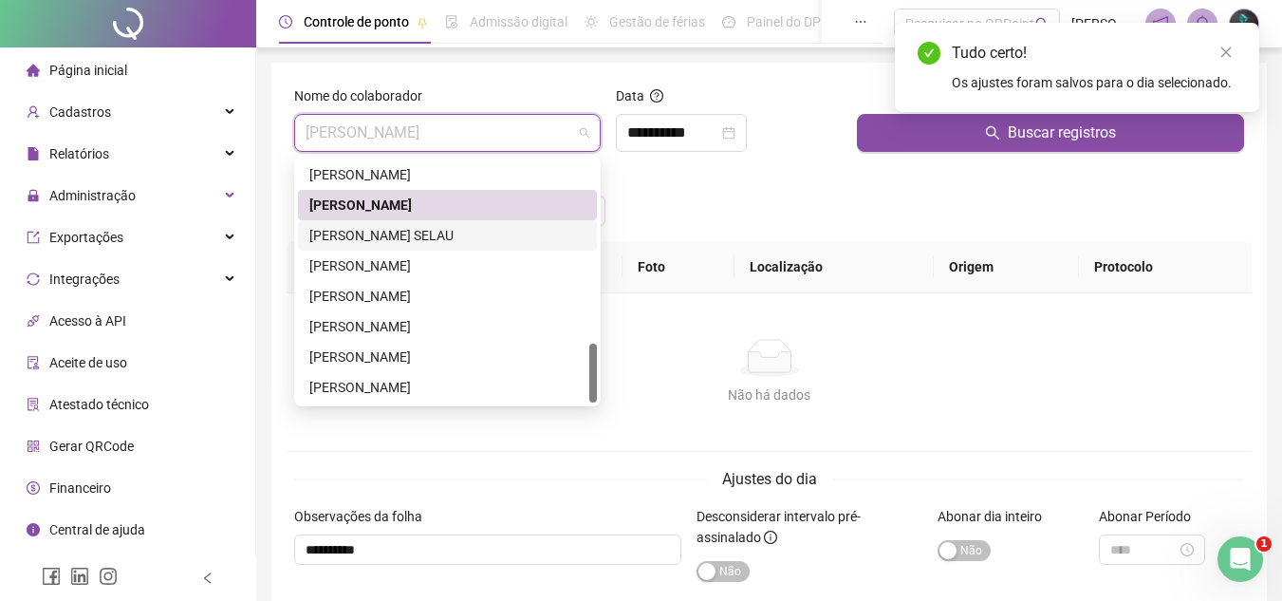
click at [449, 244] on div "[PERSON_NAME] SELAU" at bounding box center [447, 235] width 276 height 21
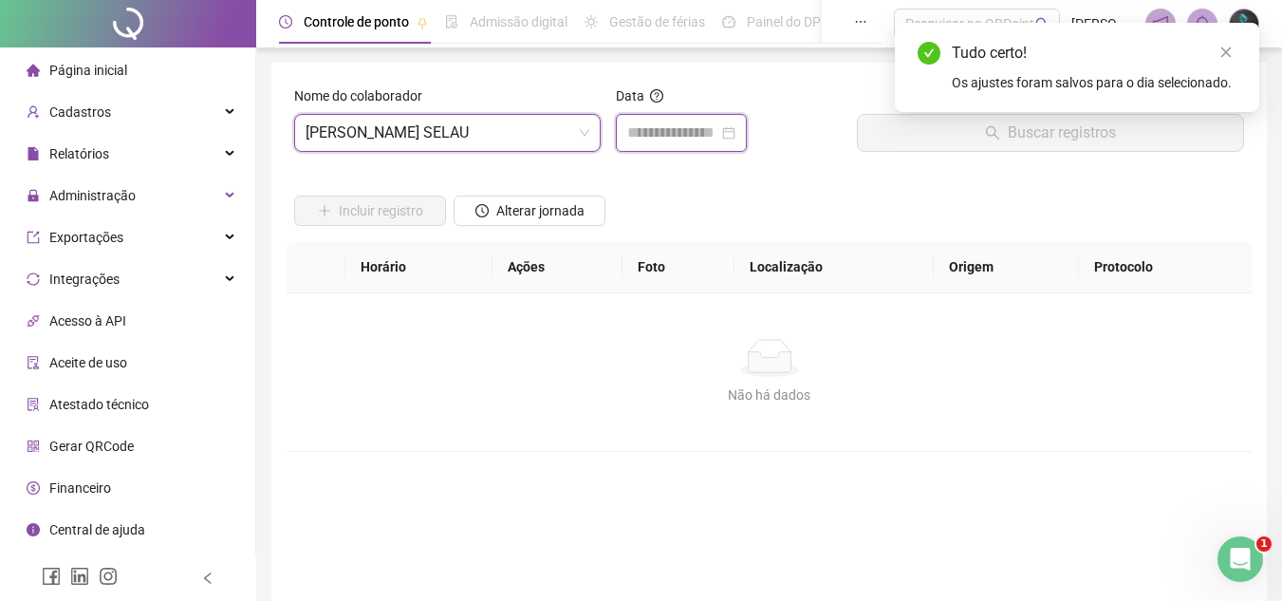
click at [636, 127] on input at bounding box center [672, 133] width 91 height 23
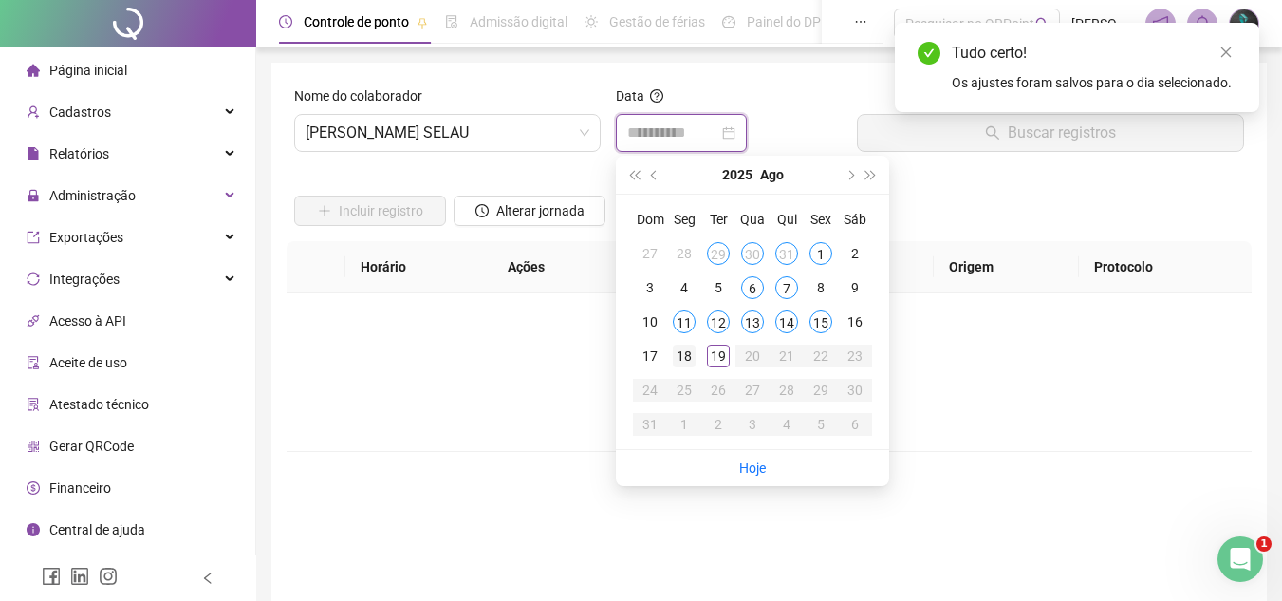
type input "**********"
click at [686, 365] on div "18" at bounding box center [684, 356] width 23 height 23
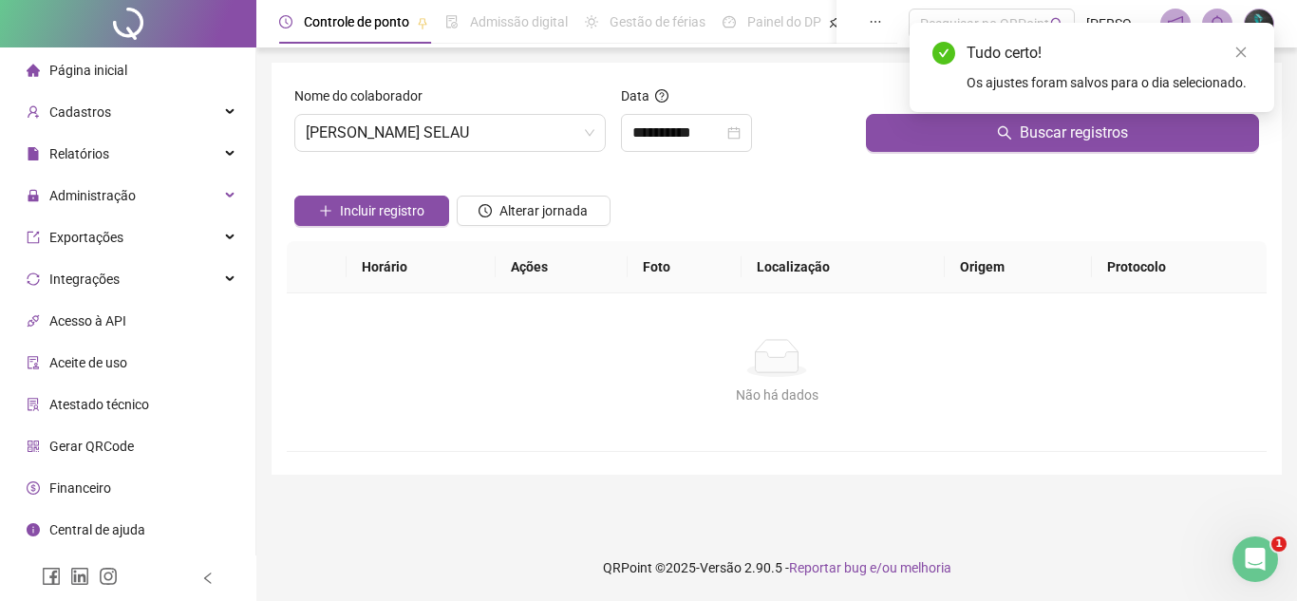
drag, startPoint x: 888, startPoint y: 159, endPoint x: 896, endPoint y: 145, distance: 16.1
click at [890, 157] on div "Buscar registros" at bounding box center [1062, 126] width 408 height 82
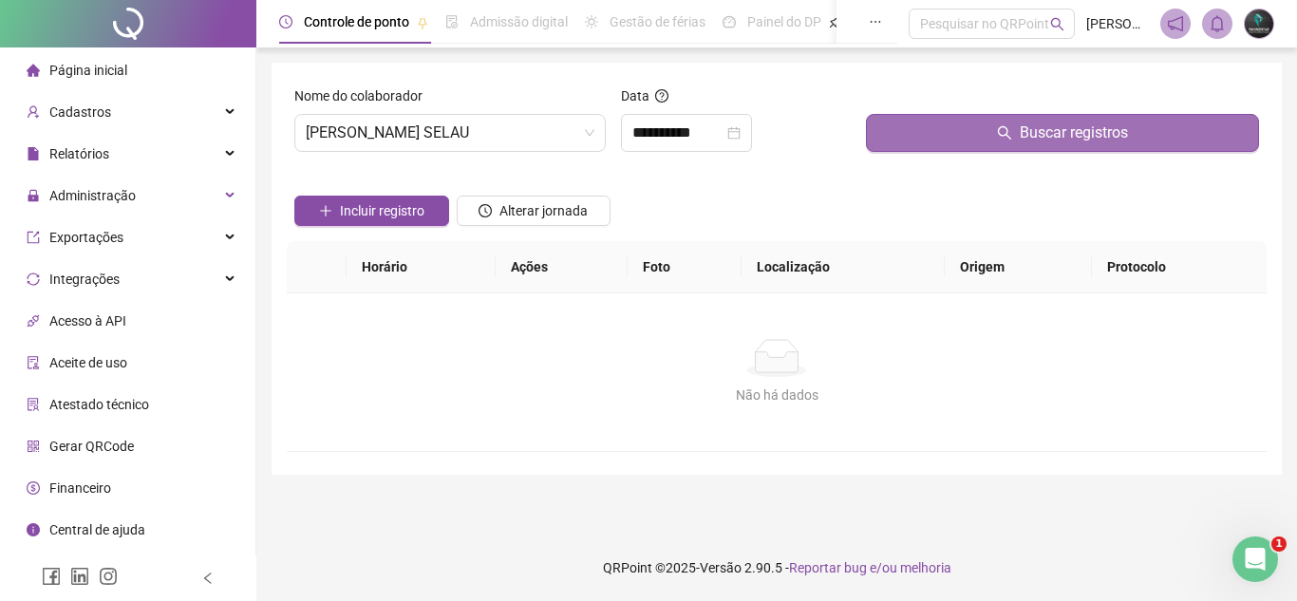
click at [896, 145] on button "Buscar registros" at bounding box center [1062, 133] width 393 height 38
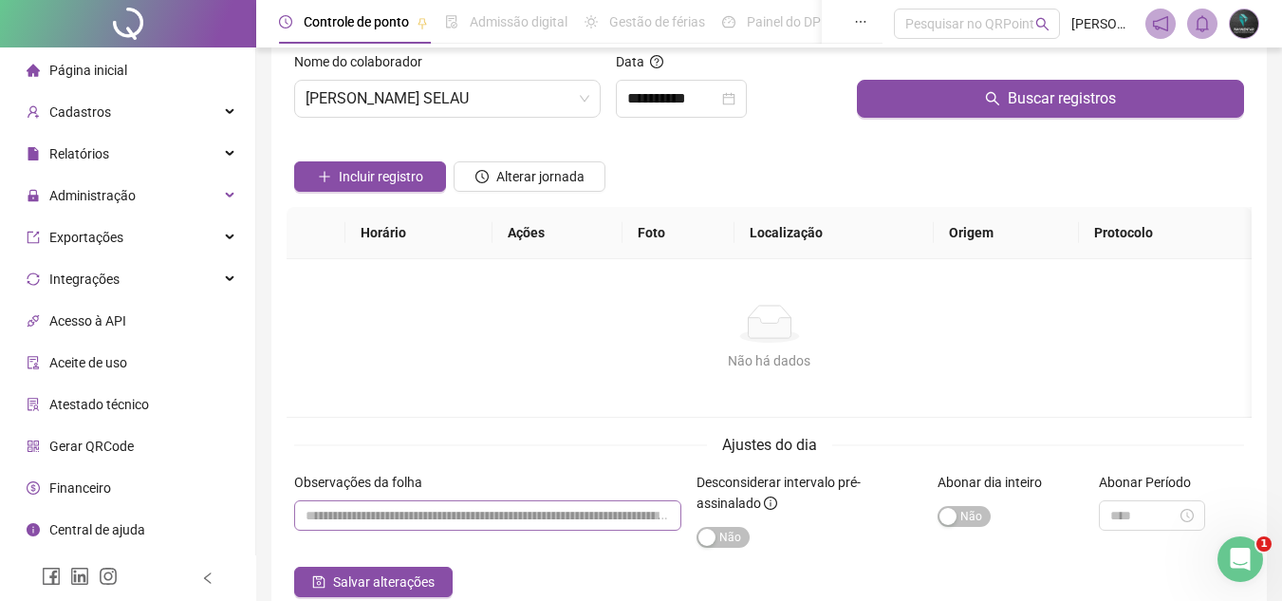
scroll to position [95, 0]
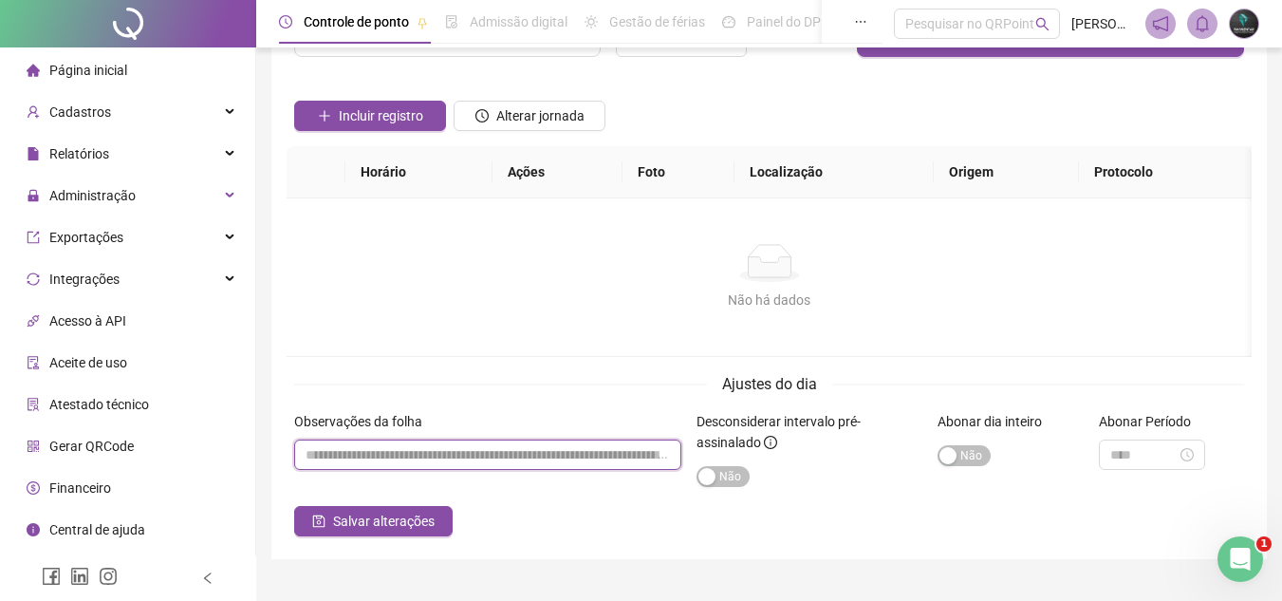
click at [589, 463] on input "textarea" at bounding box center [487, 454] width 387 height 30
paste input "**********"
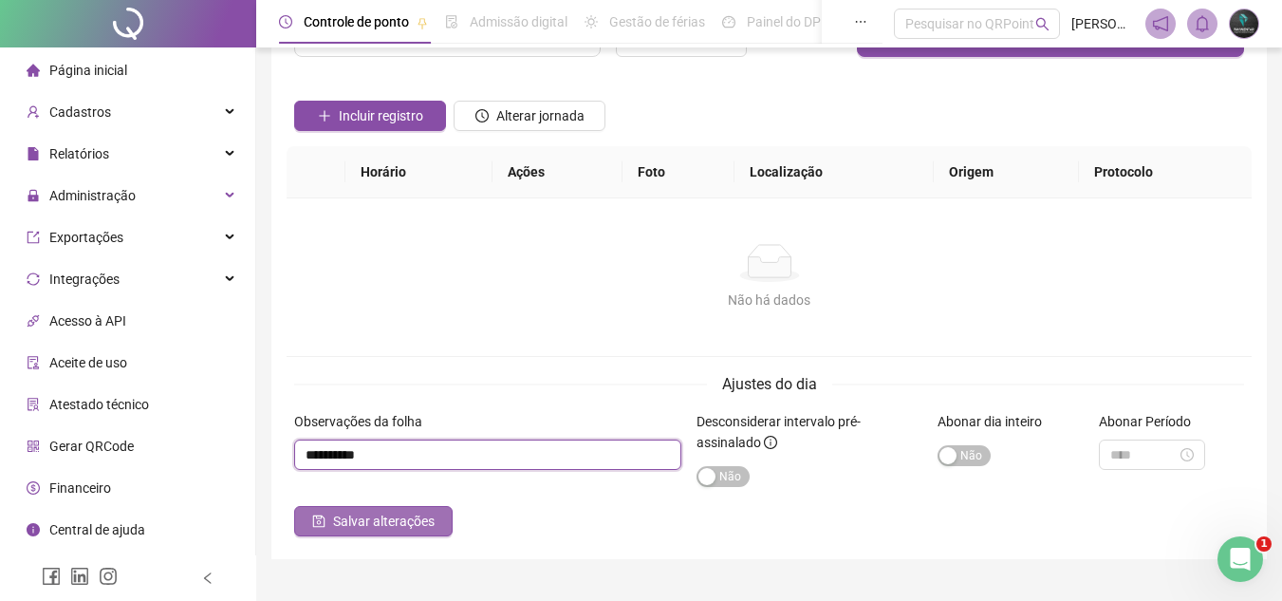
type input "**********"
click at [414, 514] on span "Salvar alterações" at bounding box center [384, 521] width 102 height 21
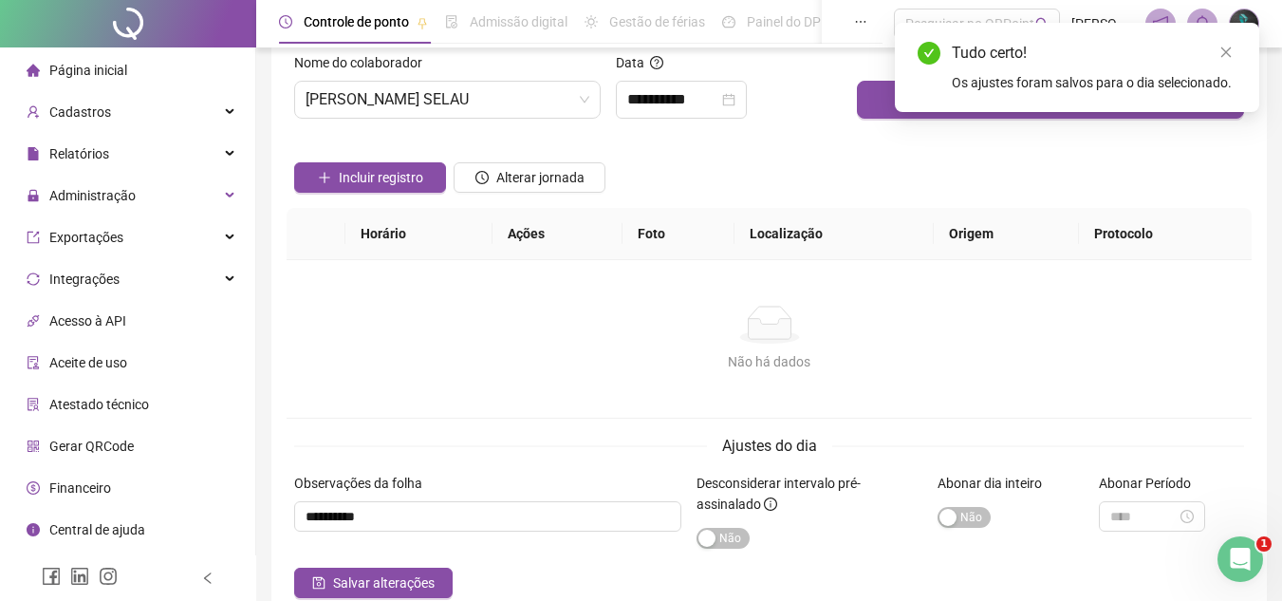
scroll to position [0, 0]
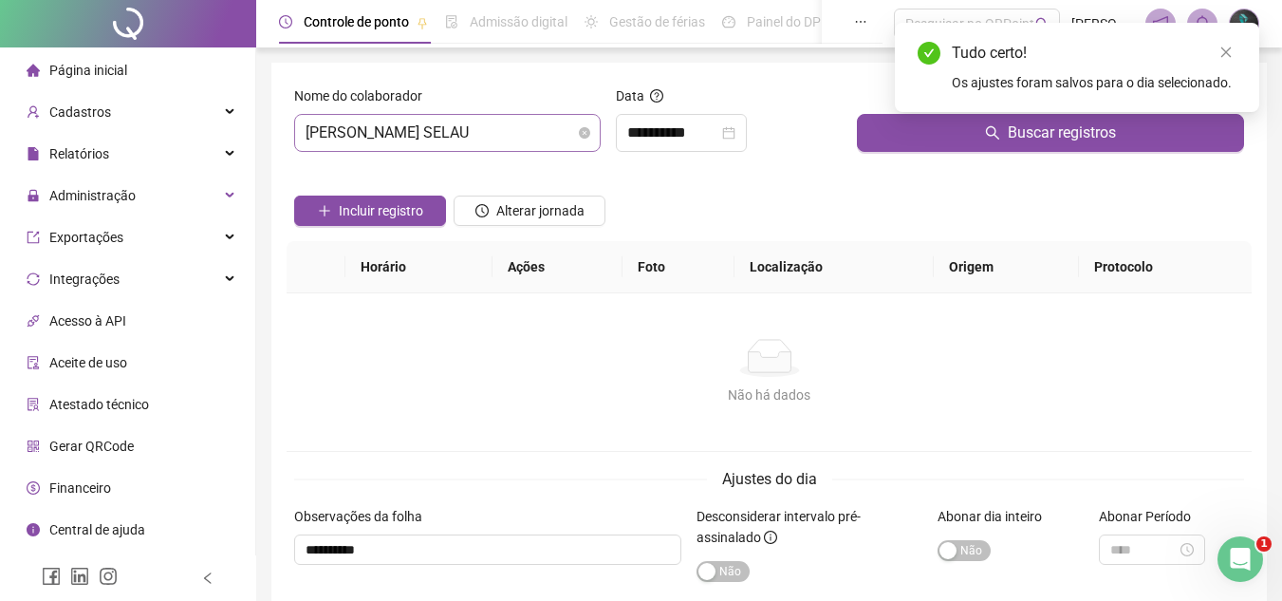
click at [520, 134] on span "[PERSON_NAME] SELAU" at bounding box center [448, 133] width 284 height 36
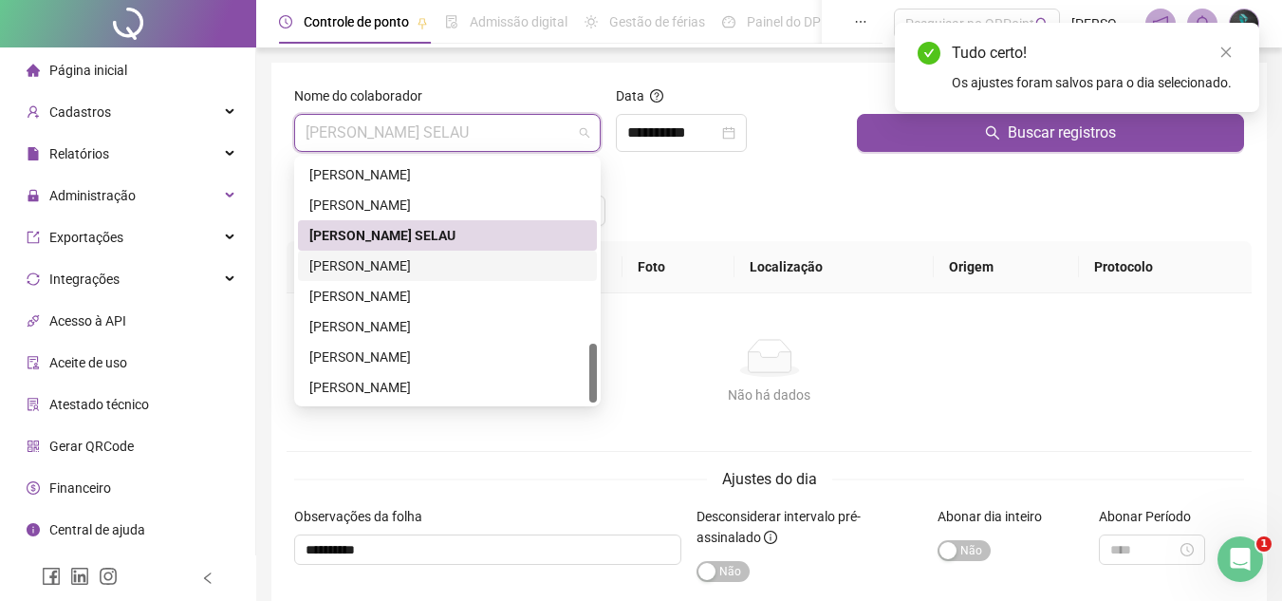
click at [461, 274] on div "[PERSON_NAME]" at bounding box center [447, 265] width 276 height 21
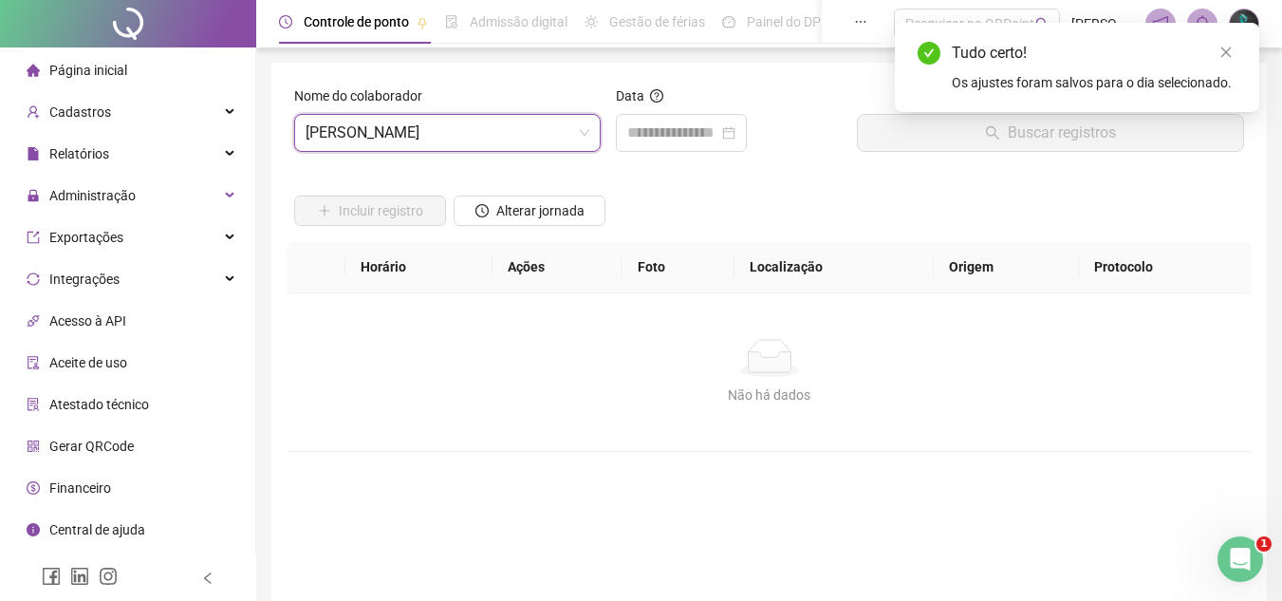
click at [614, 133] on div "Data" at bounding box center [728, 126] width 241 height 82
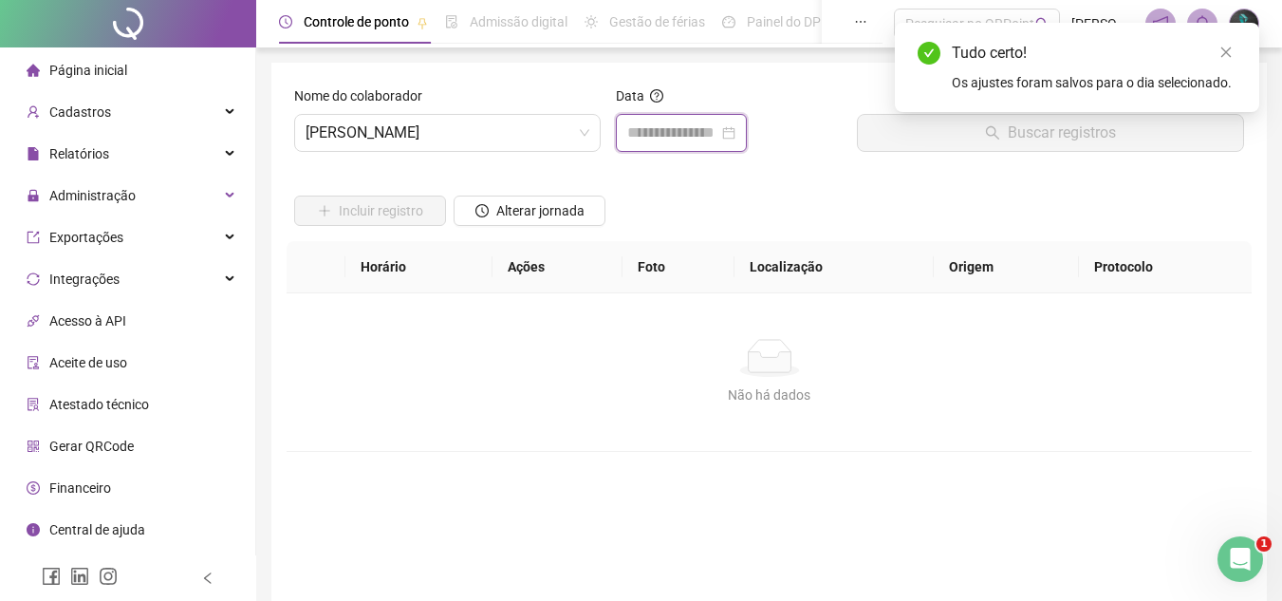
click at [627, 126] on input at bounding box center [672, 133] width 91 height 23
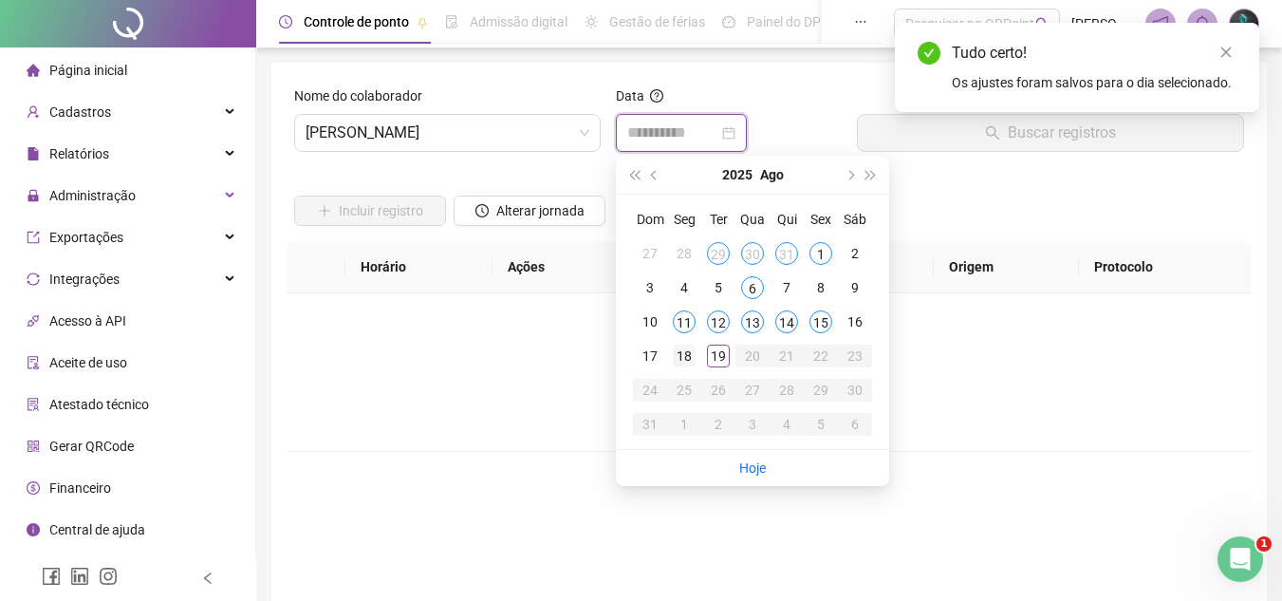
type input "**********"
click at [690, 364] on div "18" at bounding box center [684, 356] width 23 height 23
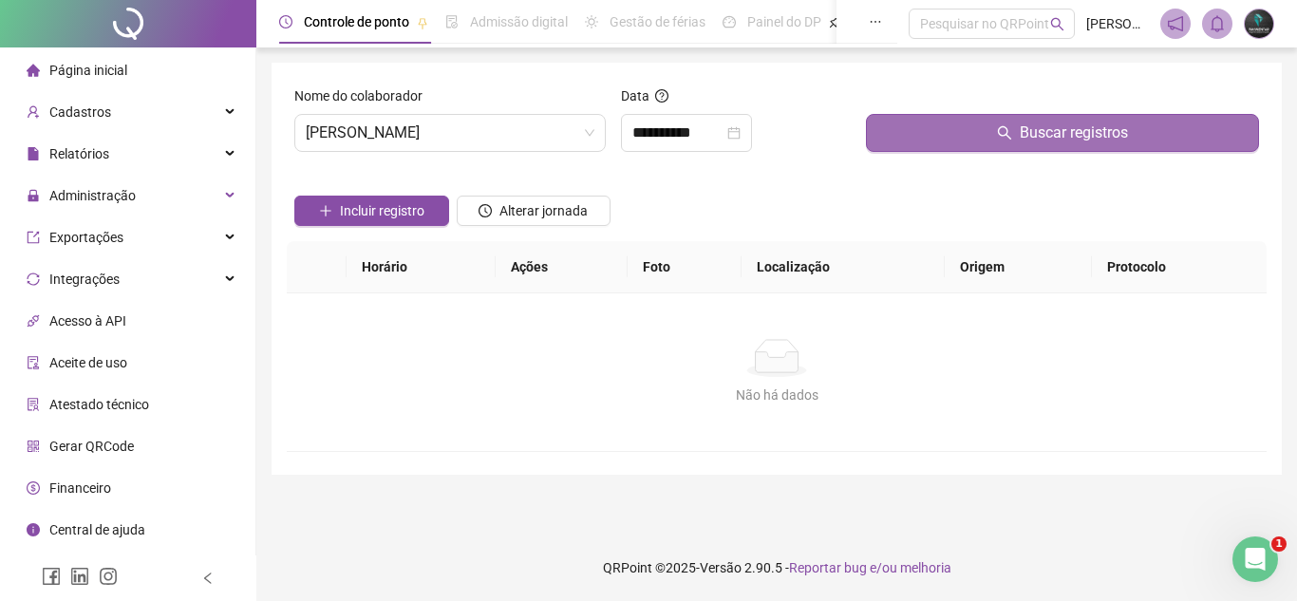
click at [902, 131] on button "Buscar registros" at bounding box center [1062, 133] width 393 height 38
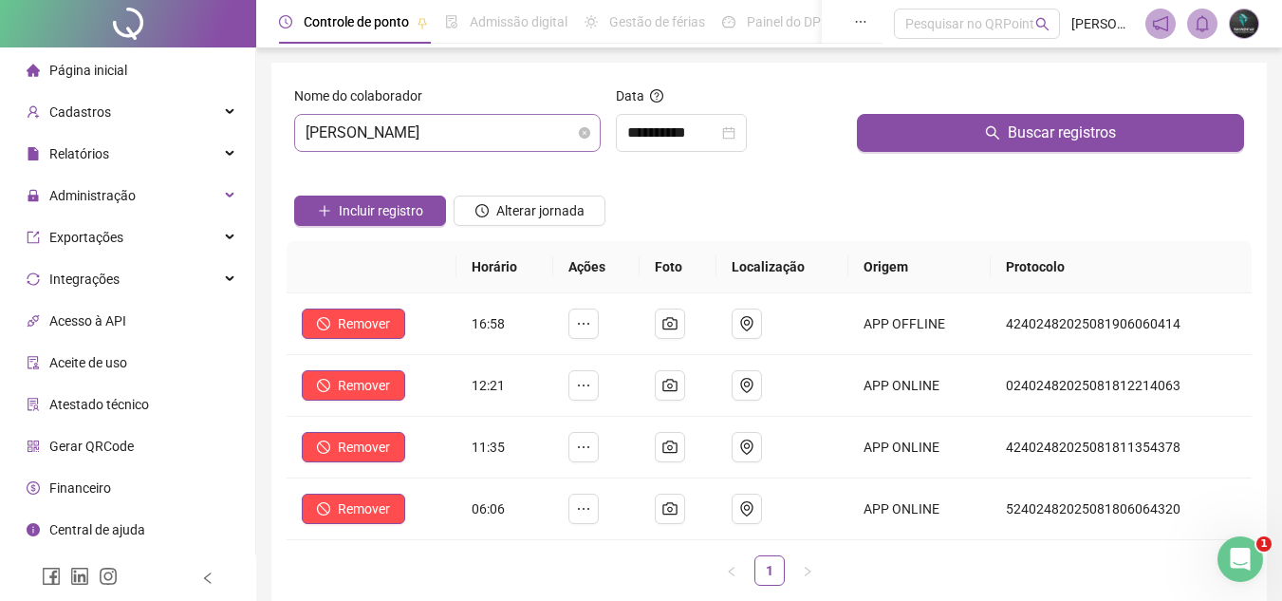
click at [485, 133] on span "[PERSON_NAME]" at bounding box center [448, 133] width 284 height 36
drag, startPoint x: 687, startPoint y: 185, endPoint x: 581, endPoint y: 172, distance: 107.1
click at [687, 186] on div "Incluir registro Alterar jornada" at bounding box center [769, 204] width 958 height 74
click at [464, 113] on div "Nome do colaborador" at bounding box center [447, 99] width 307 height 28
click at [480, 139] on span "[PERSON_NAME]" at bounding box center [448, 133] width 284 height 36
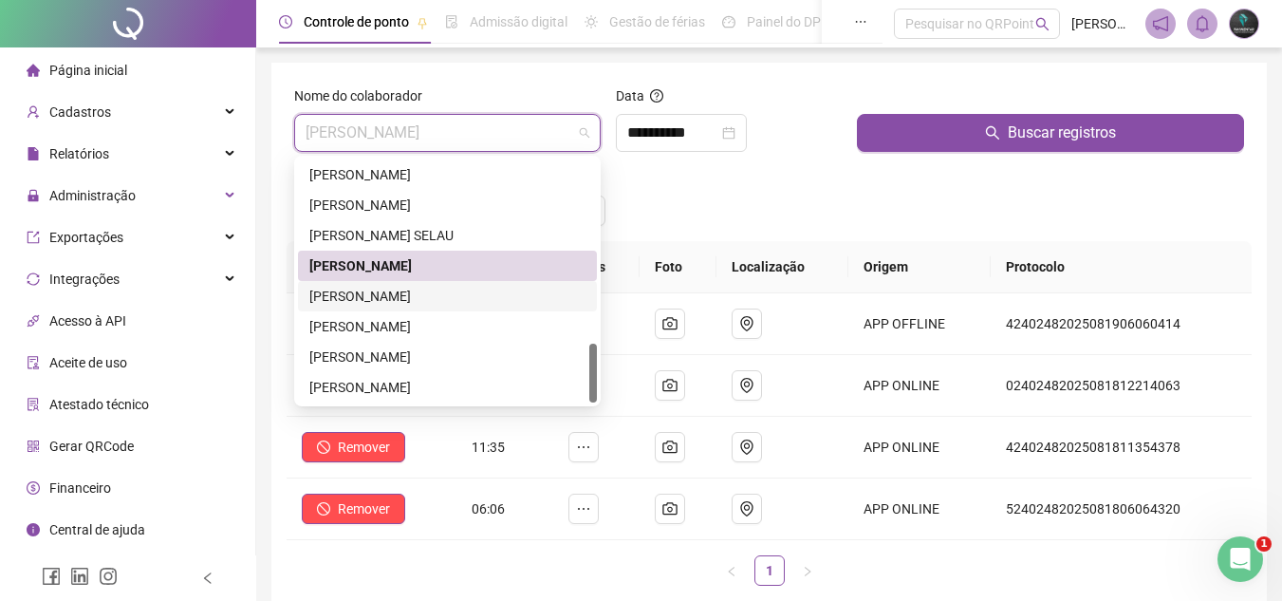
click at [464, 293] on div "[PERSON_NAME]" at bounding box center [447, 296] width 276 height 21
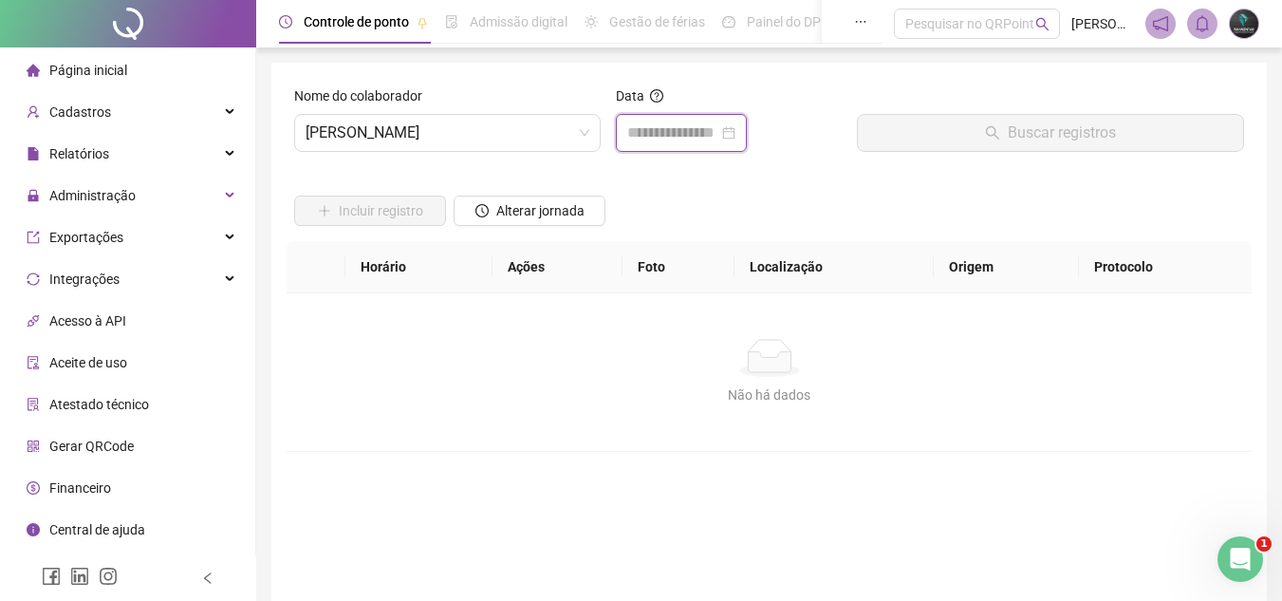
click at [646, 139] on input at bounding box center [672, 133] width 91 height 23
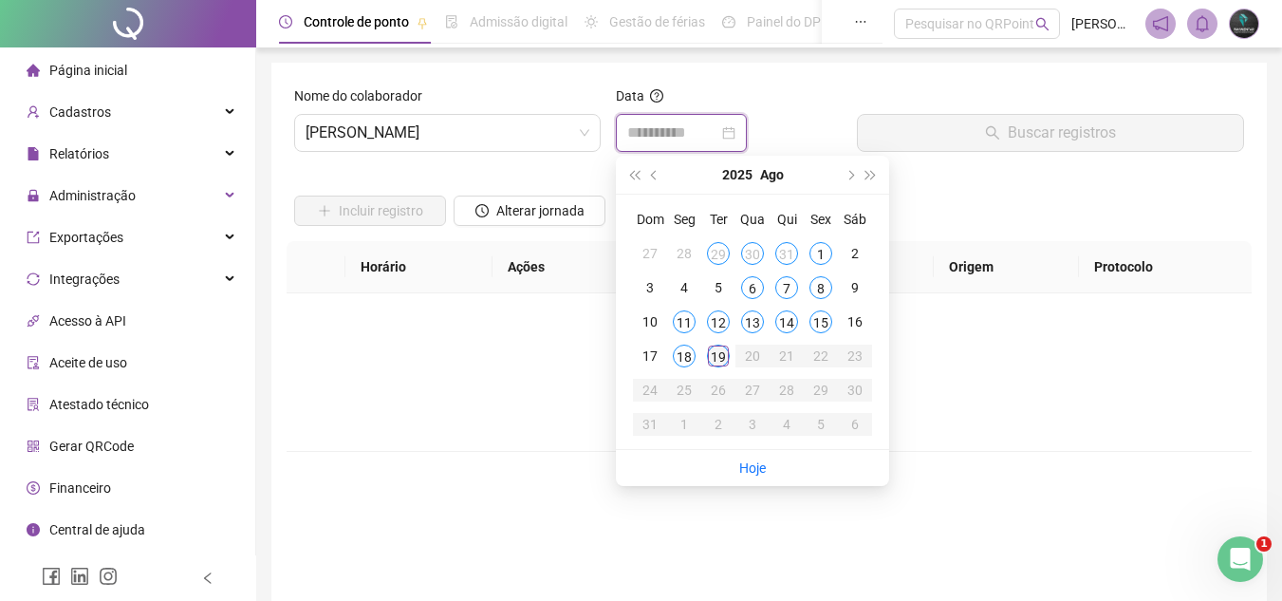
type input "**********"
click at [679, 363] on div "18" at bounding box center [684, 356] width 23 height 23
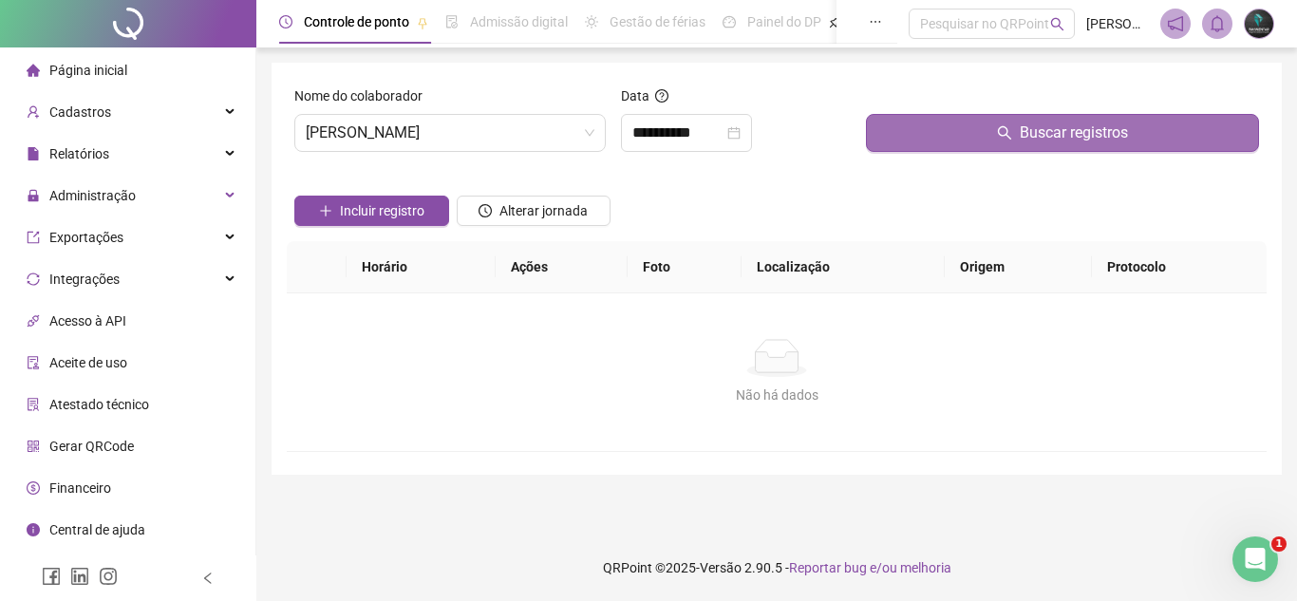
click at [916, 146] on button "Buscar registros" at bounding box center [1062, 133] width 393 height 38
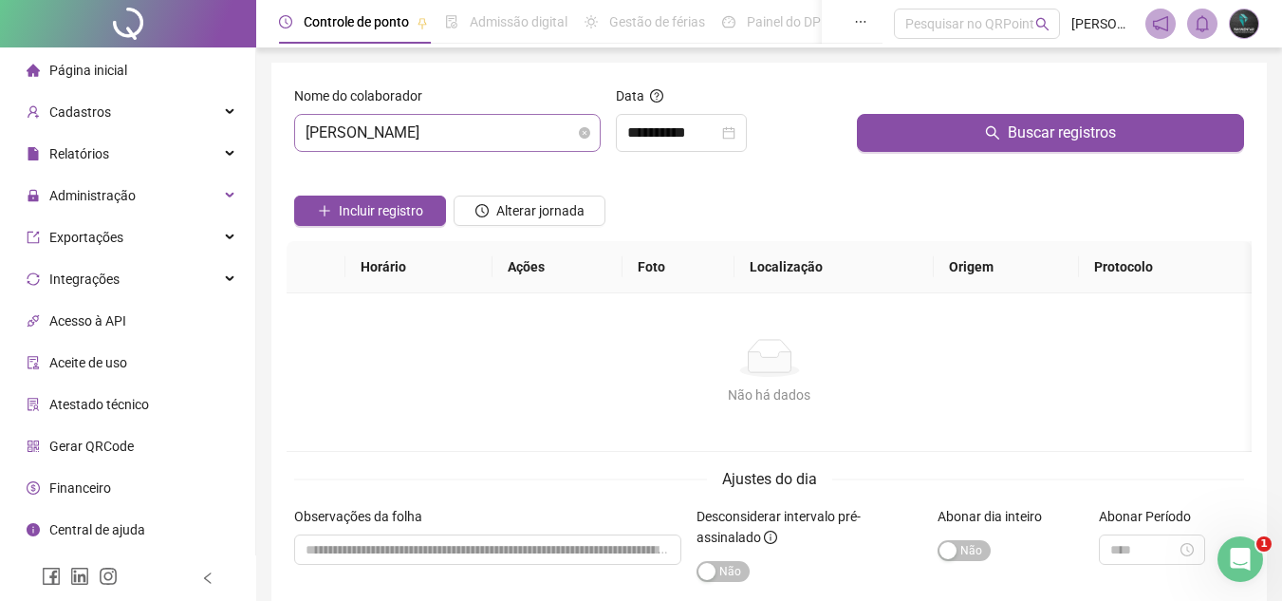
click at [518, 120] on span "[PERSON_NAME]" at bounding box center [448, 133] width 284 height 36
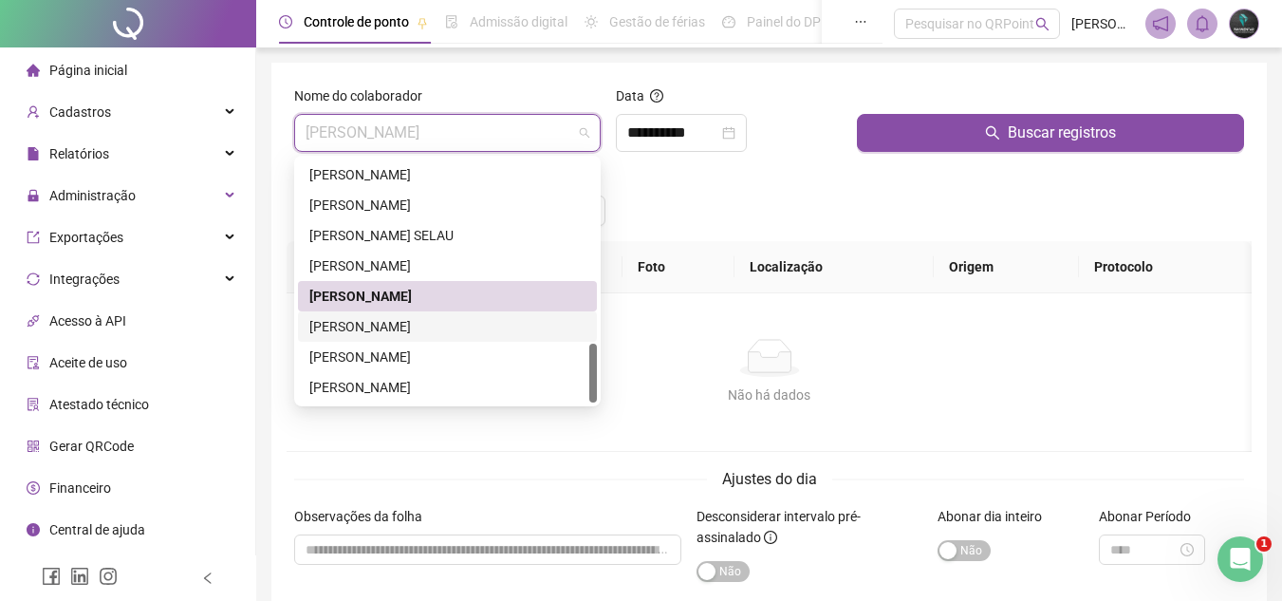
click at [446, 331] on div "[PERSON_NAME]" at bounding box center [447, 326] width 276 height 21
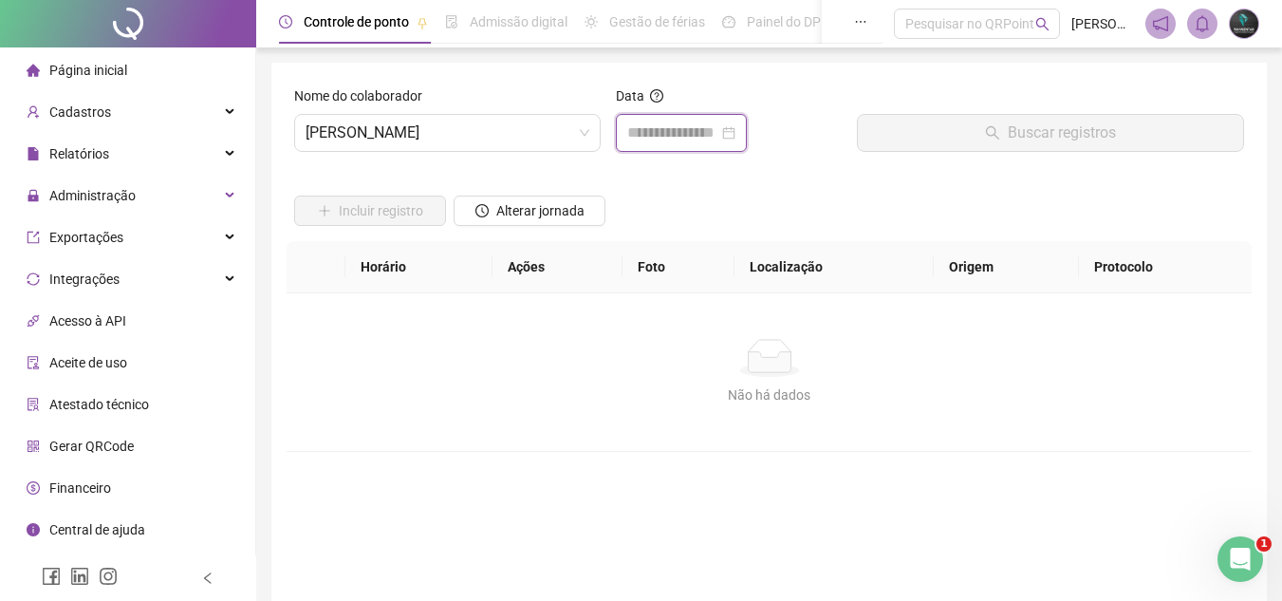
click at [707, 132] on input at bounding box center [672, 133] width 91 height 23
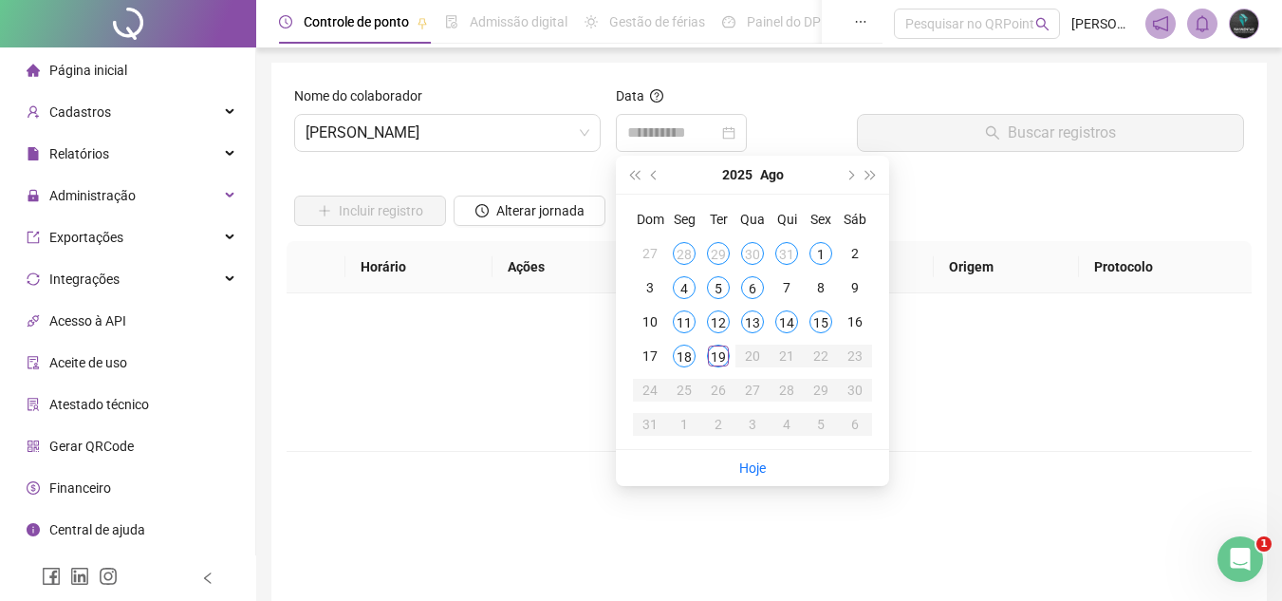
drag, startPoint x: 688, startPoint y: 360, endPoint x: 700, endPoint y: 335, distance: 27.2
click at [687, 360] on div "18" at bounding box center [684, 356] width 23 height 23
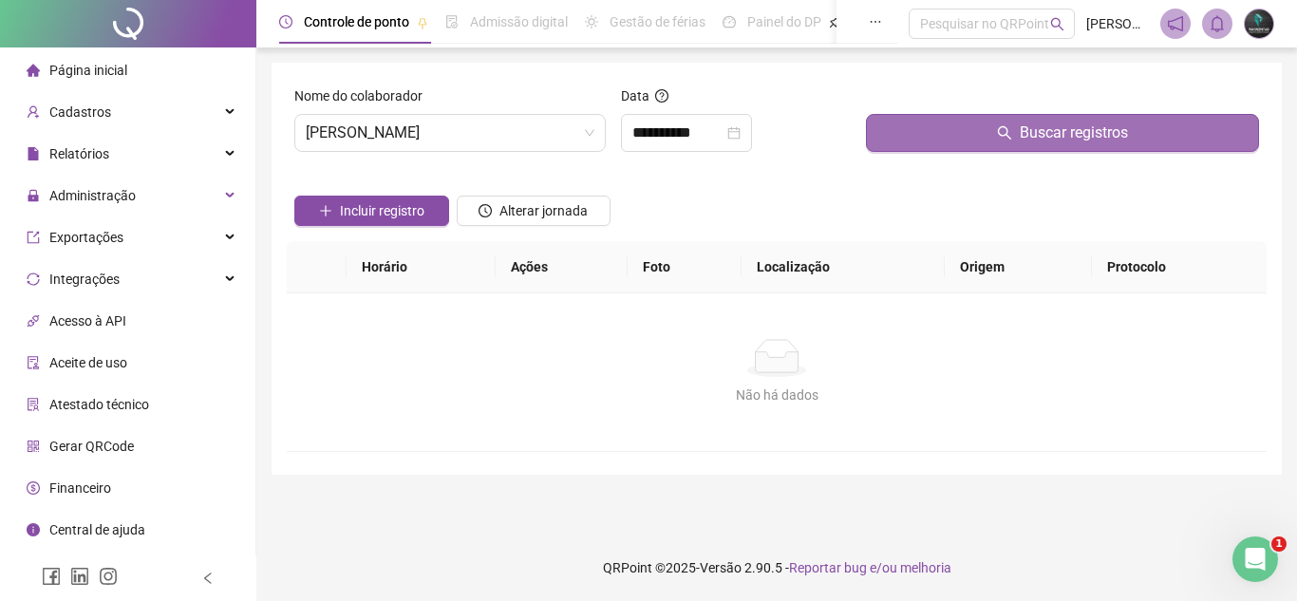
click at [940, 150] on button "Buscar registros" at bounding box center [1062, 133] width 393 height 38
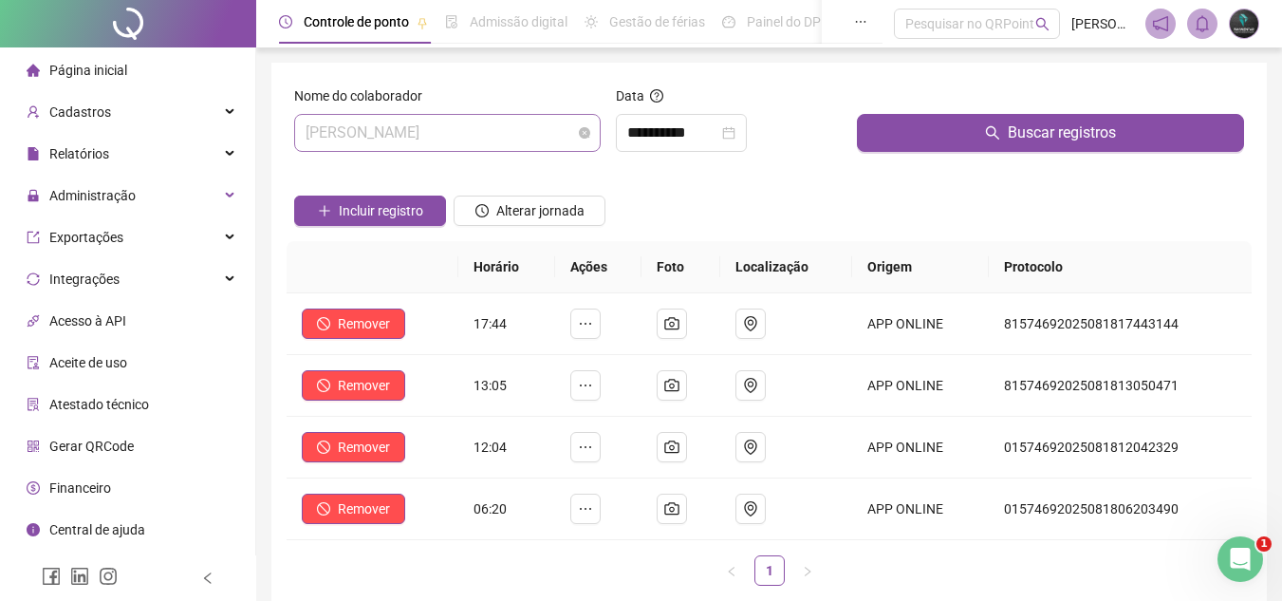
click at [493, 147] on span "[PERSON_NAME]" at bounding box center [448, 133] width 284 height 36
click at [632, 155] on div "**********" at bounding box center [728, 126] width 241 height 82
click at [647, 141] on input "**********" at bounding box center [672, 133] width 91 height 23
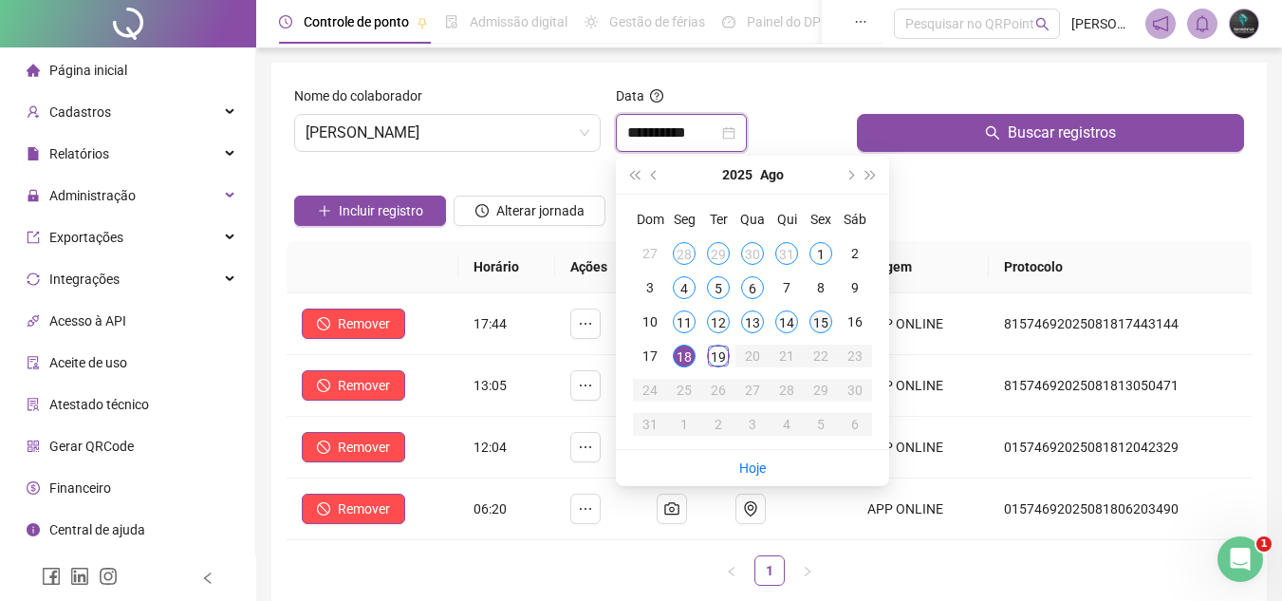
type input "**********"
click at [819, 327] on div "15" at bounding box center [821, 321] width 23 height 23
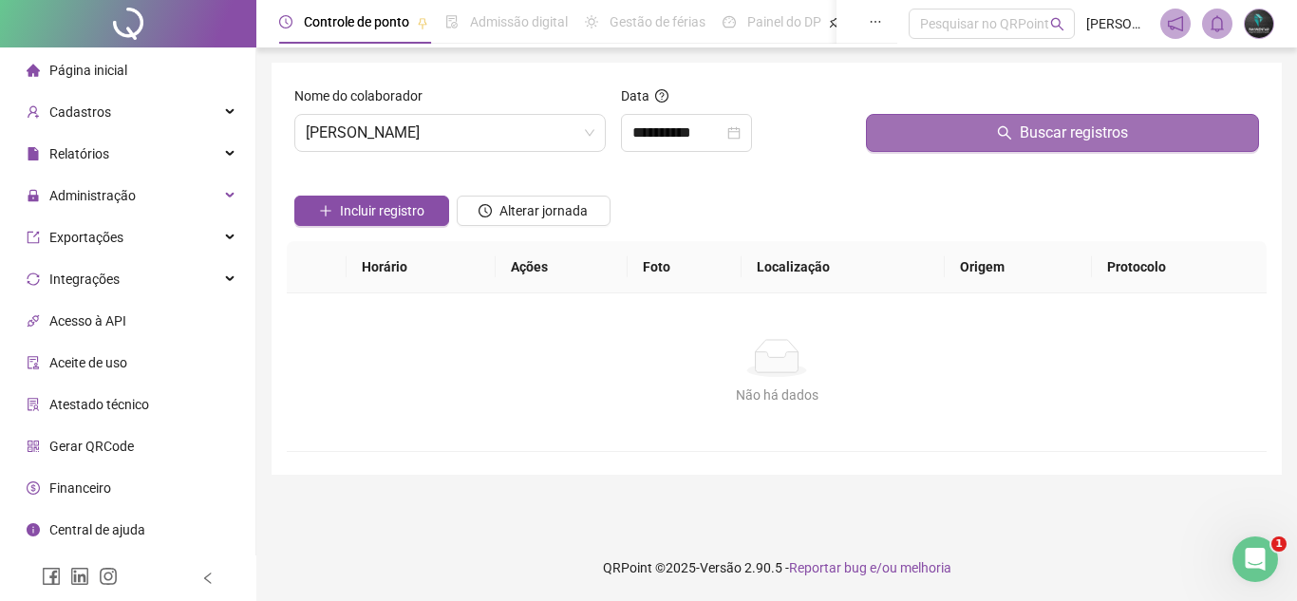
click at [944, 132] on button "Buscar registros" at bounding box center [1062, 133] width 393 height 38
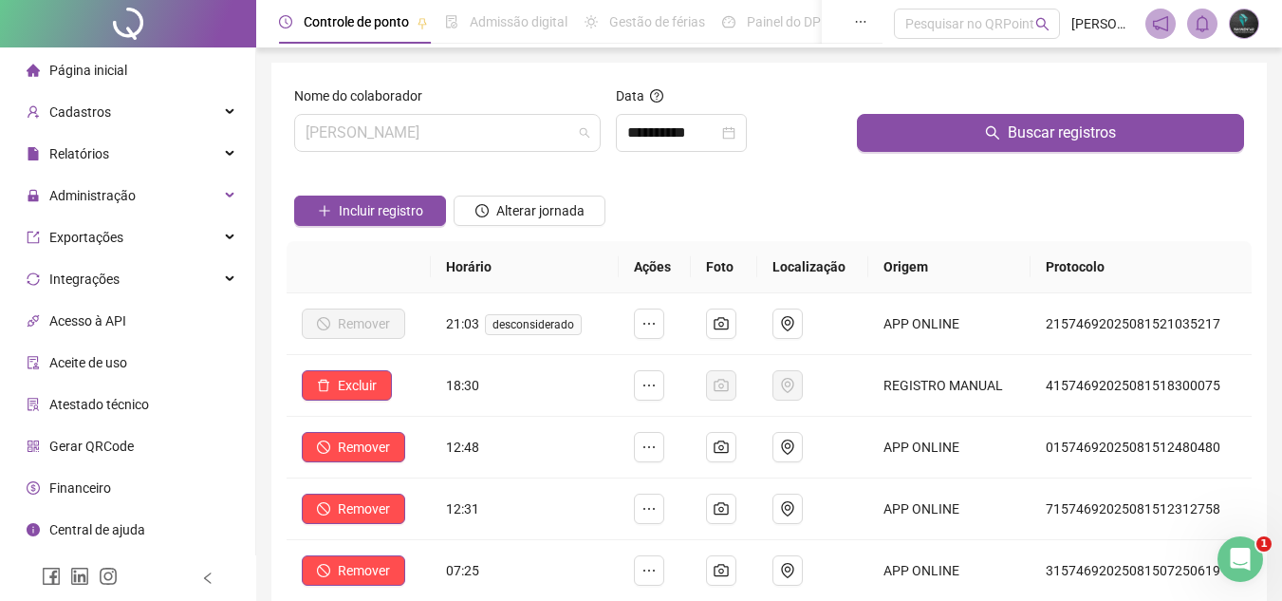
drag, startPoint x: 373, startPoint y: 134, endPoint x: 386, endPoint y: 155, distance: 24.8
click at [376, 140] on span "[PERSON_NAME]" at bounding box center [448, 133] width 284 height 36
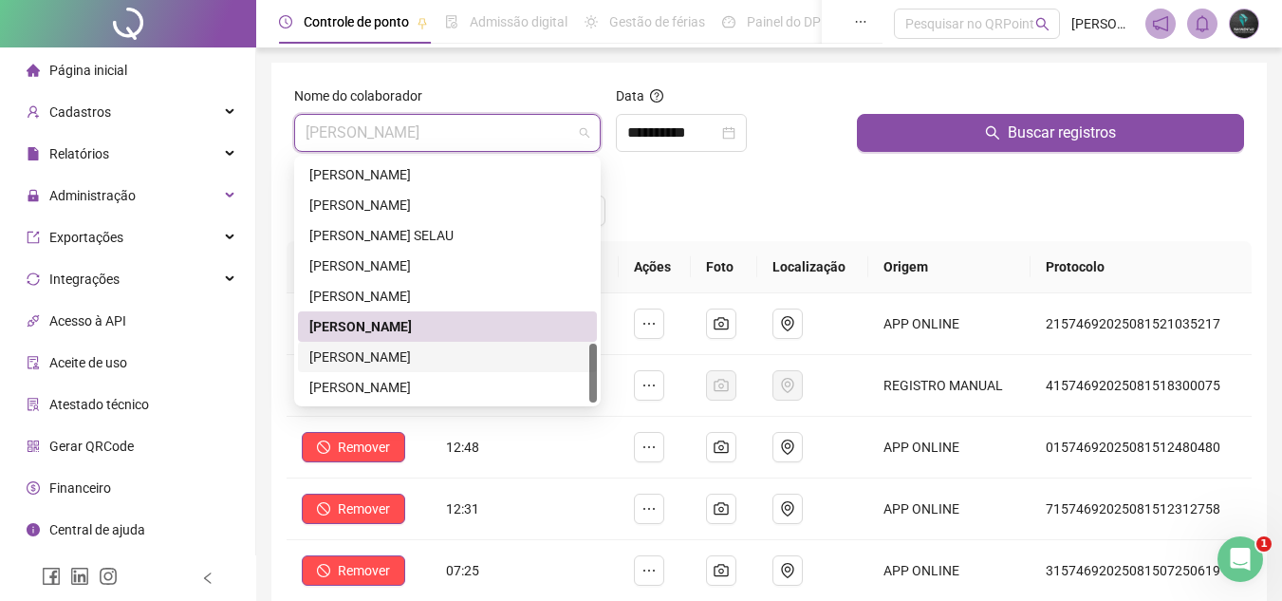
click at [377, 353] on div "[PERSON_NAME]" at bounding box center [447, 356] width 276 height 21
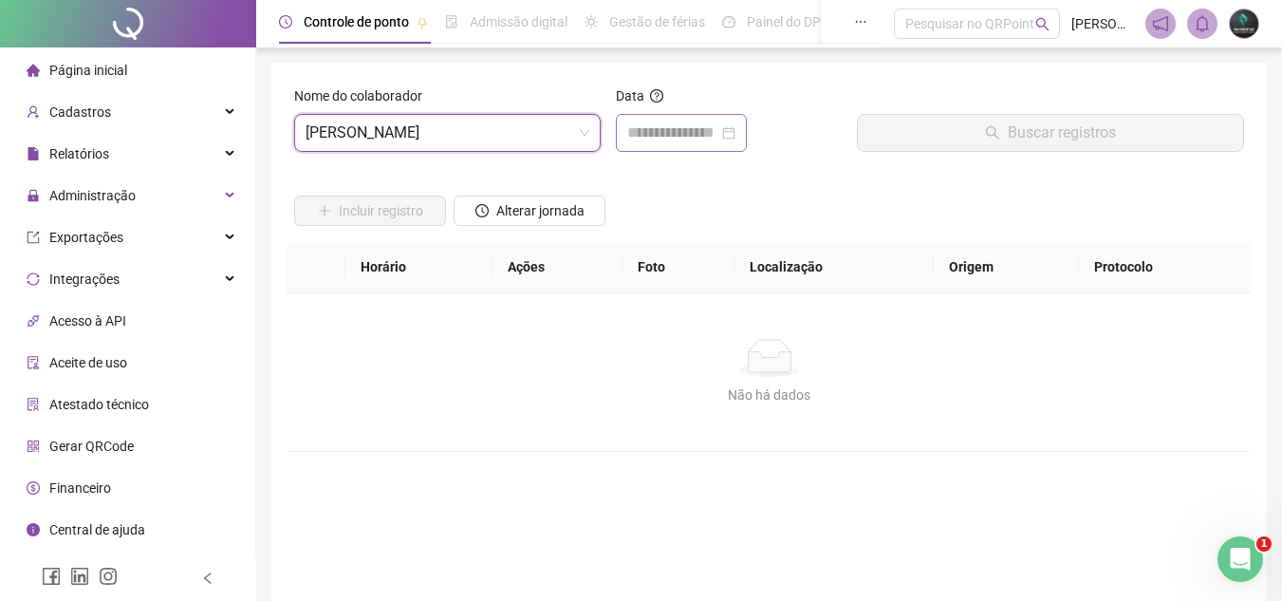
click at [638, 120] on div at bounding box center [681, 133] width 131 height 38
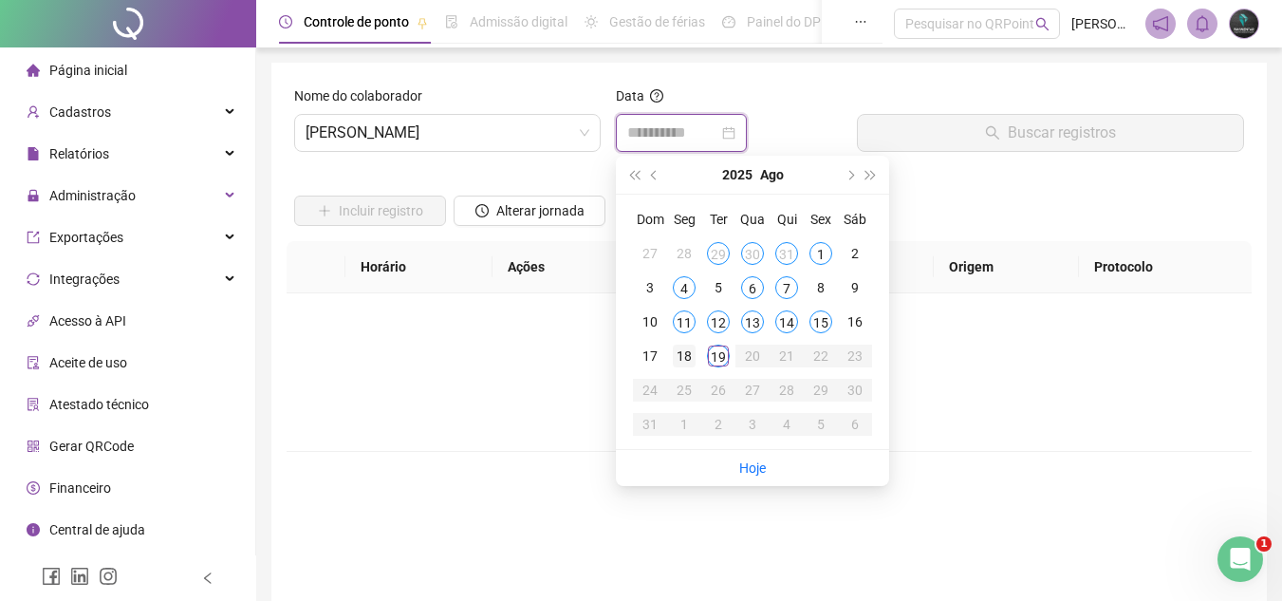
type input "**********"
click at [687, 358] on div "18" at bounding box center [684, 356] width 23 height 23
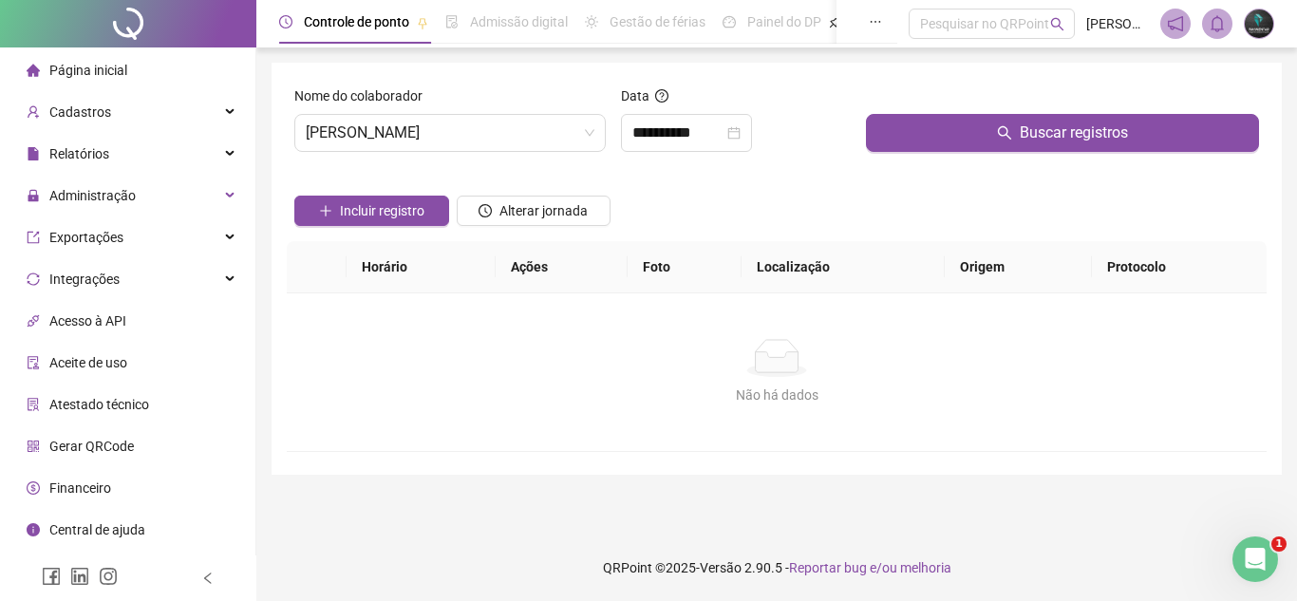
click at [1002, 131] on icon "search" at bounding box center [1004, 132] width 15 height 15
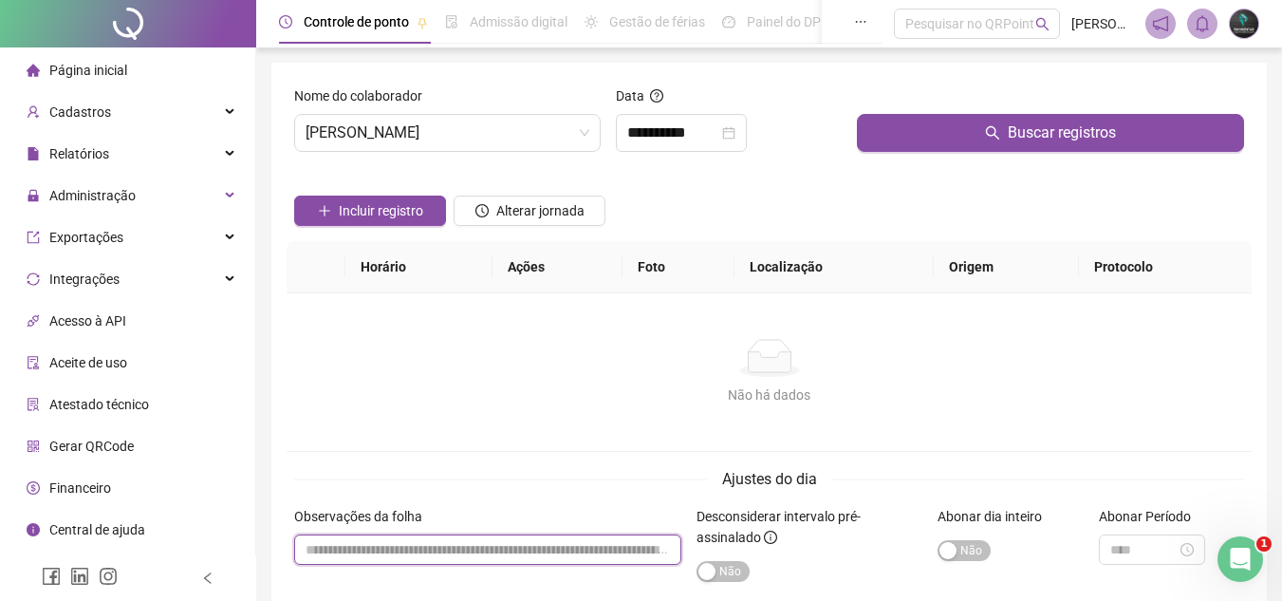
click at [388, 555] on input "textarea" at bounding box center [487, 549] width 387 height 30
paste input "**********"
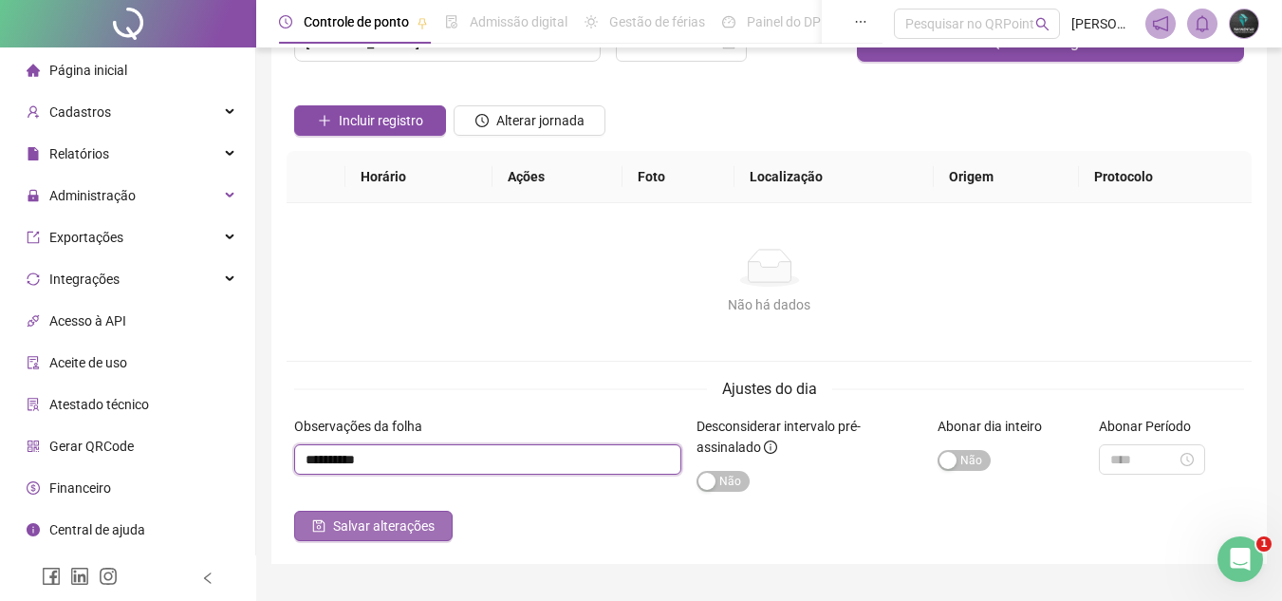
scroll to position [95, 0]
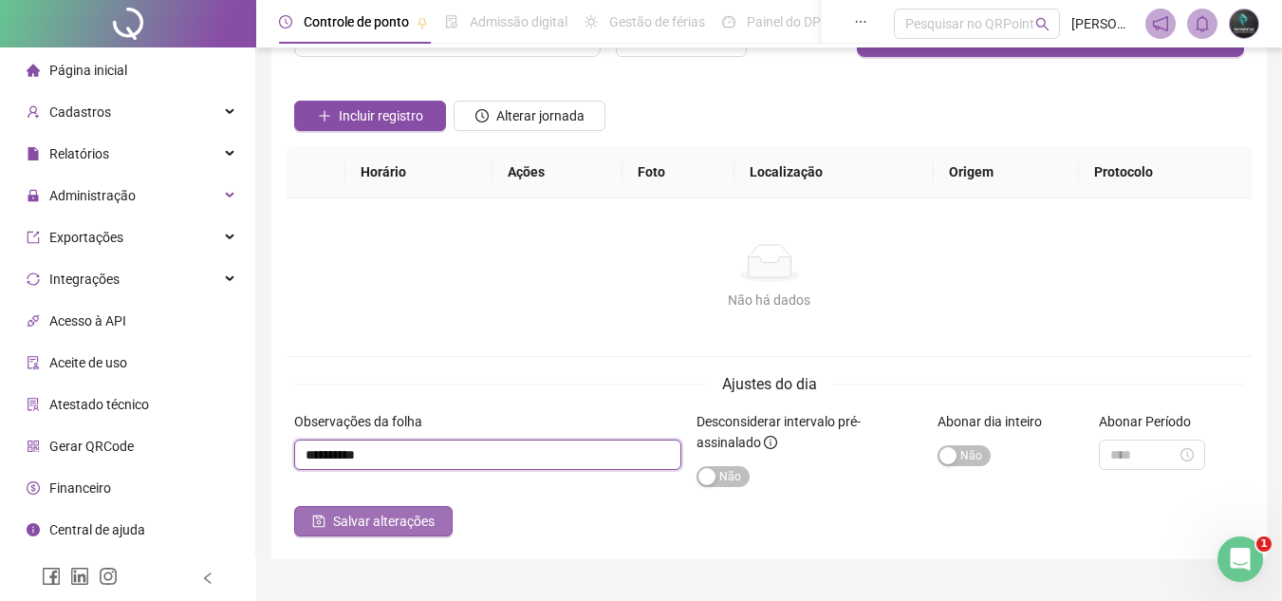
type input "**********"
click at [372, 536] on button "Salvar alterações" at bounding box center [373, 521] width 159 height 30
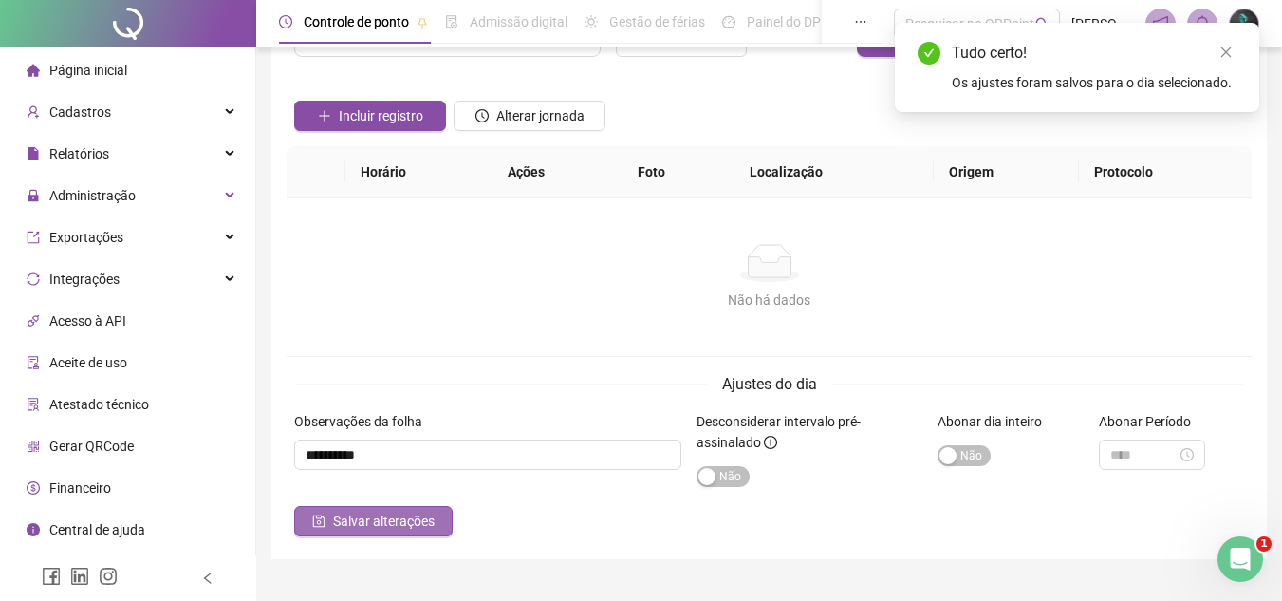
click at [377, 530] on span "Salvar alterações" at bounding box center [384, 521] width 102 height 21
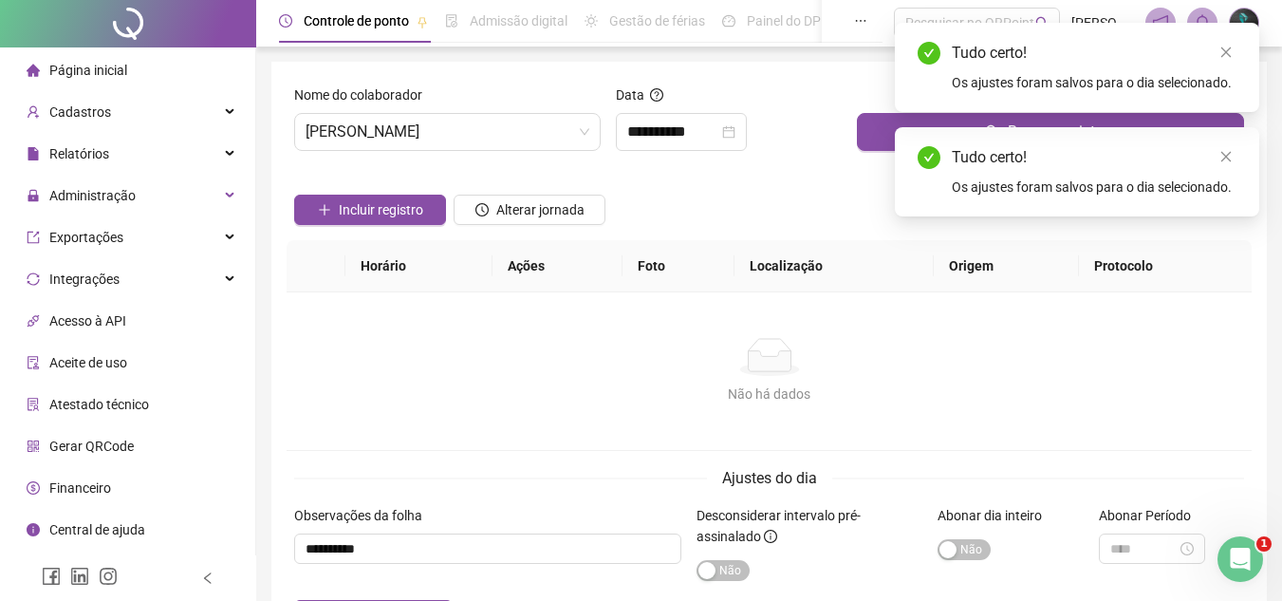
scroll to position [0, 0]
click at [636, 145] on div "**********" at bounding box center [681, 133] width 131 height 38
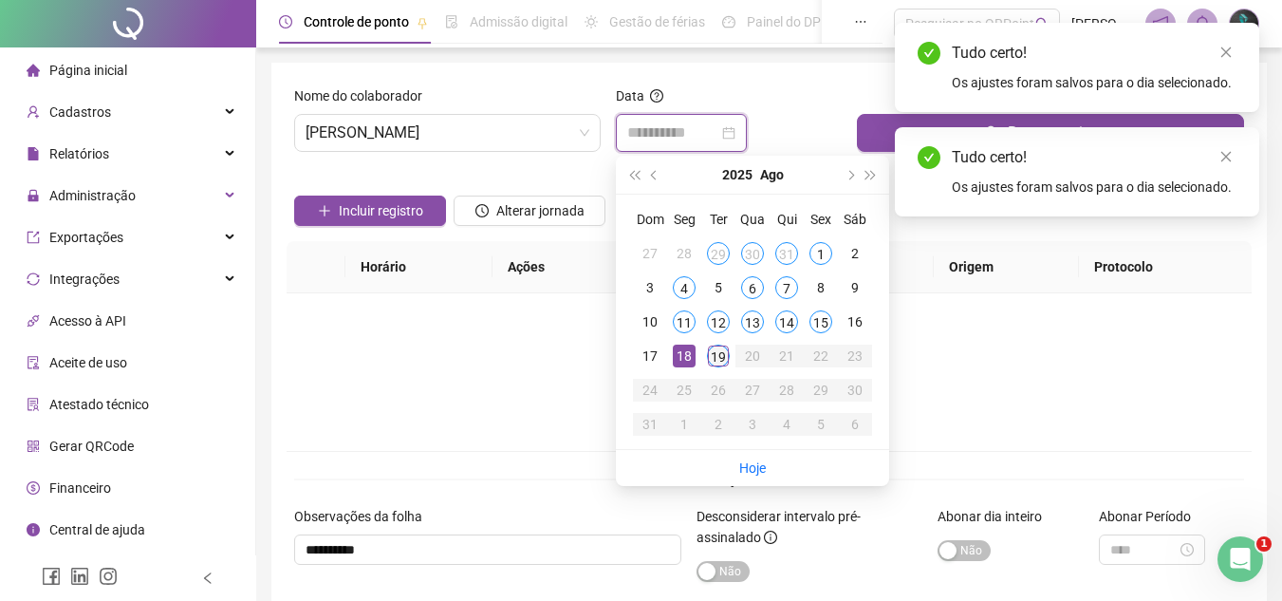
type input "**********"
click at [716, 358] on div "19" at bounding box center [718, 356] width 23 height 23
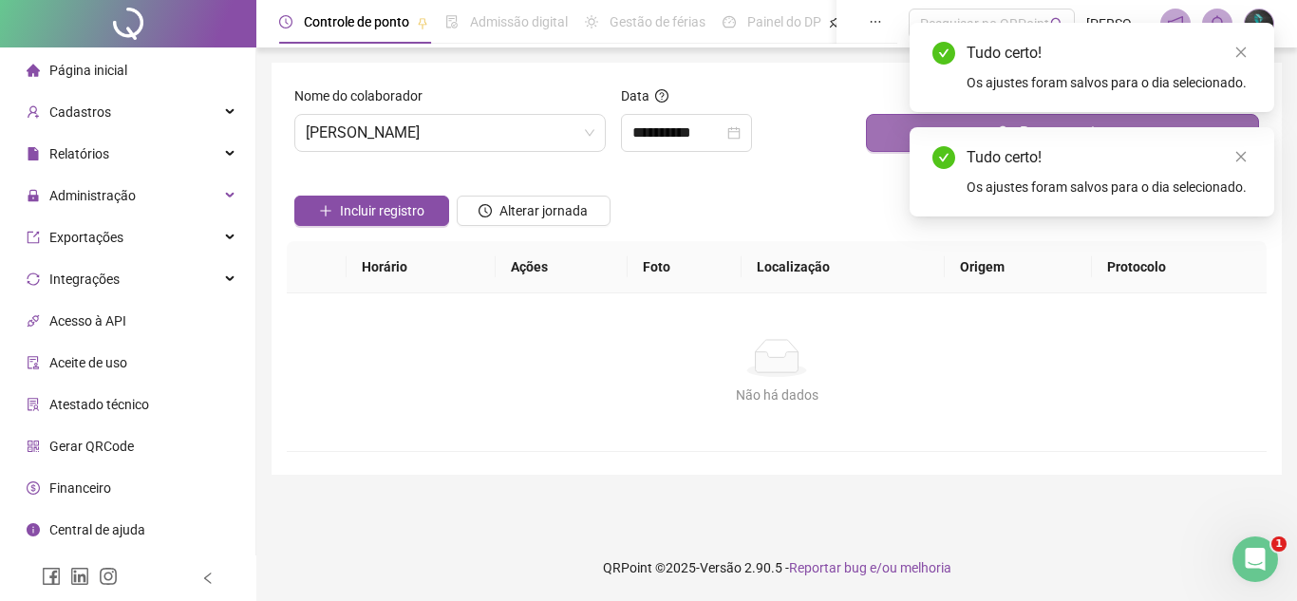
click at [875, 134] on button "Buscar registros" at bounding box center [1062, 133] width 393 height 38
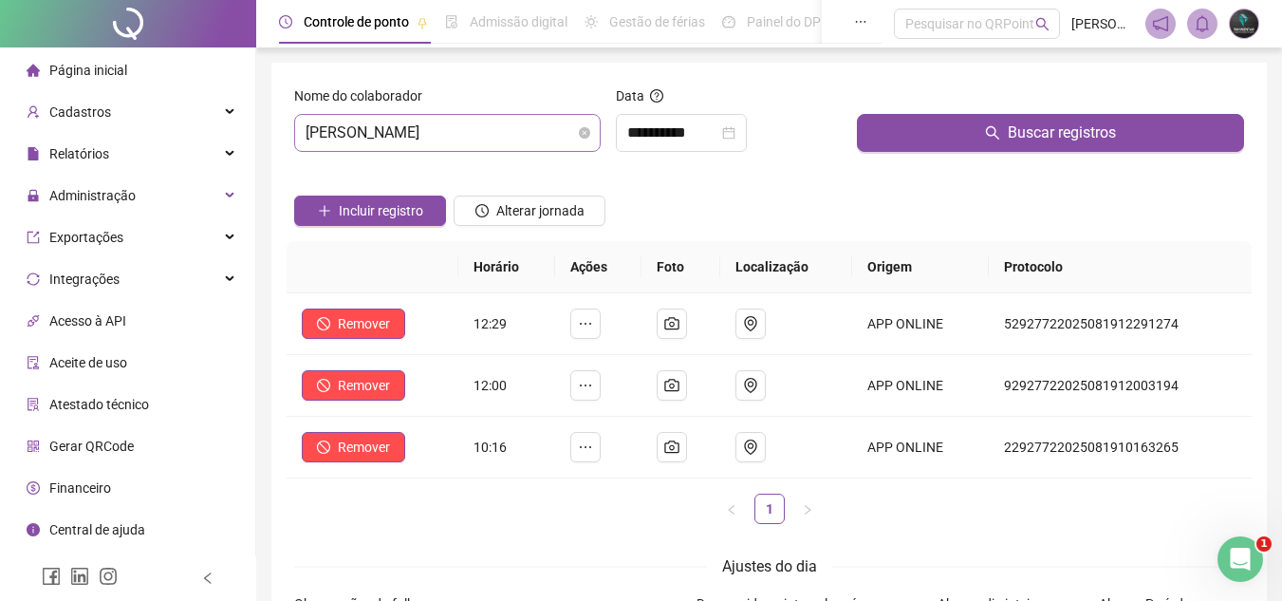
click at [502, 142] on span "[PERSON_NAME]" at bounding box center [448, 133] width 284 height 36
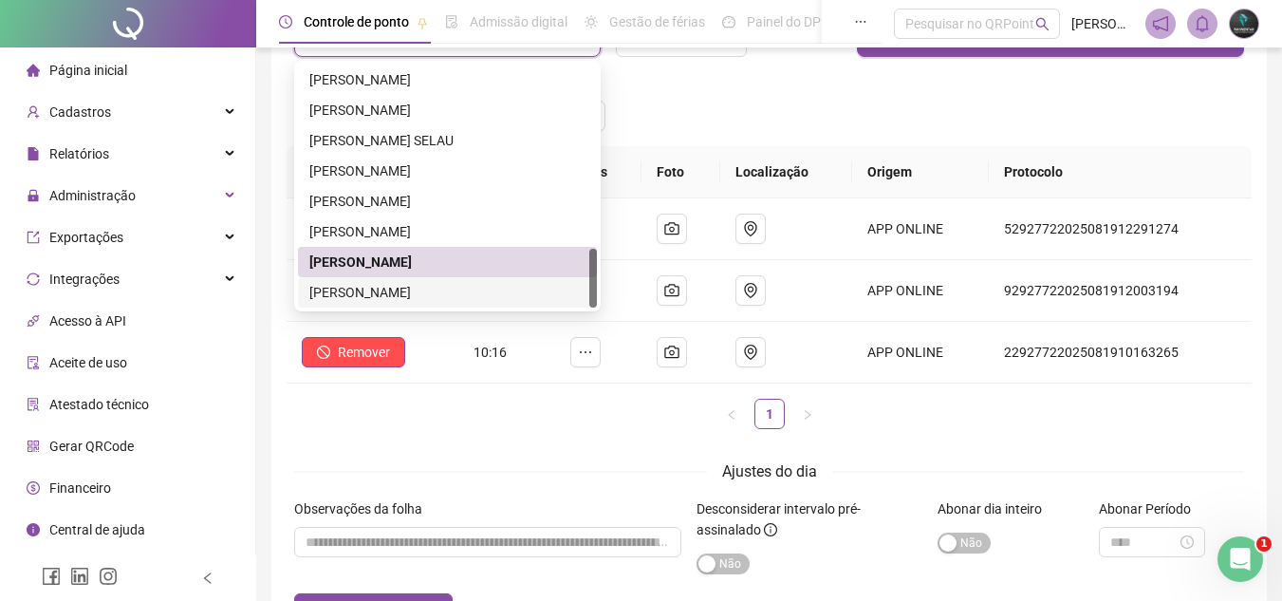
click at [466, 302] on div "[PERSON_NAME]" at bounding box center [447, 292] width 276 height 21
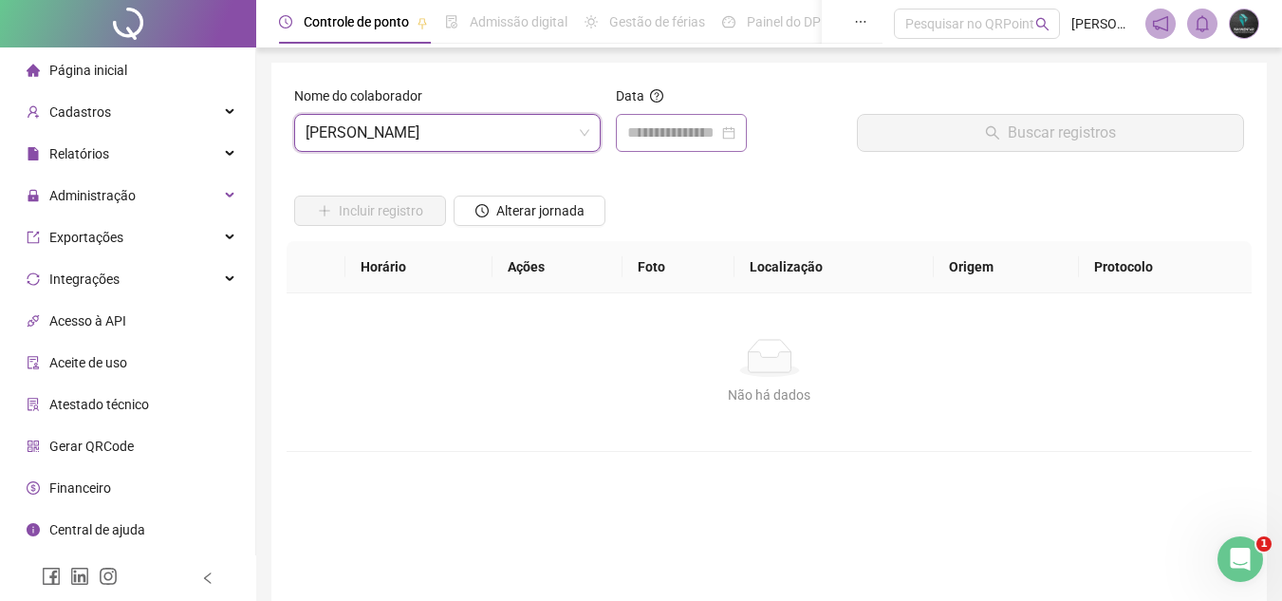
click at [691, 119] on div at bounding box center [681, 133] width 131 height 38
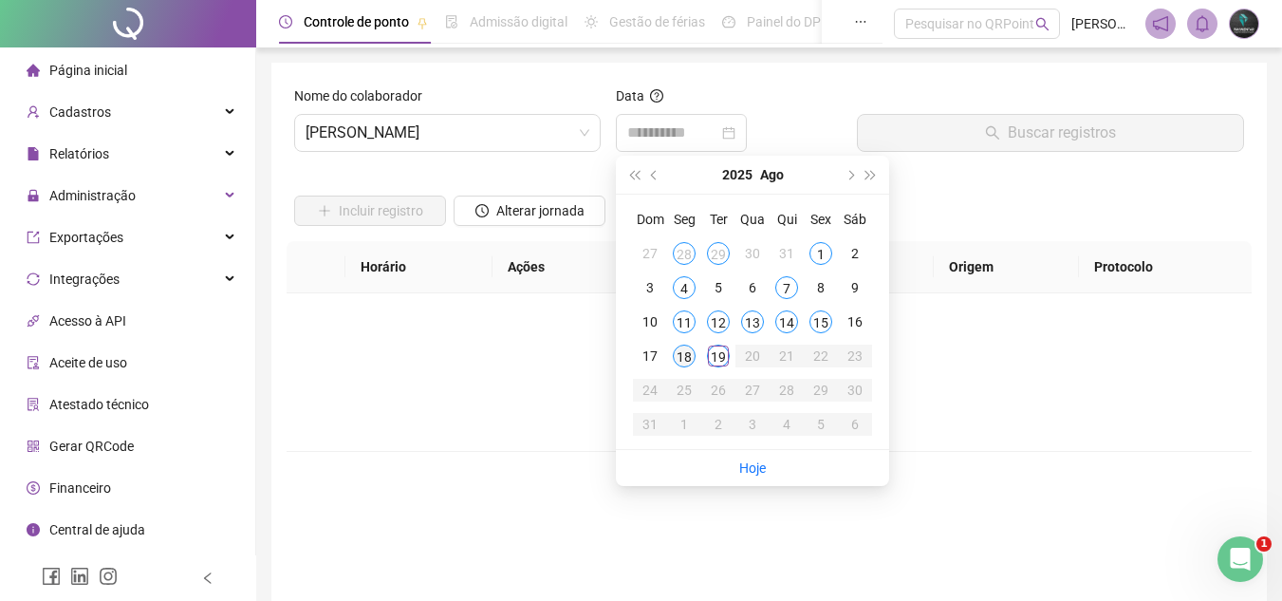
click at [682, 358] on div "18" at bounding box center [684, 356] width 23 height 23
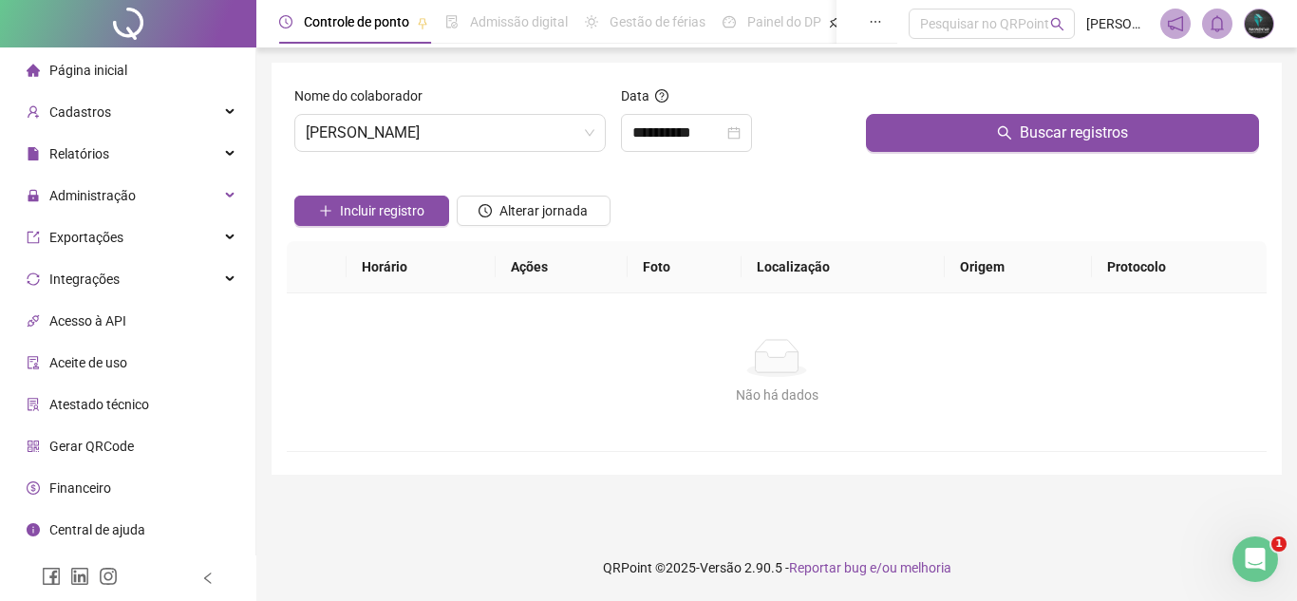
click at [999, 170] on div "Incluir registro Alterar jornada" at bounding box center [776, 204] width 972 height 74
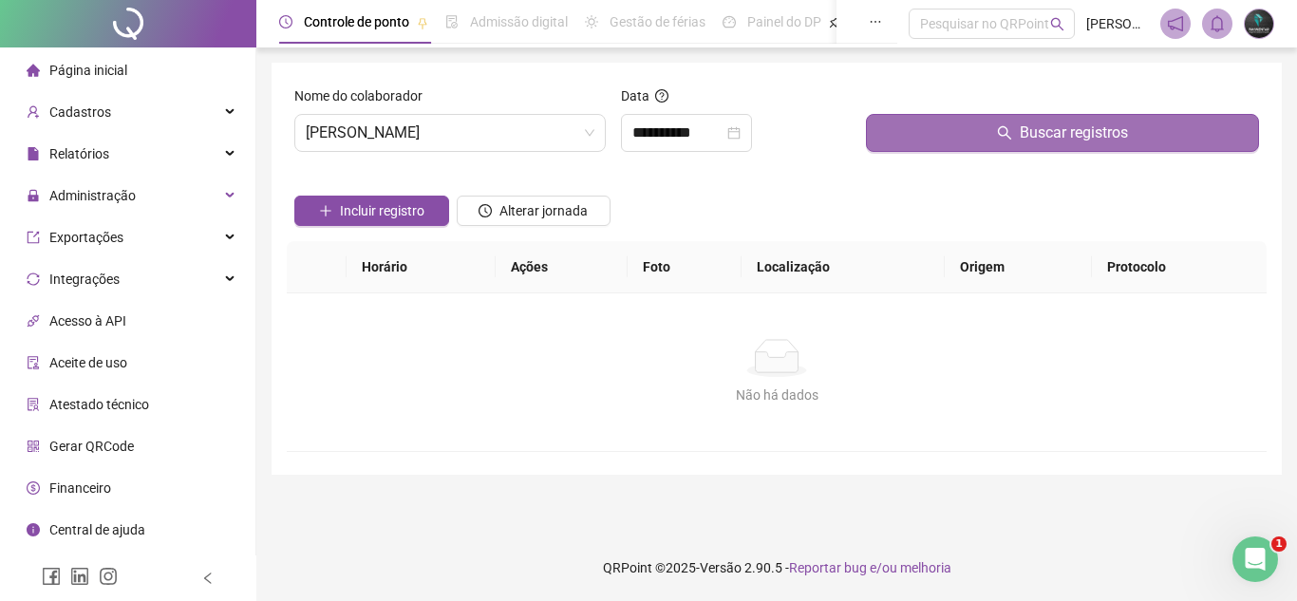
click at [1009, 142] on button "Buscar registros" at bounding box center [1062, 133] width 393 height 38
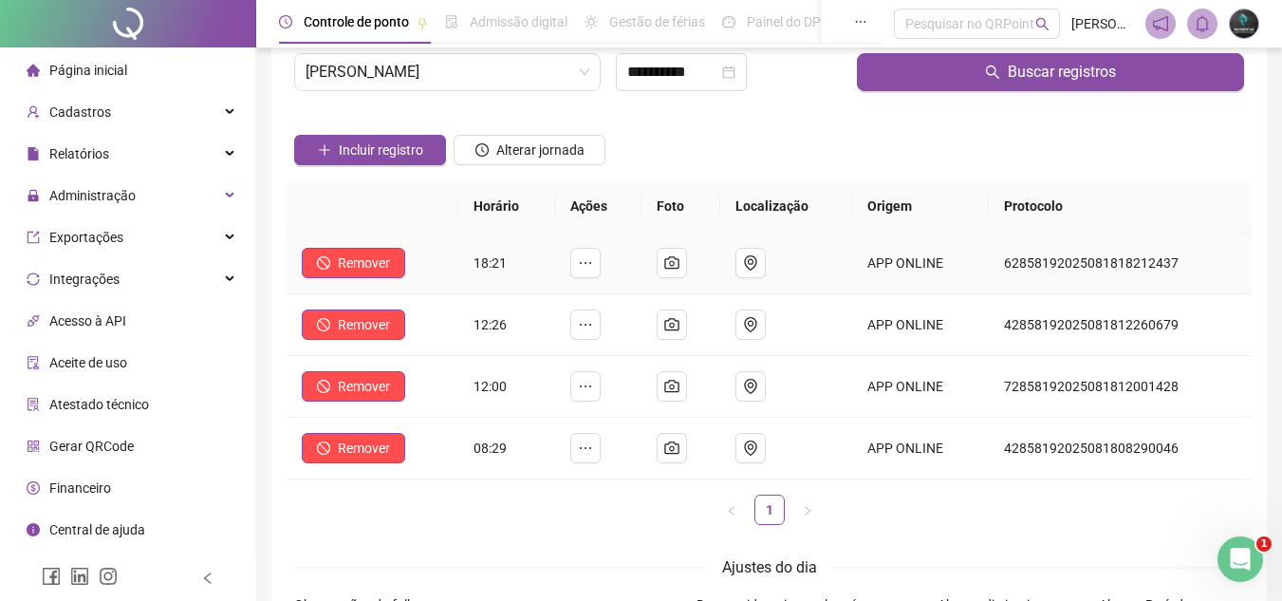
scroll to position [95, 0]
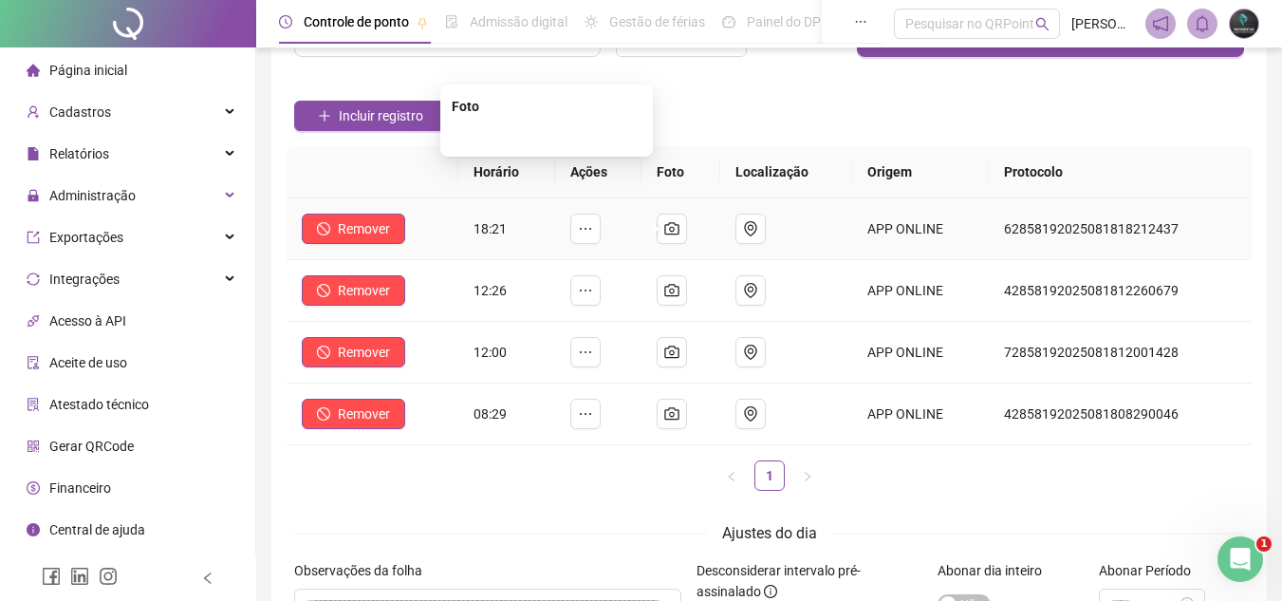
click at [547, 136] on img at bounding box center [547, 136] width 0 height 0
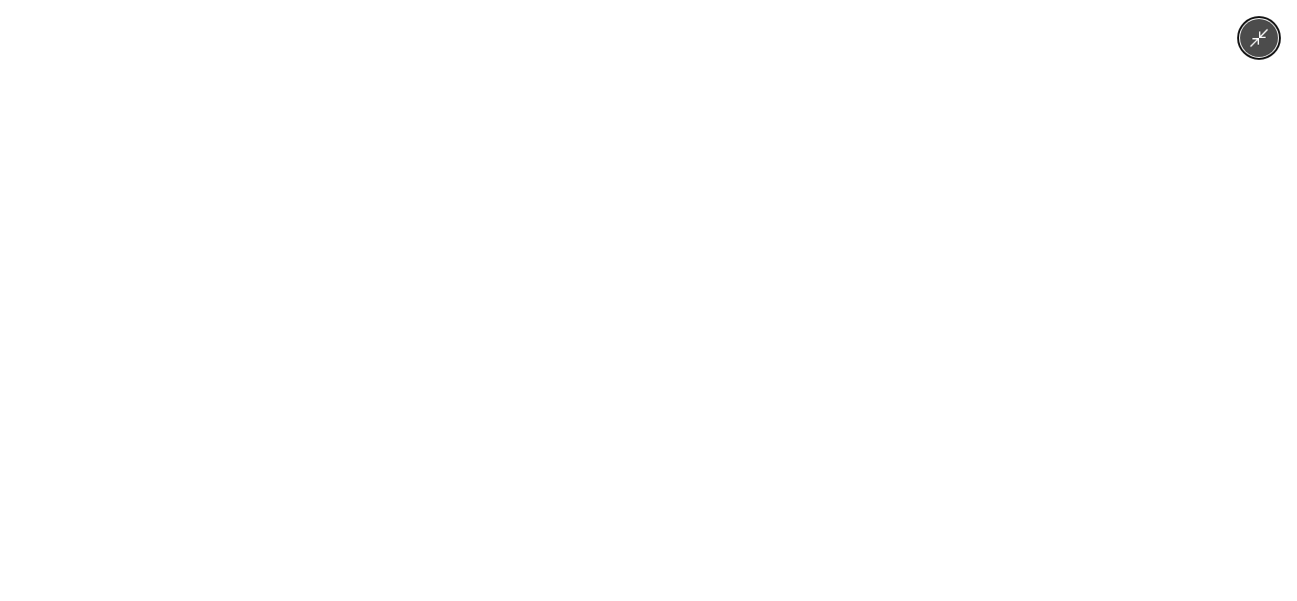
click at [689, 264] on img at bounding box center [648, 300] width 451 height 601
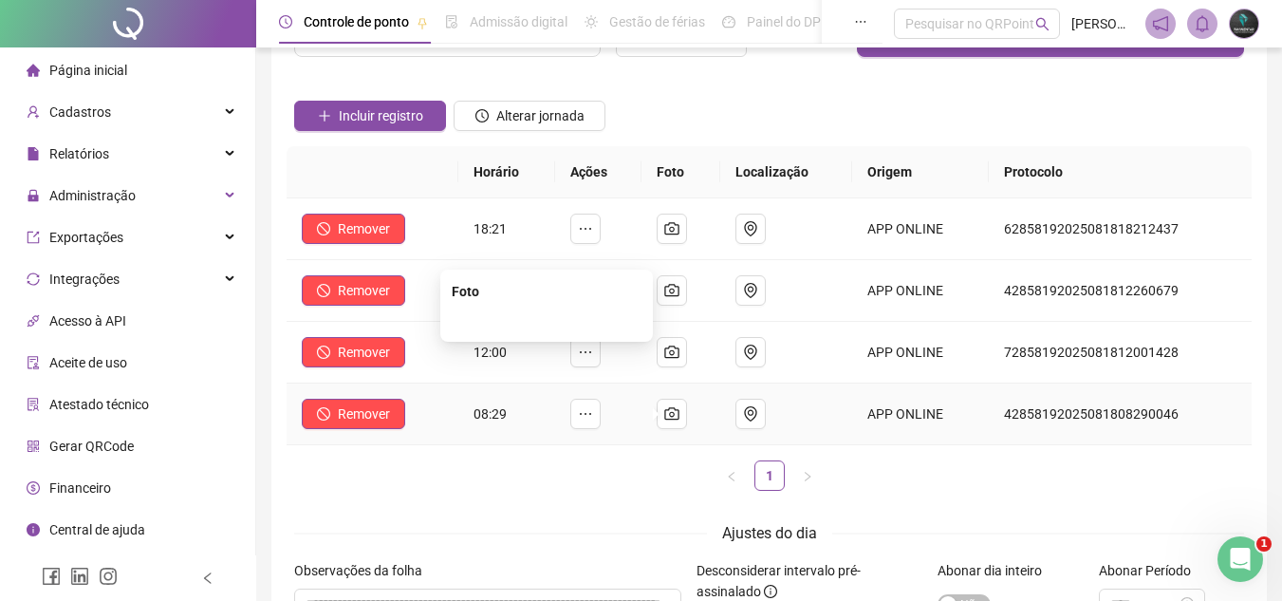
click at [547, 321] on img at bounding box center [547, 321] width 0 height 0
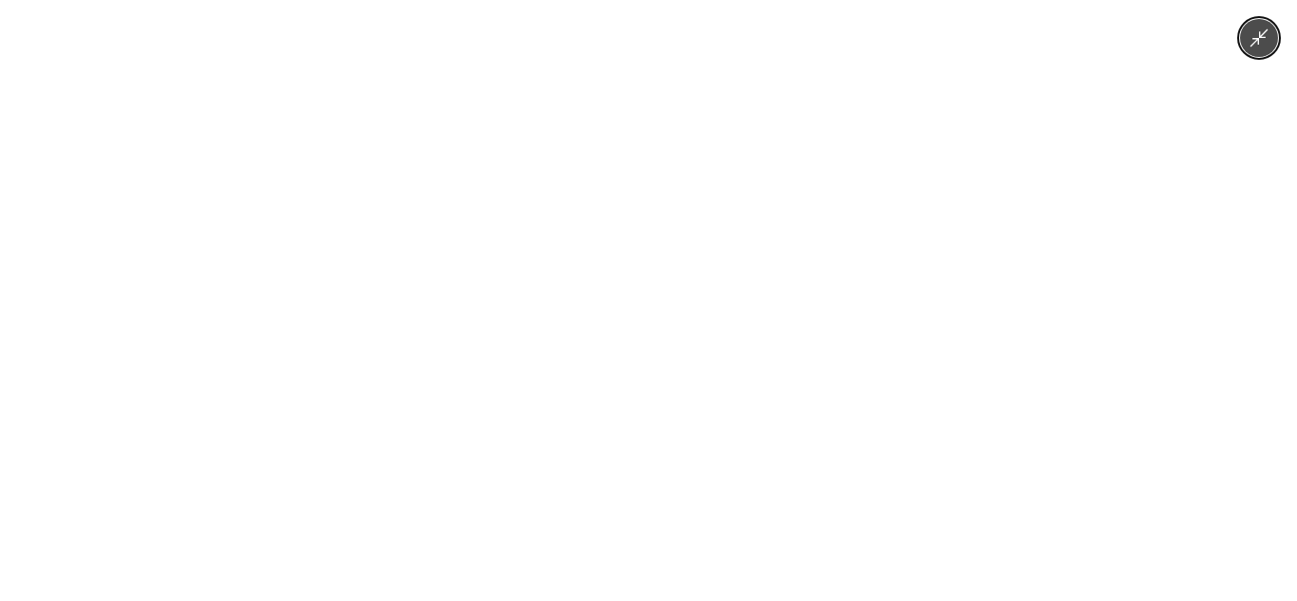
click at [601, 401] on img at bounding box center [648, 300] width 451 height 601
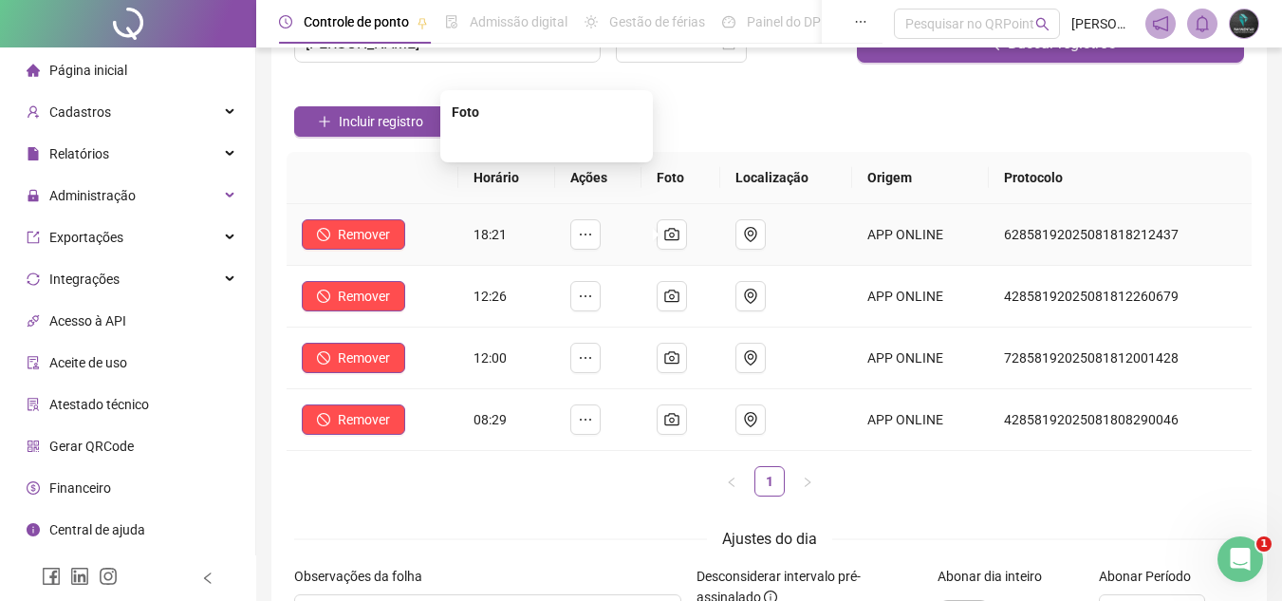
scroll to position [0, 0]
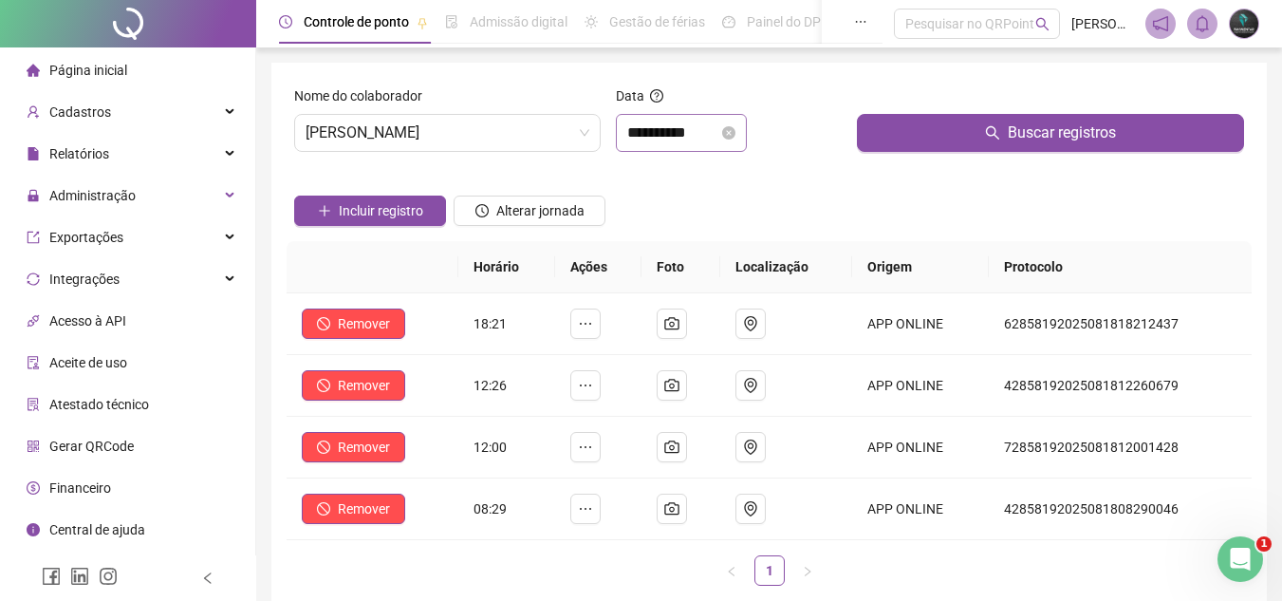
drag, startPoint x: 688, startPoint y: 178, endPoint x: 706, endPoint y: 145, distance: 37.8
click at [689, 177] on div "Incluir registro Alterar jornada" at bounding box center [769, 204] width 958 height 74
click at [707, 144] on div "**********" at bounding box center [681, 133] width 131 height 38
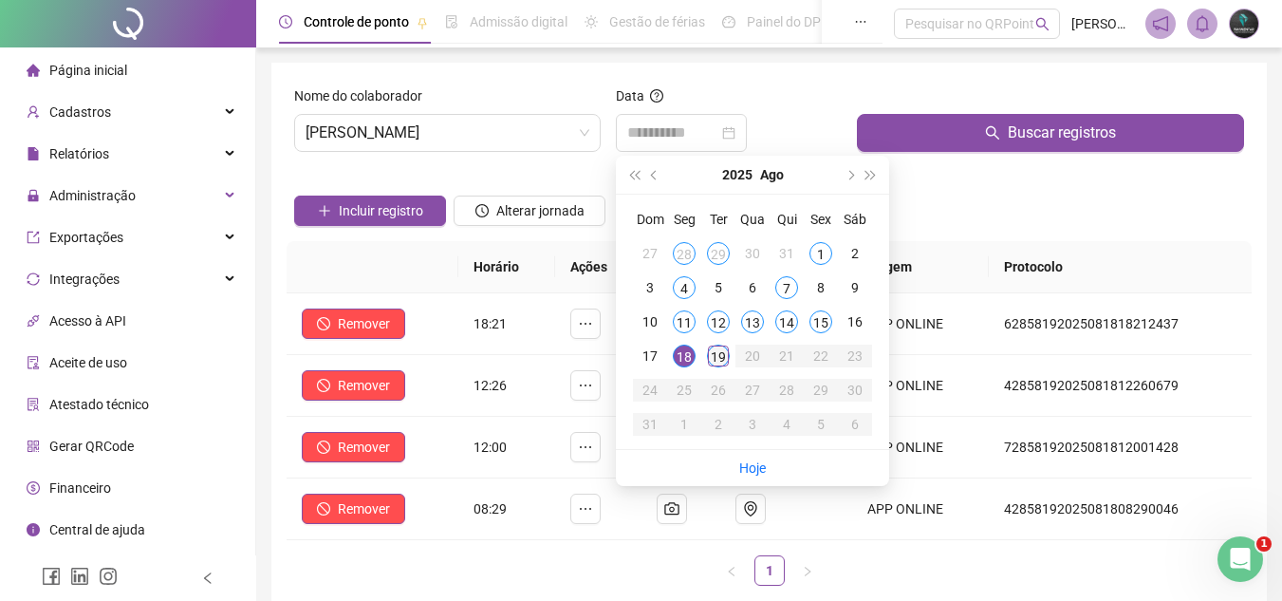
click at [721, 358] on div "19" at bounding box center [718, 356] width 23 height 23
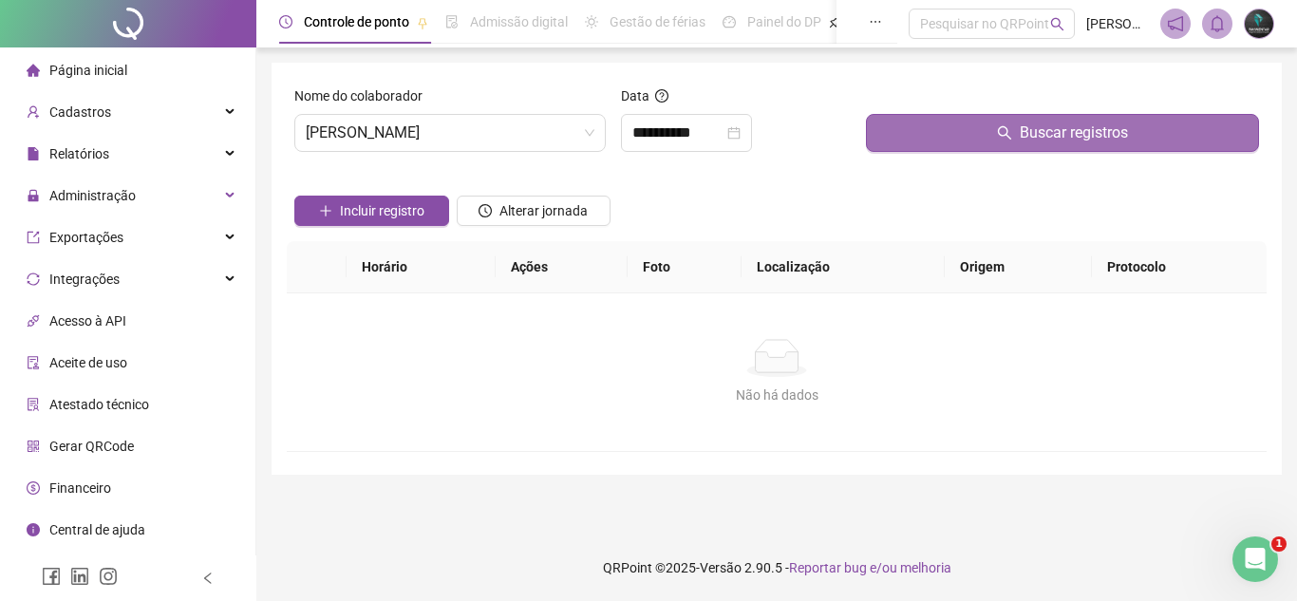
click at [873, 122] on button "Buscar registros" at bounding box center [1062, 133] width 393 height 38
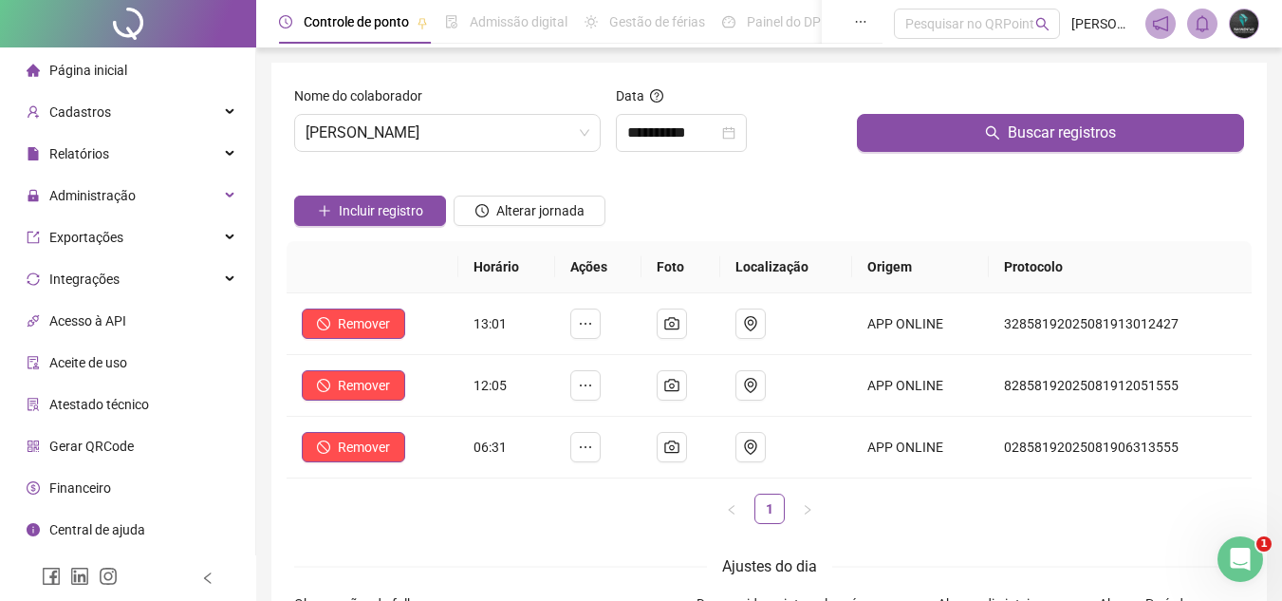
click at [671, 110] on div "Data" at bounding box center [729, 99] width 226 height 28
click at [683, 146] on div "**********" at bounding box center [681, 133] width 131 height 38
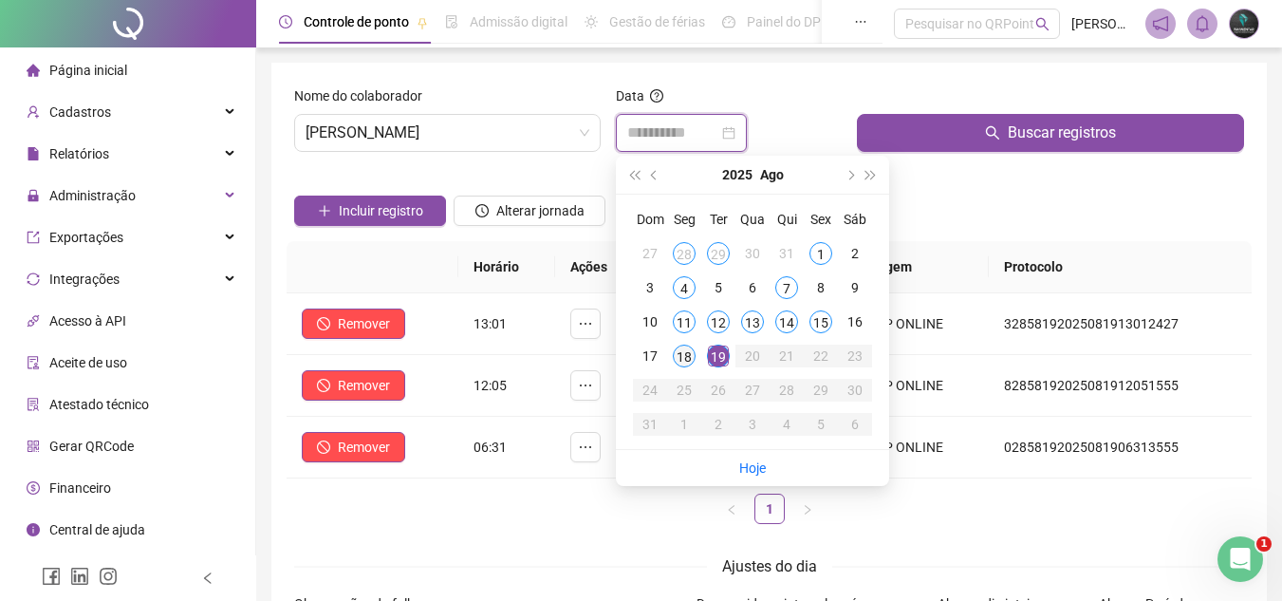
type input "**********"
click at [696, 366] on td "18" at bounding box center [684, 356] width 34 height 34
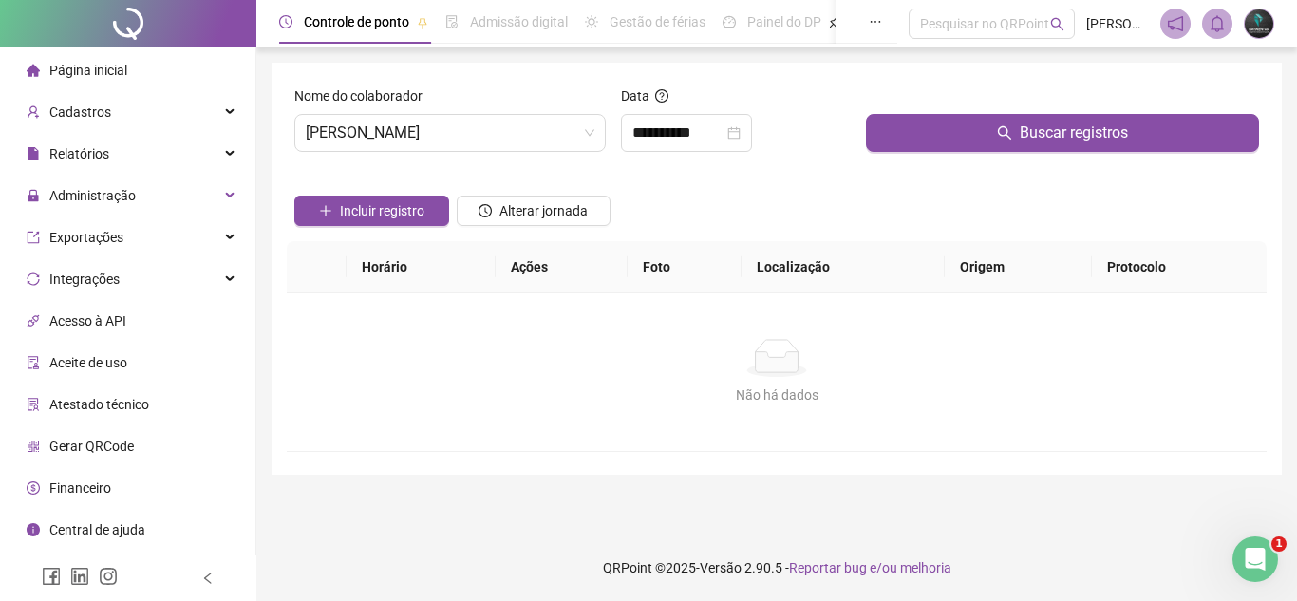
click at [1004, 154] on div "Buscar registros" at bounding box center [1062, 126] width 408 height 82
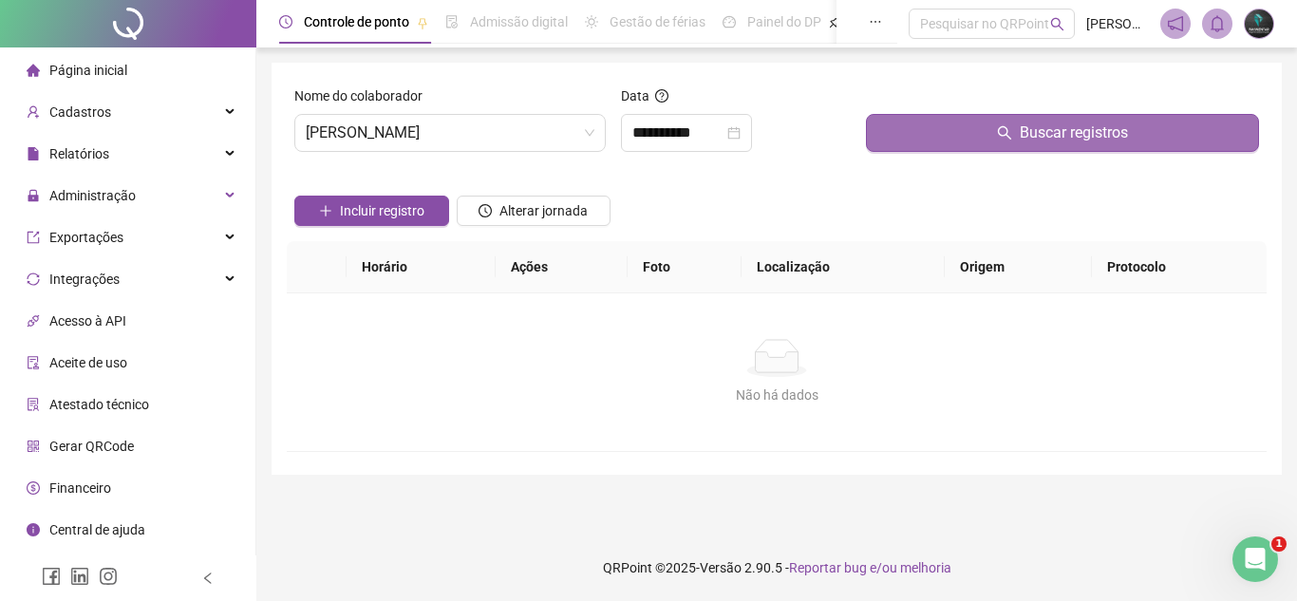
drag, startPoint x: 1018, startPoint y: 140, endPoint x: 1003, endPoint y: 146, distance: 15.7
click at [1019, 139] on button "Buscar registros" at bounding box center [1062, 133] width 393 height 38
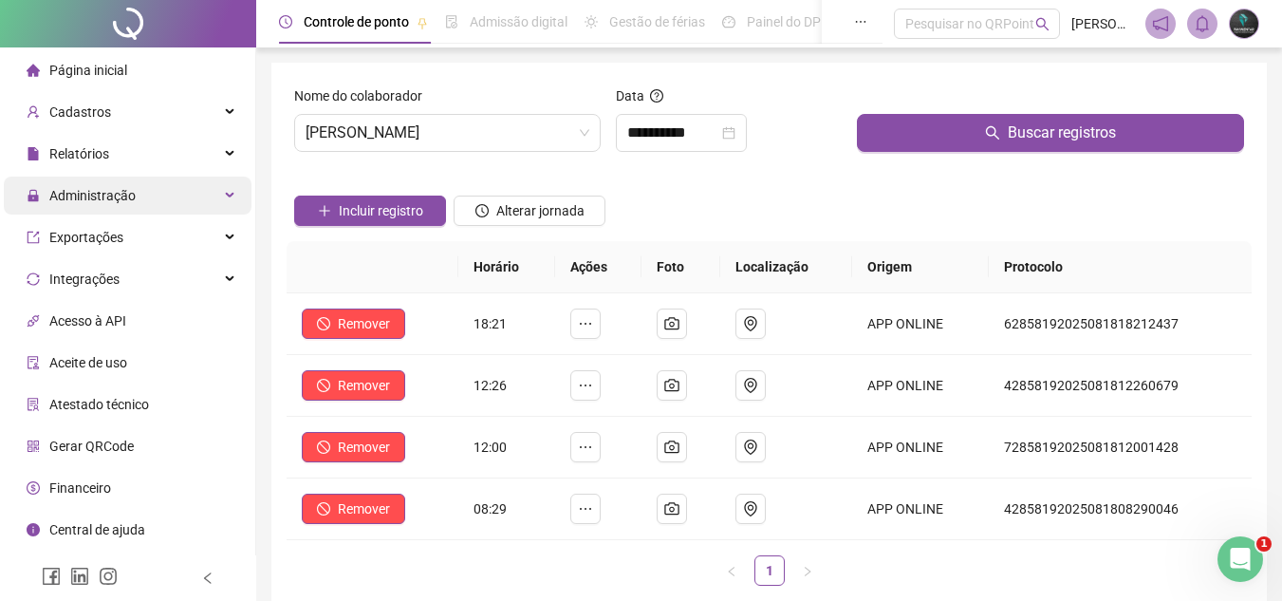
click at [90, 198] on span "Administração" at bounding box center [92, 195] width 86 height 15
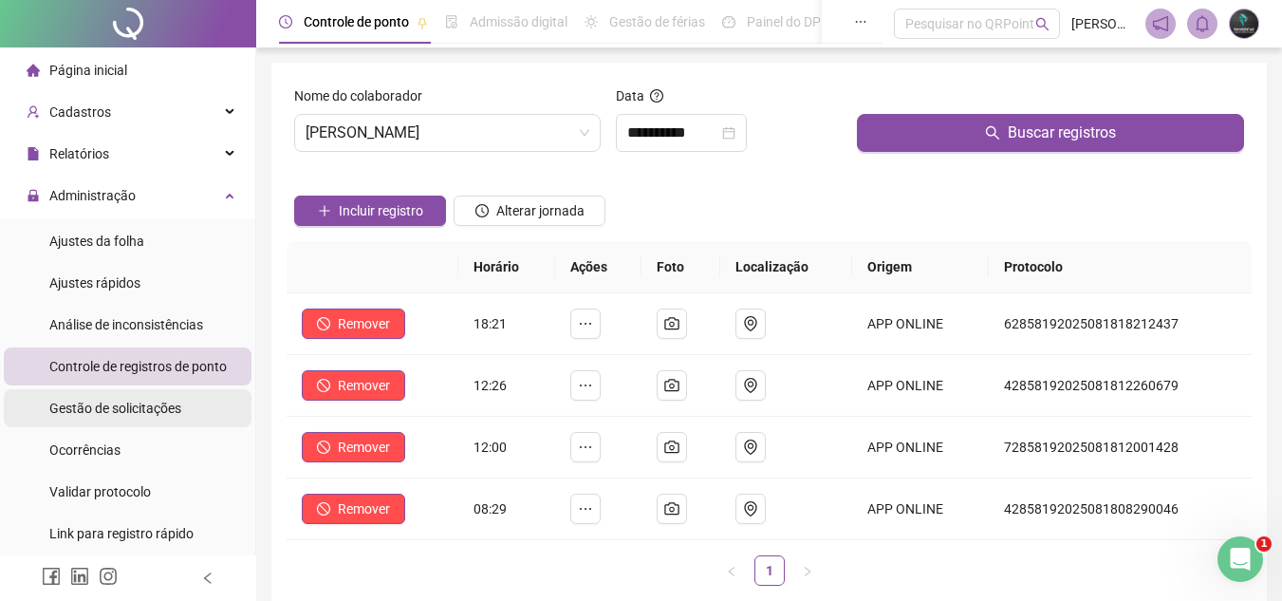
click at [150, 417] on div "Gestão de solicitações" at bounding box center [115, 408] width 132 height 38
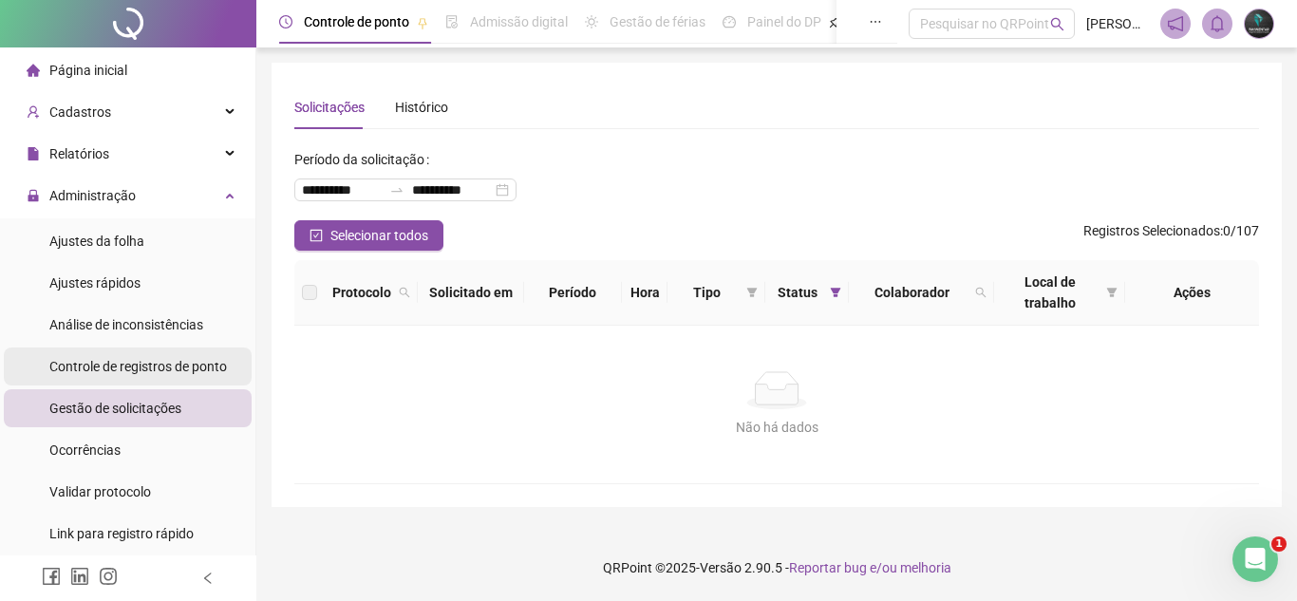
click at [127, 373] on span "Controle de registros de ponto" at bounding box center [138, 366] width 178 height 15
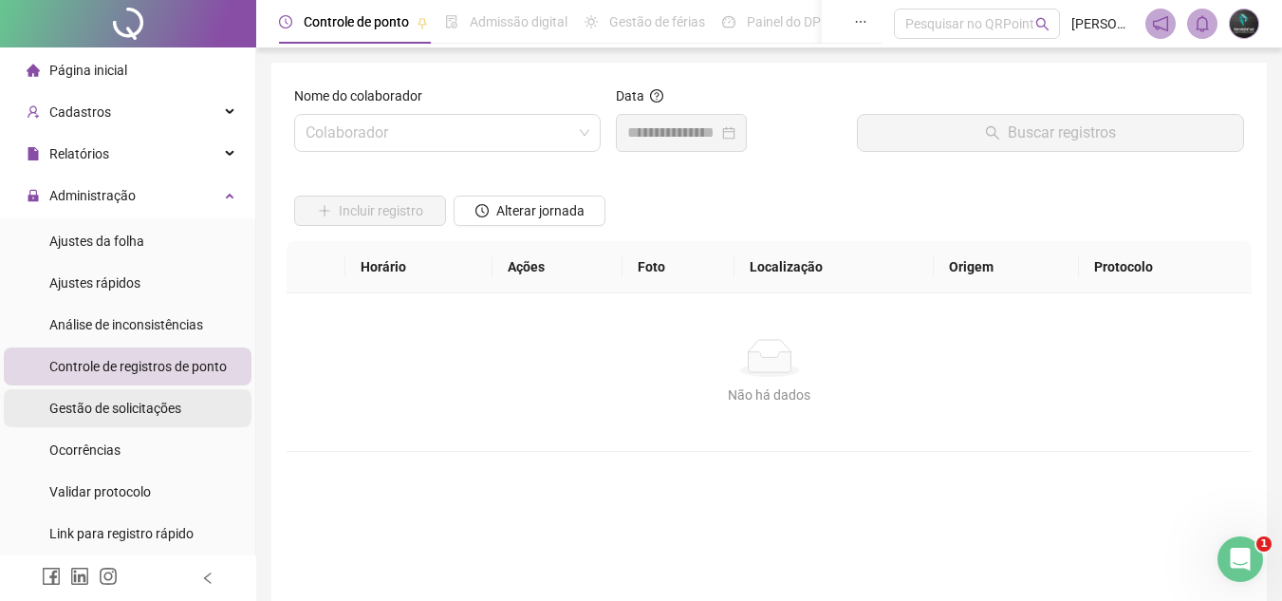
click at [124, 402] on span "Gestão de solicitações" at bounding box center [115, 408] width 132 height 15
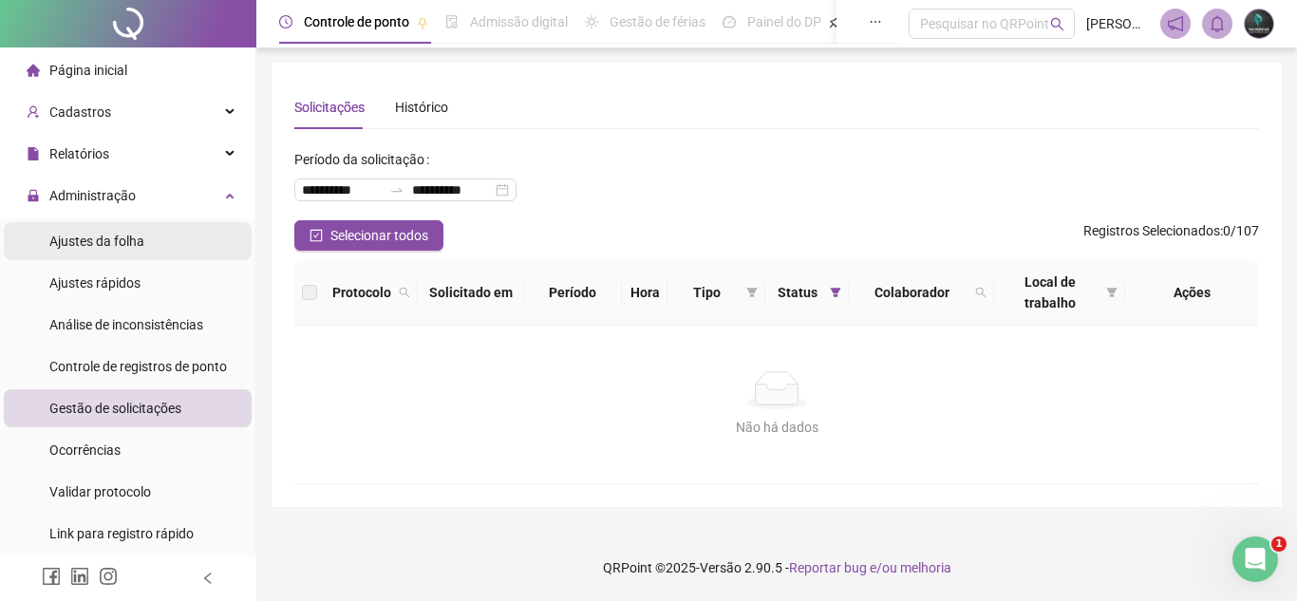
click at [154, 249] on li "Ajustes da folha" at bounding box center [128, 241] width 248 height 38
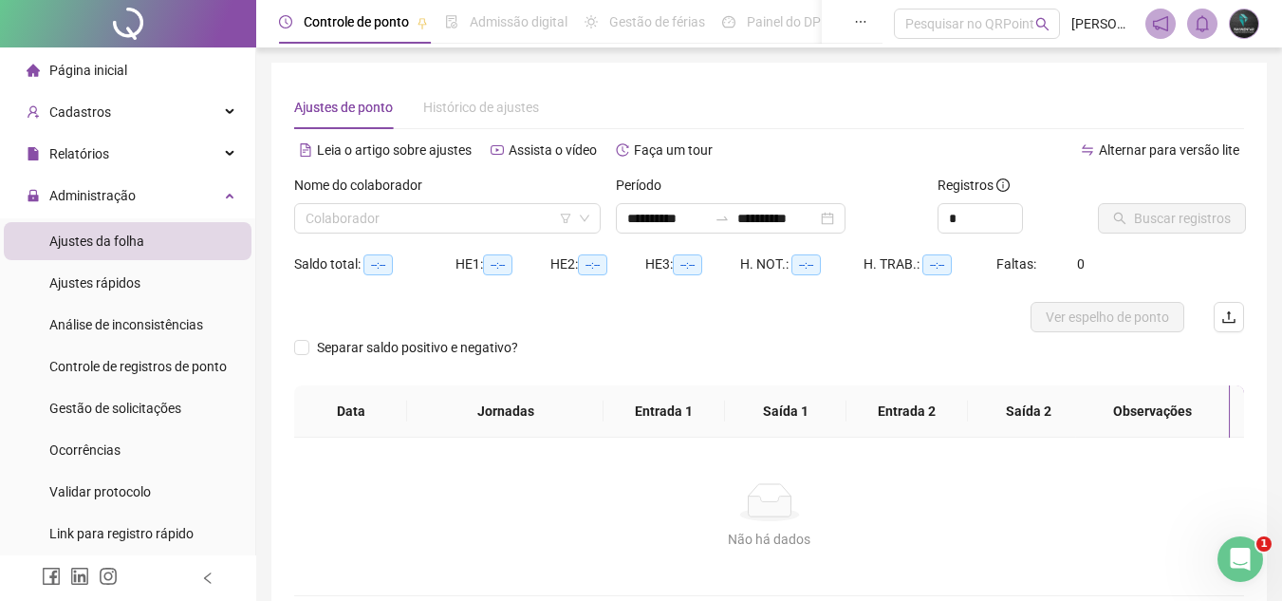
type input "**********"
click at [463, 208] on input "search" at bounding box center [439, 218] width 267 height 28
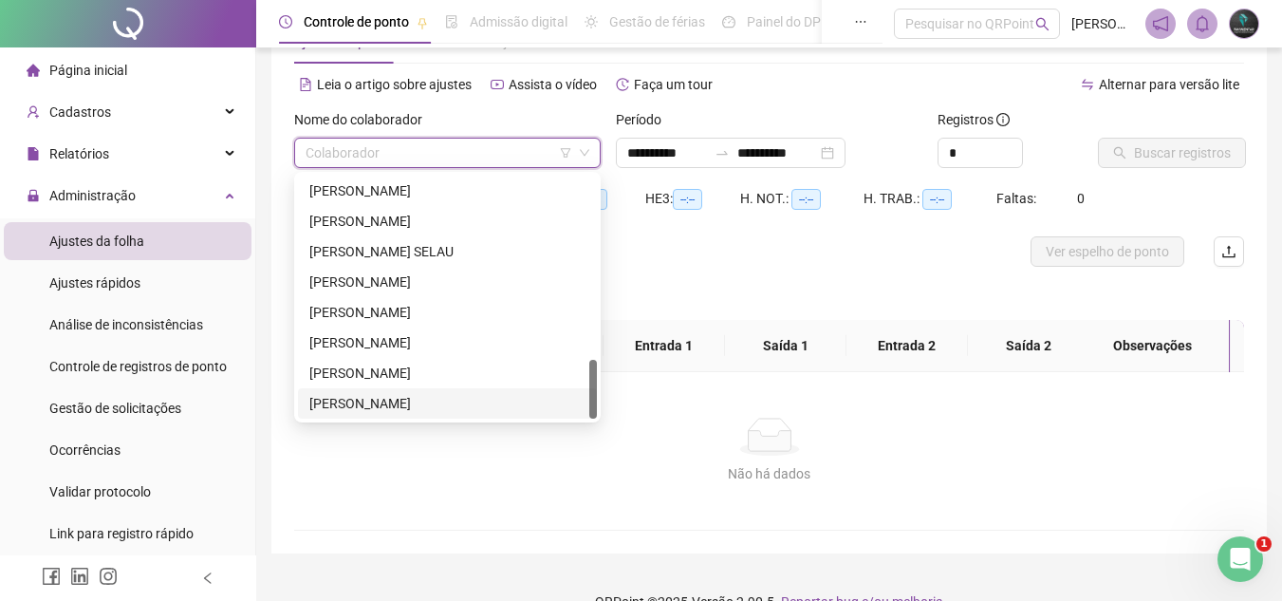
scroll to position [95, 0]
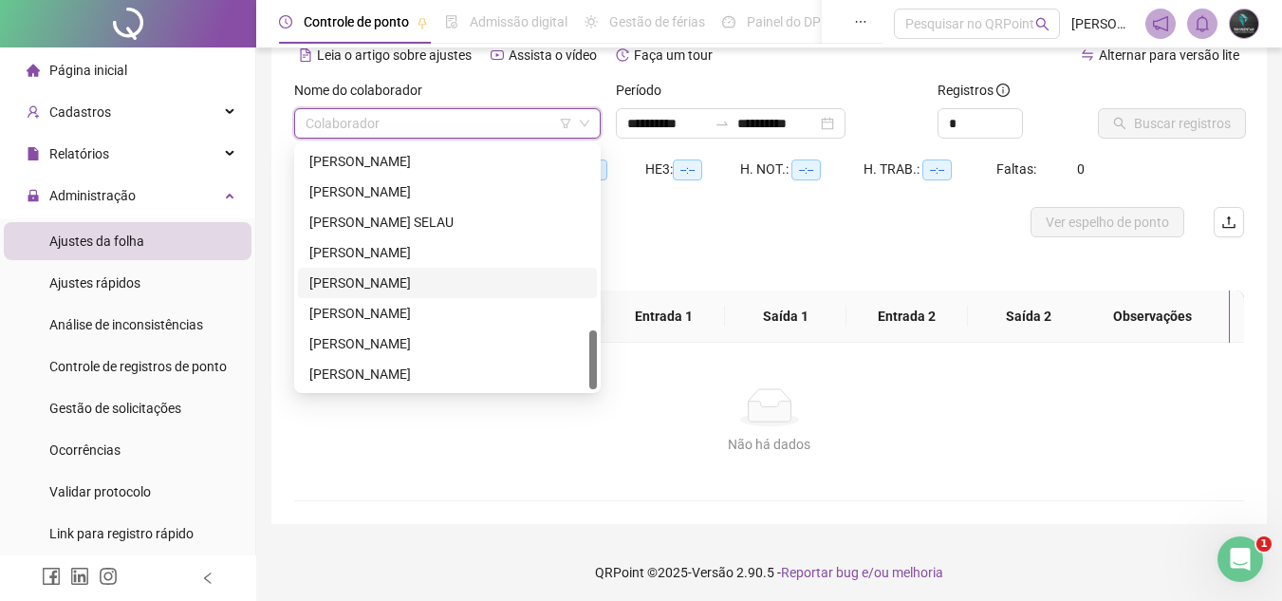
click at [421, 278] on div "[PERSON_NAME]" at bounding box center [447, 282] width 276 height 21
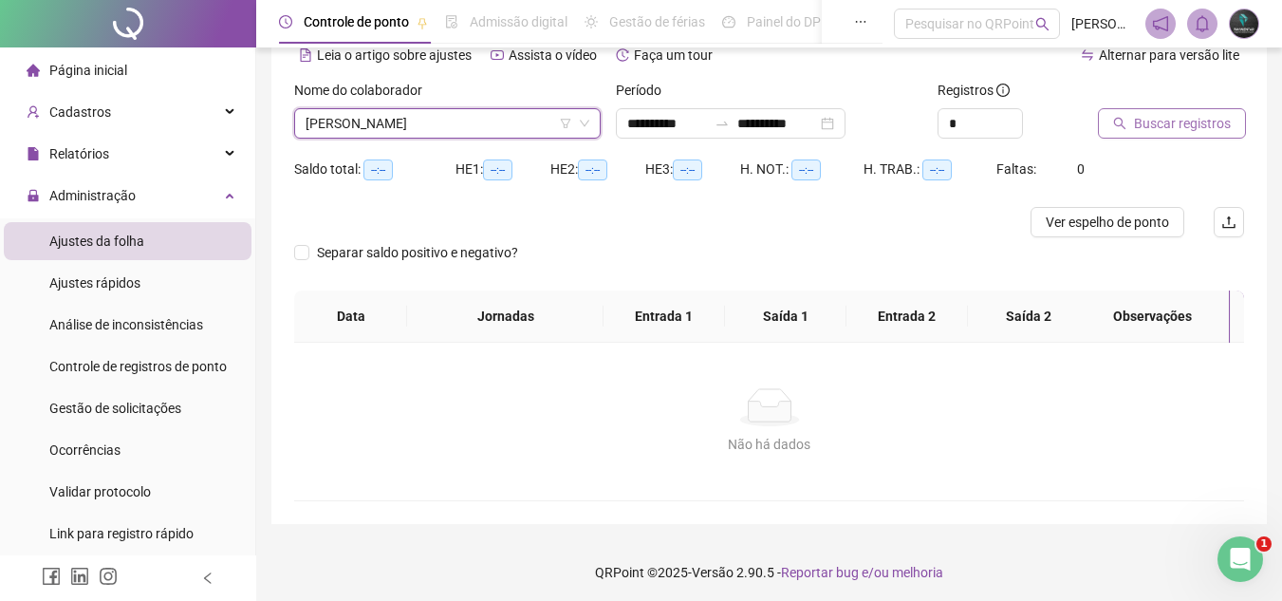
click at [1150, 118] on span "Buscar registros" at bounding box center [1182, 123] width 97 height 21
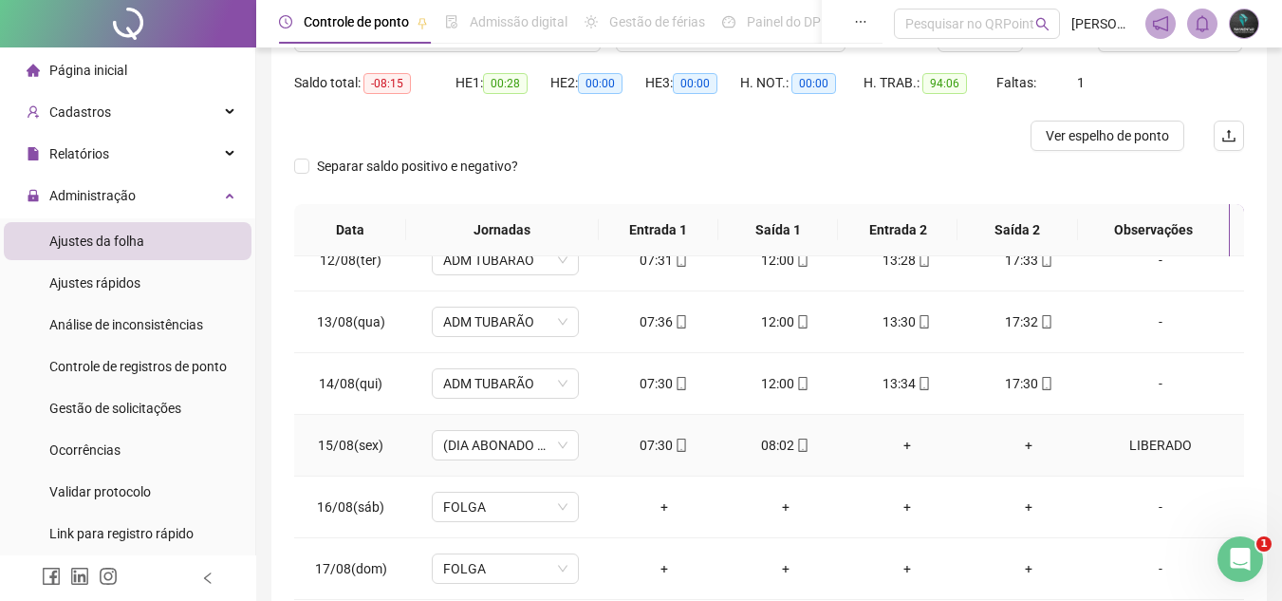
scroll to position [346, 0]
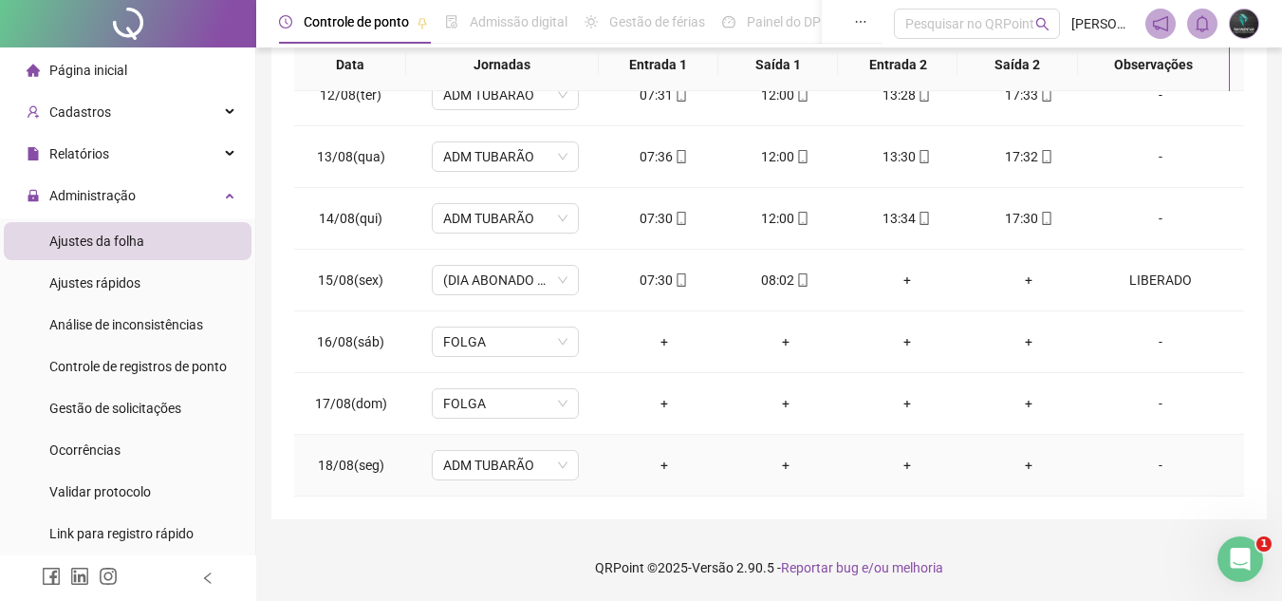
click at [1122, 444] on td "-" at bounding box center [1167, 466] width 155 height 62
click at [1128, 462] on div "-" at bounding box center [1161, 465] width 112 height 21
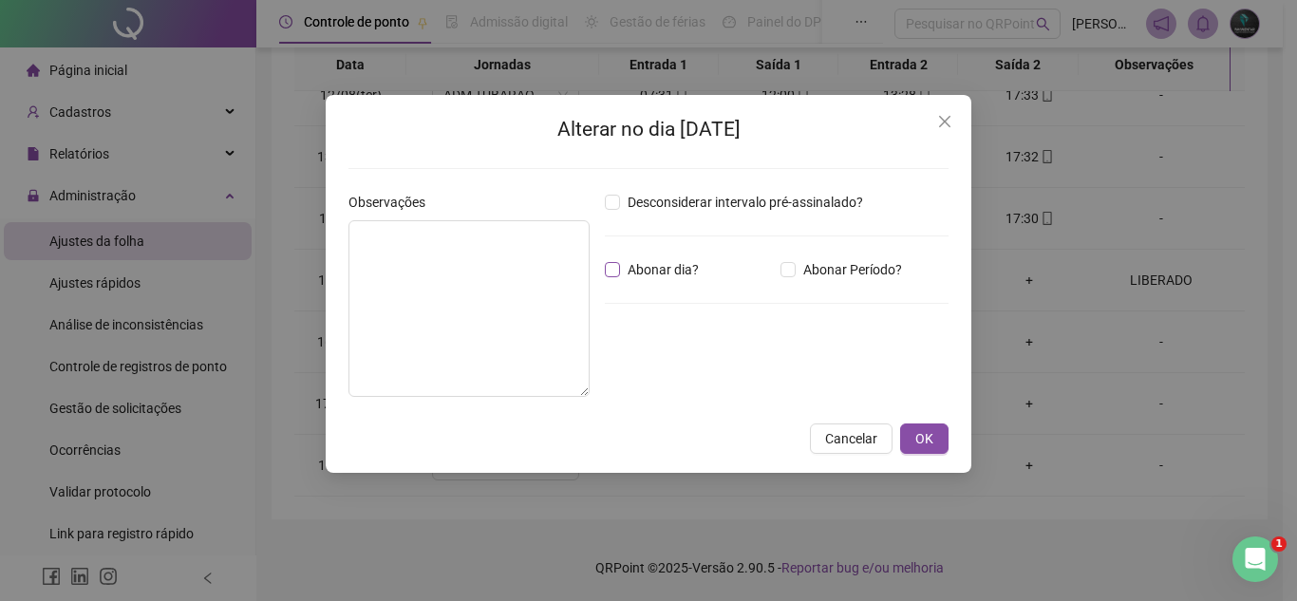
click at [664, 270] on span "Abonar dia?" at bounding box center [663, 269] width 86 height 21
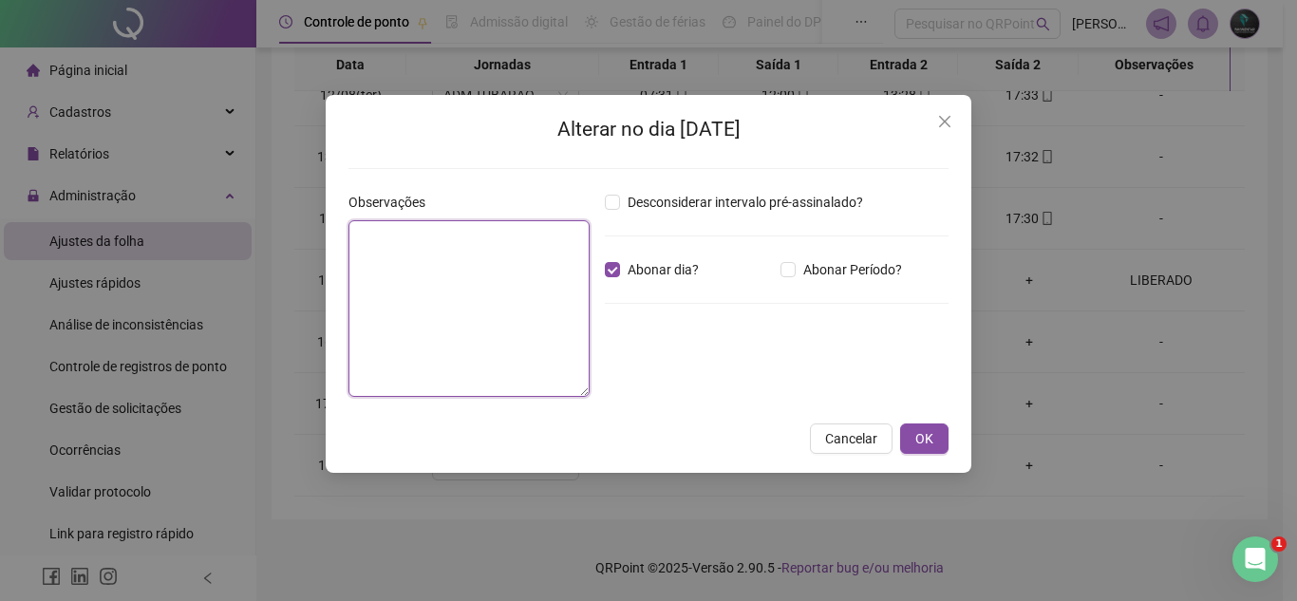
click at [504, 283] on textarea at bounding box center [468, 308] width 241 height 177
type textarea "********"
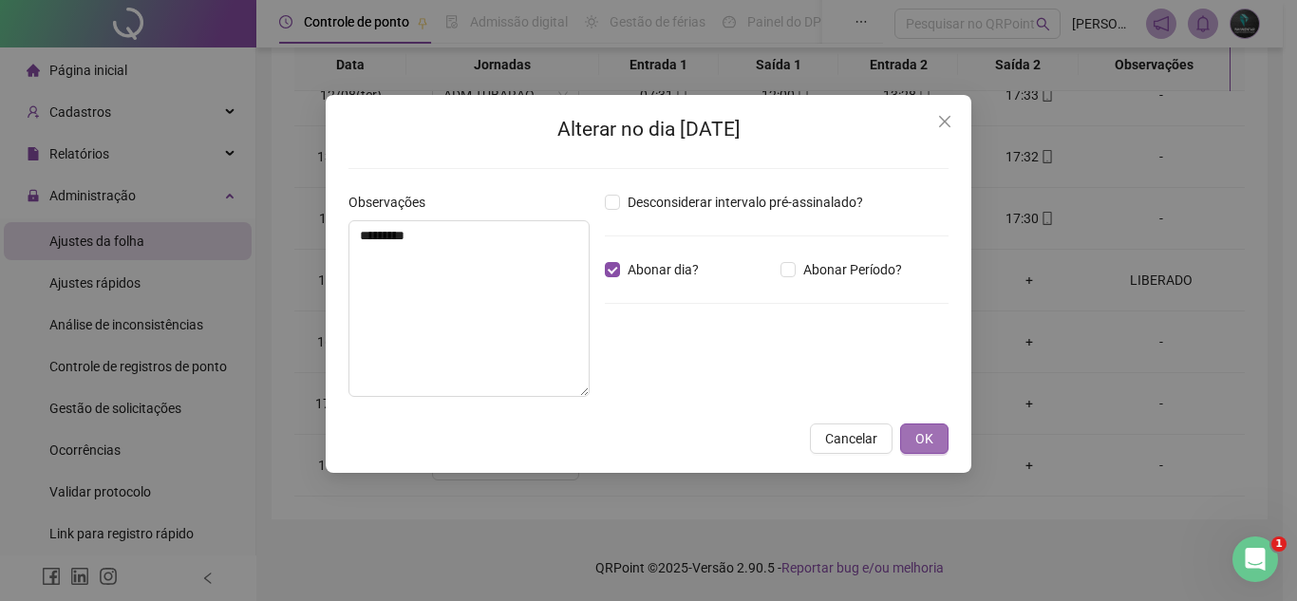
click at [913, 441] on button "OK" at bounding box center [924, 438] width 48 height 30
click at [933, 434] on button "OK" at bounding box center [924, 438] width 48 height 30
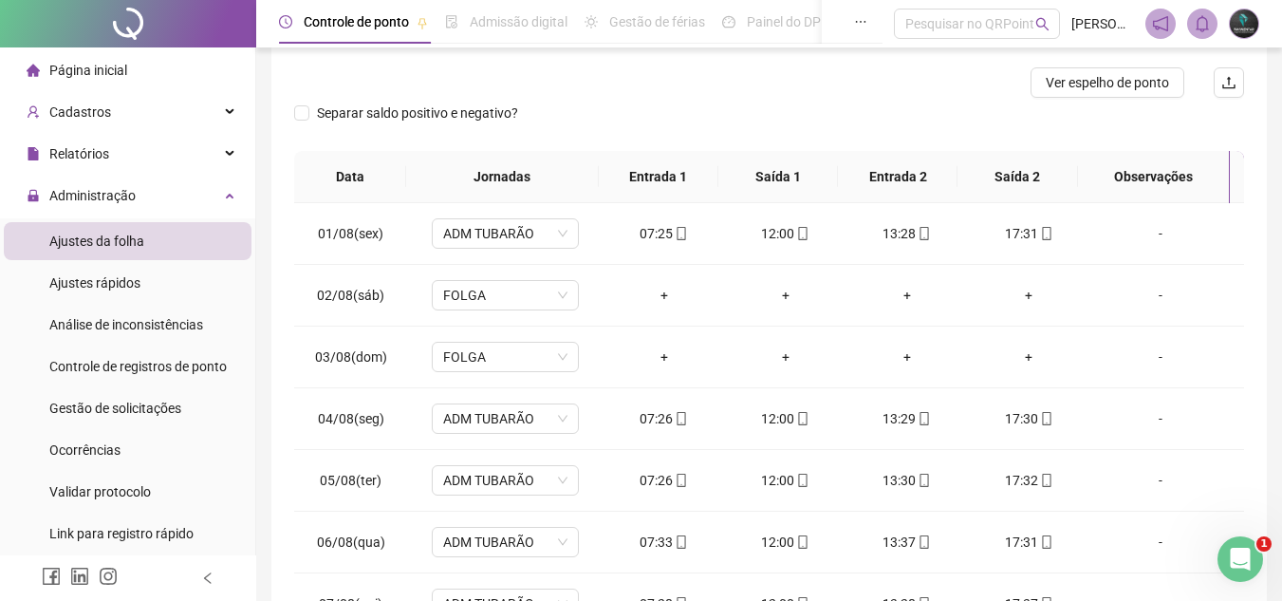
scroll to position [62, 0]
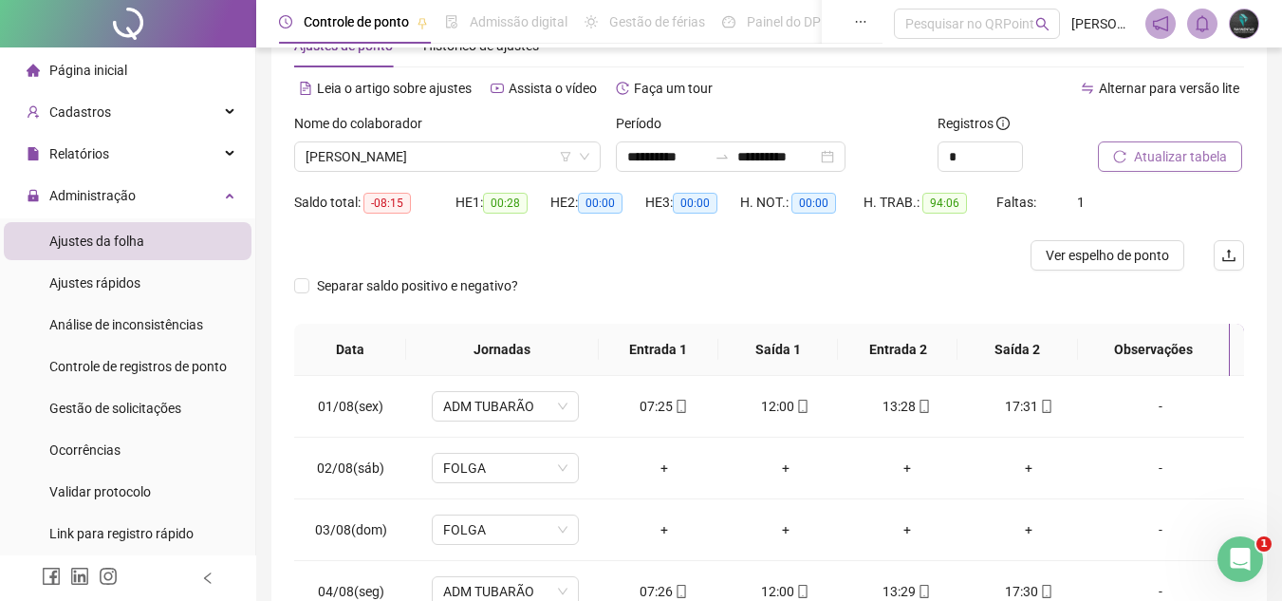
click at [1226, 156] on button "Atualizar tabela" at bounding box center [1170, 156] width 144 height 30
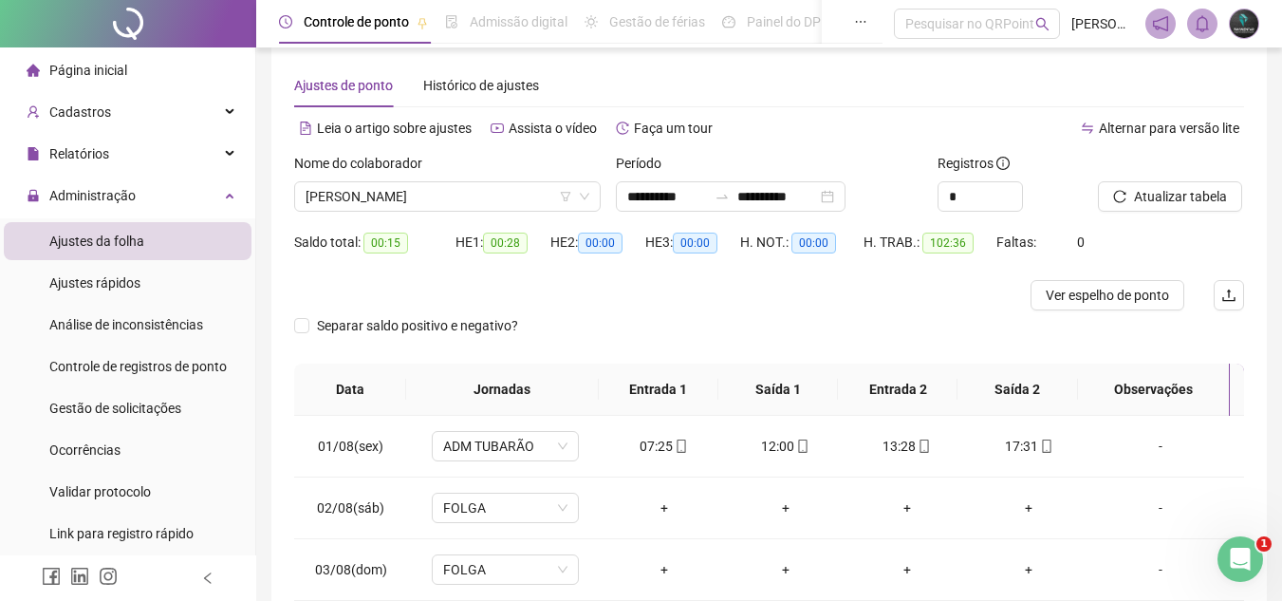
scroll to position [0, 0]
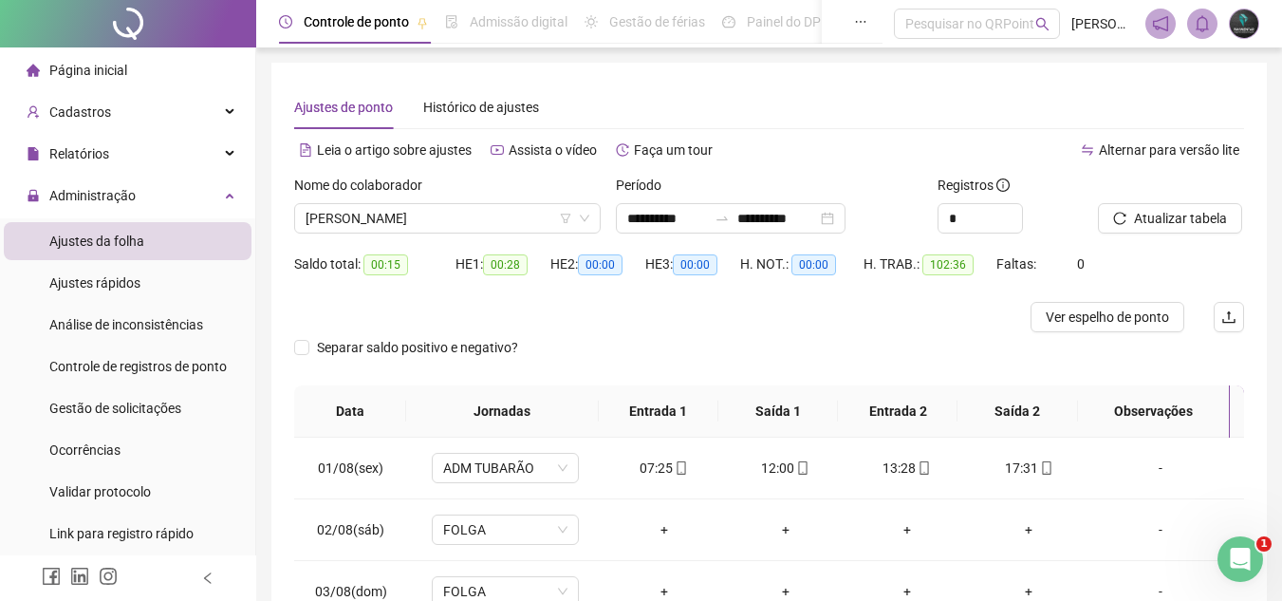
click at [173, 80] on li "Página inicial" at bounding box center [128, 70] width 248 height 38
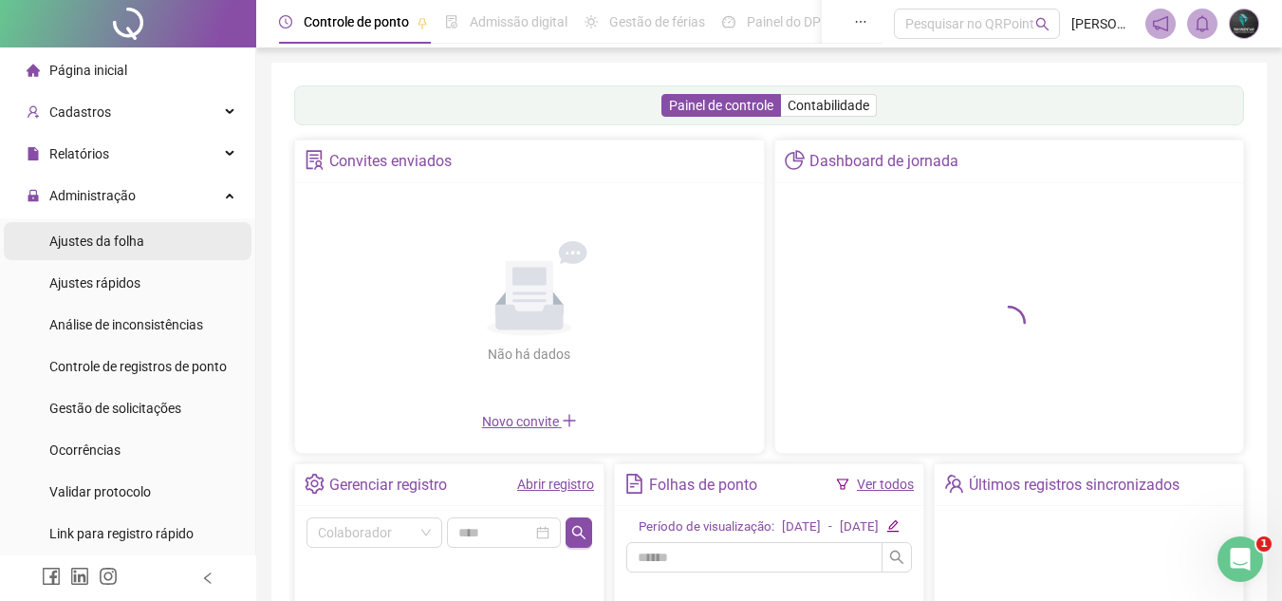
drag, startPoint x: 169, startPoint y: 238, endPoint x: 196, endPoint y: 225, distance: 30.6
click at [169, 238] on li "Ajustes da folha" at bounding box center [128, 241] width 248 height 38
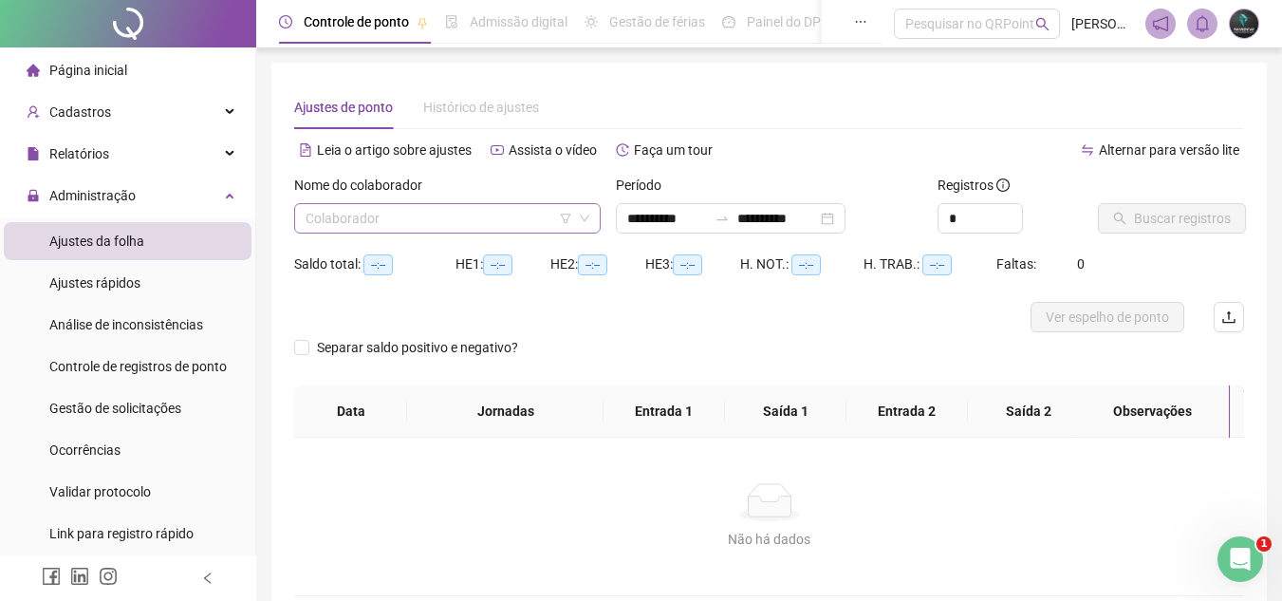
type input "**********"
click at [353, 223] on input "search" at bounding box center [439, 218] width 267 height 28
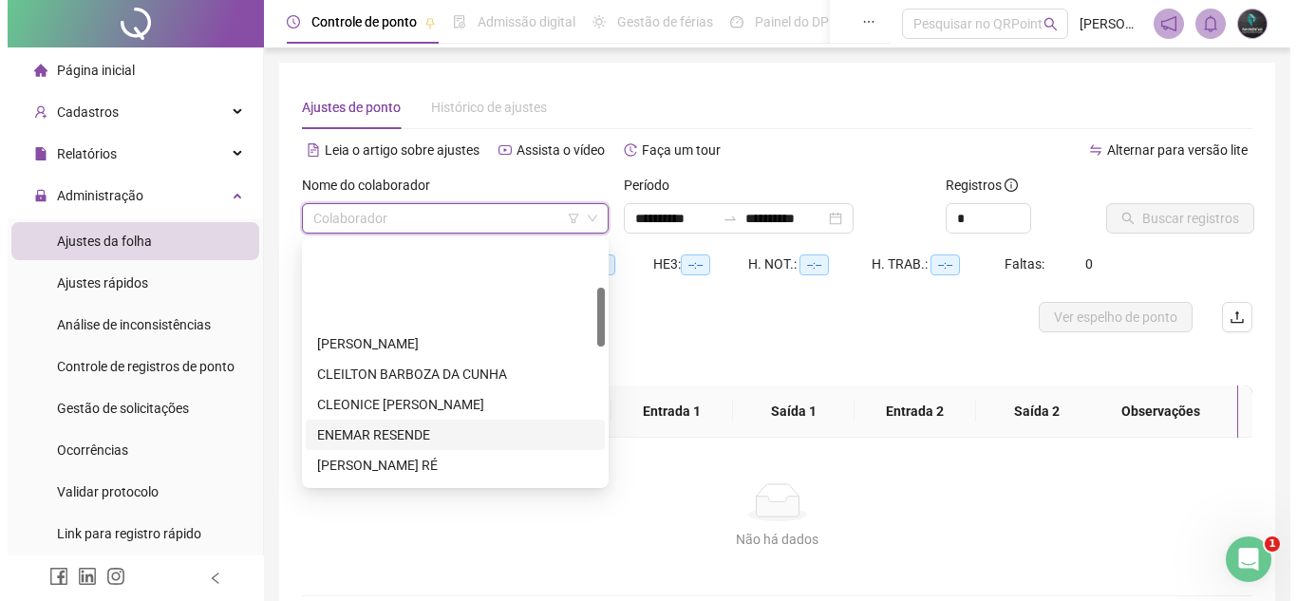
scroll to position [190, 0]
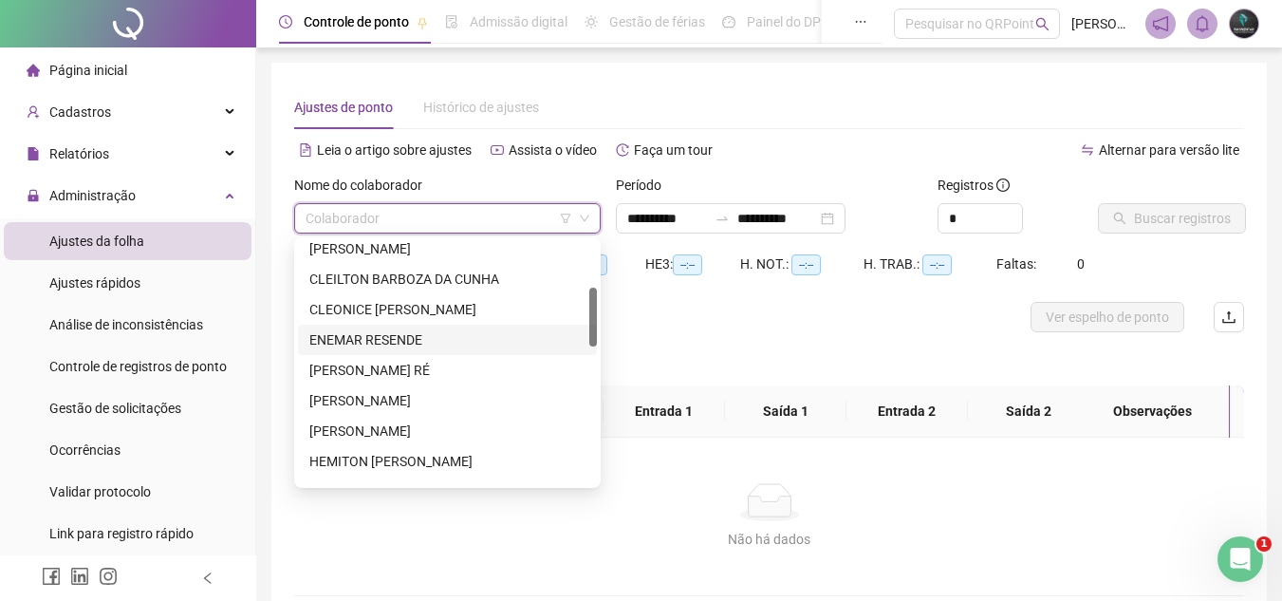
click at [416, 337] on div "ENEMAR RESENDE" at bounding box center [447, 339] width 276 height 21
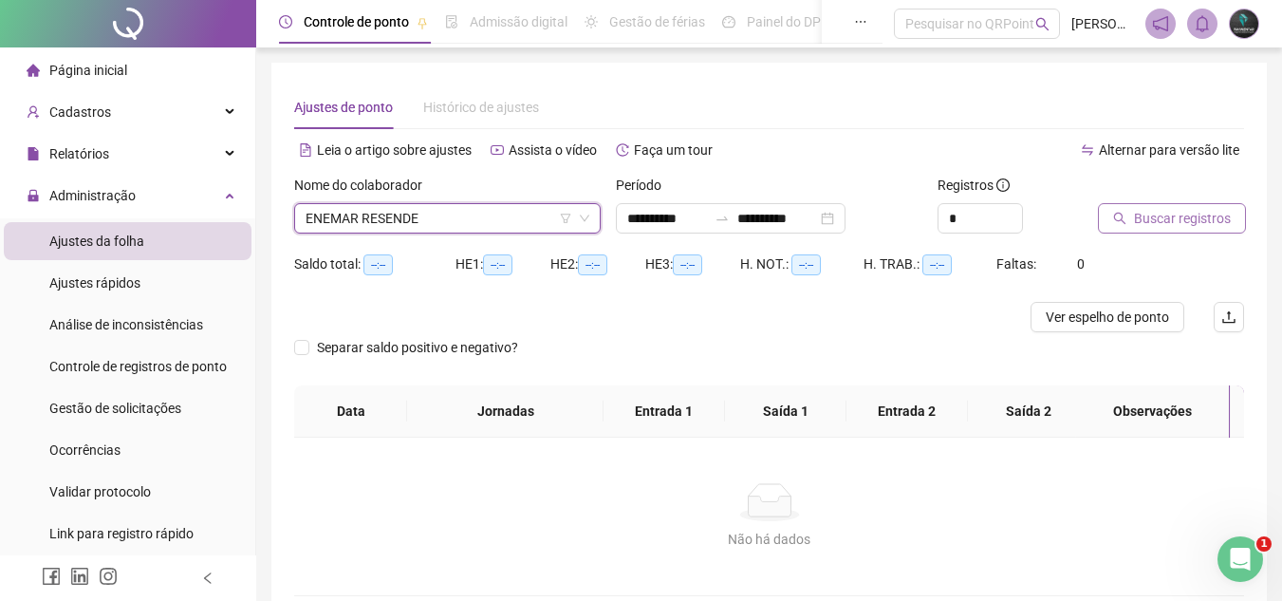
click at [1164, 211] on span "Buscar registros" at bounding box center [1182, 218] width 97 height 21
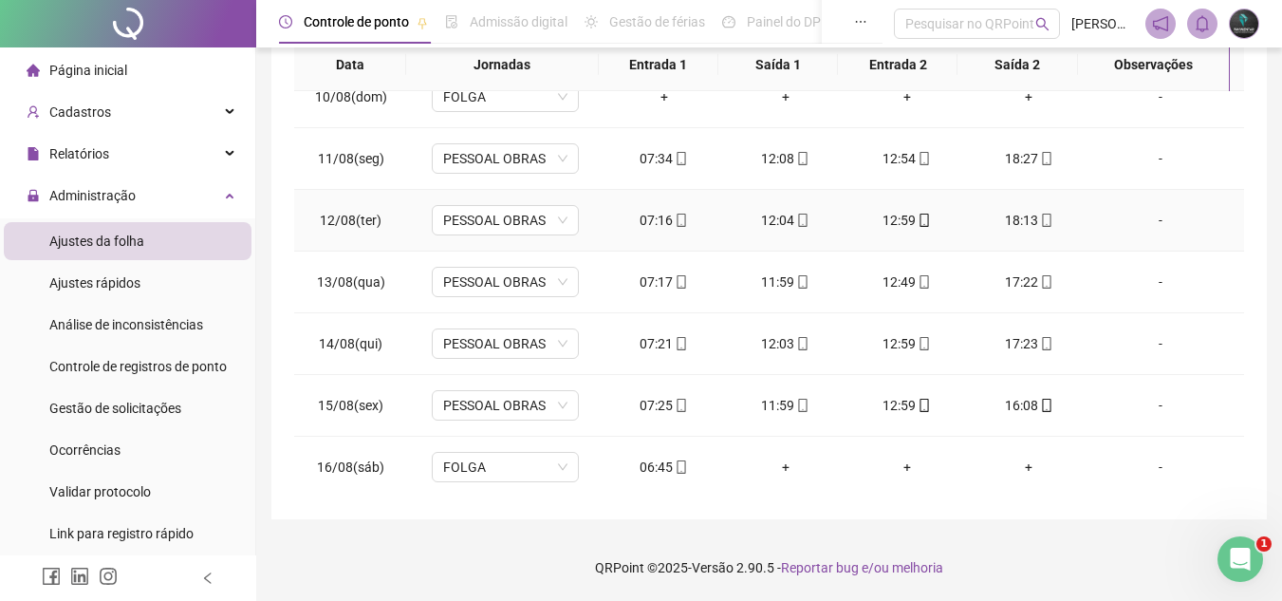
scroll to position [705, 0]
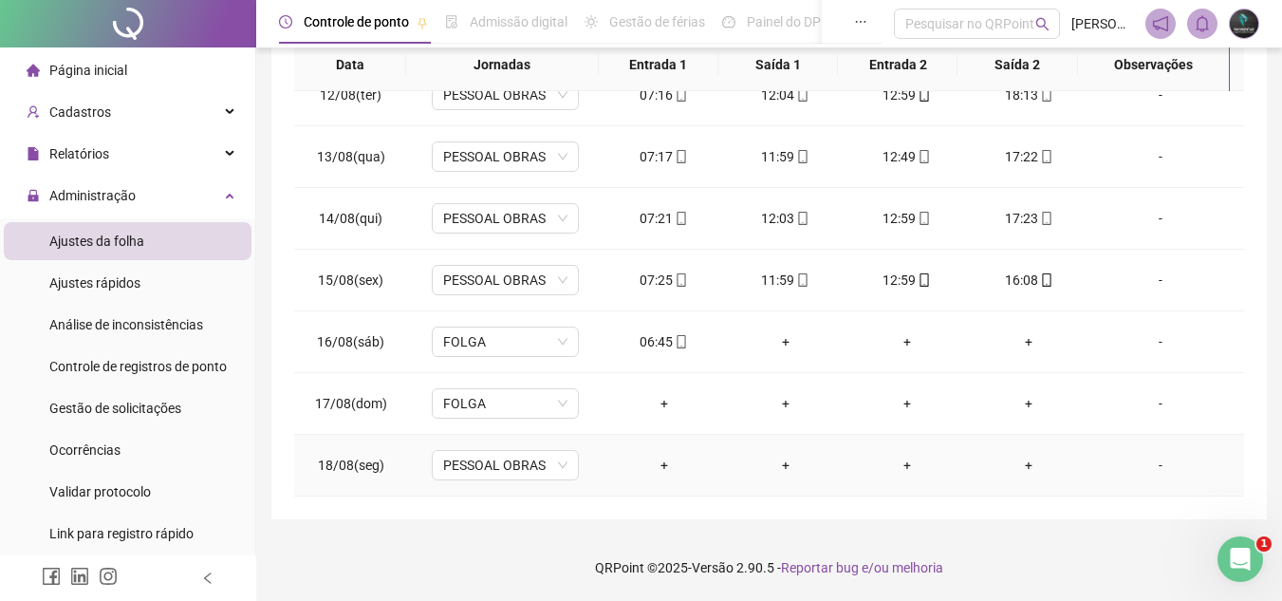
click at [1132, 469] on div "-" at bounding box center [1161, 465] width 112 height 21
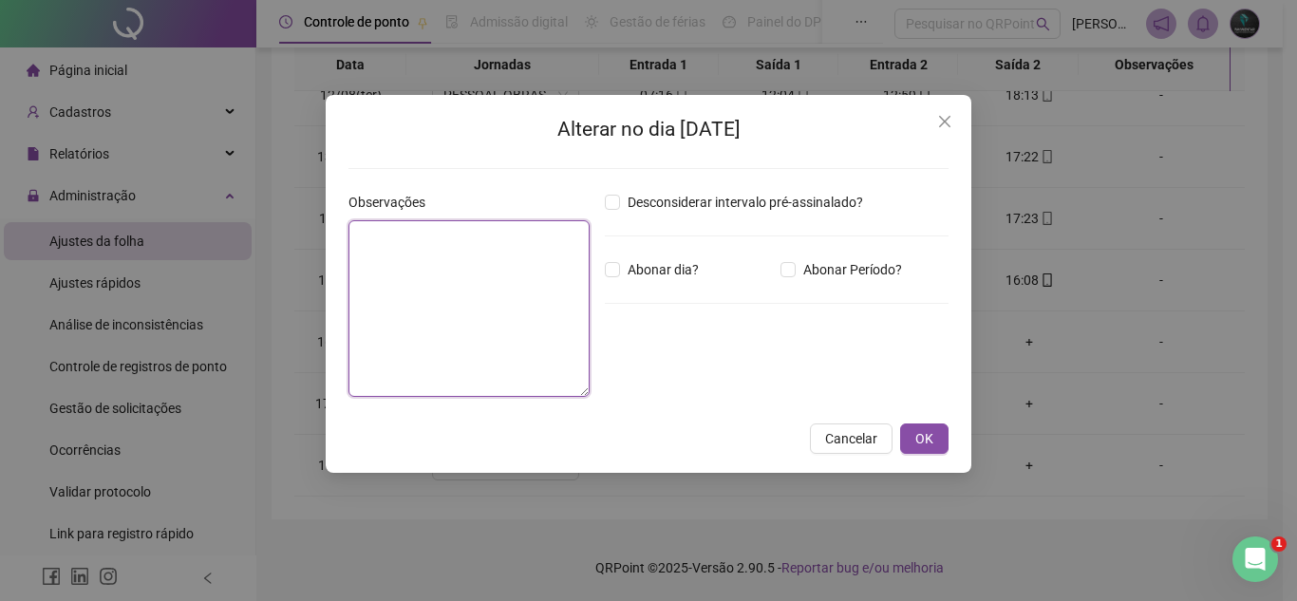
click at [553, 324] on textarea at bounding box center [468, 308] width 241 height 177
type textarea "**********"
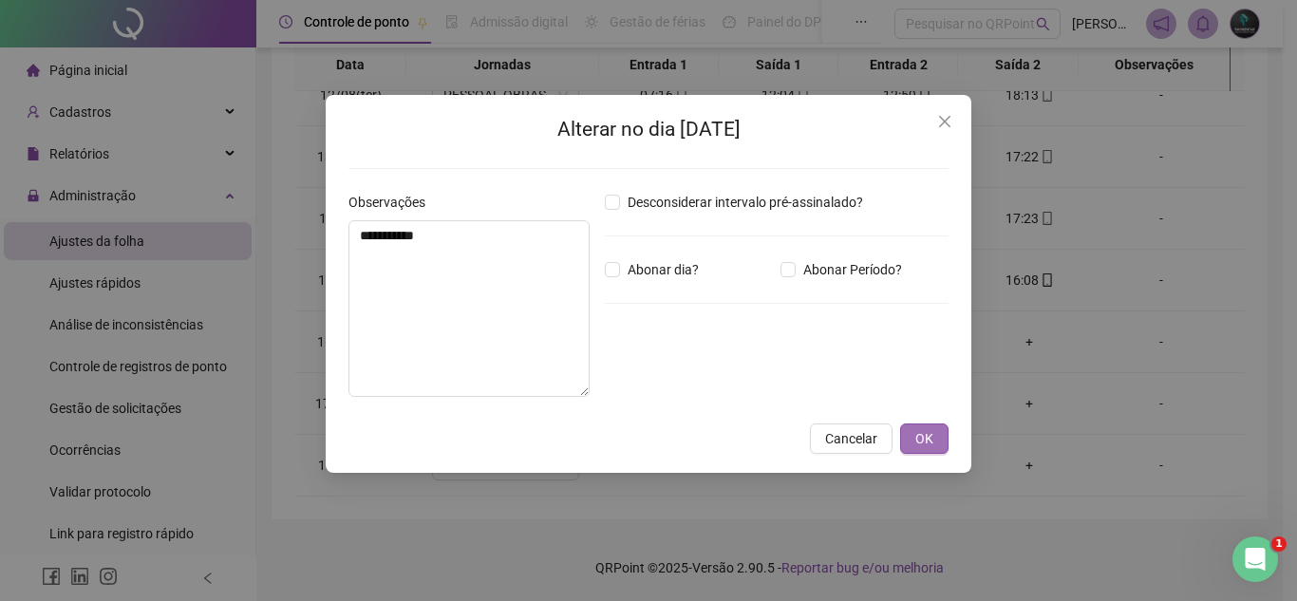
click at [914, 442] on button "OK" at bounding box center [924, 438] width 48 height 30
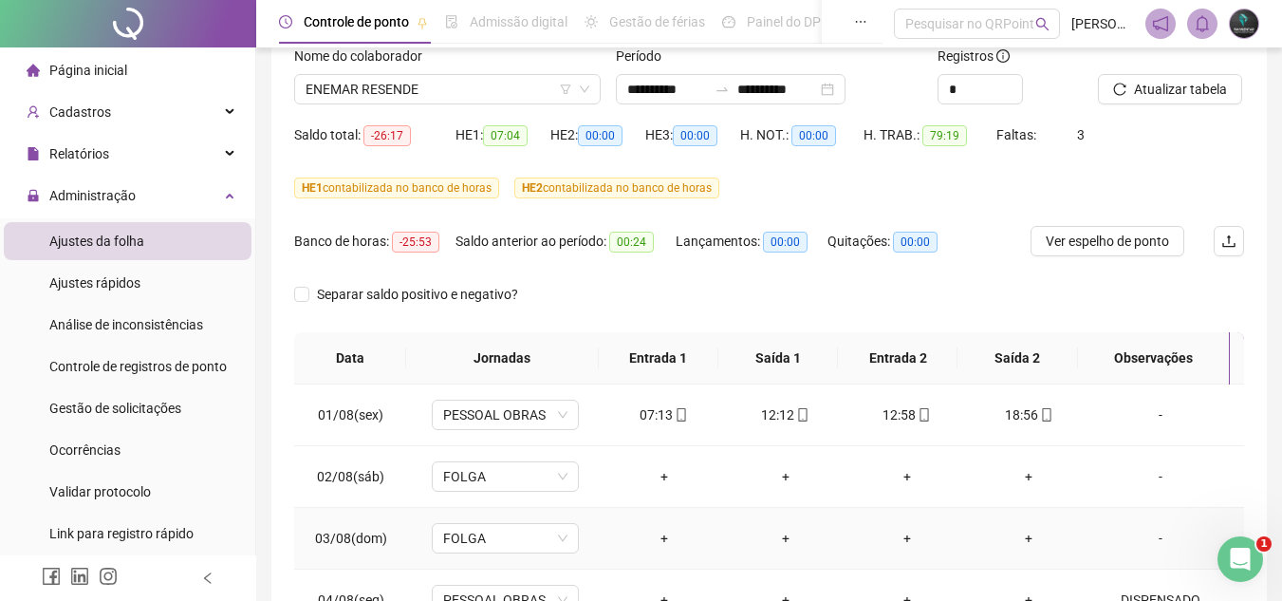
scroll to position [0, 0]
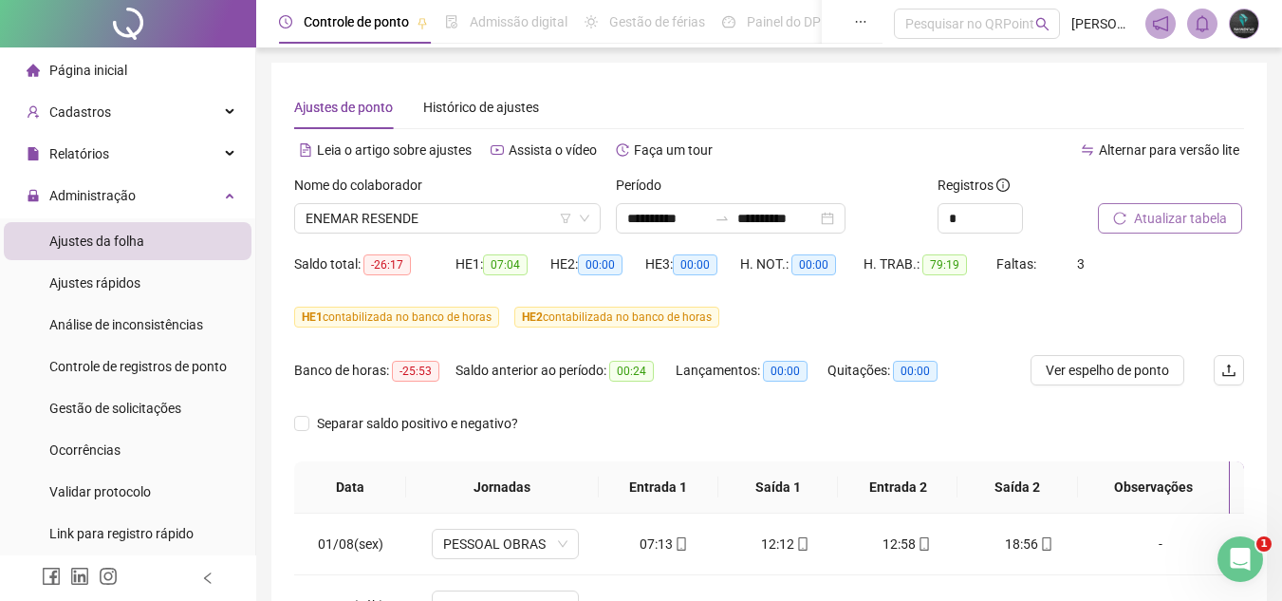
click at [1132, 223] on button "Atualizar tabela" at bounding box center [1170, 218] width 144 height 30
click at [461, 222] on span "ENEMAR RESENDE" at bounding box center [448, 218] width 284 height 28
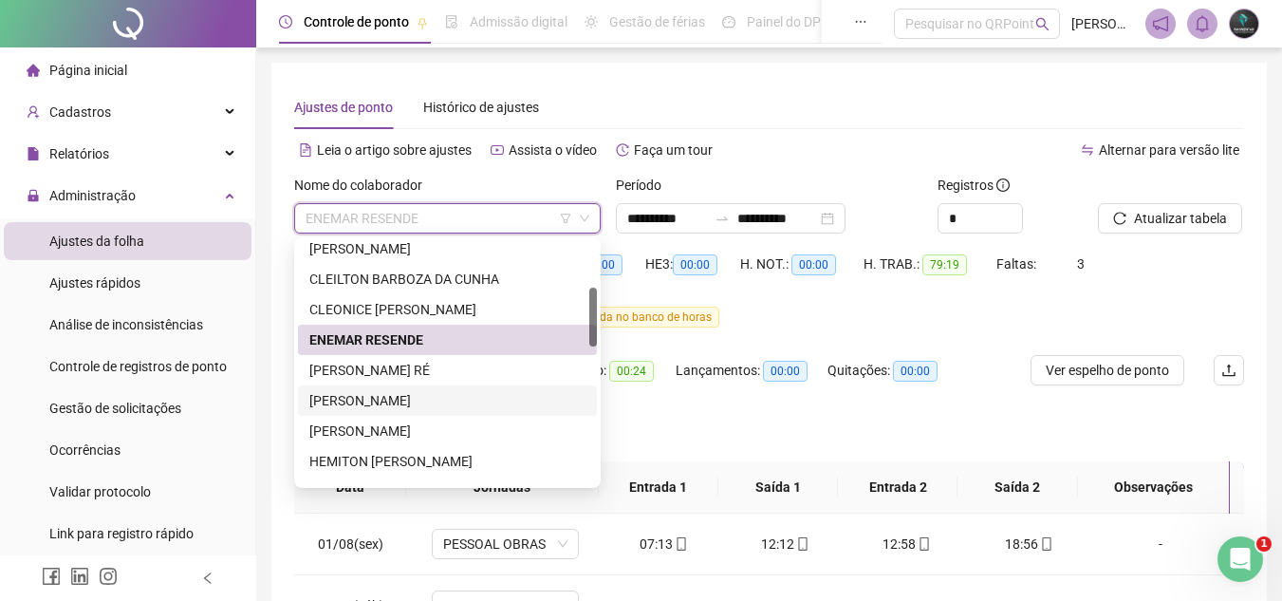
click at [402, 397] on div "[PERSON_NAME]" at bounding box center [447, 400] width 276 height 21
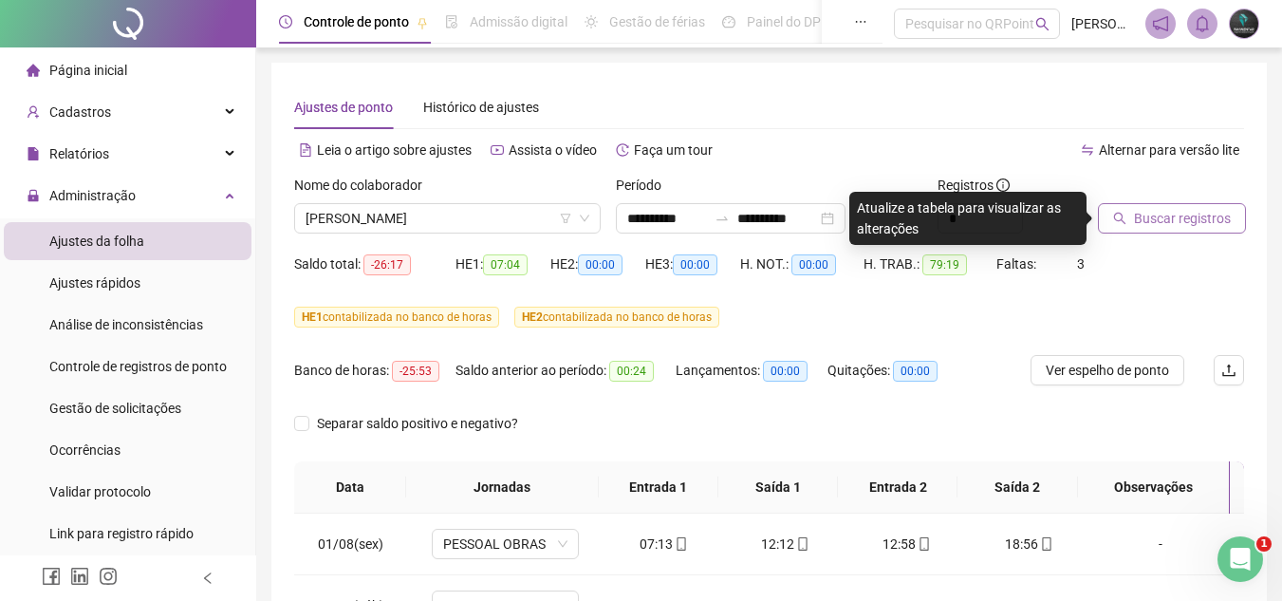
click at [1151, 218] on span "Buscar registros" at bounding box center [1182, 218] width 97 height 21
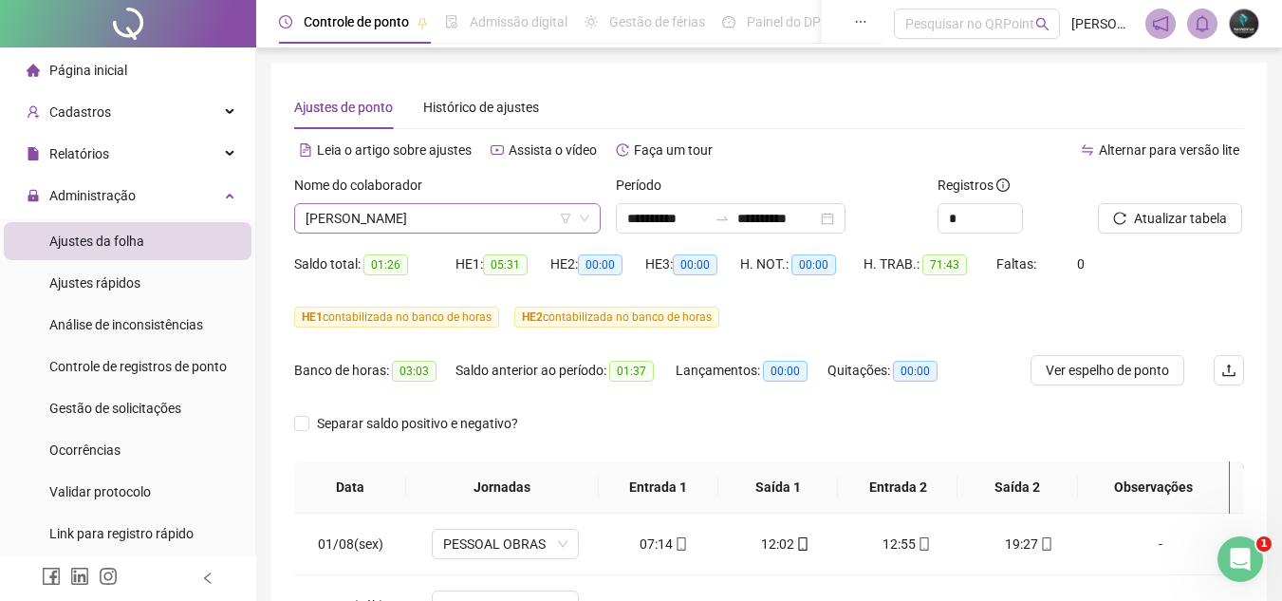
click at [428, 212] on span "[PERSON_NAME]" at bounding box center [448, 218] width 284 height 28
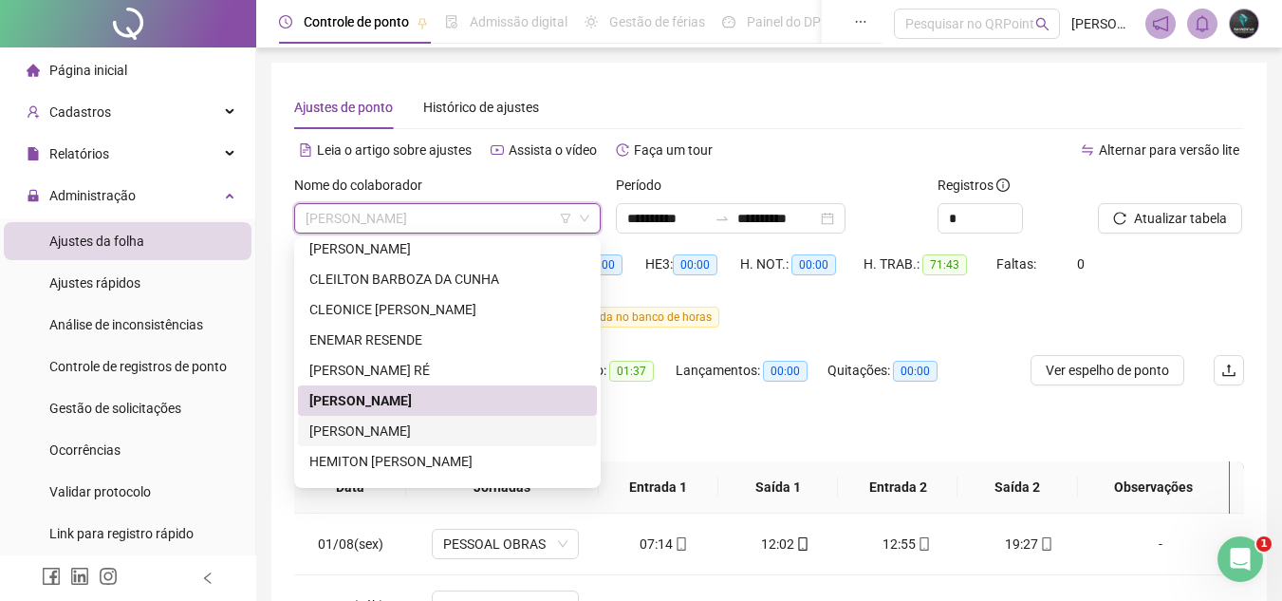
click at [535, 432] on div "[PERSON_NAME]" at bounding box center [447, 431] width 276 height 21
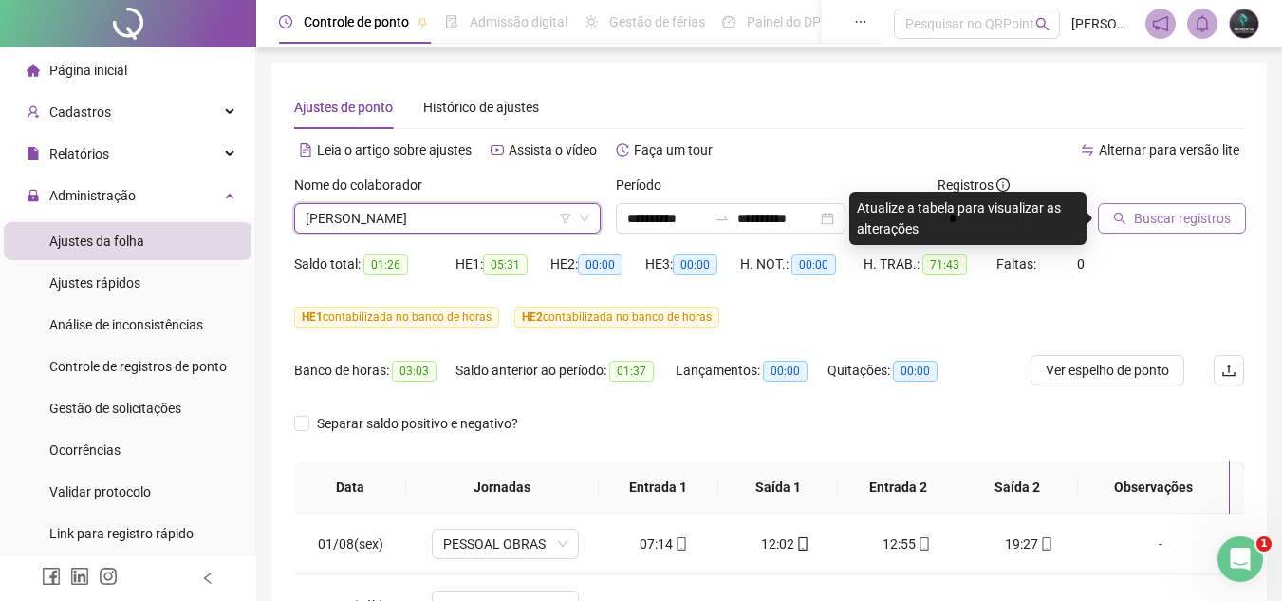
click at [1202, 230] on button "Buscar registros" at bounding box center [1172, 218] width 148 height 30
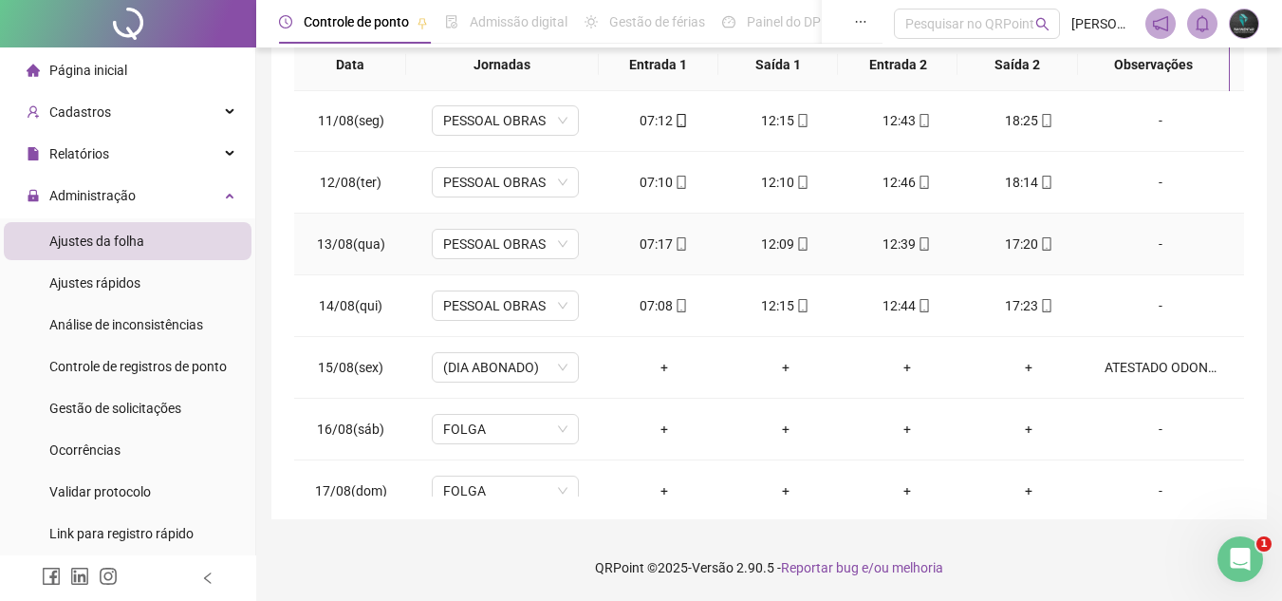
scroll to position [705, 0]
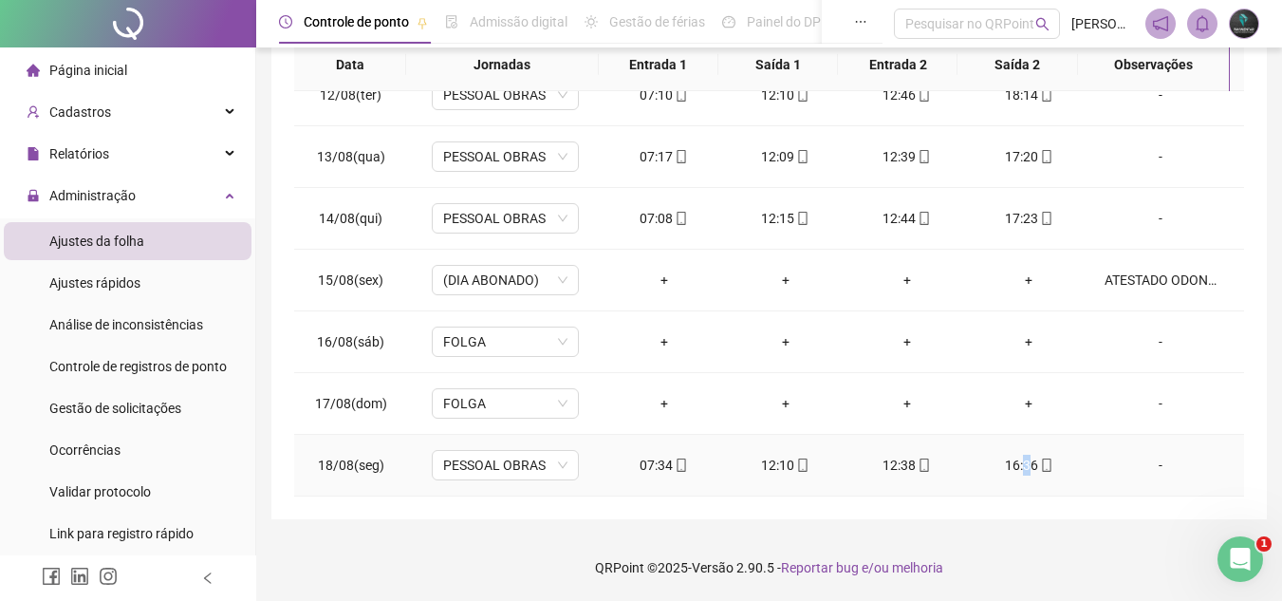
click at [1016, 453] on td "16:36" at bounding box center [1029, 466] width 122 height 62
click at [1040, 461] on icon "mobile" at bounding box center [1046, 464] width 13 height 13
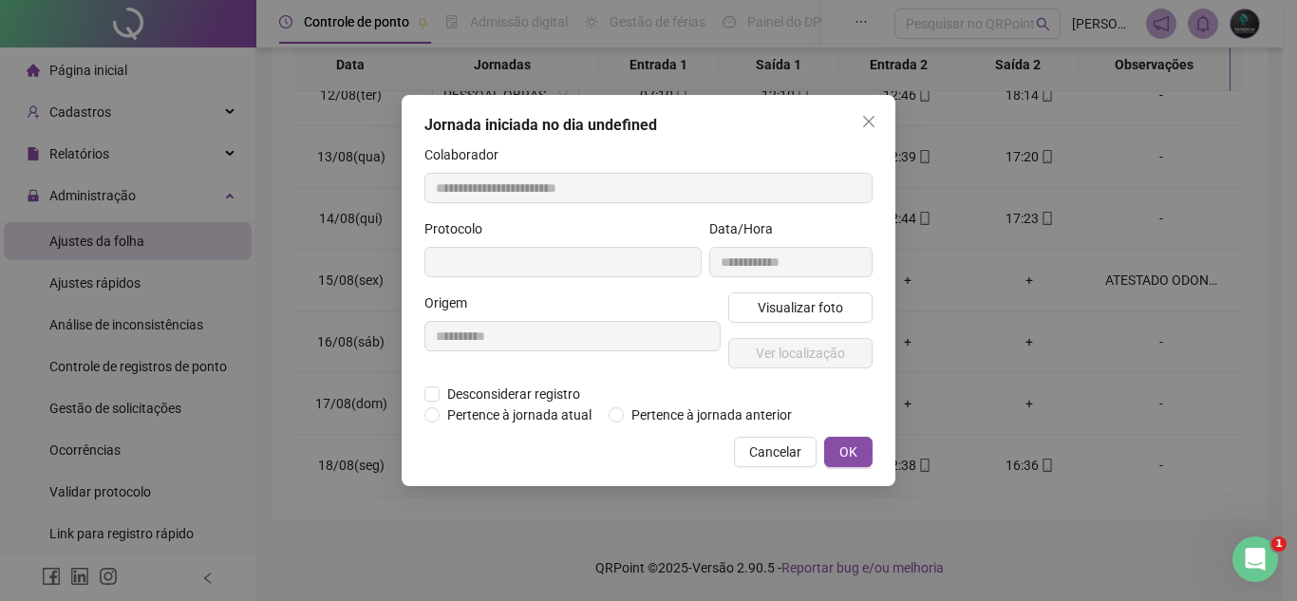
type input "**********"
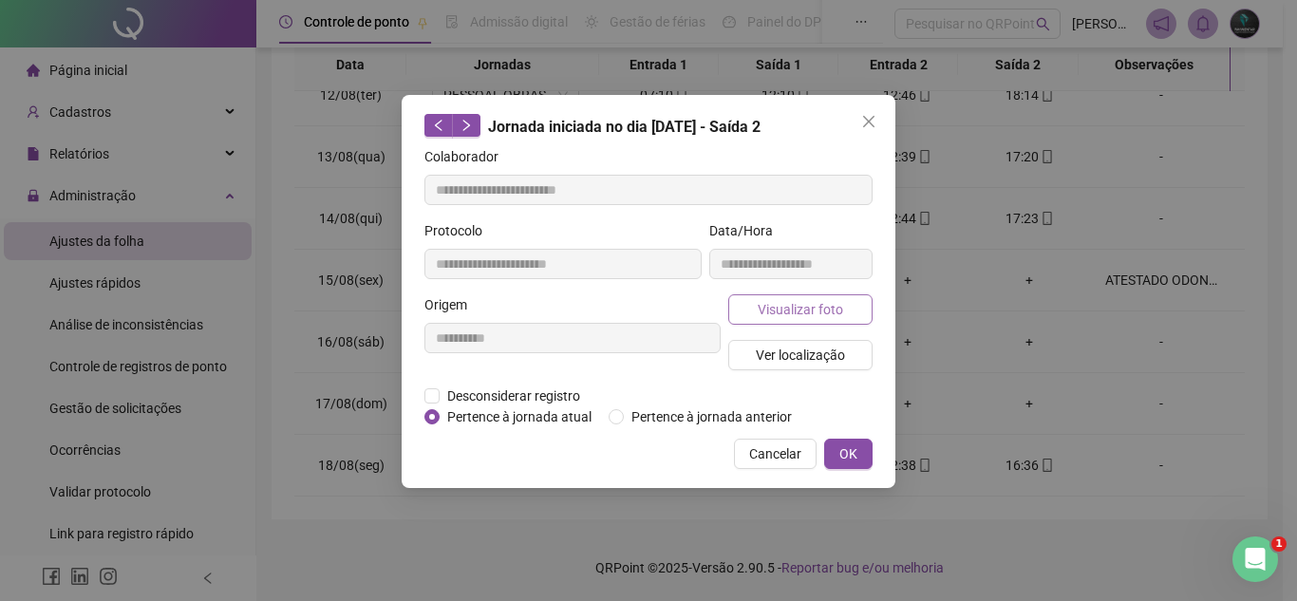
click at [806, 312] on span "Visualizar foto" at bounding box center [799, 309] width 85 height 21
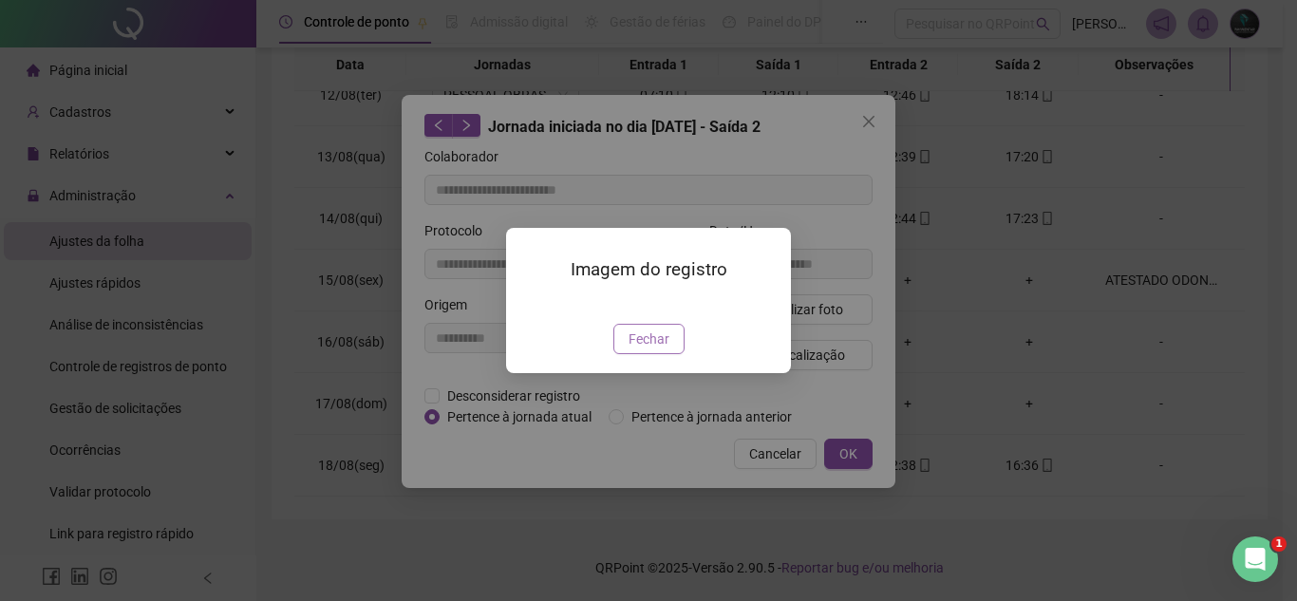
click at [655, 349] on span "Fechar" at bounding box center [648, 338] width 41 height 21
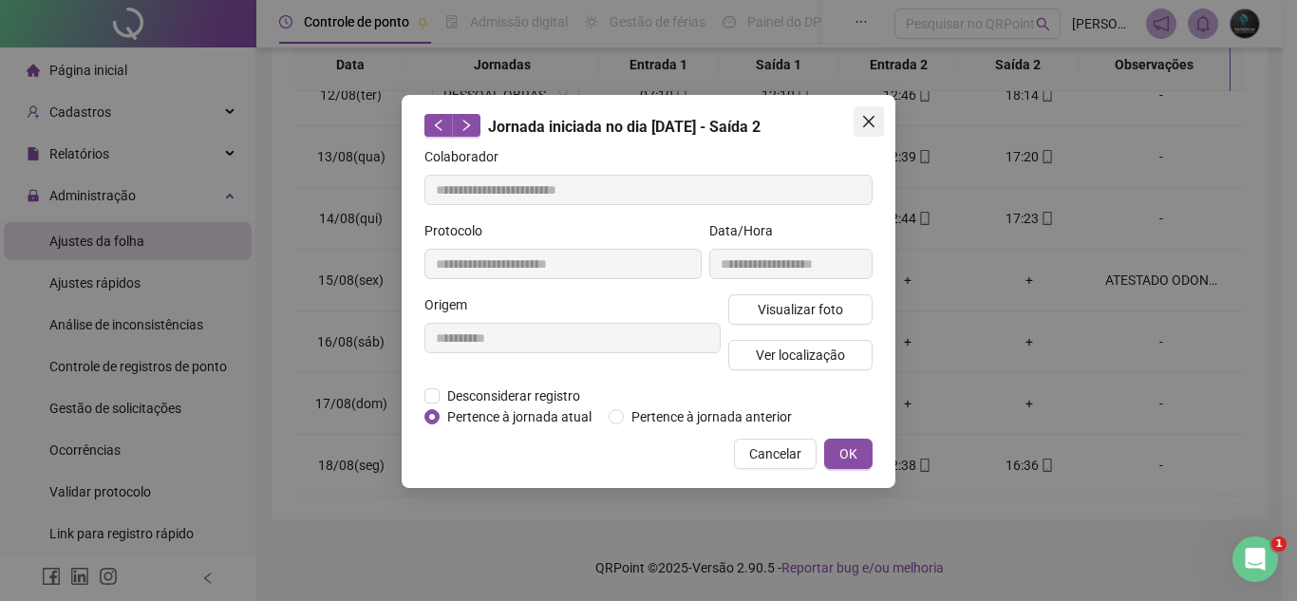
click at [873, 112] on button "Close" at bounding box center [868, 121] width 30 height 30
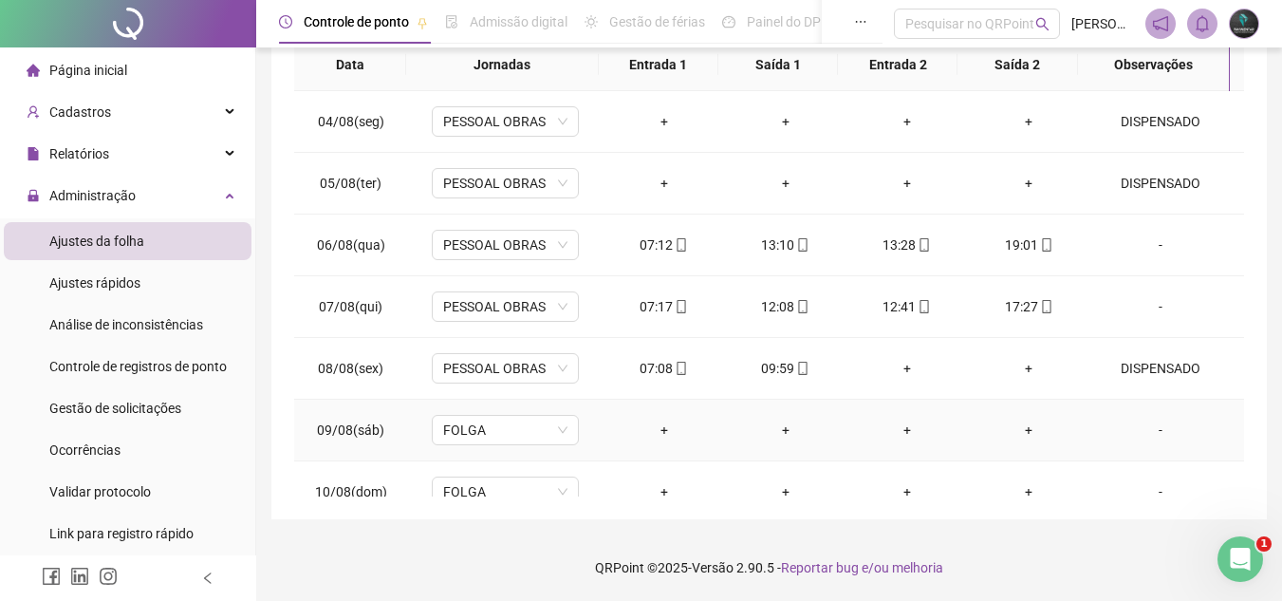
scroll to position [190, 0]
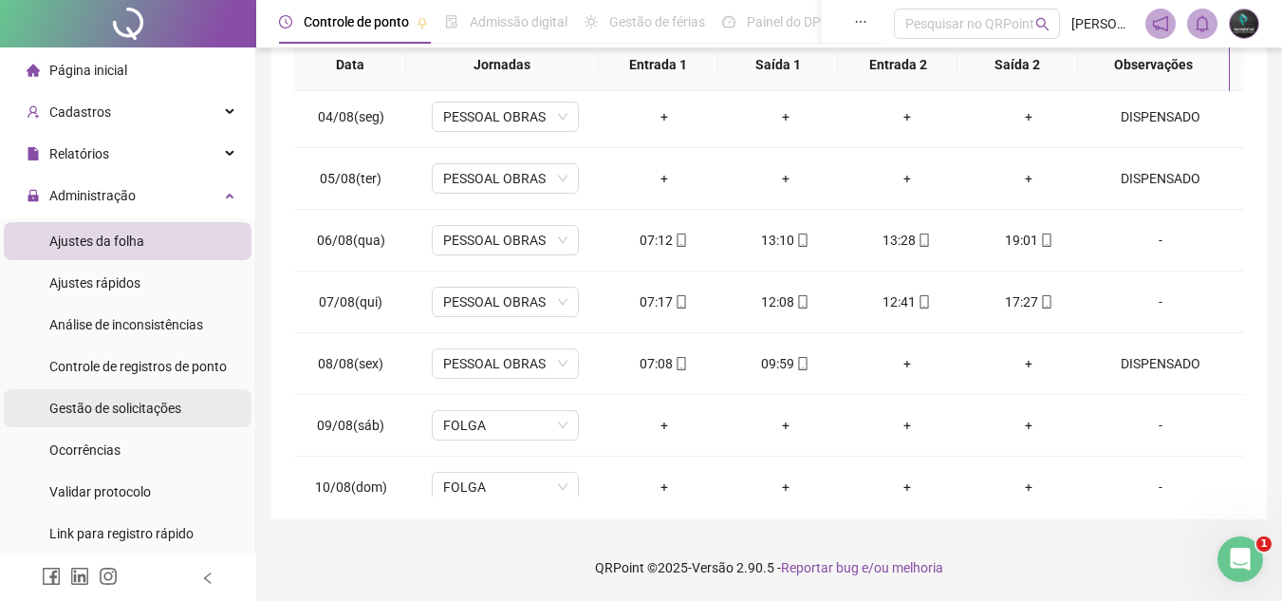
click at [132, 410] on span "Gestão de solicitações" at bounding box center [115, 408] width 132 height 15
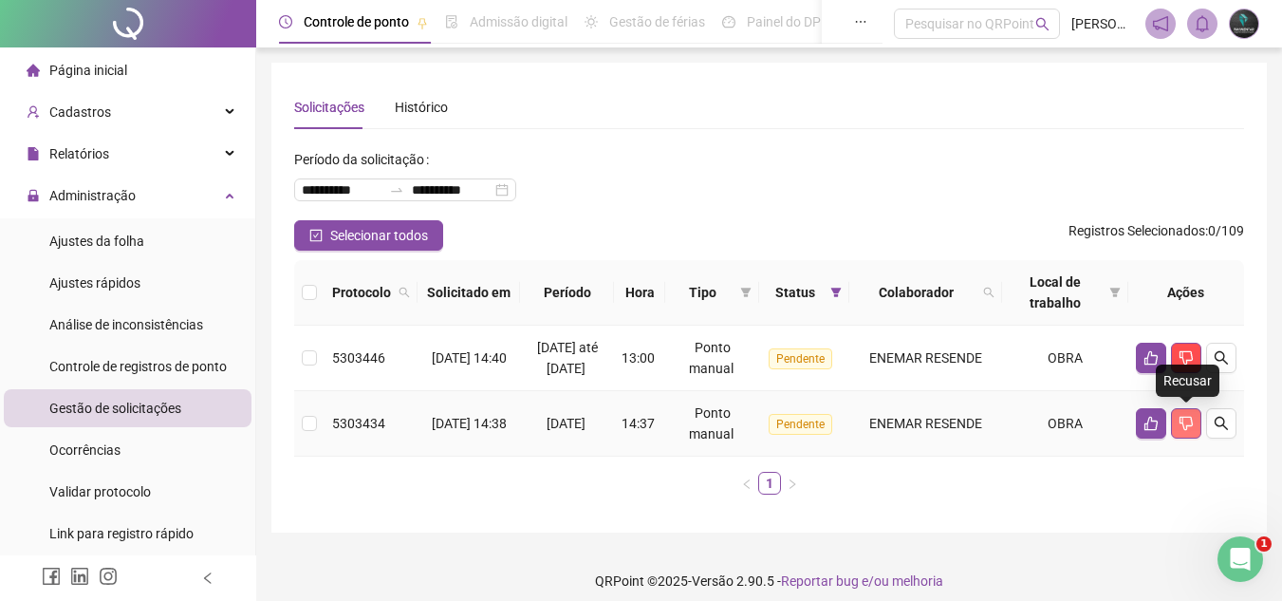
click at [1191, 433] on button "button" at bounding box center [1186, 423] width 30 height 30
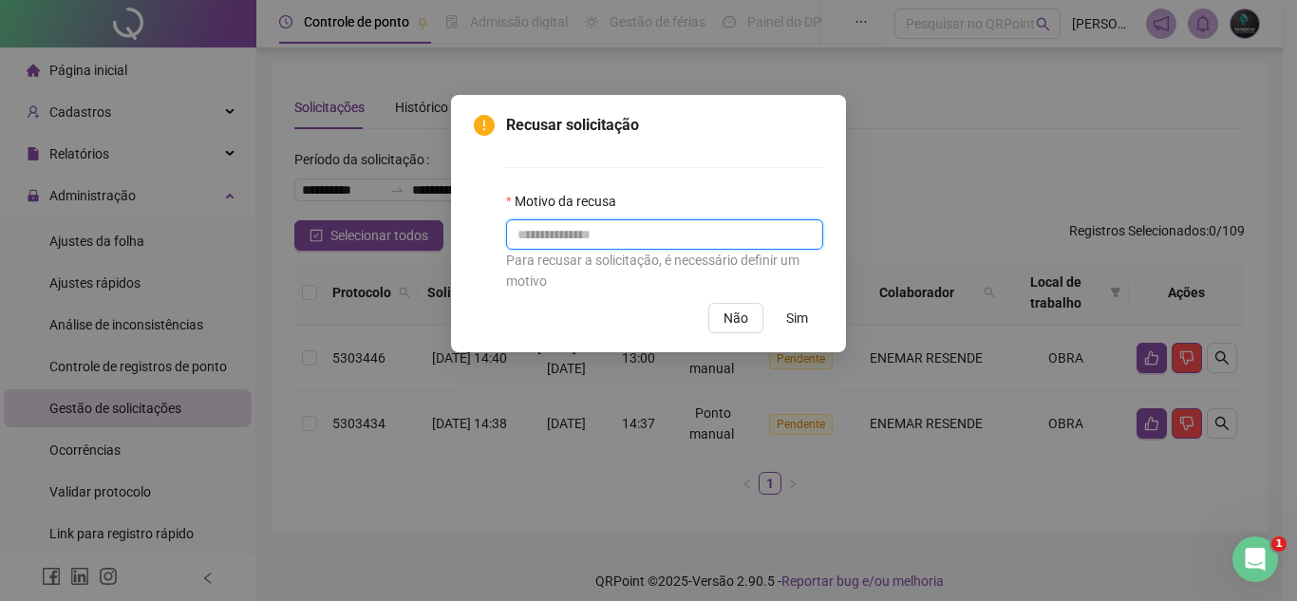
click at [721, 231] on input "text" at bounding box center [664, 234] width 317 height 30
click at [795, 323] on span "Sim" at bounding box center [797, 318] width 22 height 21
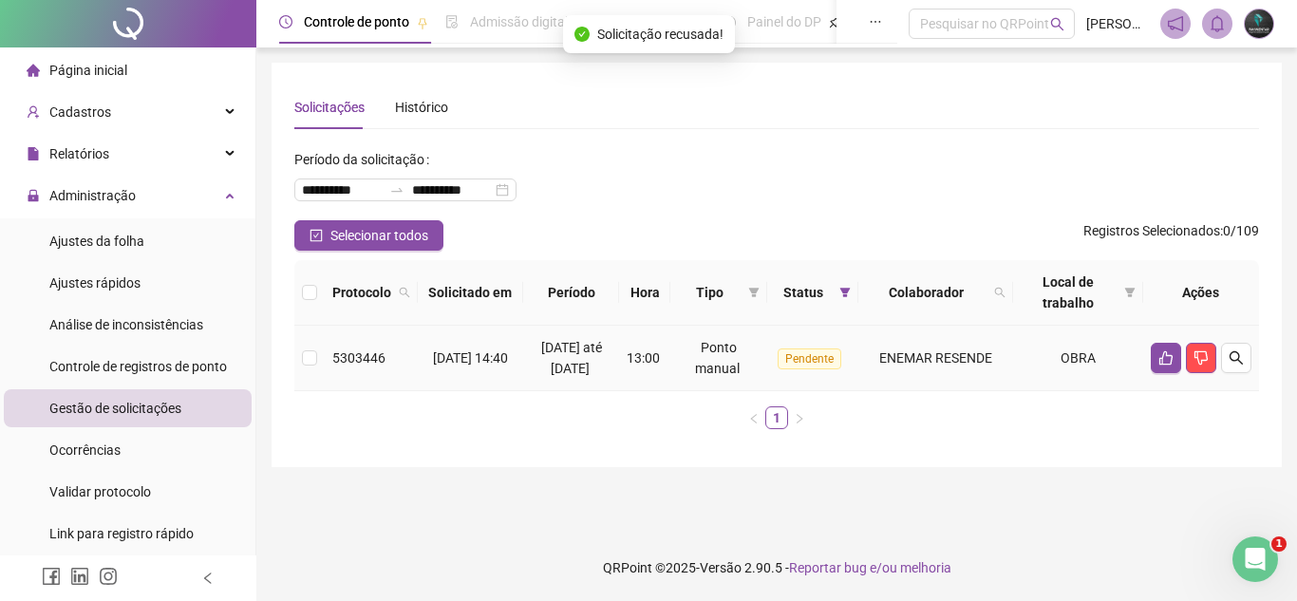
click at [645, 370] on td "13:00" at bounding box center [644, 358] width 51 height 65
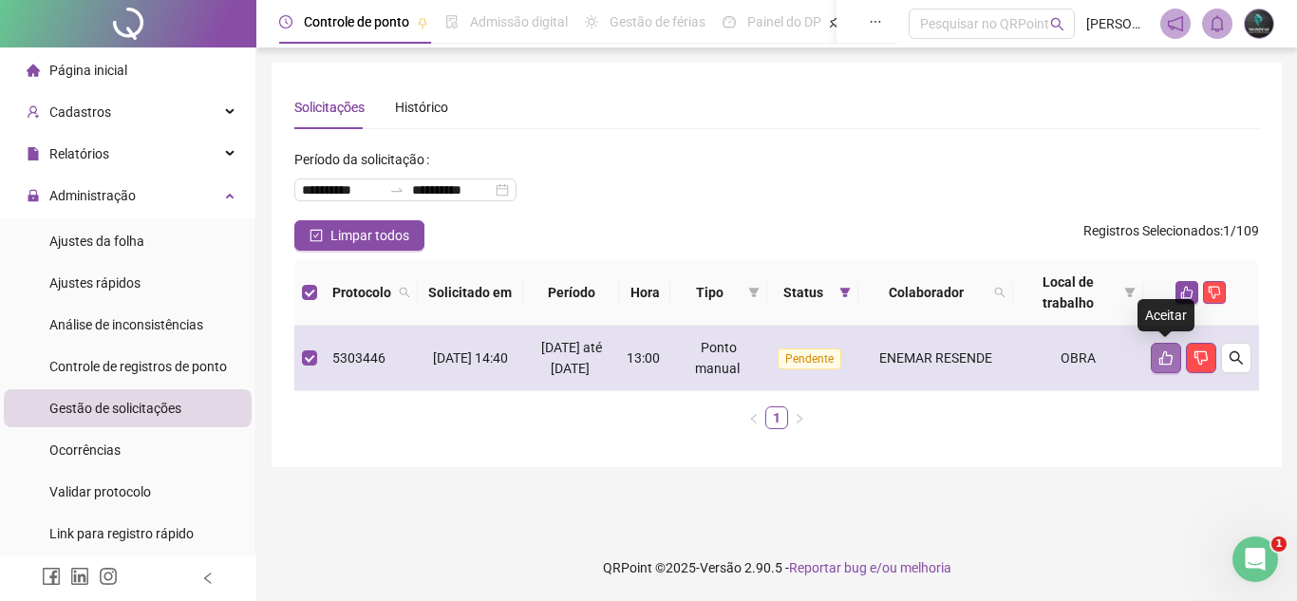
click at [1158, 358] on icon "like" at bounding box center [1165, 357] width 15 height 15
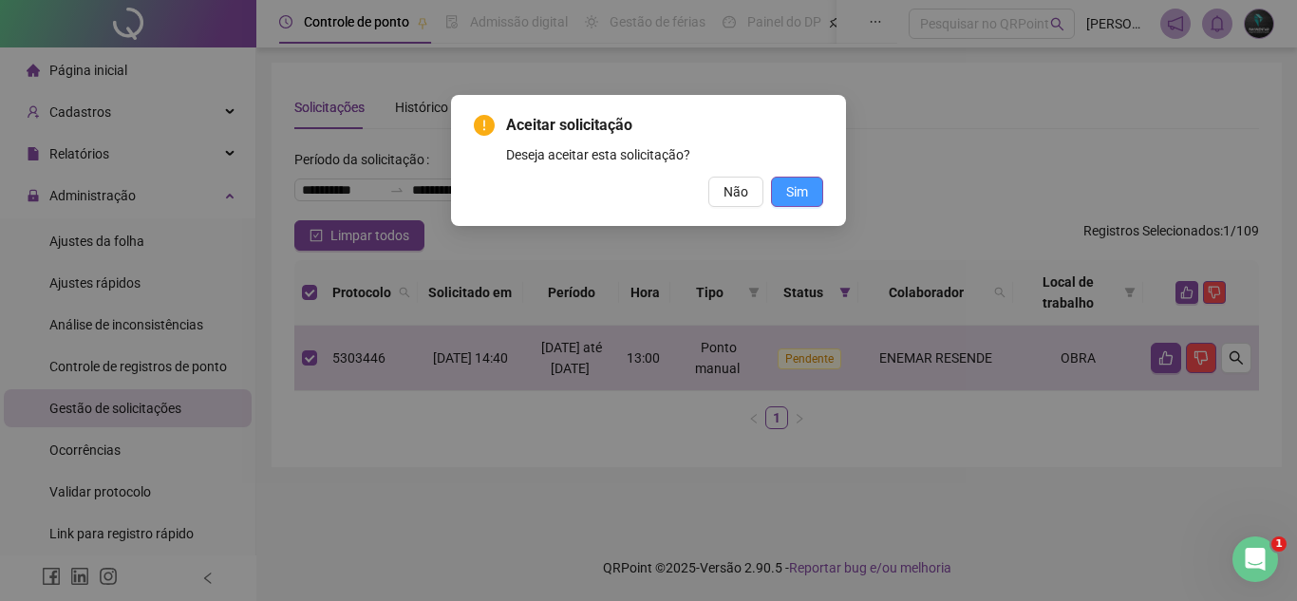
click at [793, 200] on span "Sim" at bounding box center [797, 191] width 22 height 21
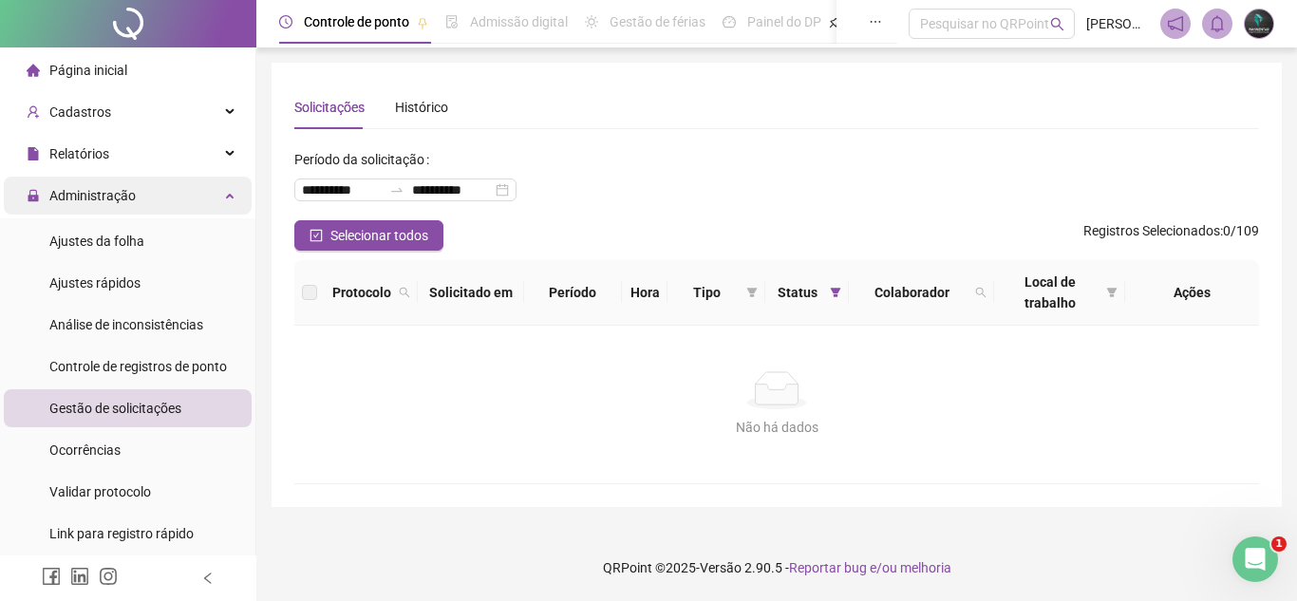
click at [199, 195] on div "Administração" at bounding box center [128, 196] width 248 height 38
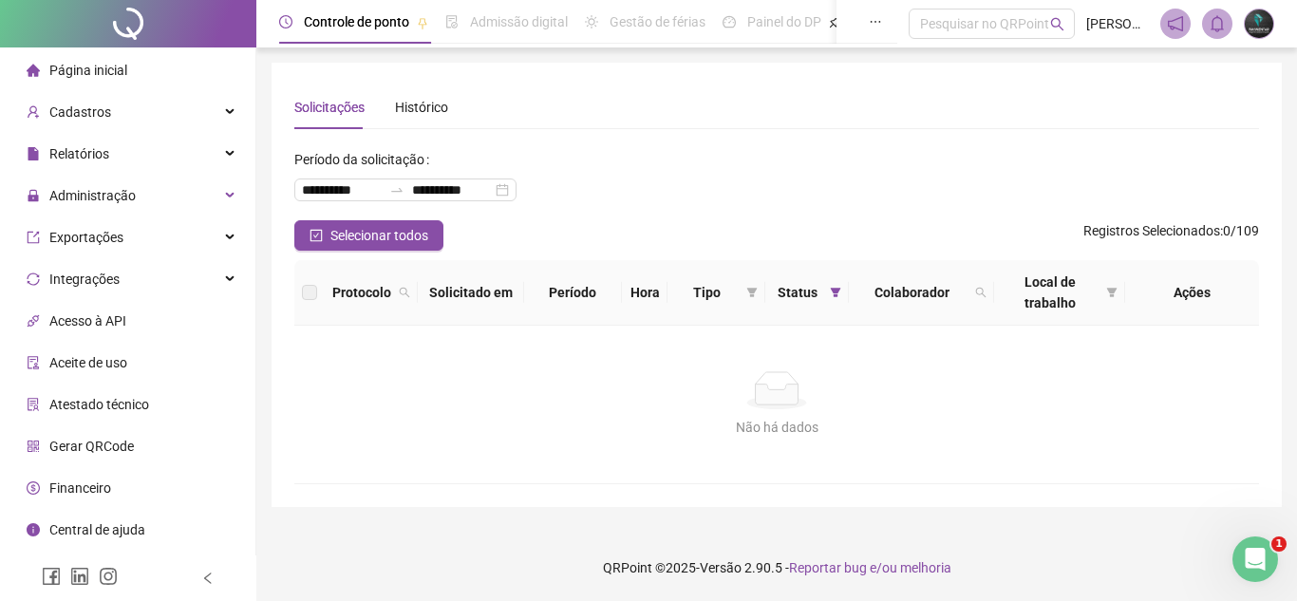
click at [148, 63] on li "Página inicial" at bounding box center [128, 70] width 248 height 38
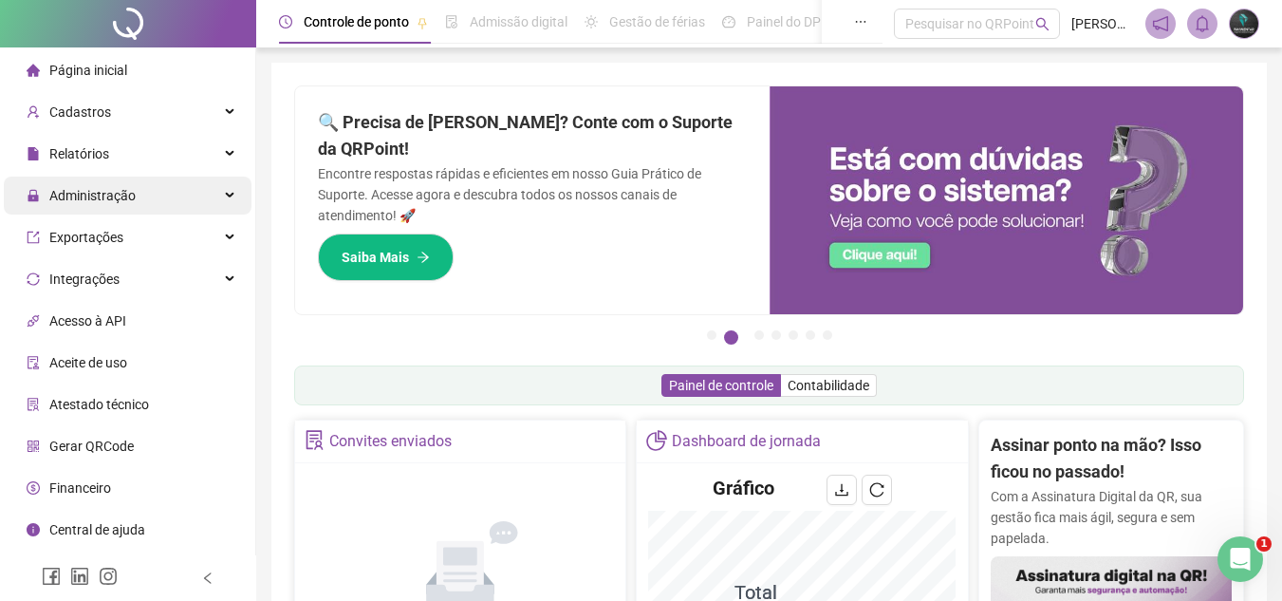
click at [173, 184] on div "Administração" at bounding box center [128, 196] width 248 height 38
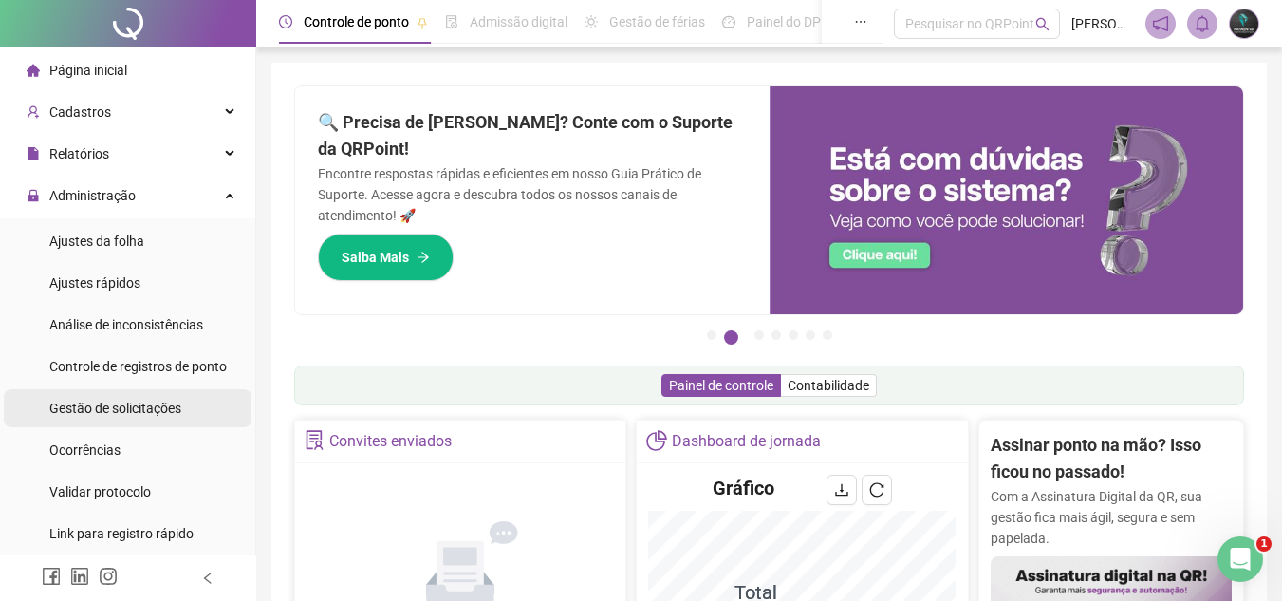
click at [166, 403] on span "Gestão de solicitações" at bounding box center [115, 408] width 132 height 15
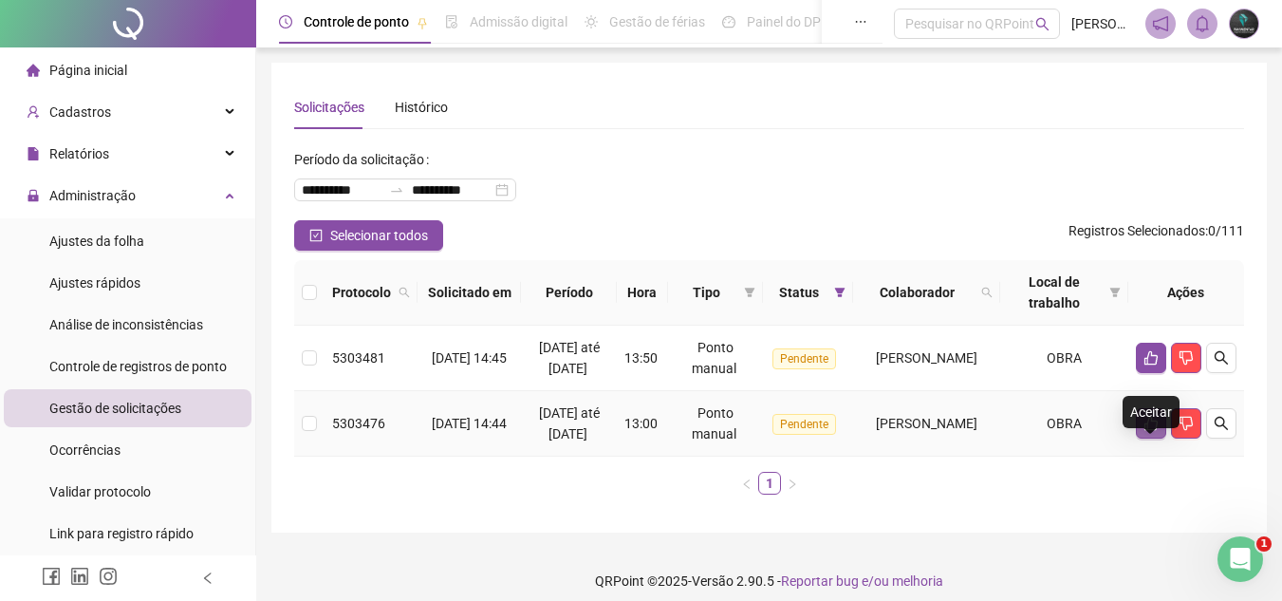
click at [1140, 439] on button "button" at bounding box center [1151, 423] width 30 height 30
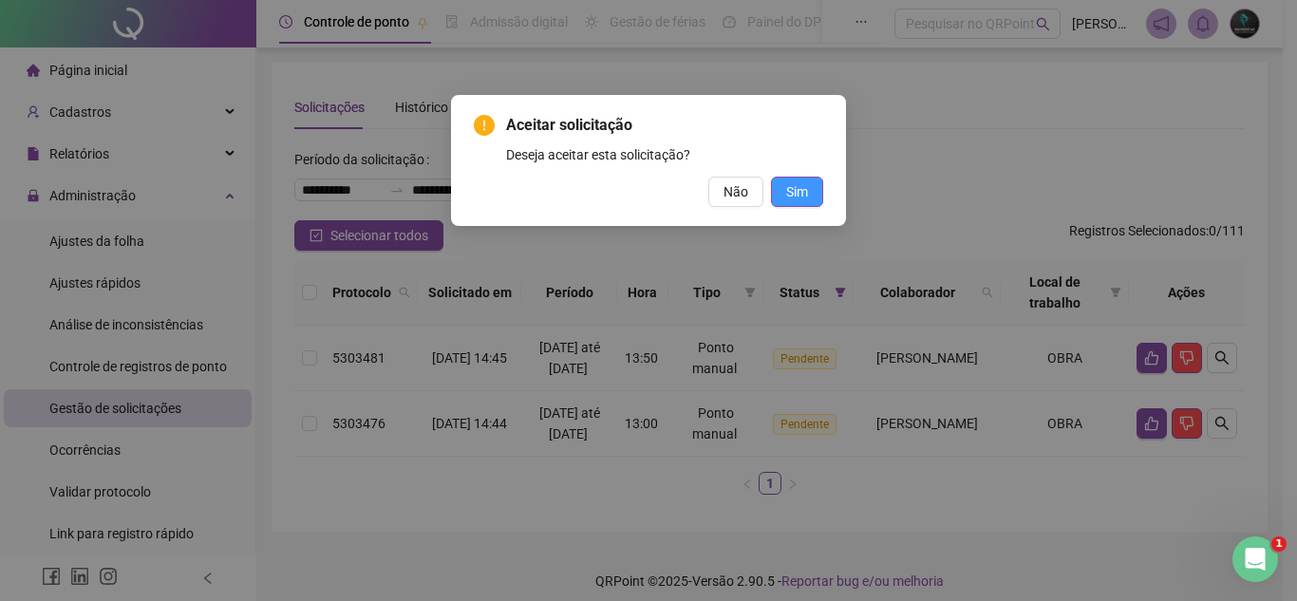
click at [795, 190] on span "Sim" at bounding box center [797, 191] width 22 height 21
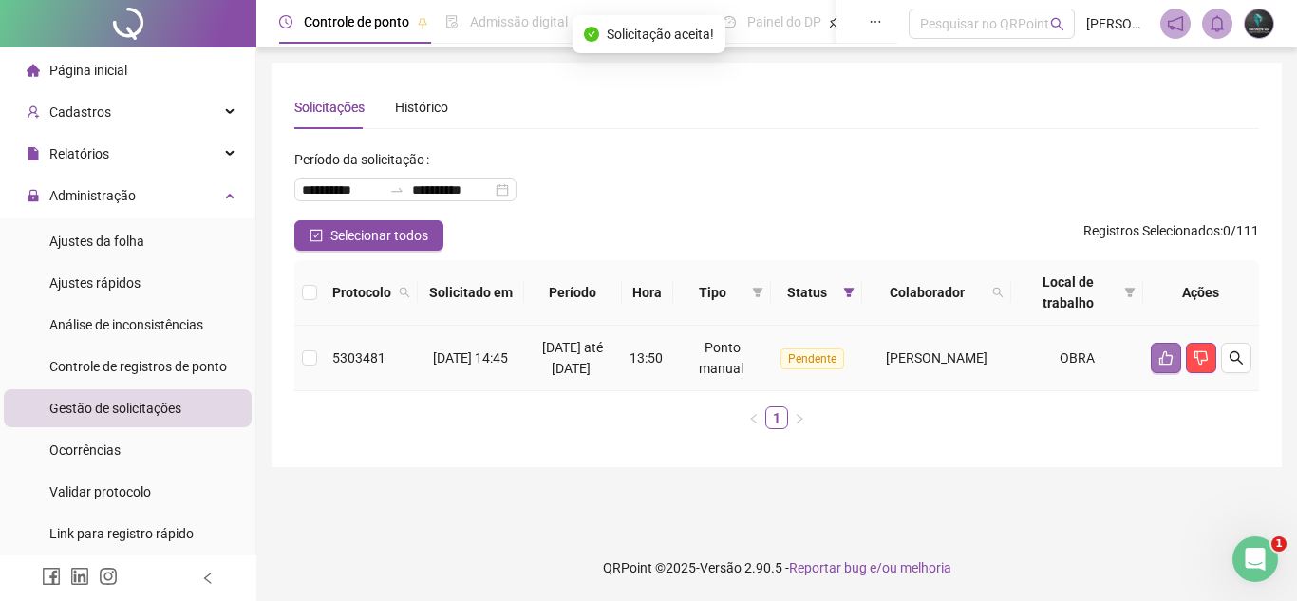
click at [1158, 365] on icon "like" at bounding box center [1165, 357] width 15 height 15
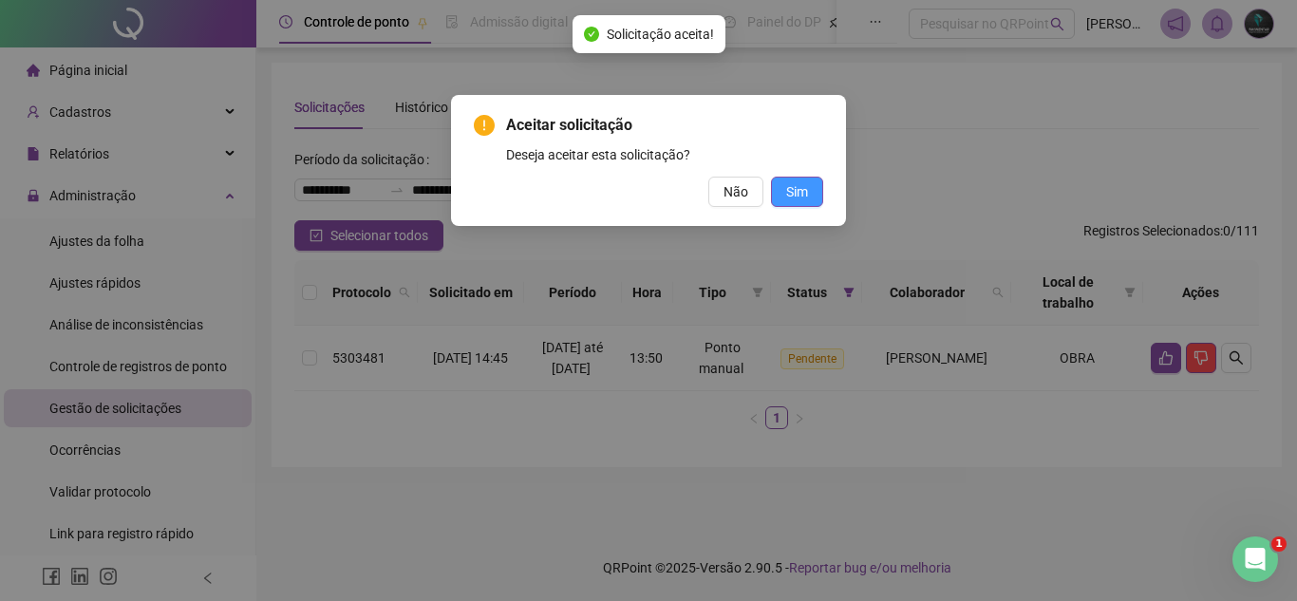
click at [795, 204] on button "Sim" at bounding box center [797, 192] width 52 height 30
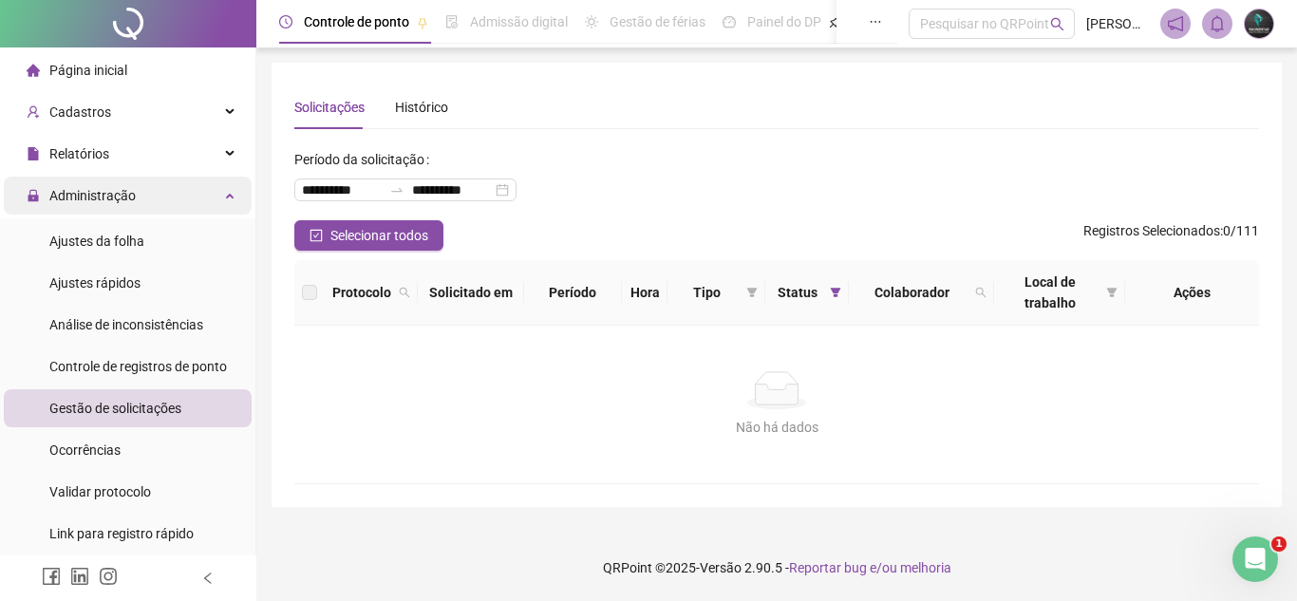
click at [156, 200] on div "Administração" at bounding box center [128, 196] width 248 height 38
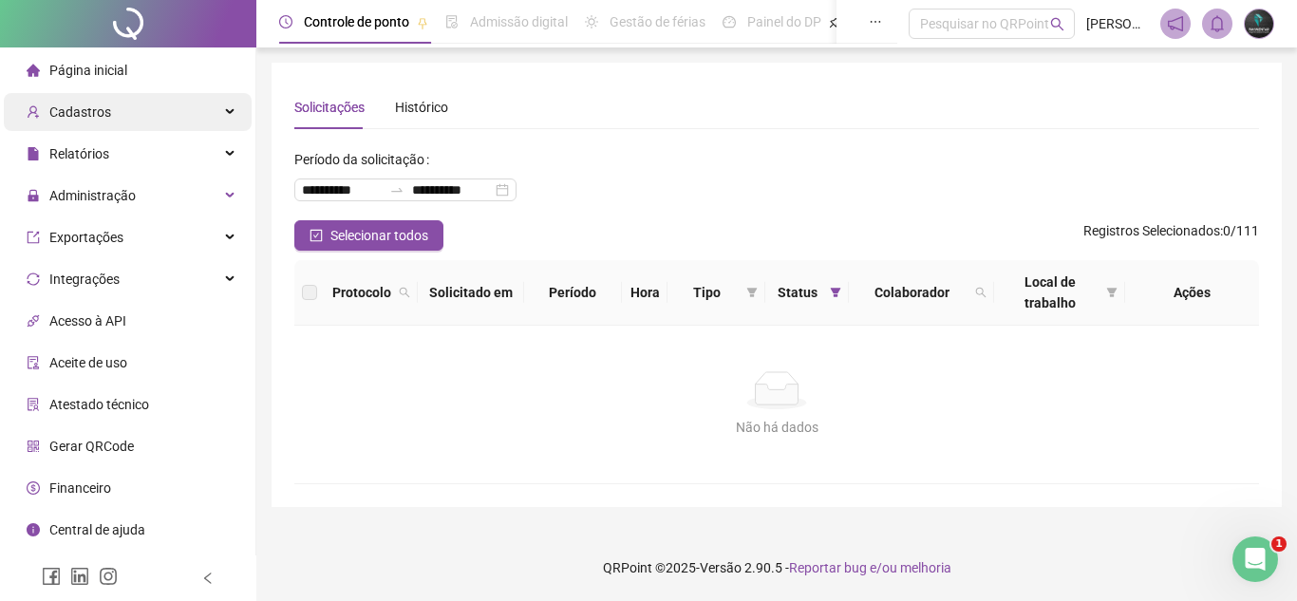
click at [159, 96] on div "Cadastros" at bounding box center [128, 112] width 248 height 38
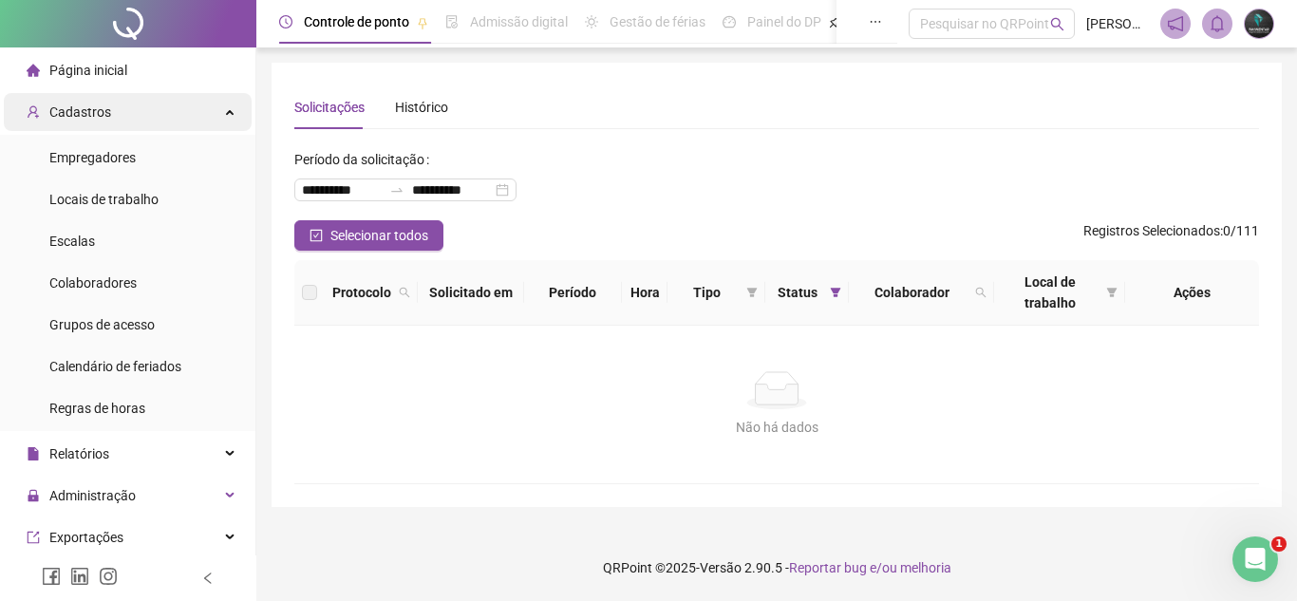
click at [140, 122] on div "Cadastros" at bounding box center [128, 112] width 248 height 38
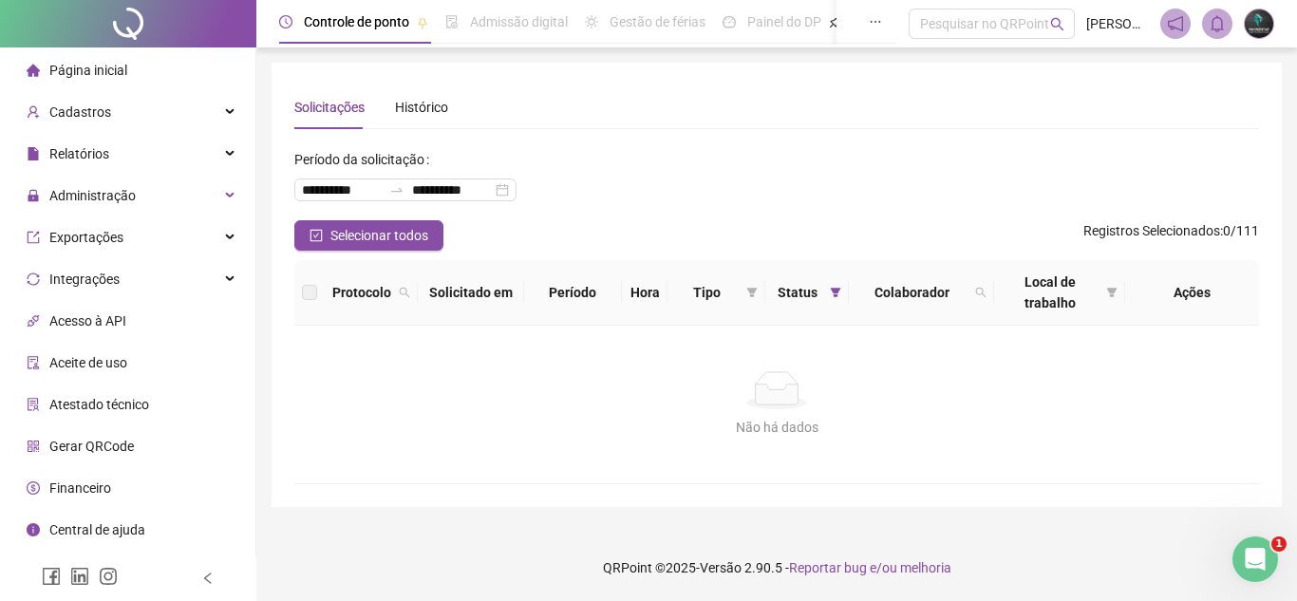
click at [162, 81] on li "Página inicial" at bounding box center [128, 70] width 248 height 38
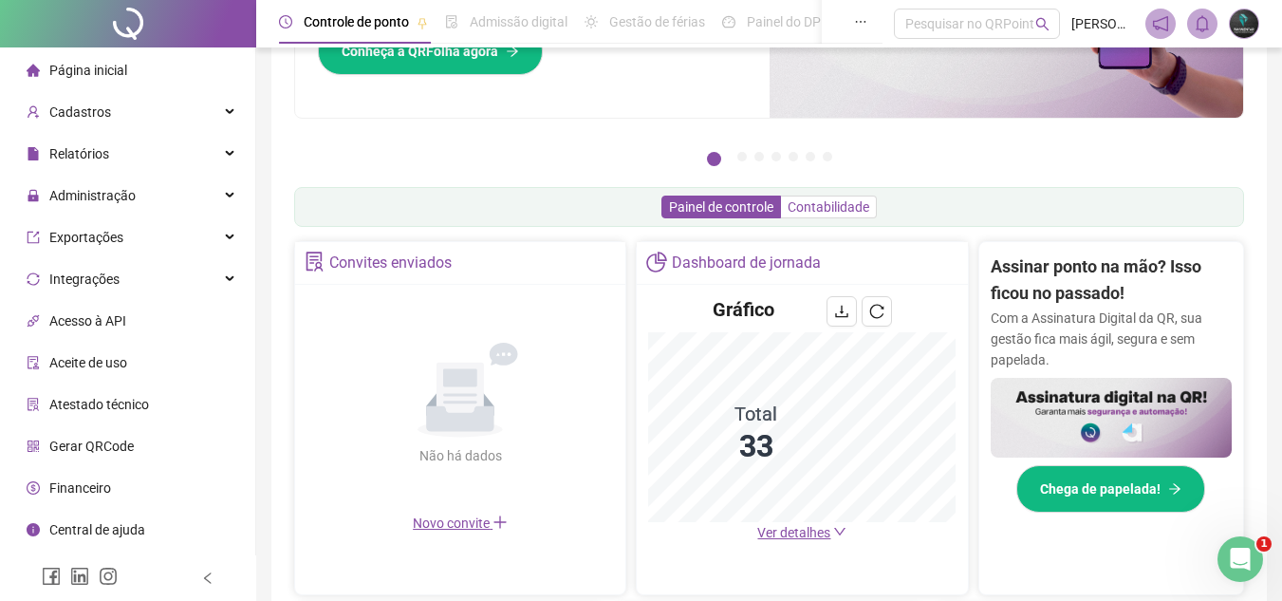
scroll to position [190, 0]
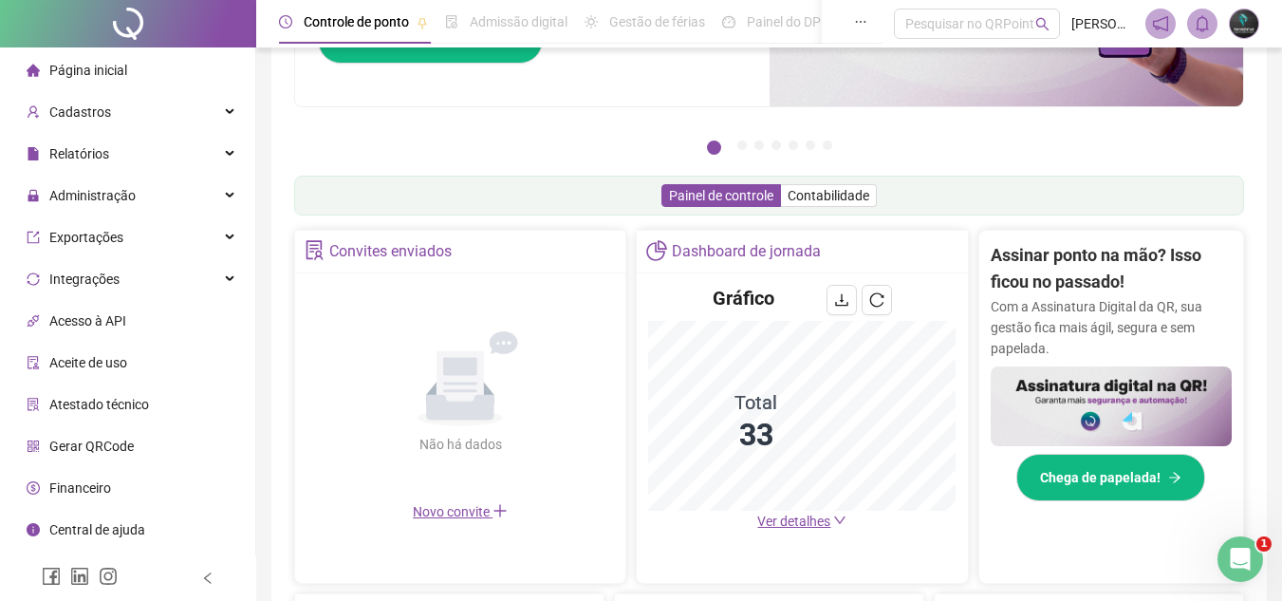
click at [800, 520] on span "Ver detalhes" at bounding box center [793, 521] width 73 height 15
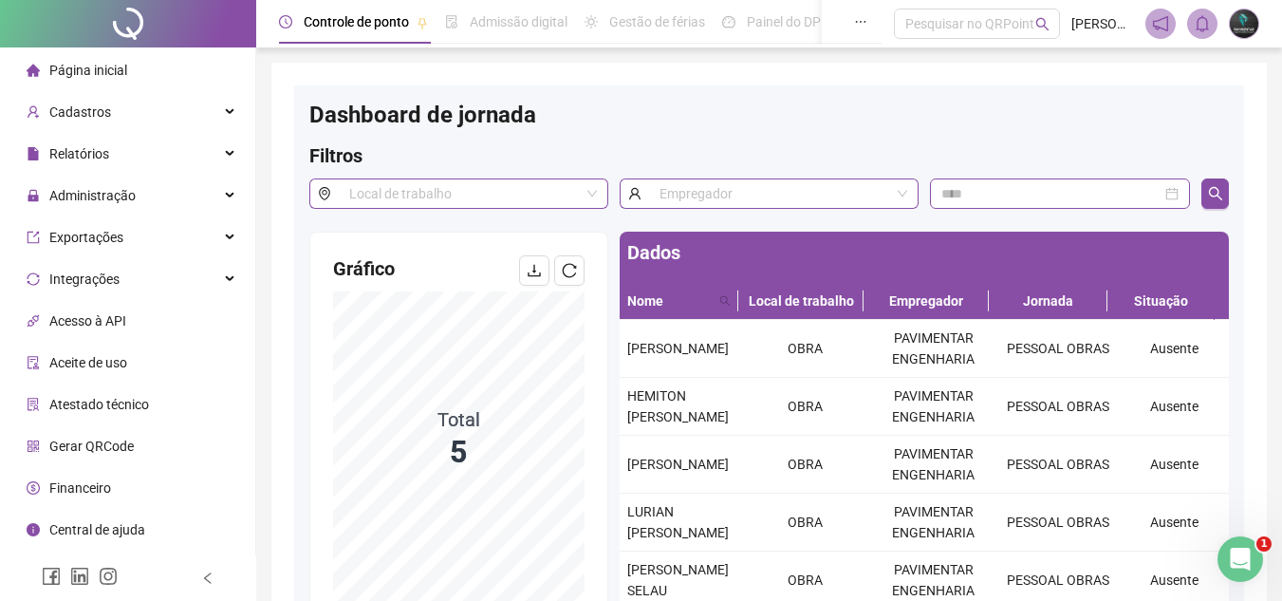
click at [115, 80] on div "Página inicial" at bounding box center [77, 70] width 101 height 38
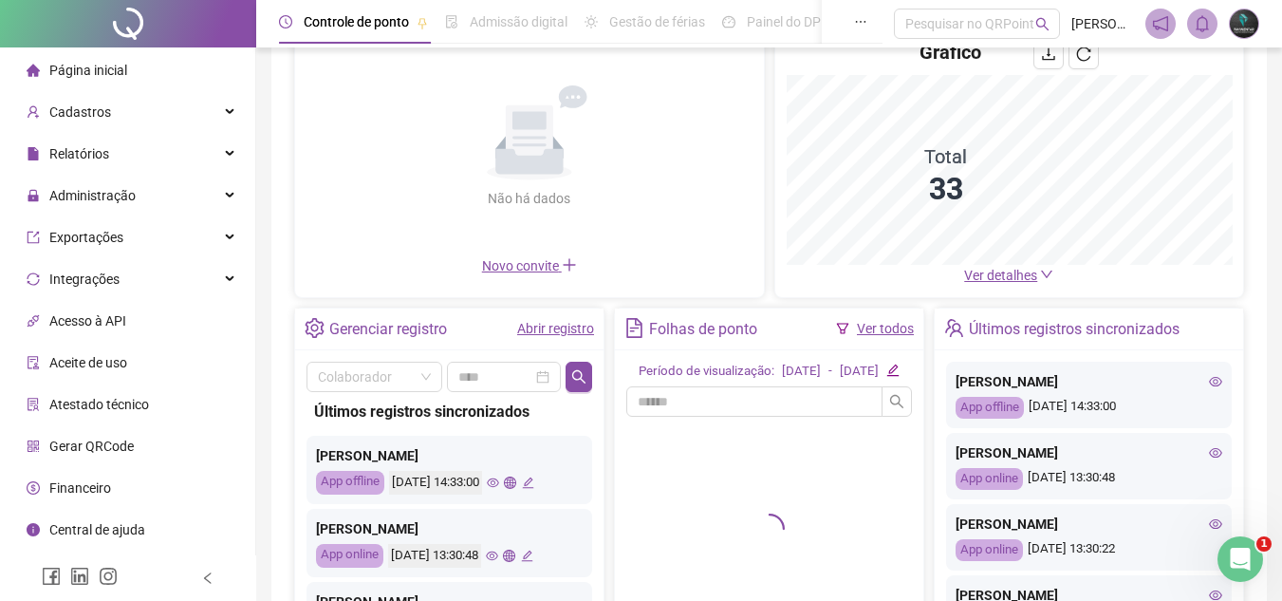
scroll to position [190, 0]
